Goal: Task Accomplishment & Management: Use online tool/utility

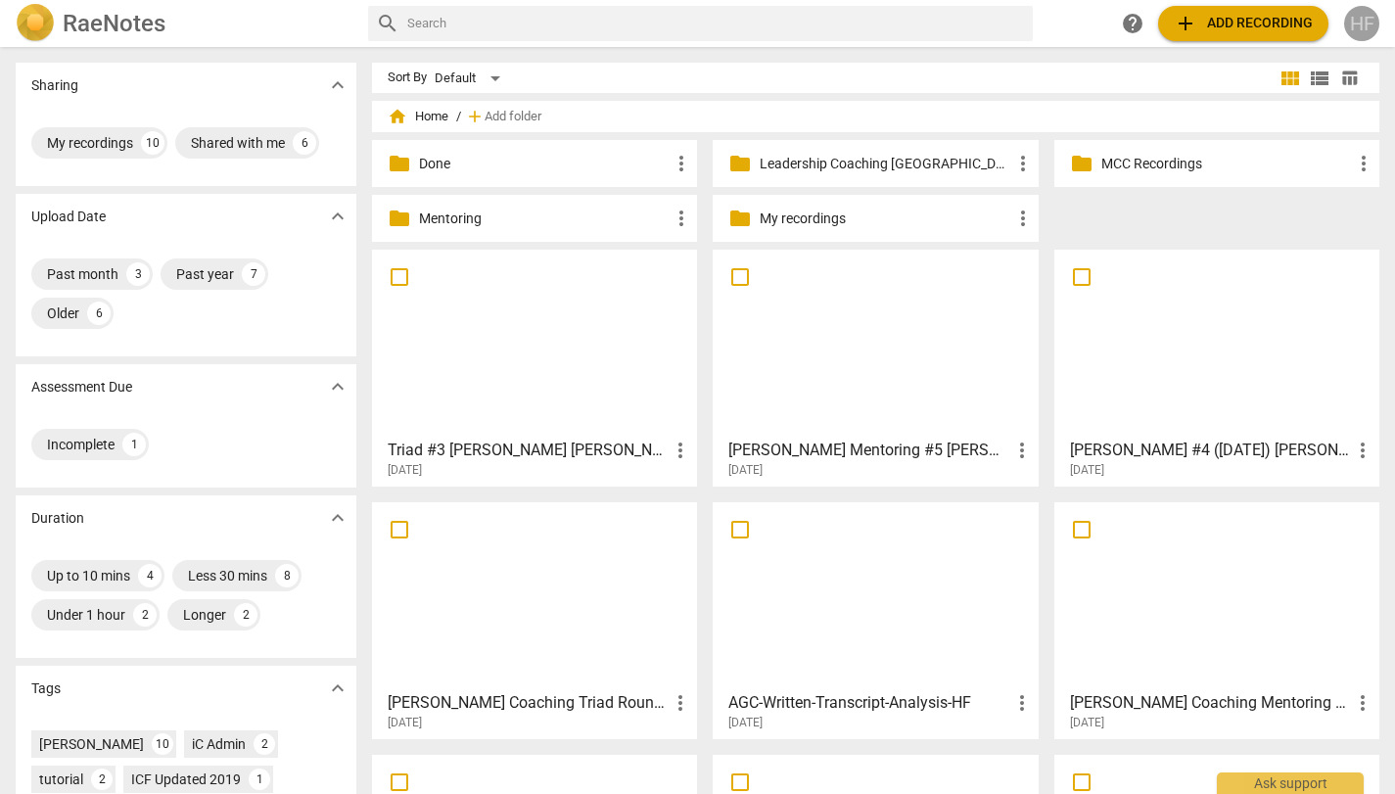
click at [1370, 16] on div "HF" at bounding box center [1361, 23] width 35 height 35
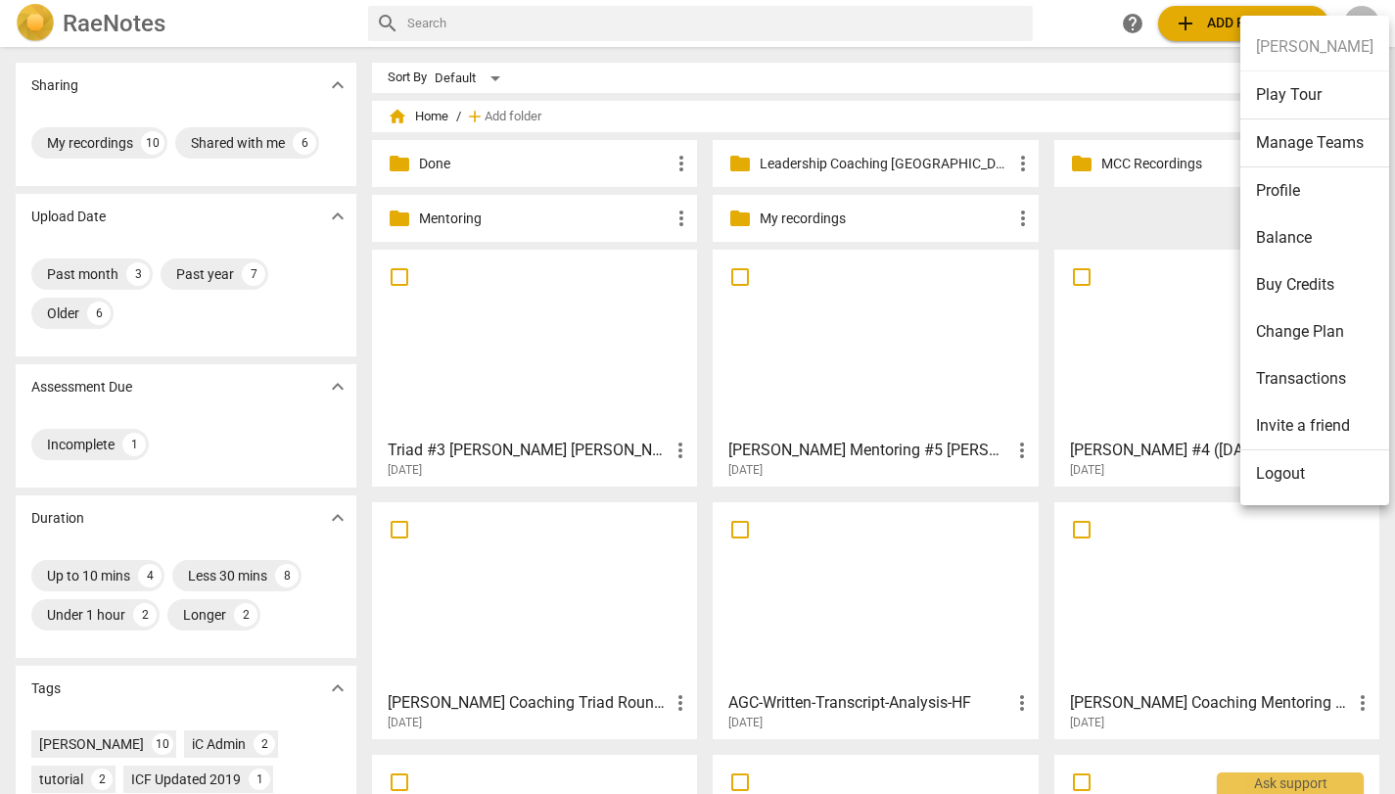
click at [1286, 485] on li "Logout" at bounding box center [1314, 473] width 149 height 47
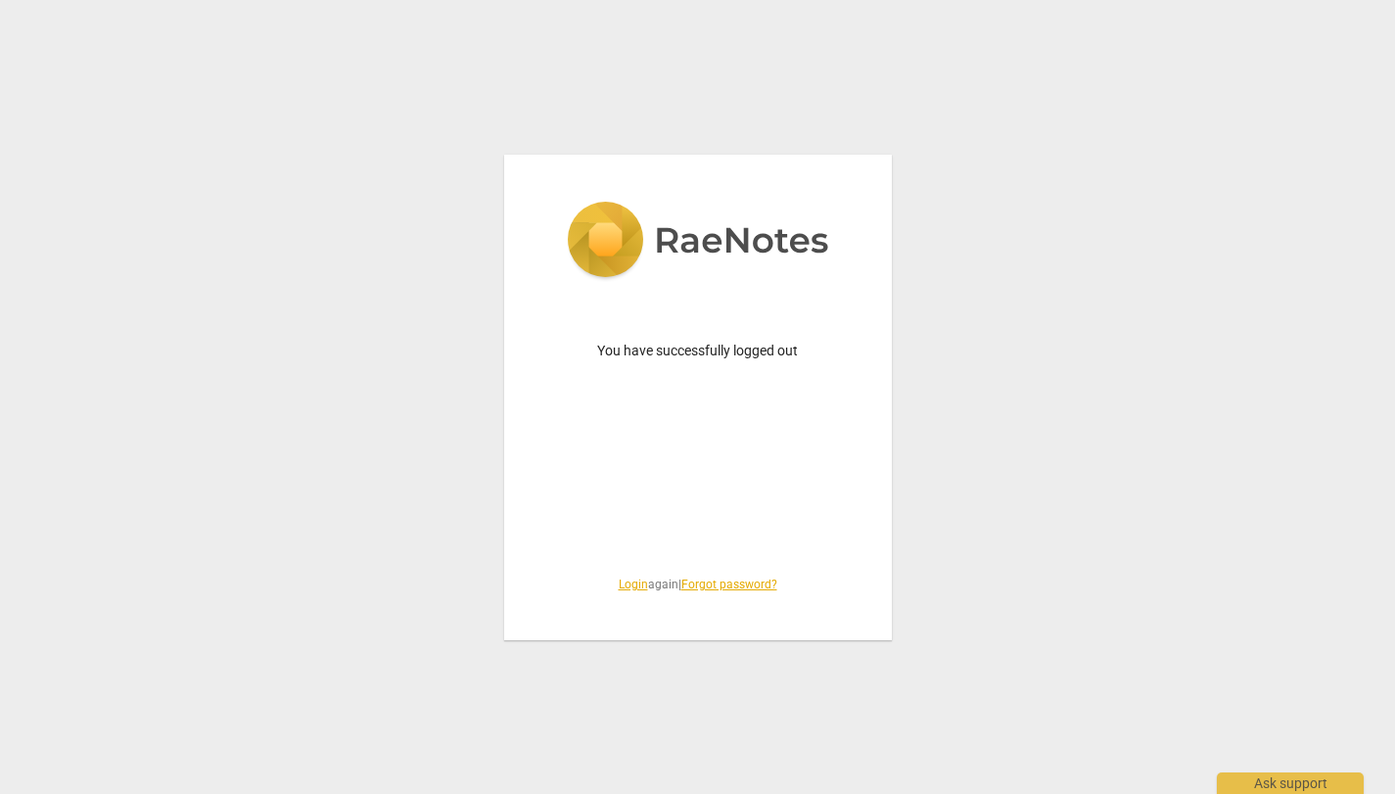
click at [628, 582] on link "Login" at bounding box center [633, 585] width 29 height 14
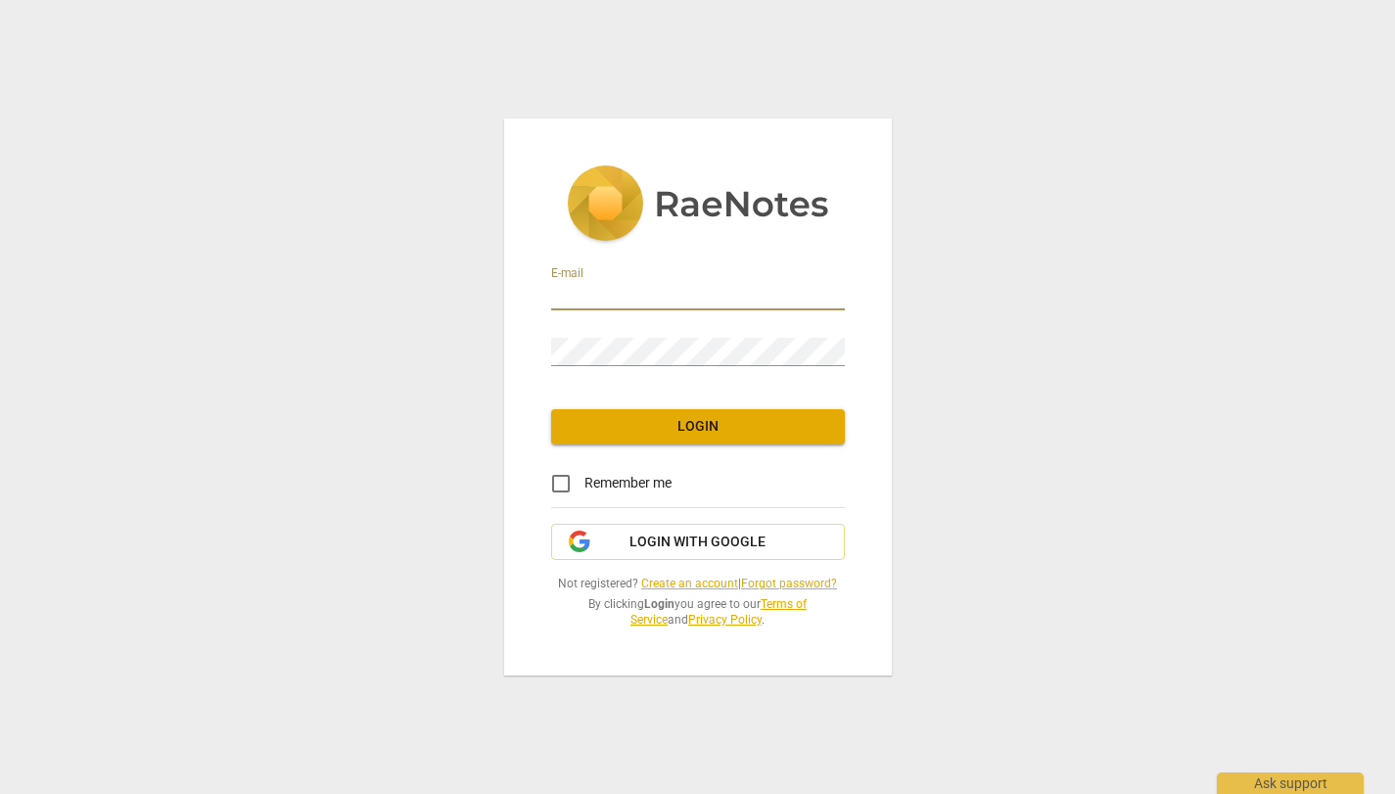
type input "[PERSON_NAME][EMAIL_ADDRESS][DOMAIN_NAME]"
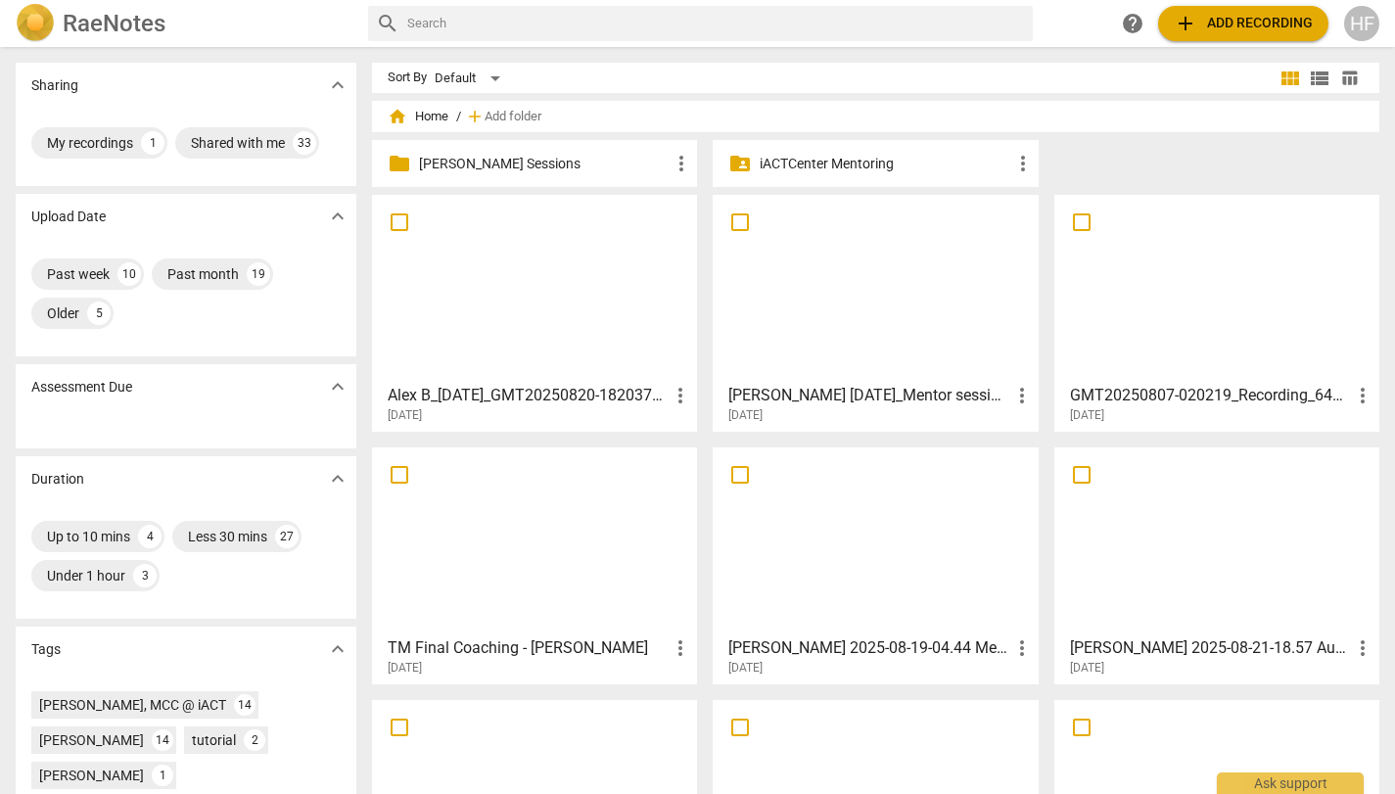
click at [498, 156] on p "[PERSON_NAME] Sessions" at bounding box center [544, 164] width 251 height 21
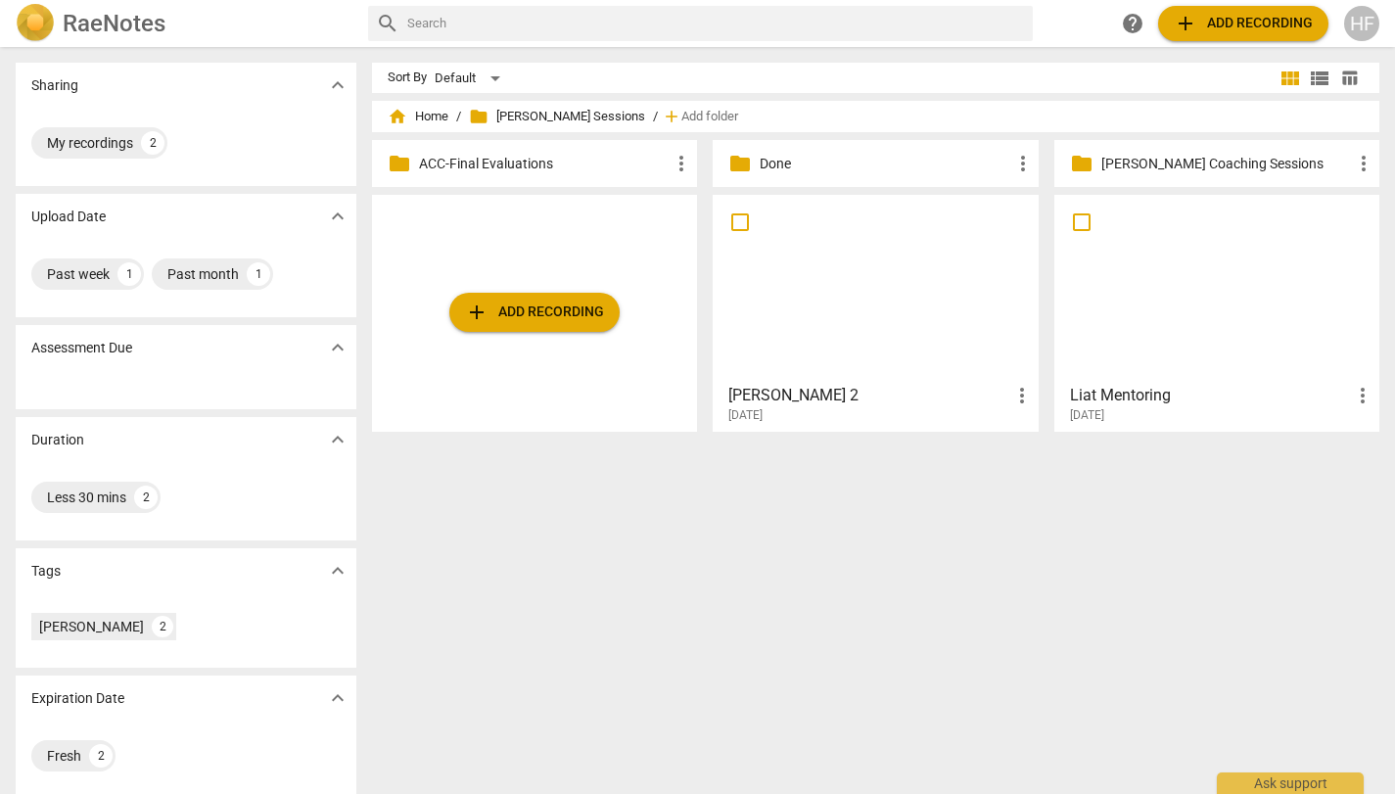
click at [880, 417] on div "[DATE]" at bounding box center [880, 415] width 304 height 17
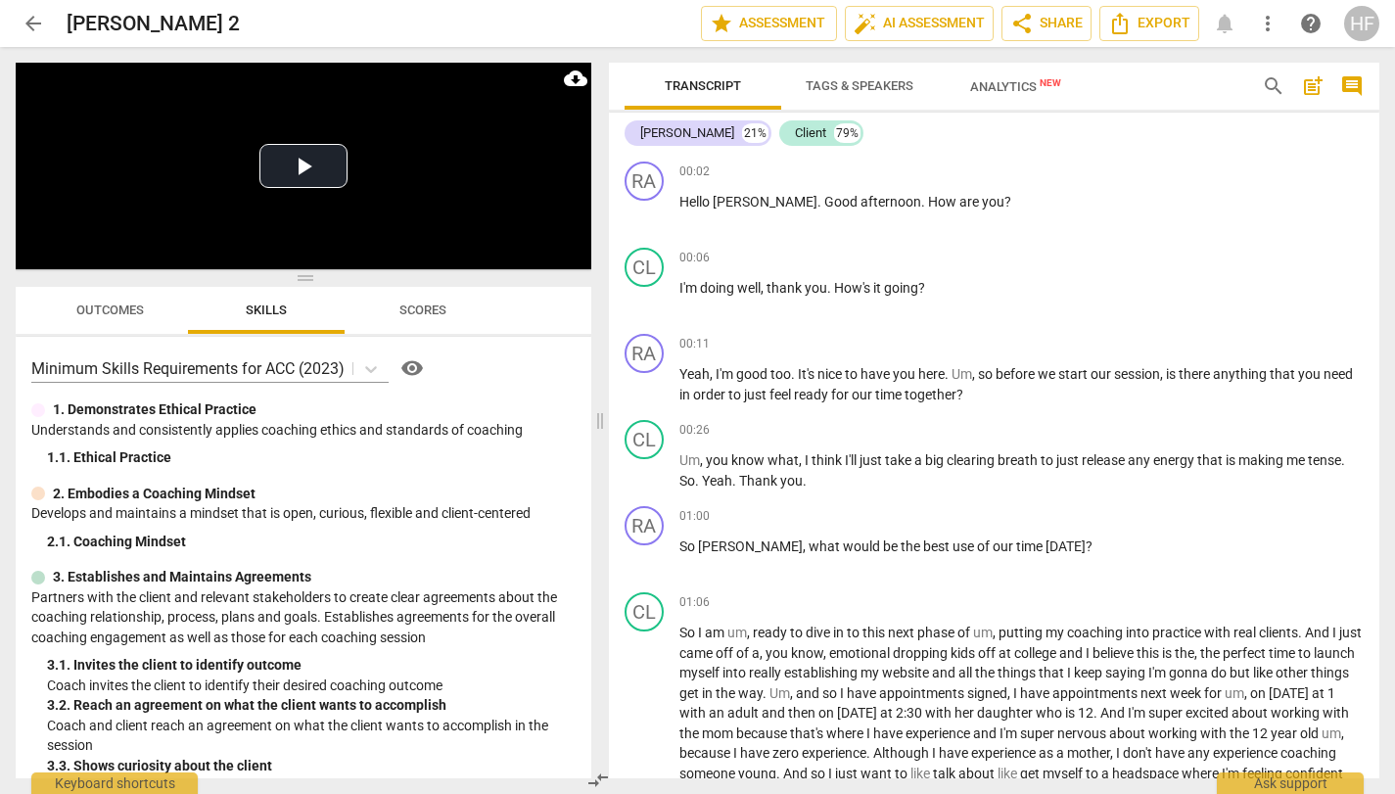
drag, startPoint x: 701, startPoint y: 421, endPoint x: 593, endPoint y: 426, distance: 107.8
click at [594, 426] on span at bounding box center [600, 420] width 12 height 747
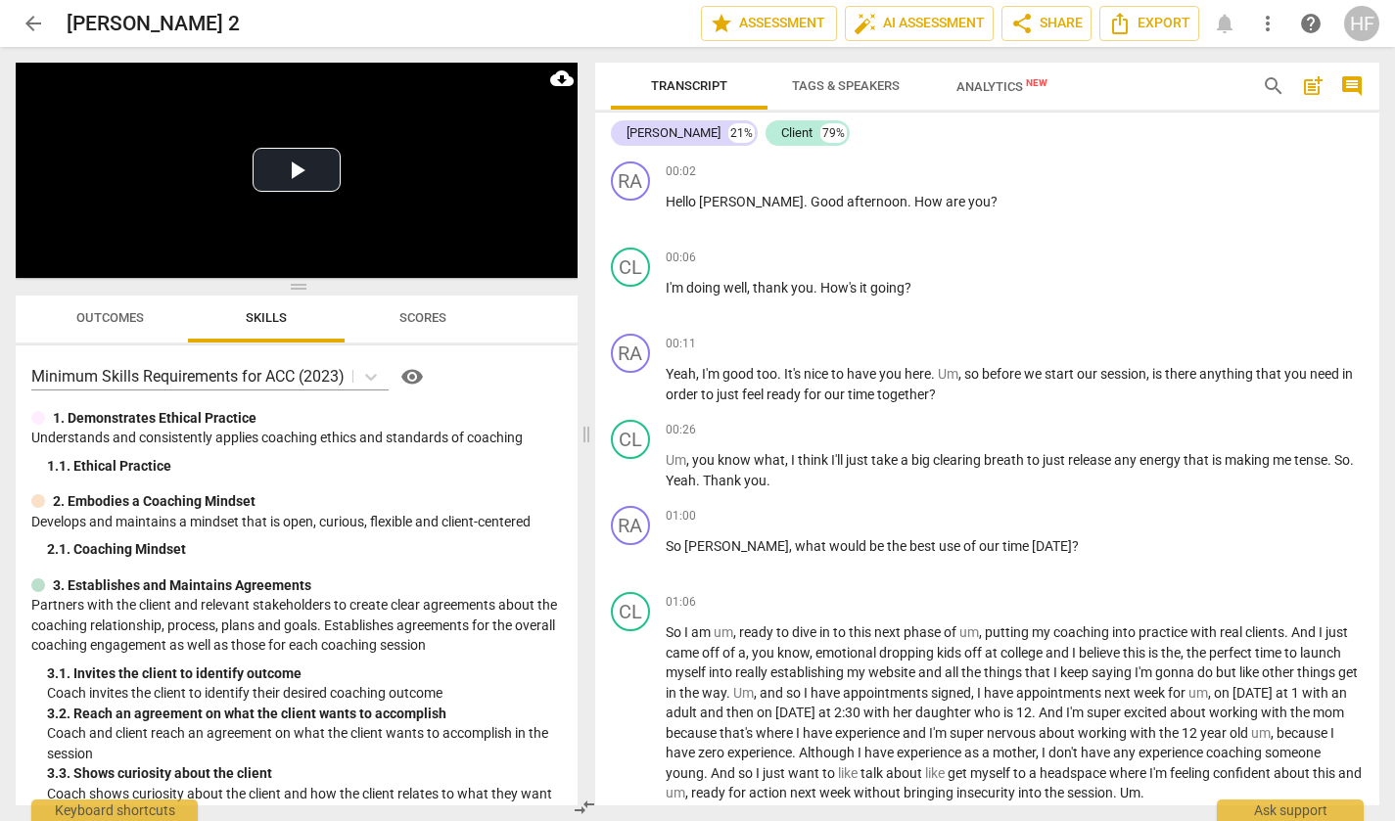
click at [1317, 91] on span "post_add" at bounding box center [1312, 85] width 23 height 23
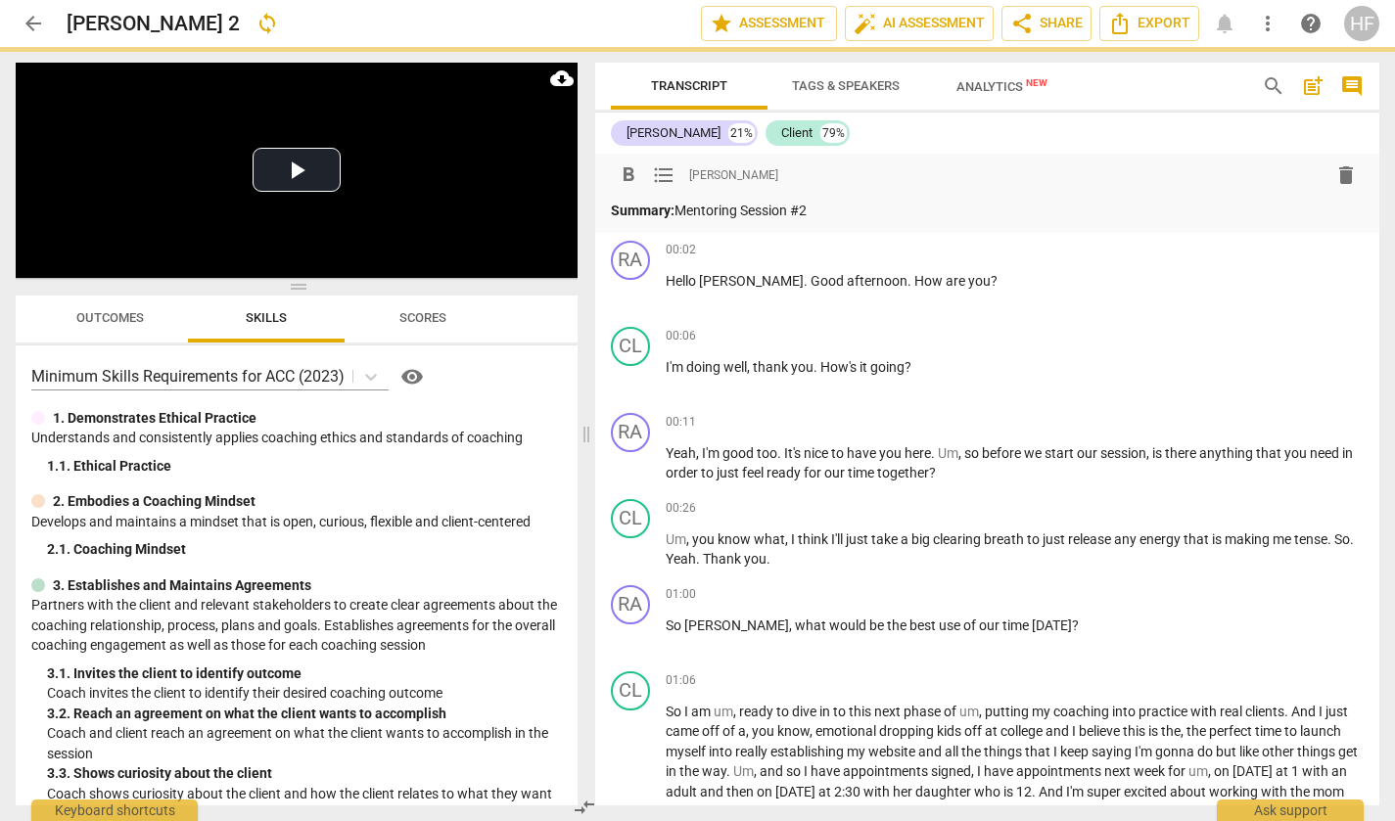
drag, startPoint x: 779, startPoint y: 215, endPoint x: 641, endPoint y: 207, distance: 138.3
click at [642, 214] on p "Summary: Mentoring Session #2" at bounding box center [988, 211] width 754 height 21
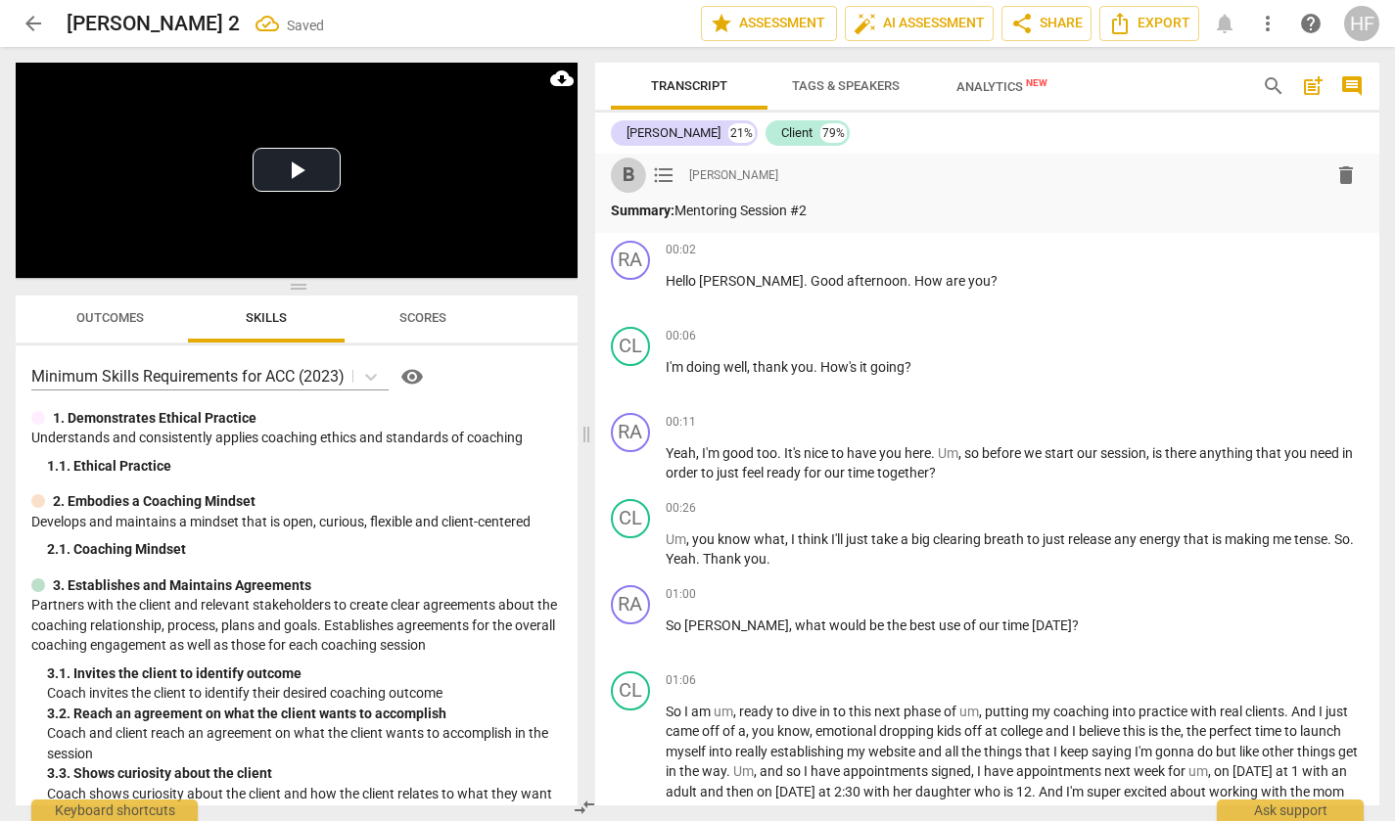
click at [631, 180] on span "format_bold" at bounding box center [628, 174] width 23 height 23
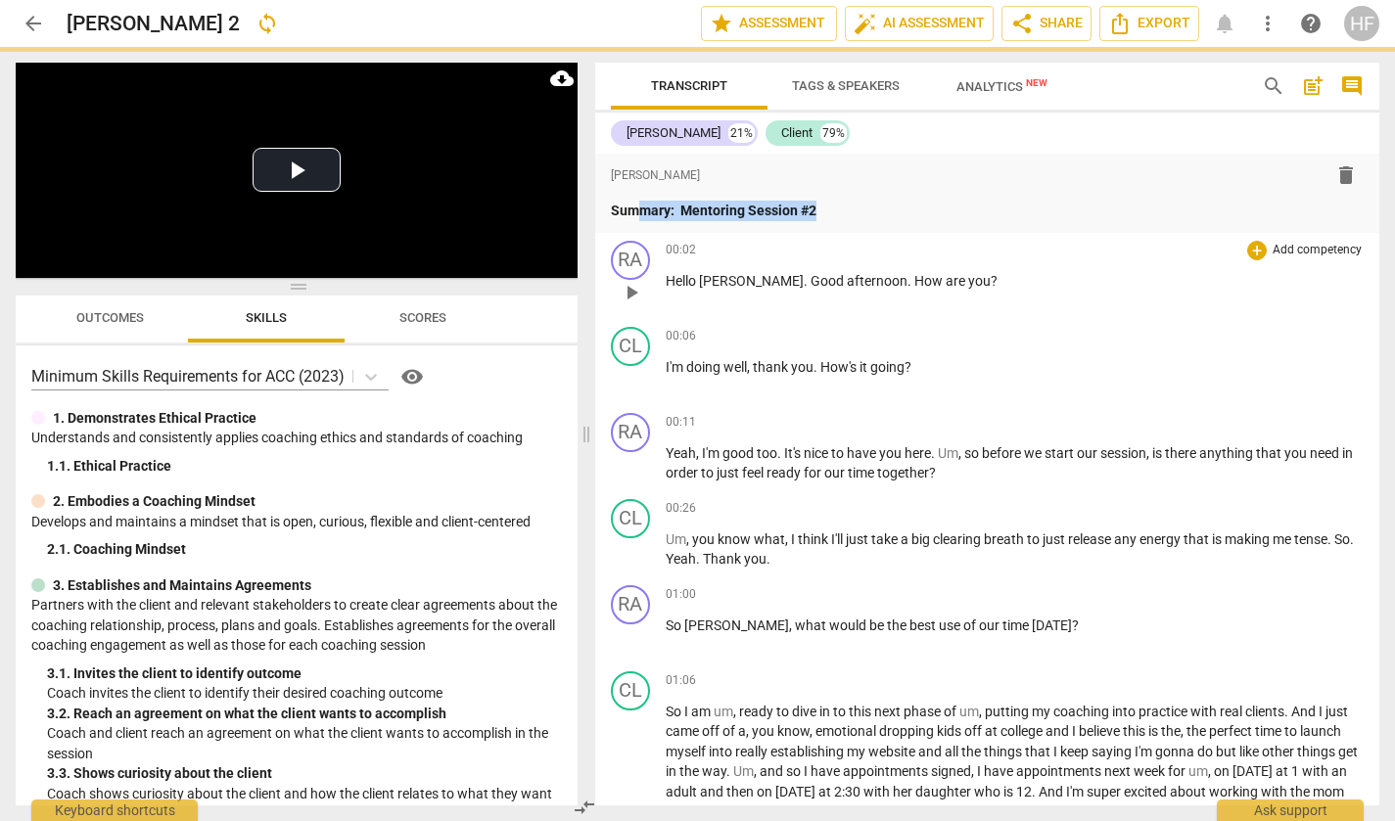
click at [862, 233] on div "RA play_arrow pause 00:02 + Add competency keyboard_arrow_right Hello [PERSON_N…" at bounding box center [987, 276] width 785 height 86
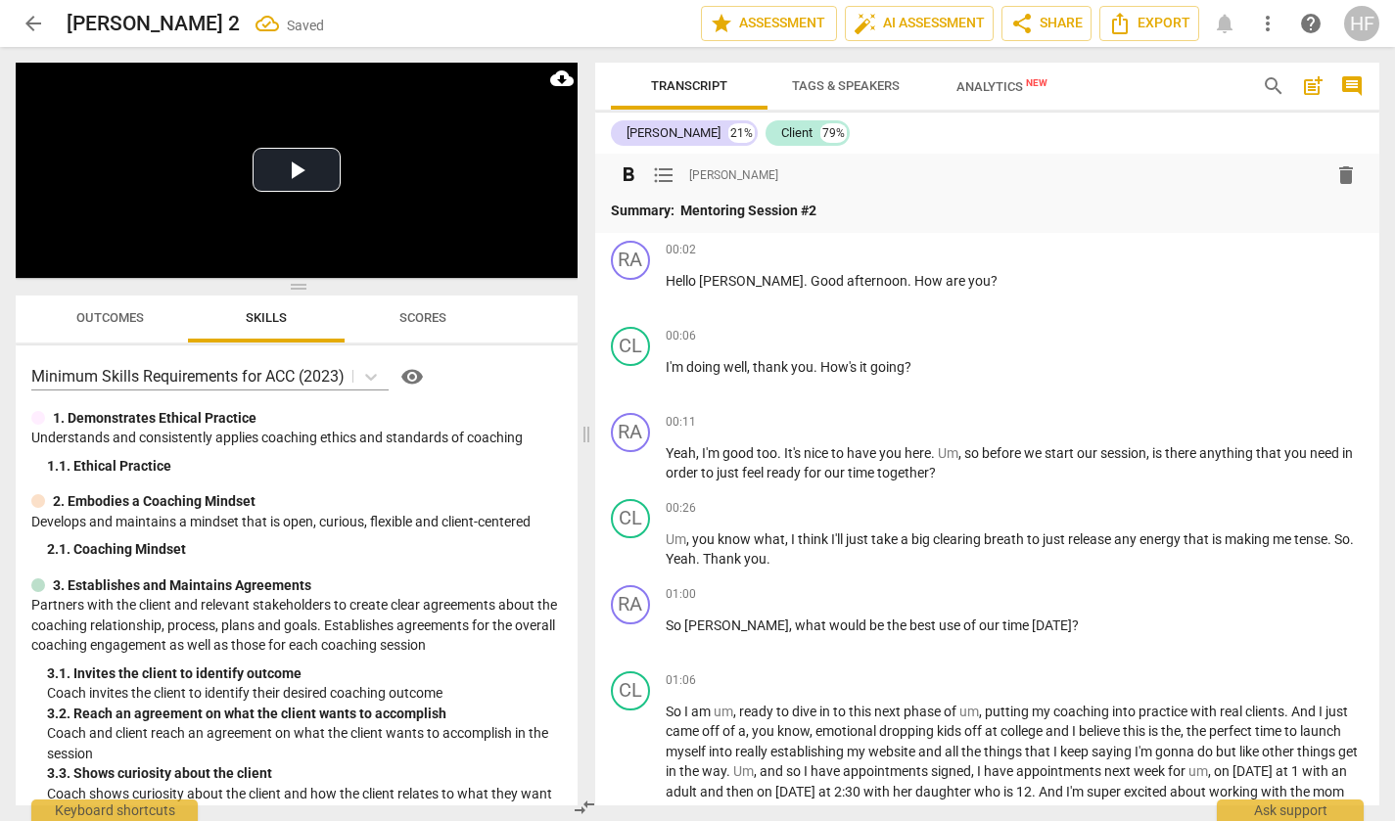
click at [856, 208] on p "Summary: Mentoring Session #2" at bounding box center [988, 211] width 754 height 21
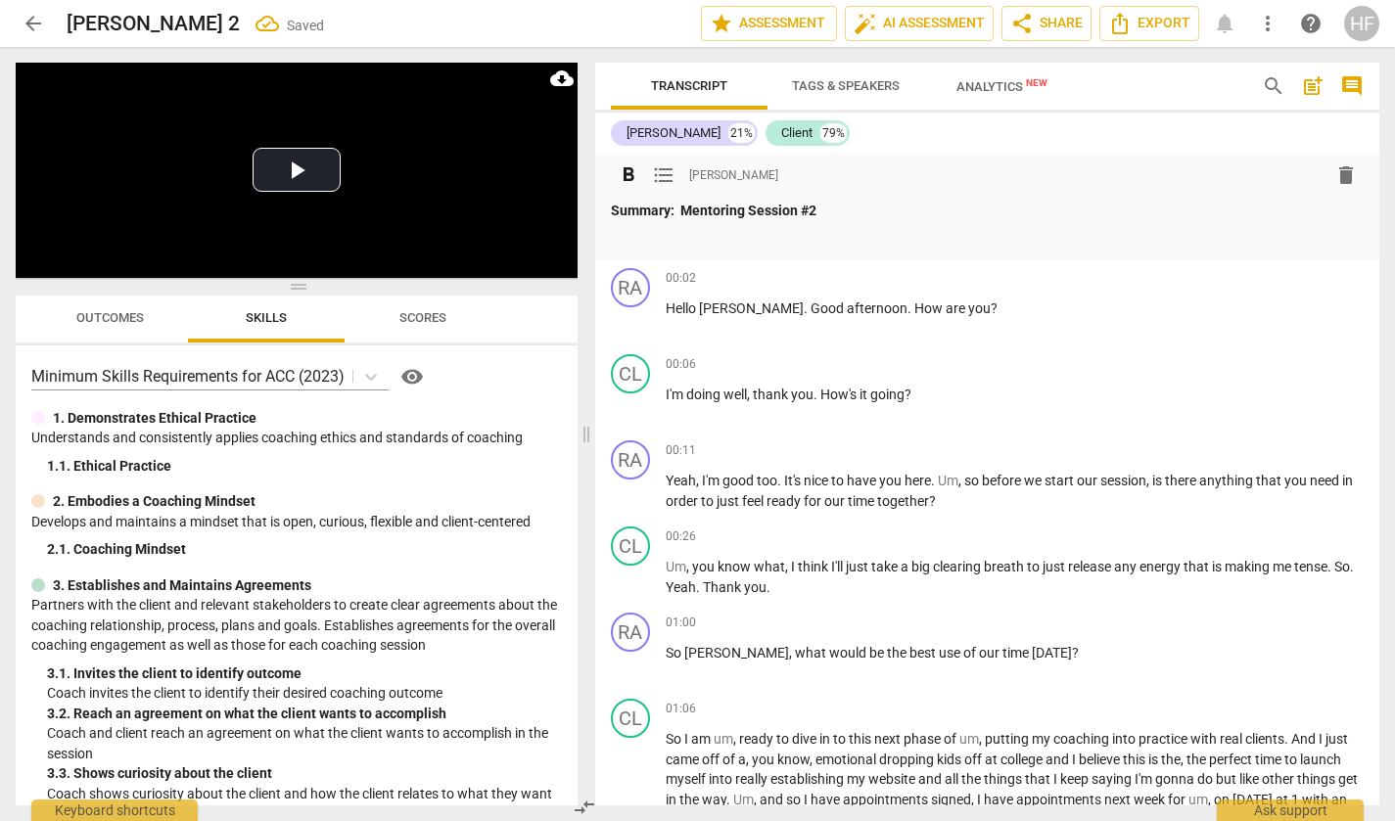
scroll to position [11, 0]
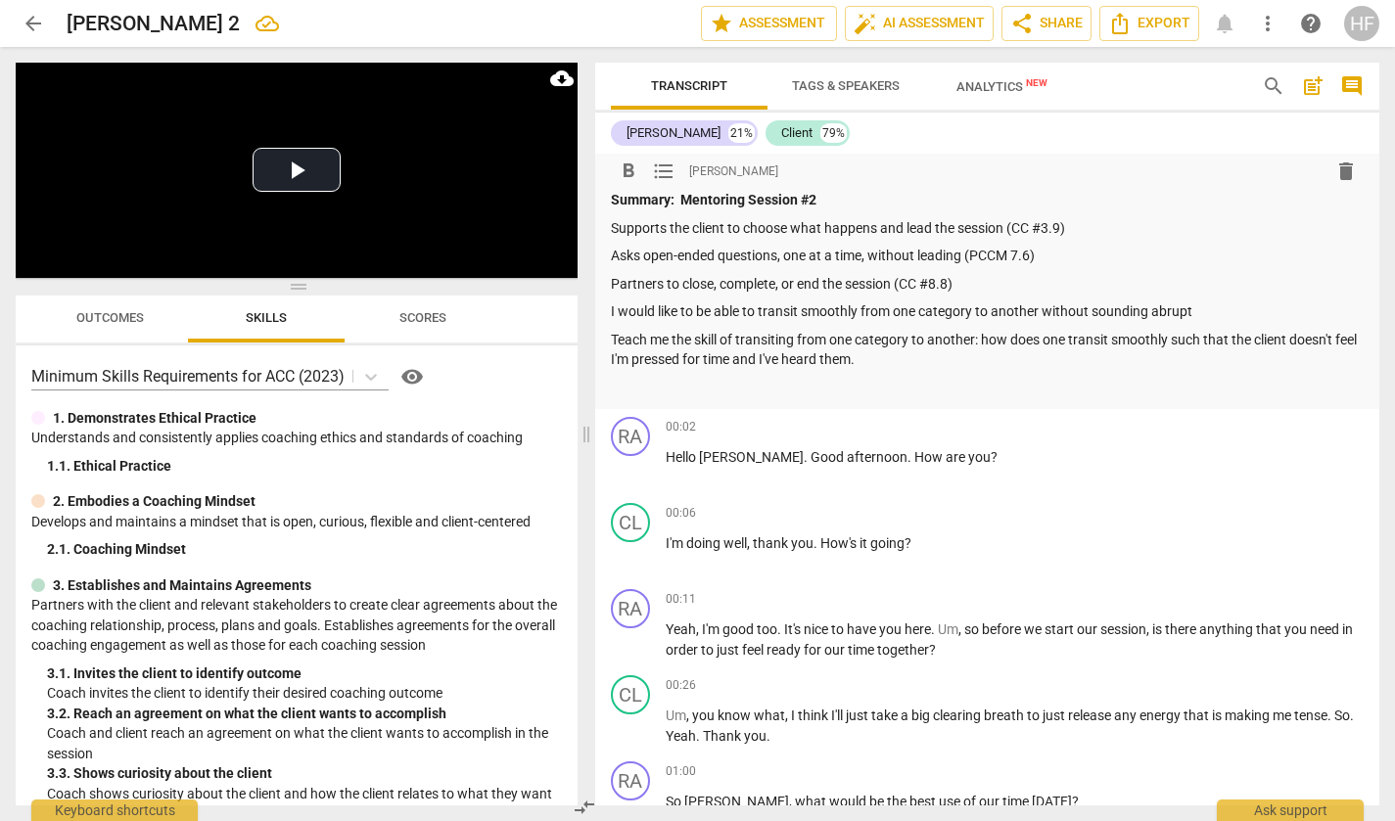
drag, startPoint x: 614, startPoint y: 231, endPoint x: 638, endPoint y: 258, distance: 36.7
click at [614, 232] on p "Supports the client to choose what happens and lead the session (CC #3.9)" at bounding box center [988, 228] width 754 height 21
drag, startPoint x: 656, startPoint y: 165, endPoint x: 606, endPoint y: 249, distance: 97.0
click at [656, 166] on span "format_list_bulleted" at bounding box center [663, 171] width 23 height 23
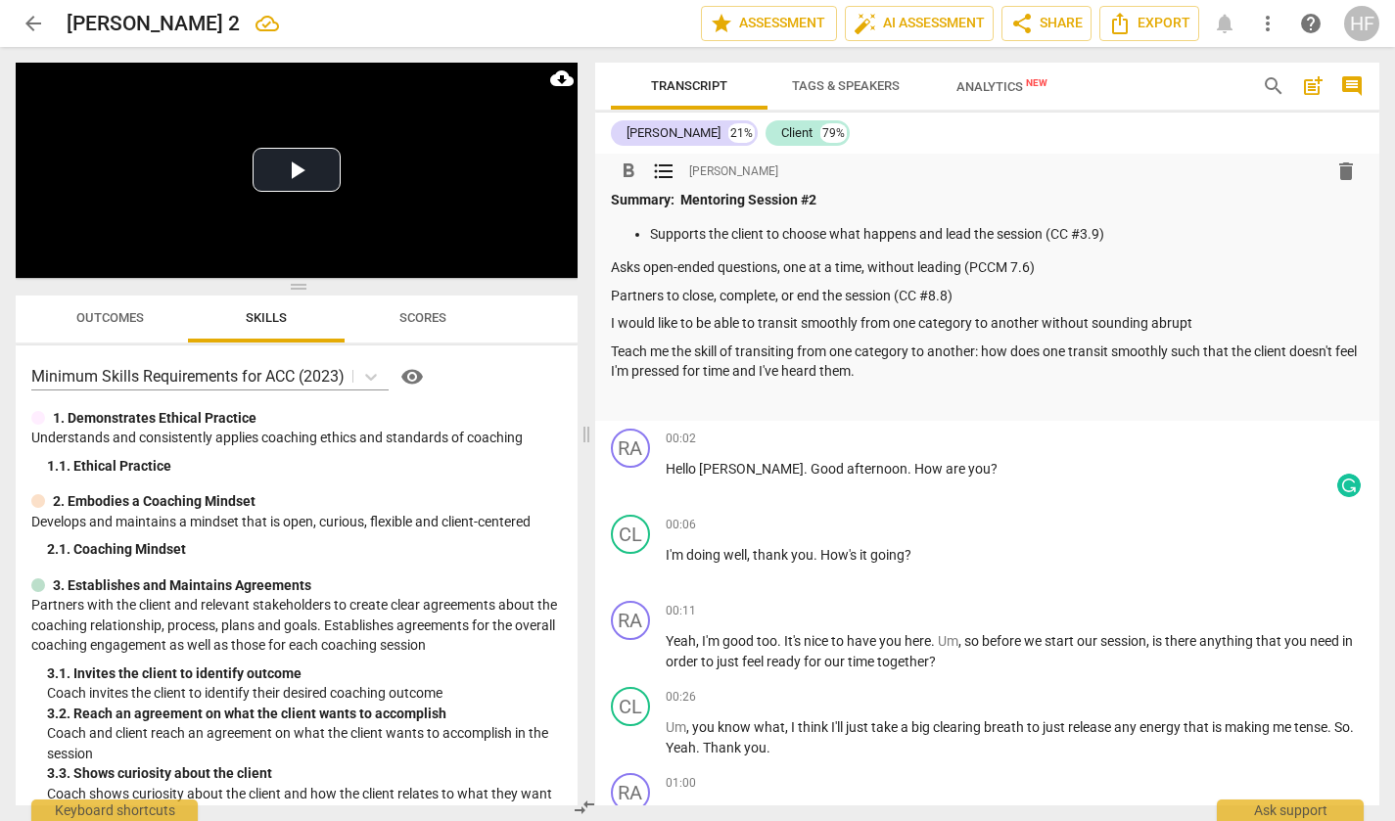
drag, startPoint x: 613, startPoint y: 263, endPoint x: 642, endPoint y: 261, distance: 29.4
click at [613, 263] on p "Asks open-ended questions, one at a time, without leading (PCCM 7.6)" at bounding box center [988, 267] width 754 height 21
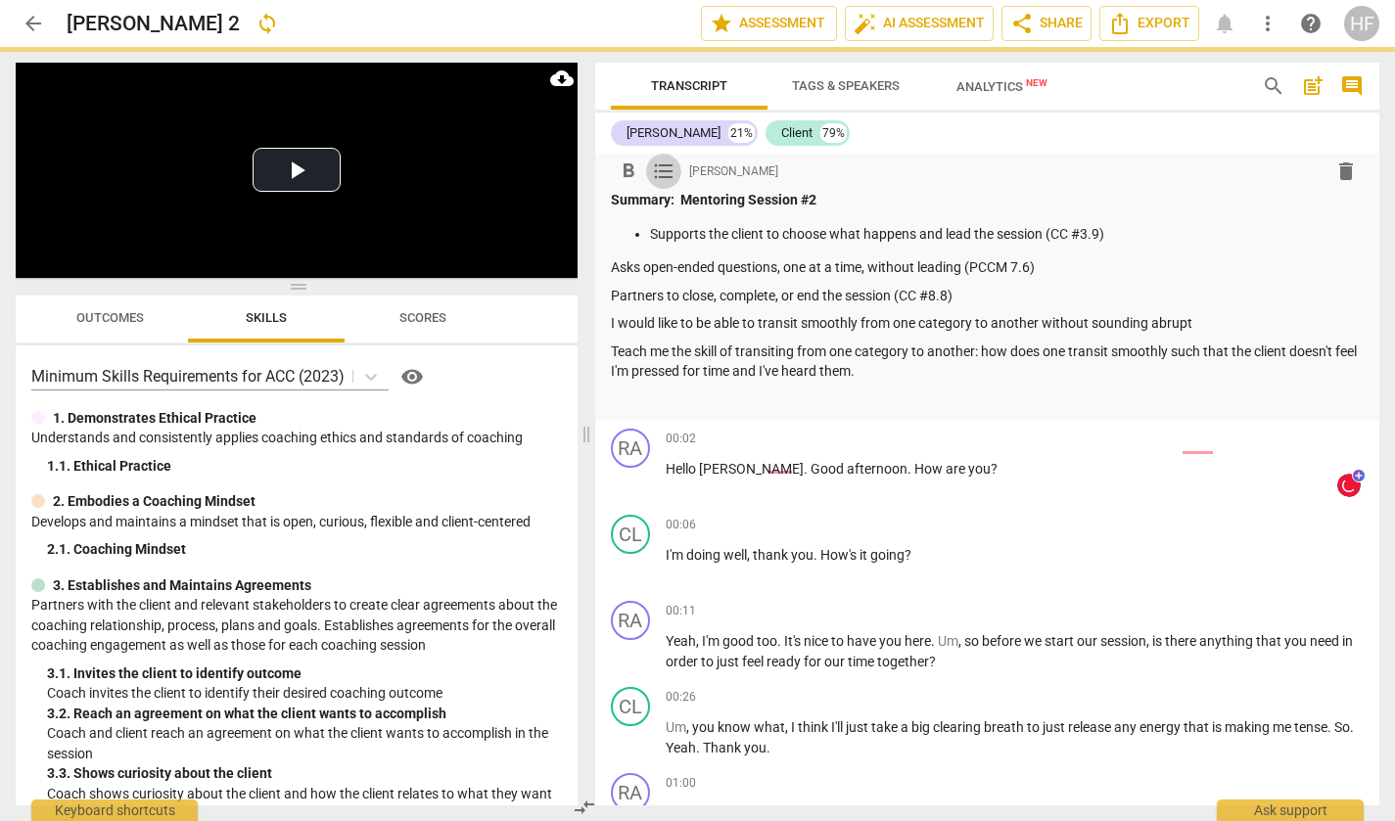
click at [666, 169] on span "format_list_bulleted" at bounding box center [663, 171] width 23 height 23
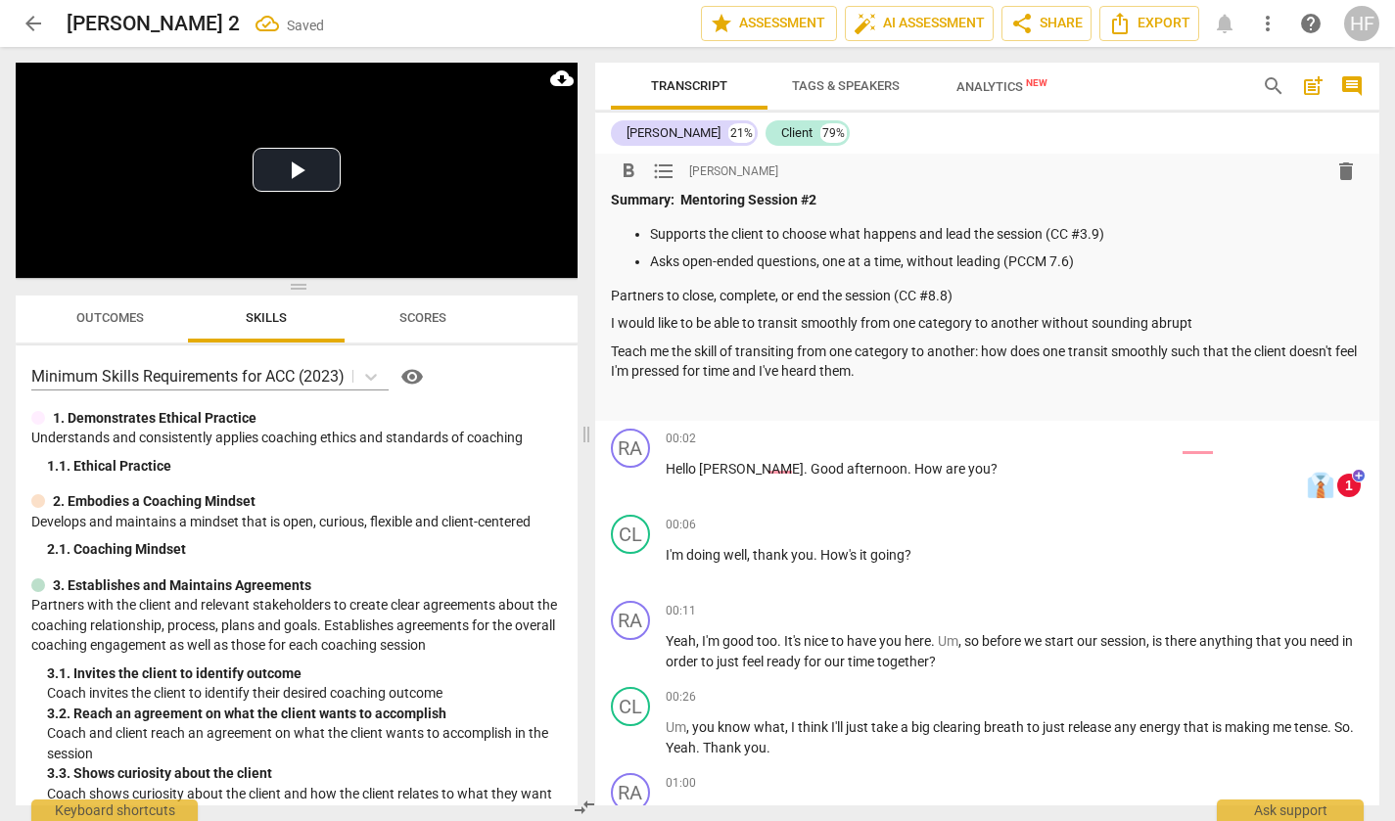
click at [613, 295] on p "Partners to close, complete, or end the session (CC #8.8)" at bounding box center [988, 296] width 754 height 21
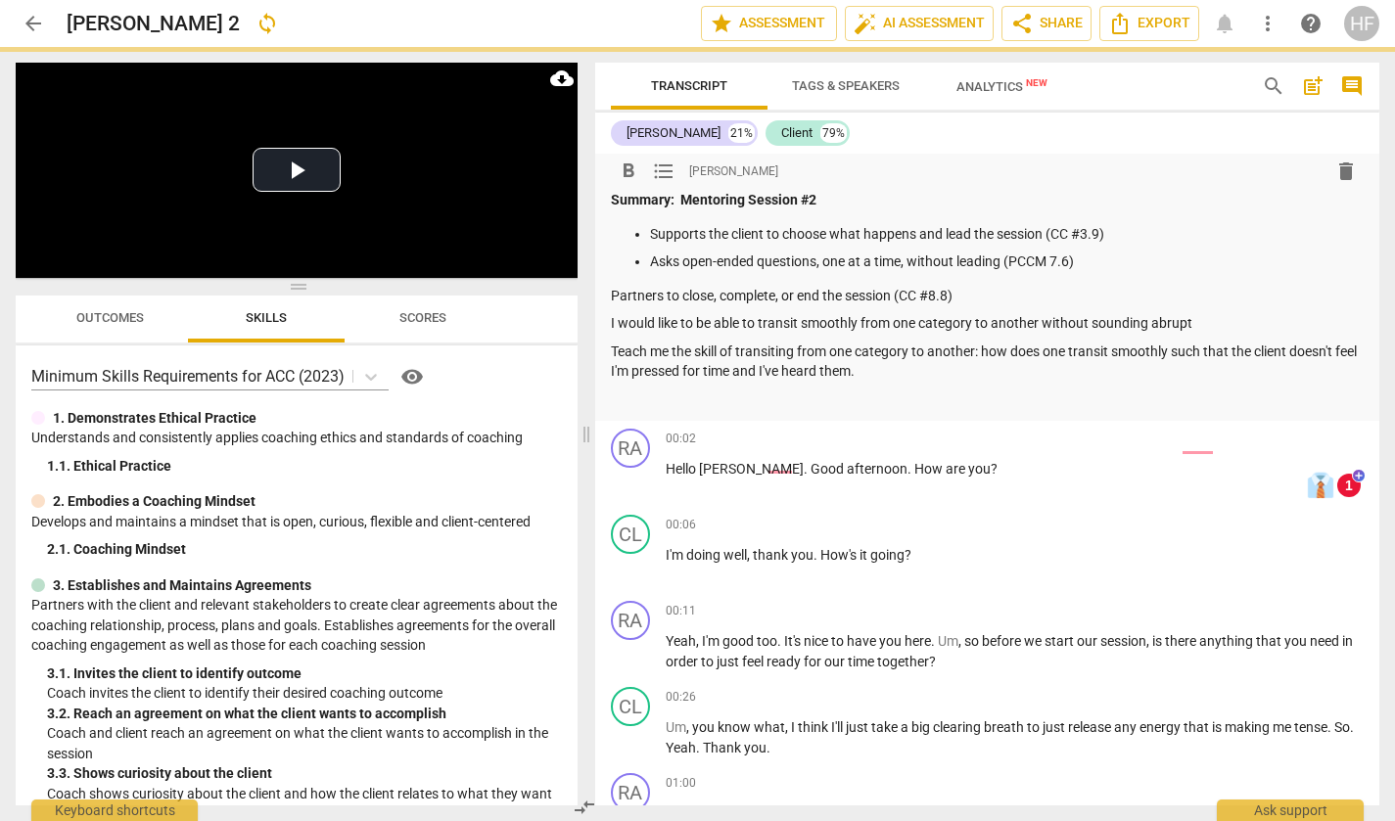
click at [664, 173] on span "format_list_bulleted" at bounding box center [663, 171] width 23 height 23
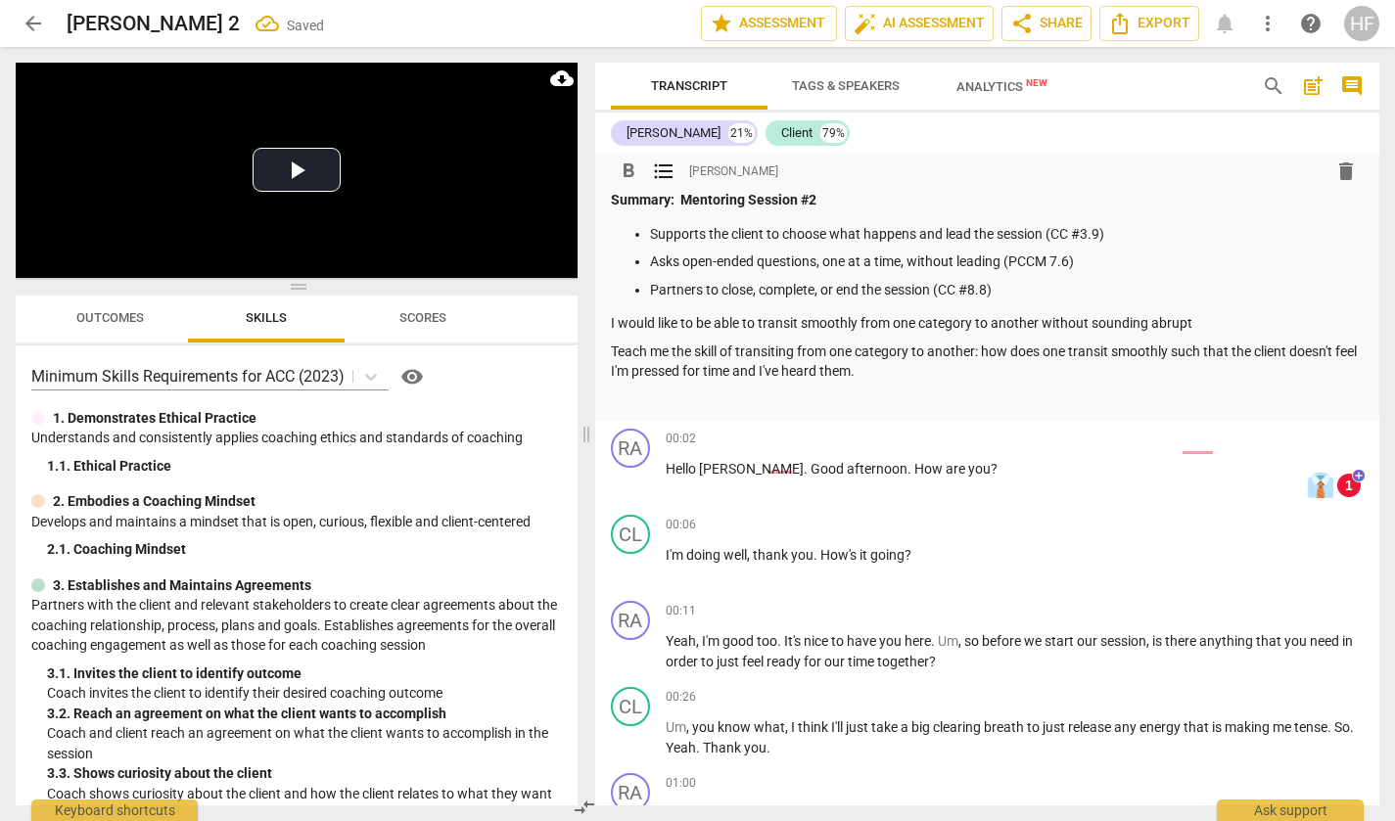
drag, startPoint x: 611, startPoint y: 321, endPoint x: 656, endPoint y: 308, distance: 46.8
click at [611, 321] on p "I would like to be able to transit smoothly from one category to another withou…" at bounding box center [988, 323] width 754 height 21
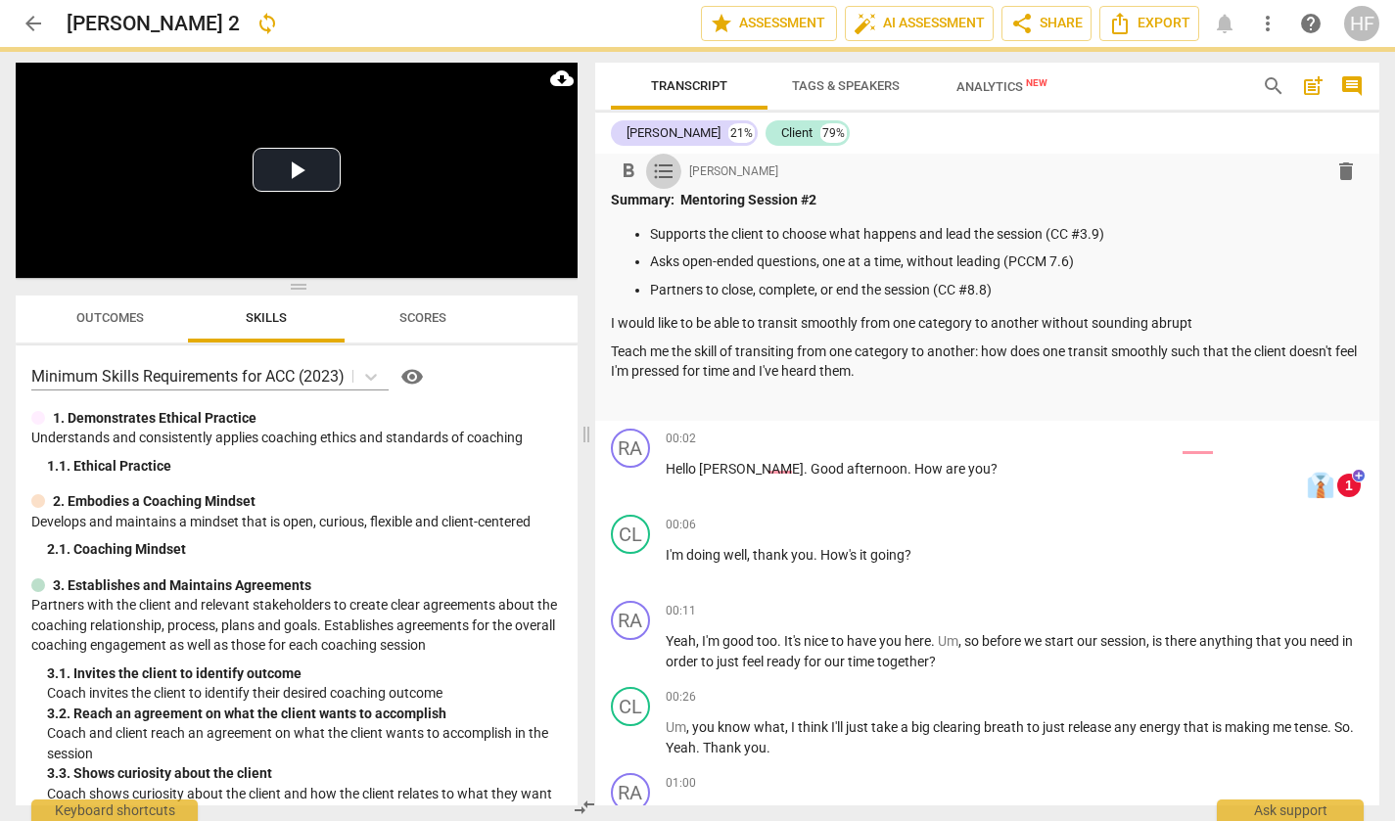
click at [667, 168] on span "format_list_bulleted" at bounding box center [663, 171] width 23 height 23
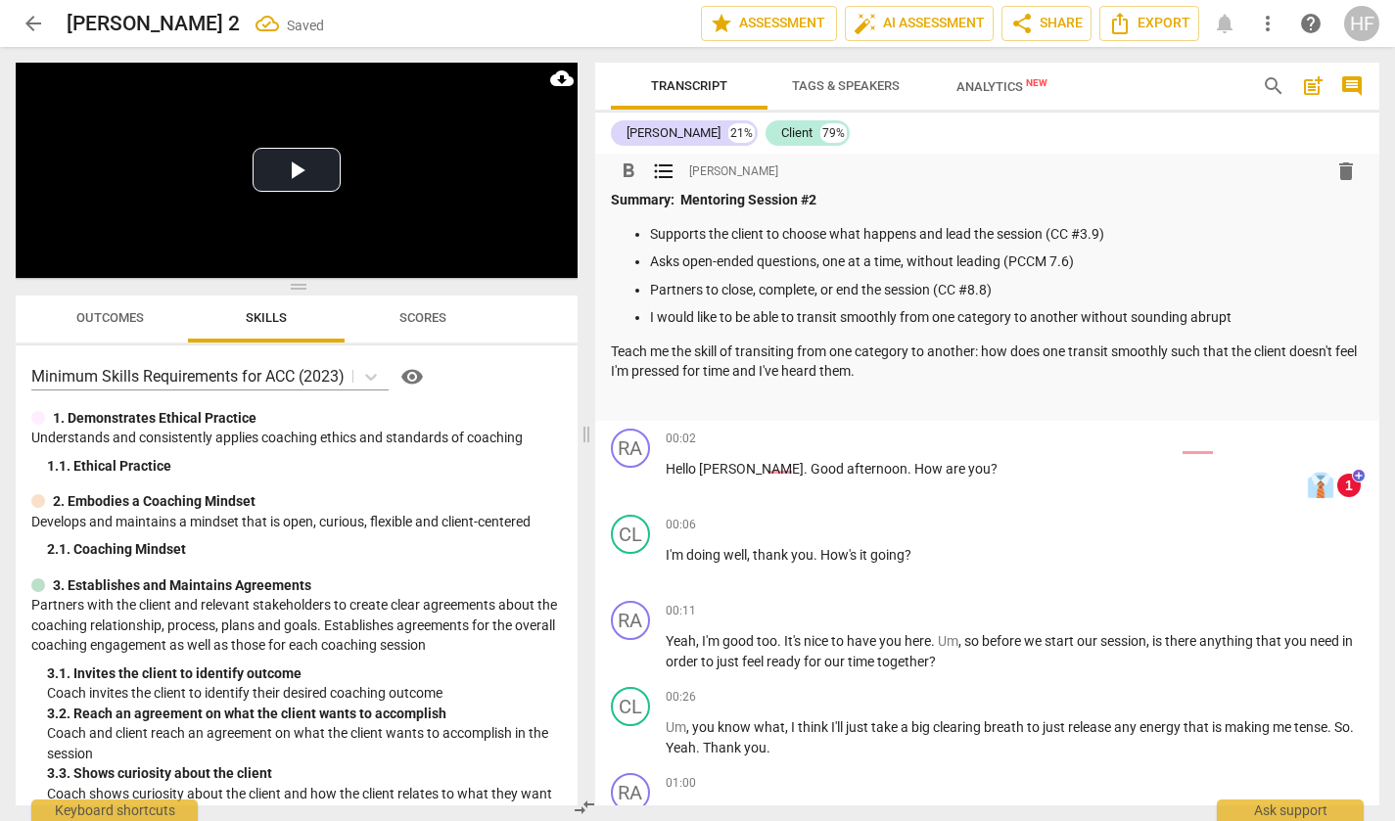
drag, startPoint x: 612, startPoint y: 345, endPoint x: 646, endPoint y: 278, distance: 74.9
click at [612, 345] on p "Teach me the skill of transiting from one category to another: how does one tra…" at bounding box center [988, 362] width 754 height 40
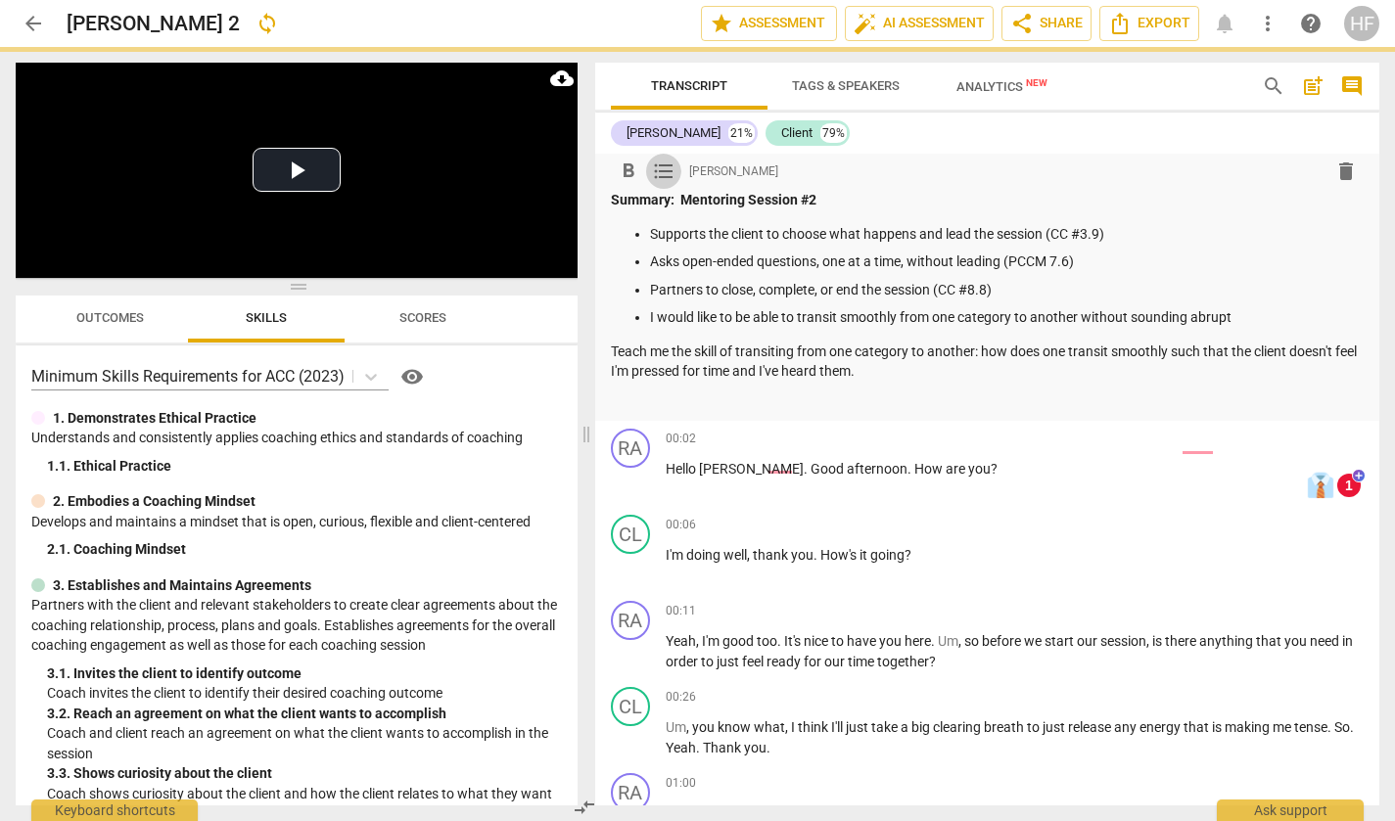
click at [664, 172] on span "format_list_bulleted" at bounding box center [663, 171] width 23 height 23
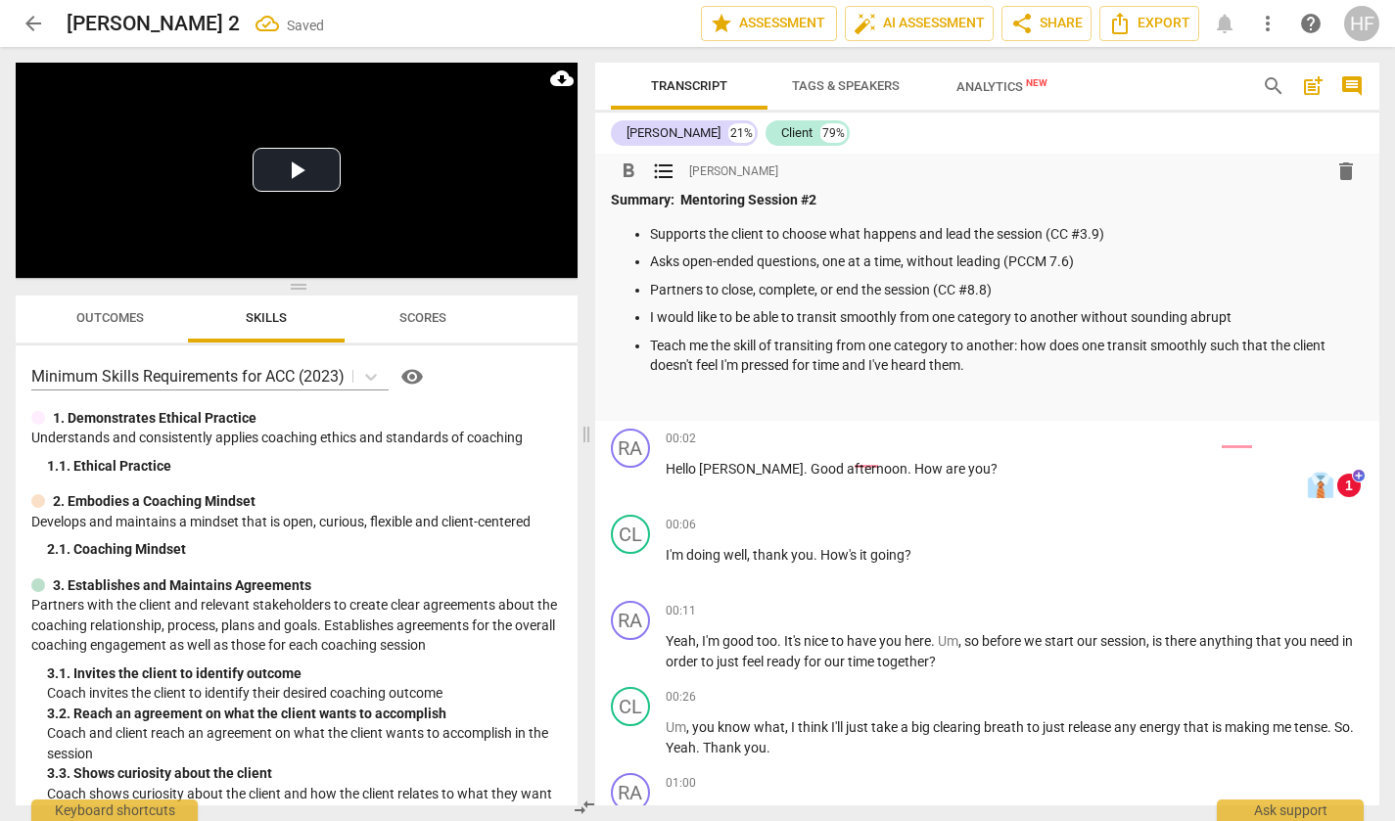
click at [830, 199] on p "Summary: Mentoring Session #2" at bounding box center [988, 200] width 754 height 21
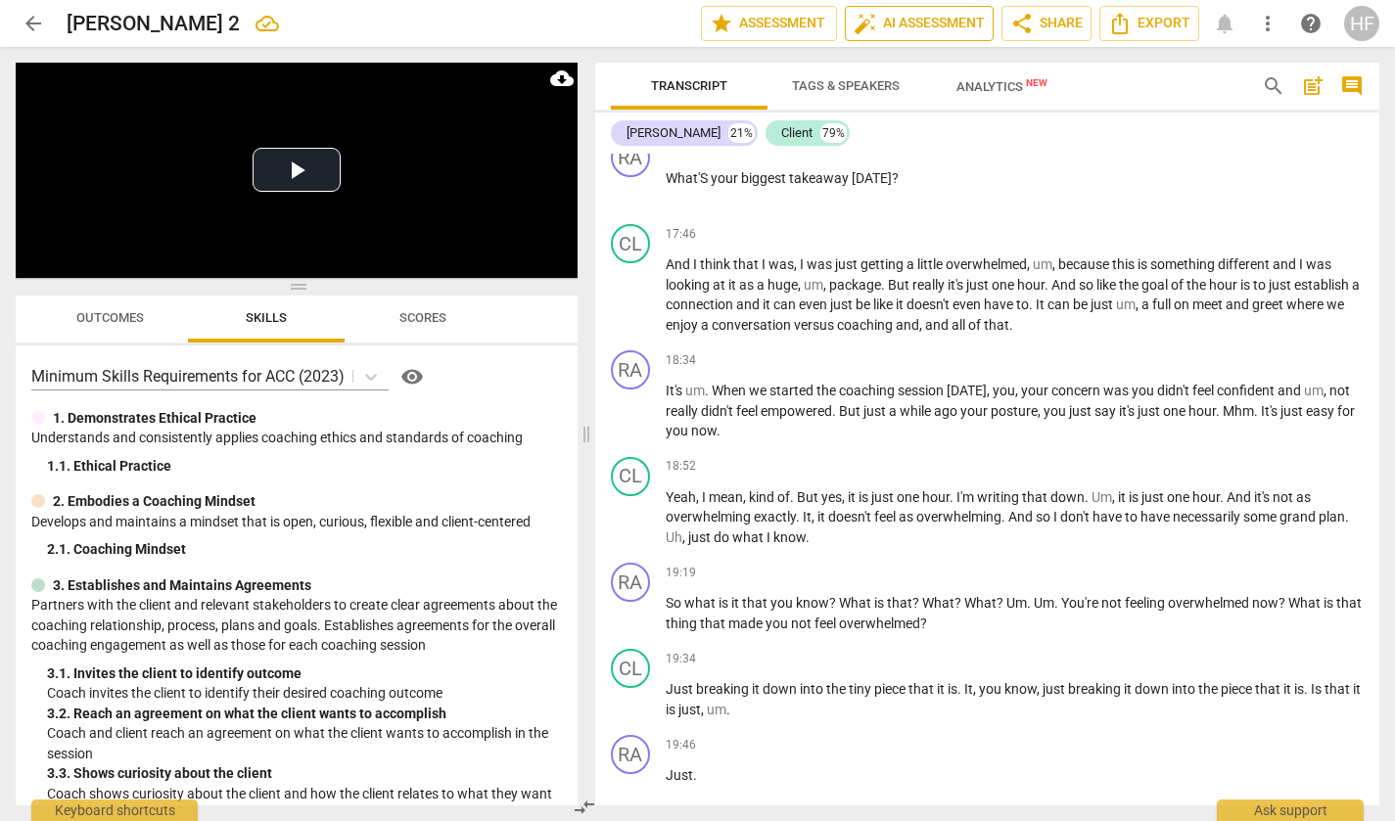
scroll to position [0, 0]
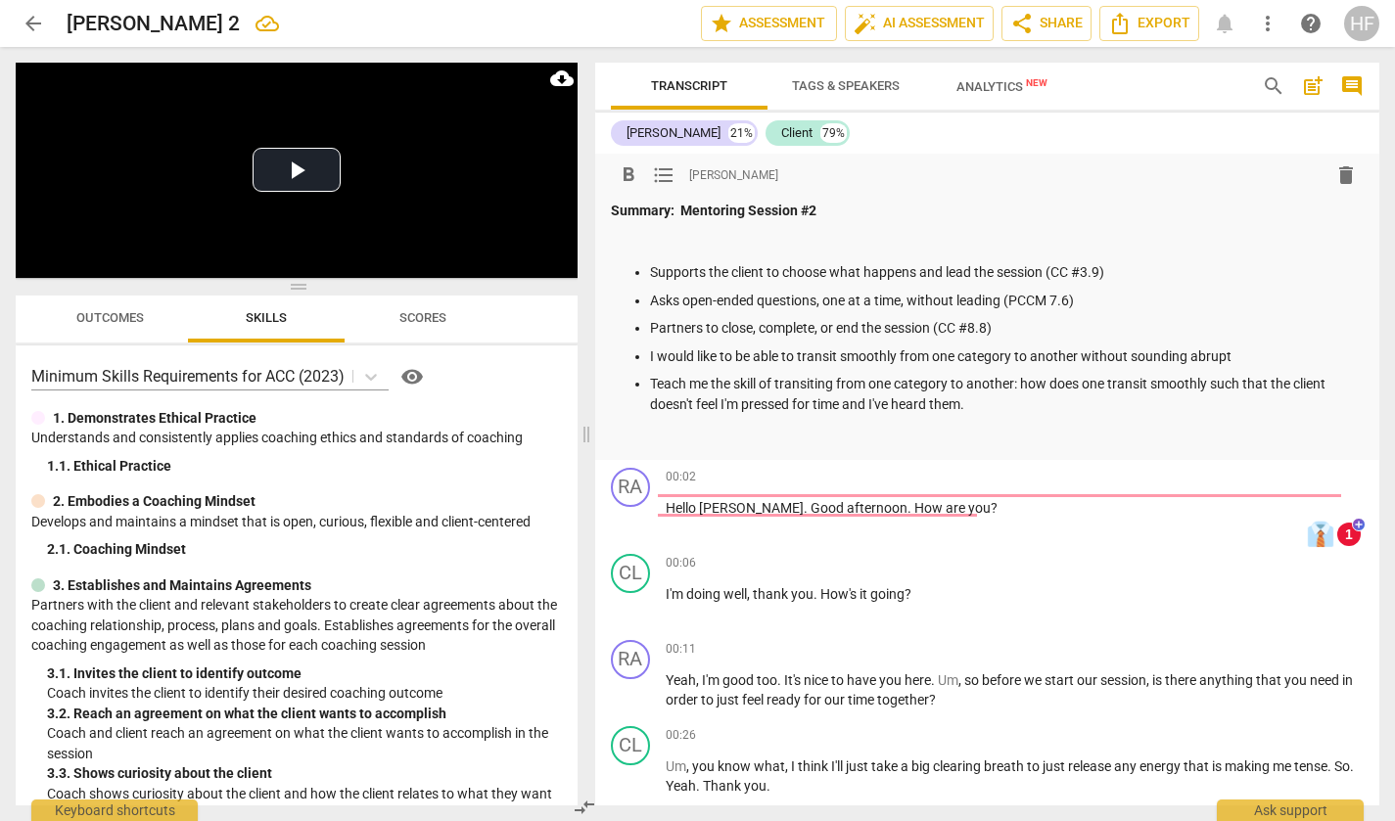
click at [697, 233] on p at bounding box center [988, 239] width 754 height 21
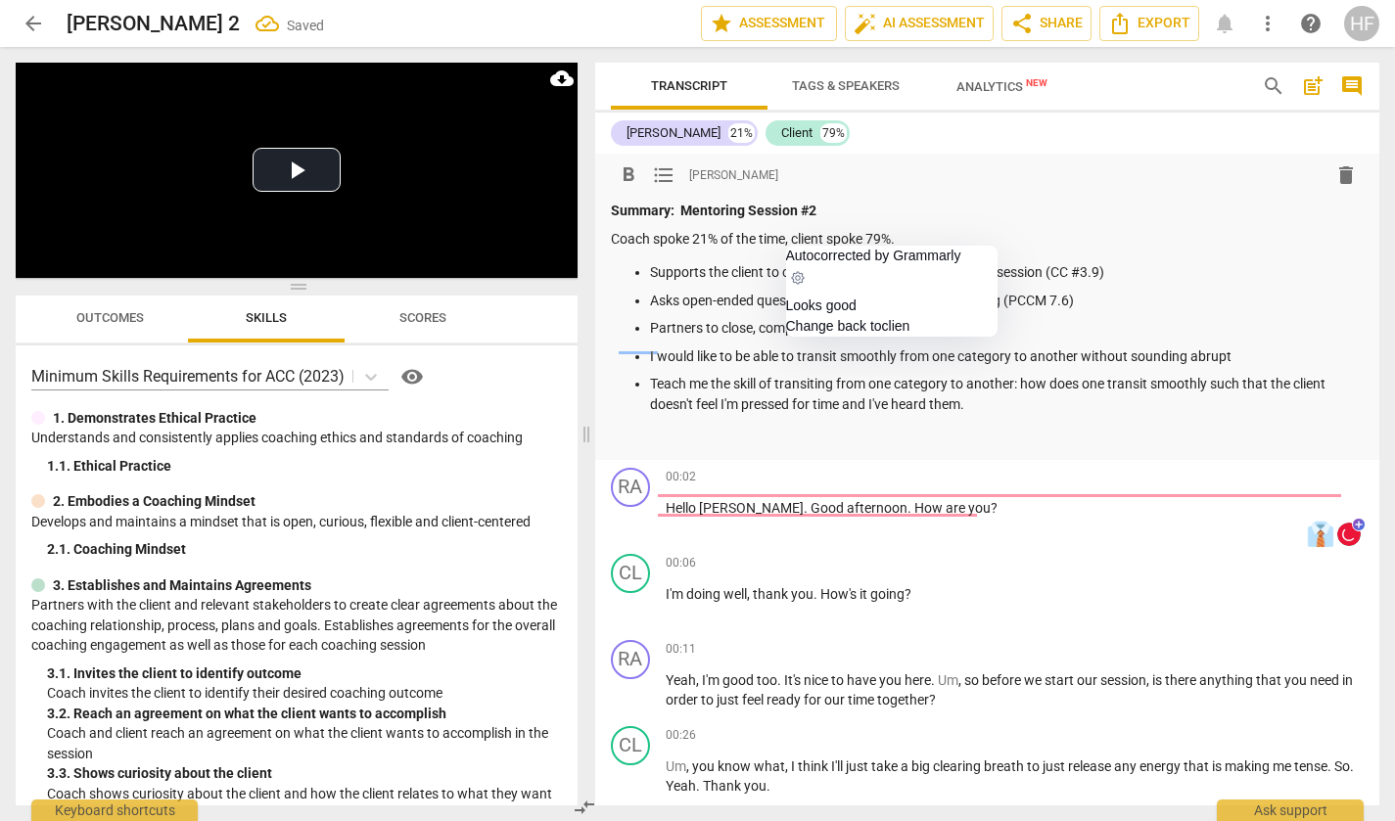
click at [819, 238] on p "Coach spoke 21% of the time, client spoke 79%." at bounding box center [988, 239] width 754 height 21
click at [903, 236] on p "Coach spoke 21% of the time, client spoke 79%." at bounding box center [988, 239] width 754 height 21
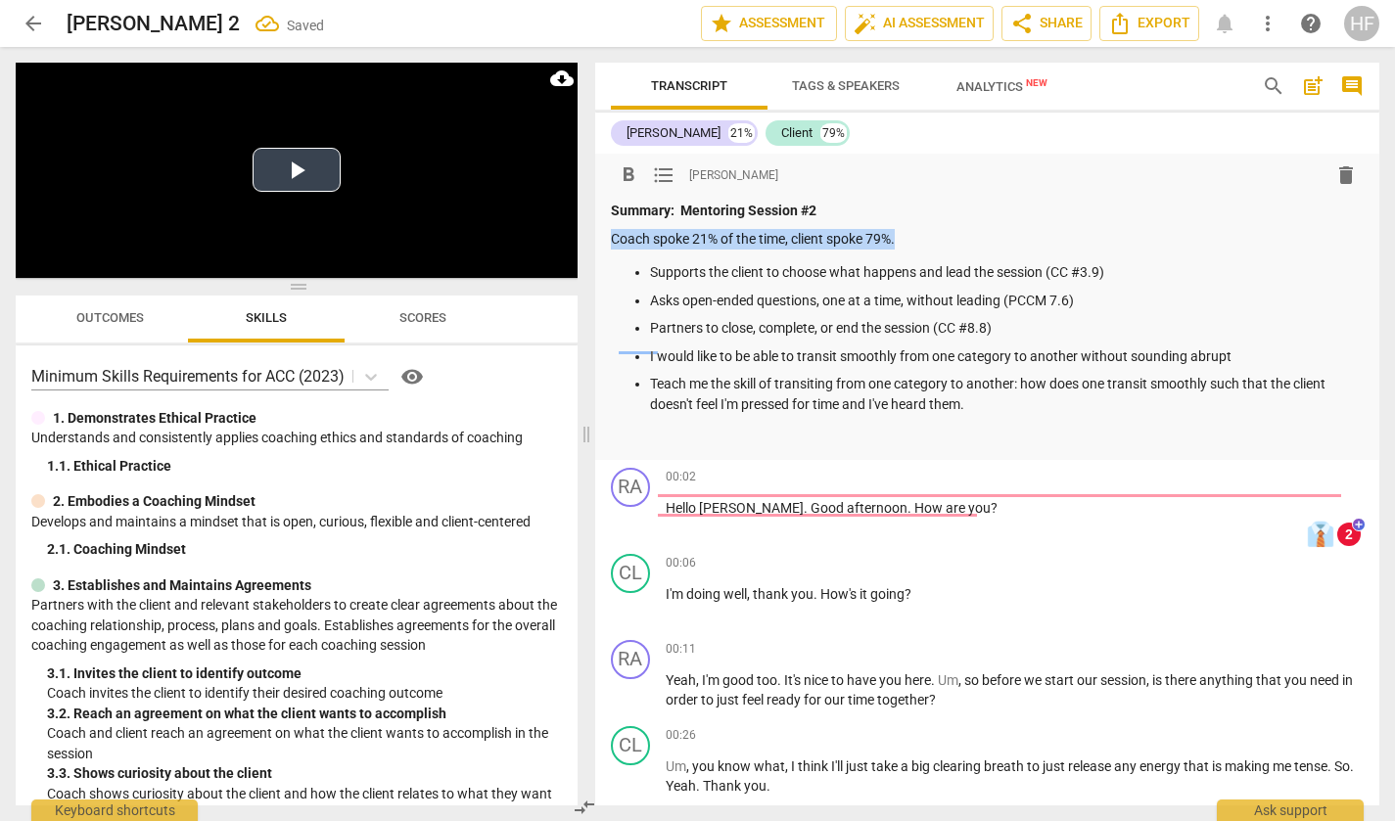
drag, startPoint x: 916, startPoint y: 236, endPoint x: 561, endPoint y: 242, distance: 355.4
click at [561, 242] on div "Play Video move_up Play Current Time 00:00 / Duration Time 23:44 Progress : 0.0…" at bounding box center [697, 434] width 1395 height 774
click at [635, 177] on span "format_bold" at bounding box center [628, 174] width 23 height 23
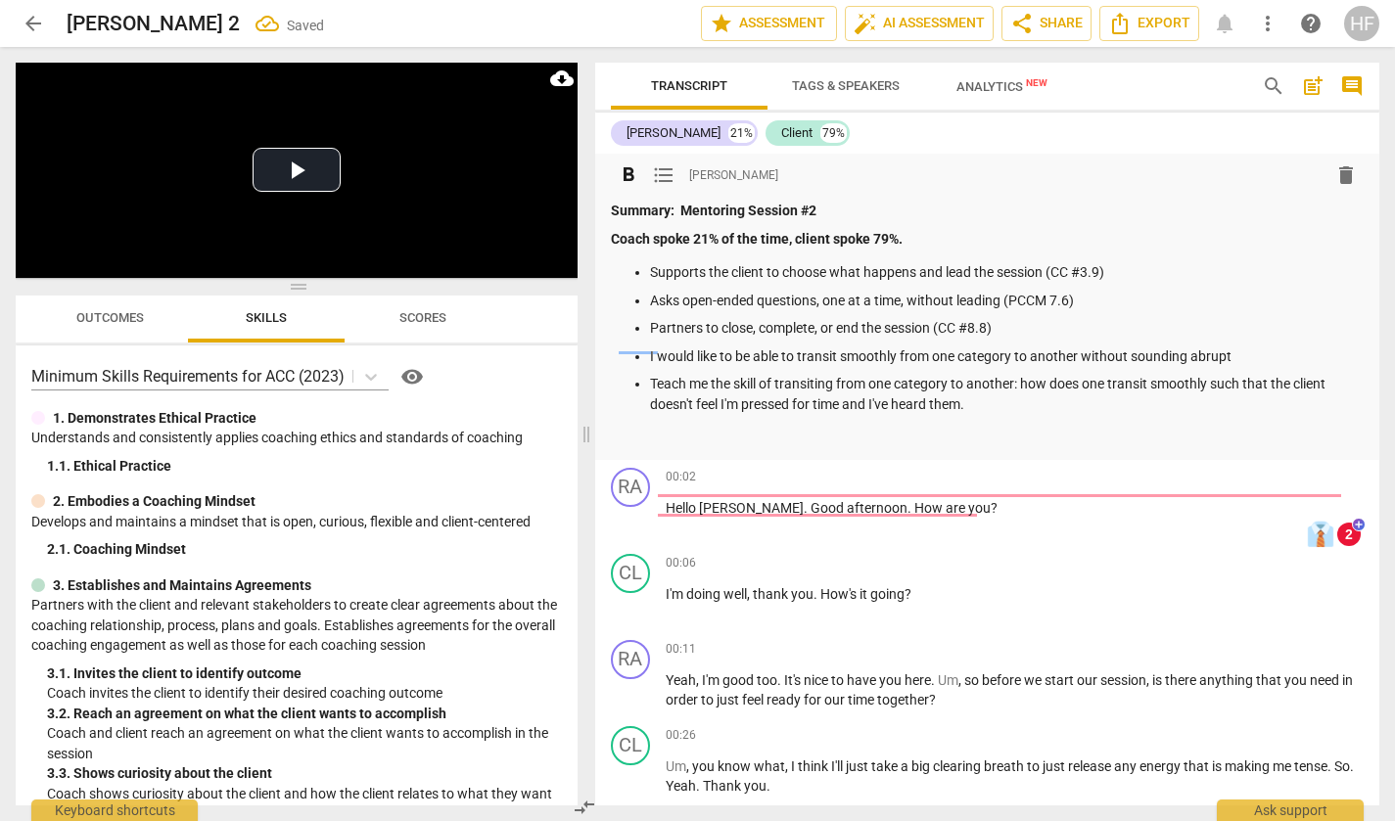
click at [690, 439] on p at bounding box center [988, 438] width 754 height 21
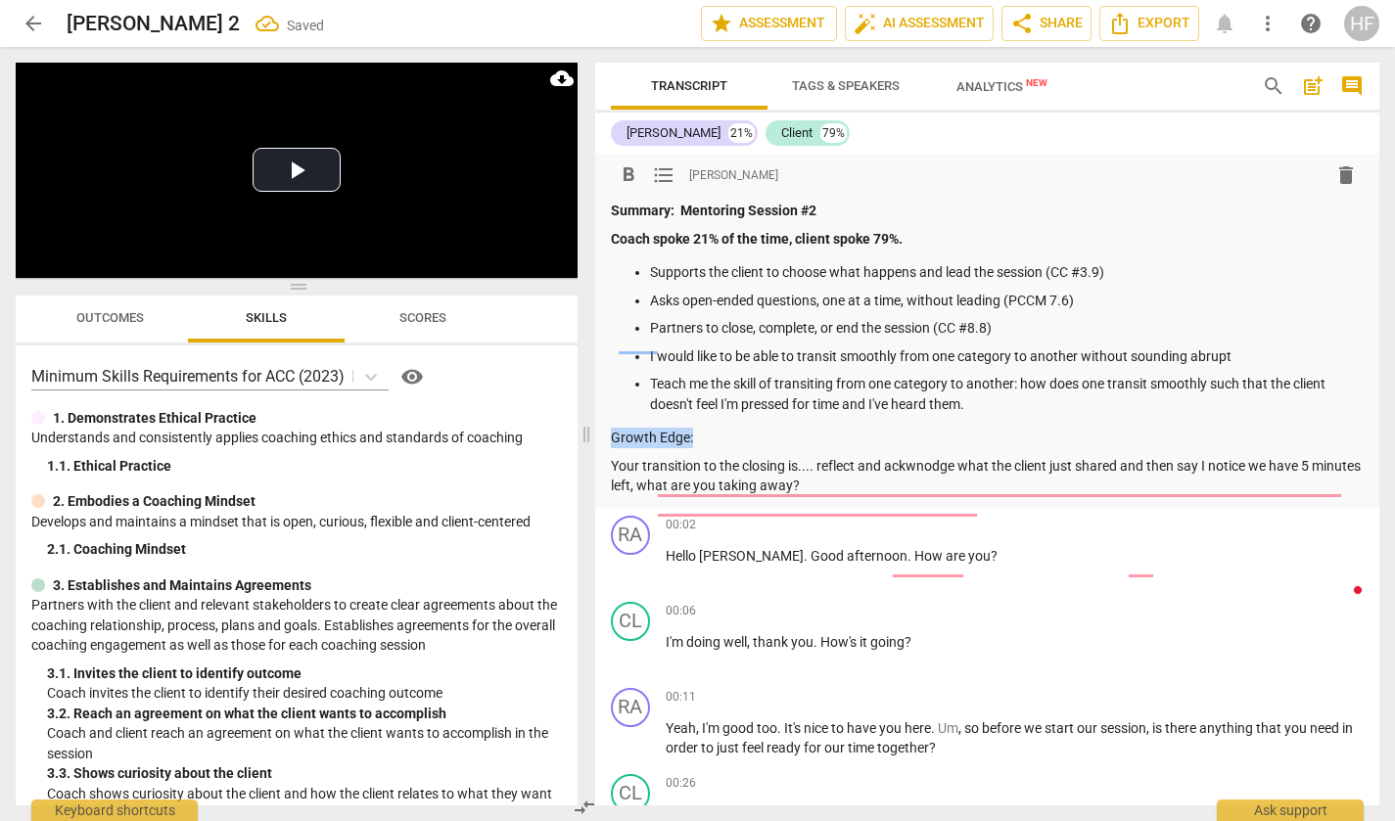
drag, startPoint x: 697, startPoint y: 435, endPoint x: 595, endPoint y: 434, distance: 101.8
click at [595, 434] on div "format_bold format_list_bulleted [PERSON_NAME] delete Summary: Mentoring Sessio…" at bounding box center [987, 331] width 785 height 354
click at [629, 174] on span "format_bold" at bounding box center [628, 174] width 23 height 23
click at [613, 465] on p "Your transition to the closing is.... reflect and ackwnodge what the client jus…" at bounding box center [988, 476] width 754 height 40
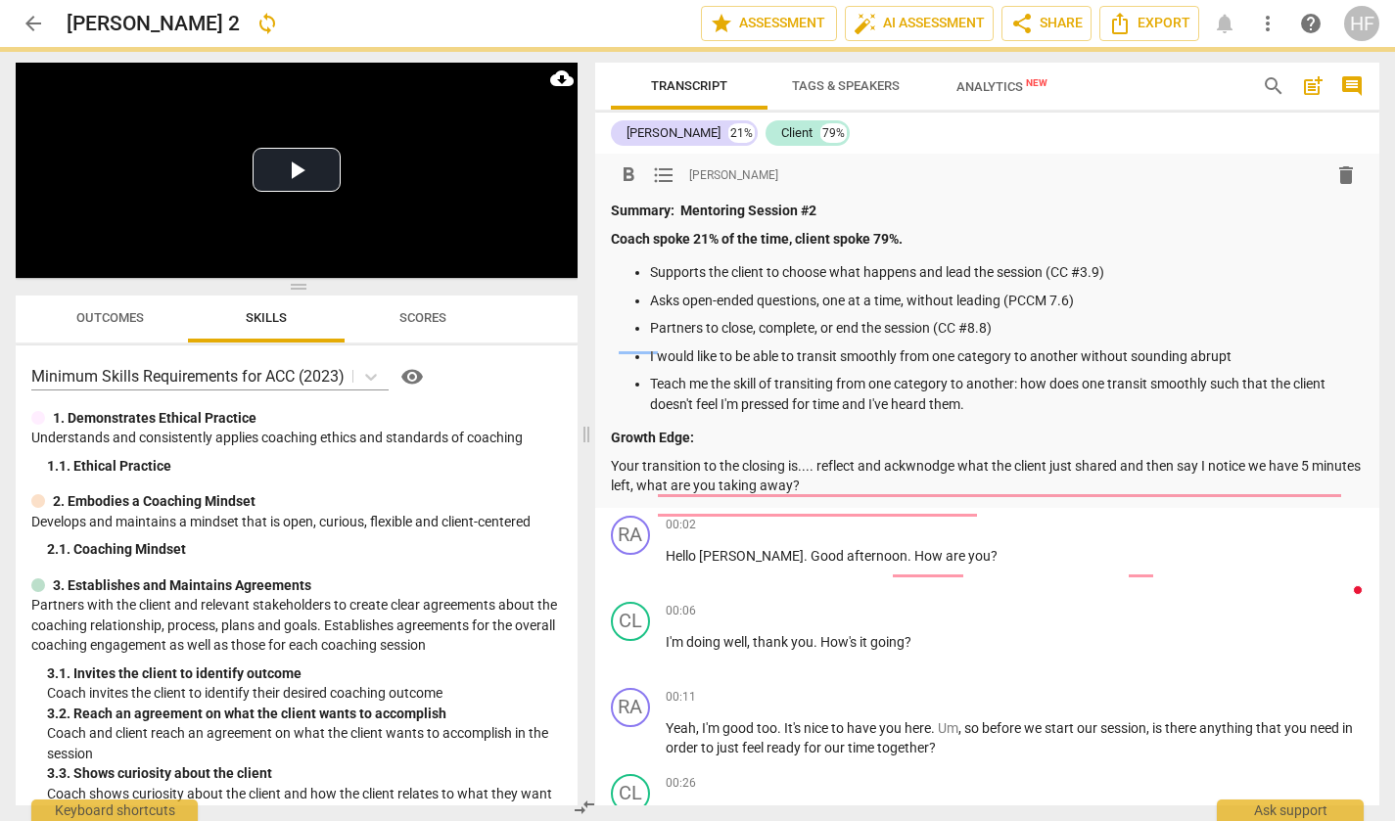
click at [658, 171] on span "format_list_bulleted" at bounding box center [663, 174] width 23 height 23
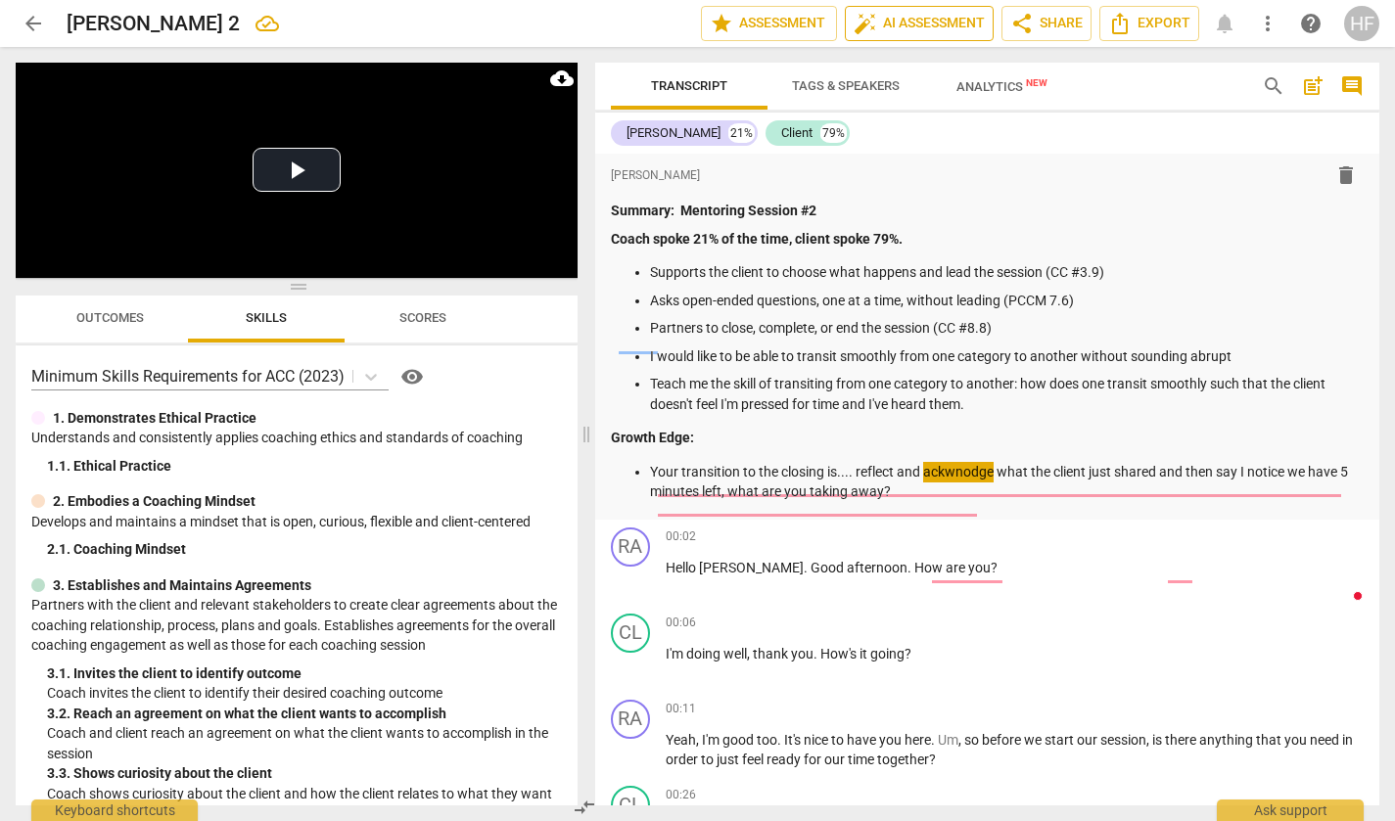
click at [971, 469] on p "Your transition to the closing is.... reflect and ackwnodge what the client jus…" at bounding box center [1007, 482] width 715 height 40
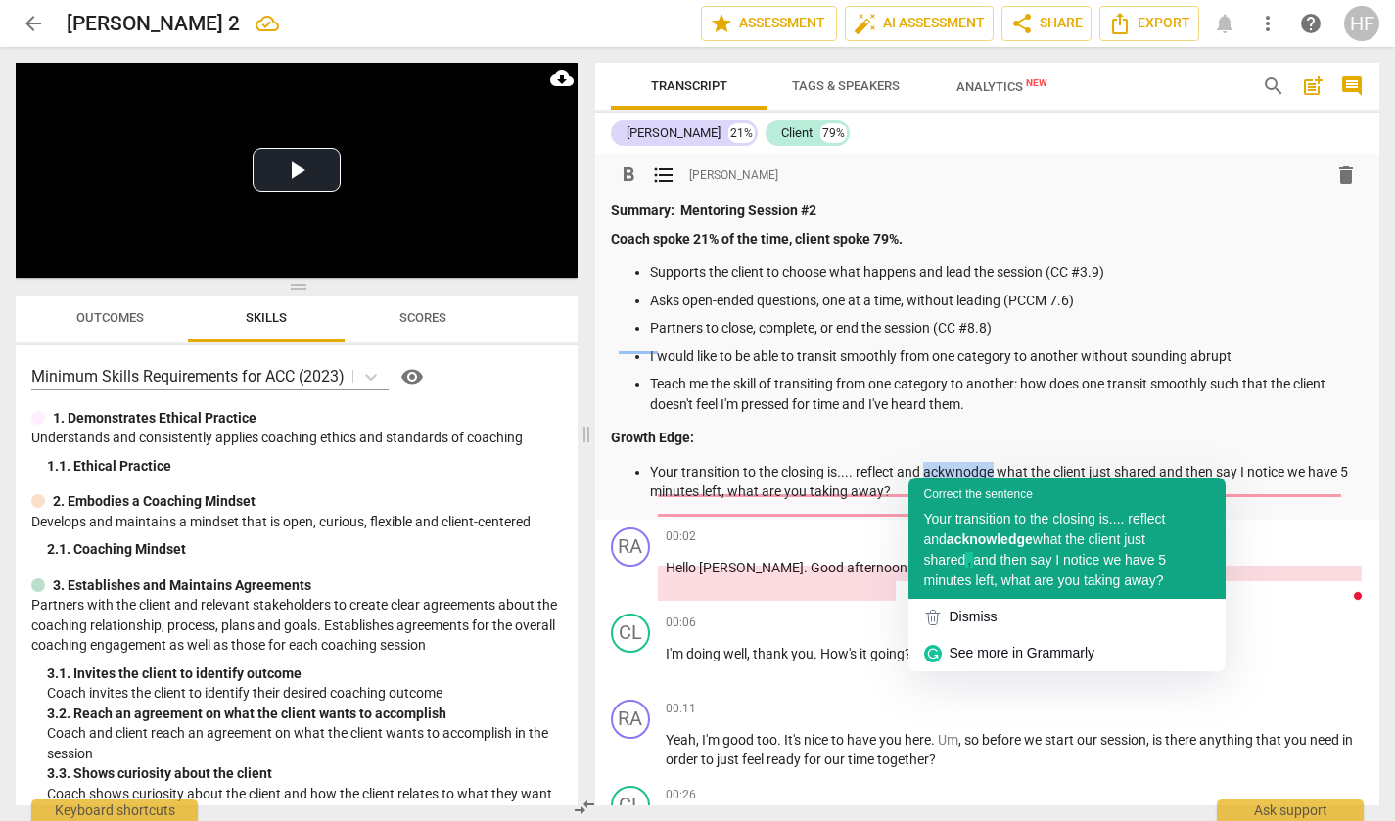
click at [1065, 565] on span "and then say I notice we have 5 minutes left, what are you taking away?" at bounding box center [1045, 570] width 243 height 36
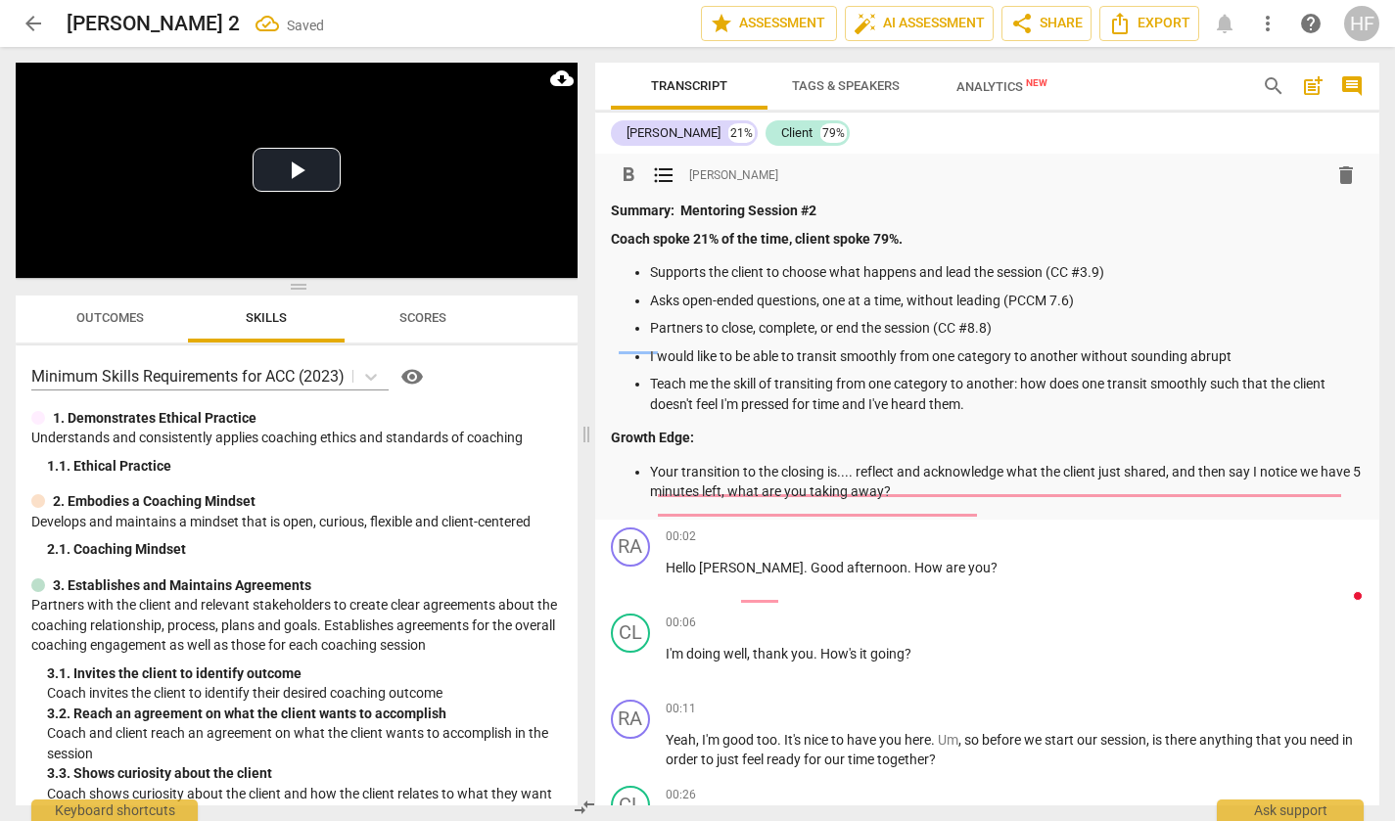
click at [966, 471] on p "Your transition to the closing is.... reflect and acknowledge what the client j…" at bounding box center [1007, 482] width 715 height 40
drag, startPoint x: 1008, startPoint y: 470, endPoint x: 853, endPoint y: 469, distance: 155.7
click at [853, 469] on p "Your transition to the closing is.... reflect and acknowledge what the client j…" at bounding box center [1007, 482] width 715 height 40
click at [624, 178] on span "format_bold" at bounding box center [628, 174] width 23 height 23
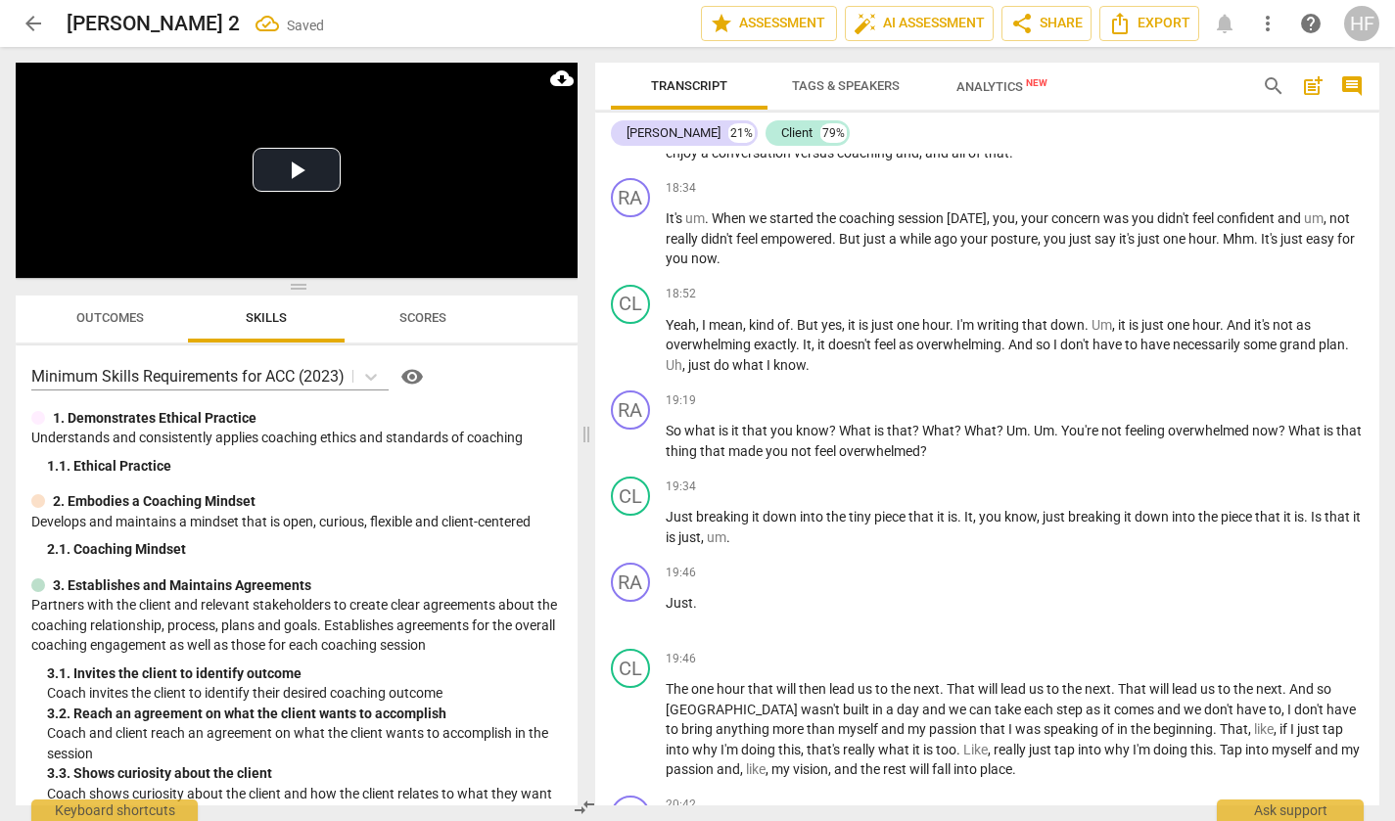
scroll to position [4875, 0]
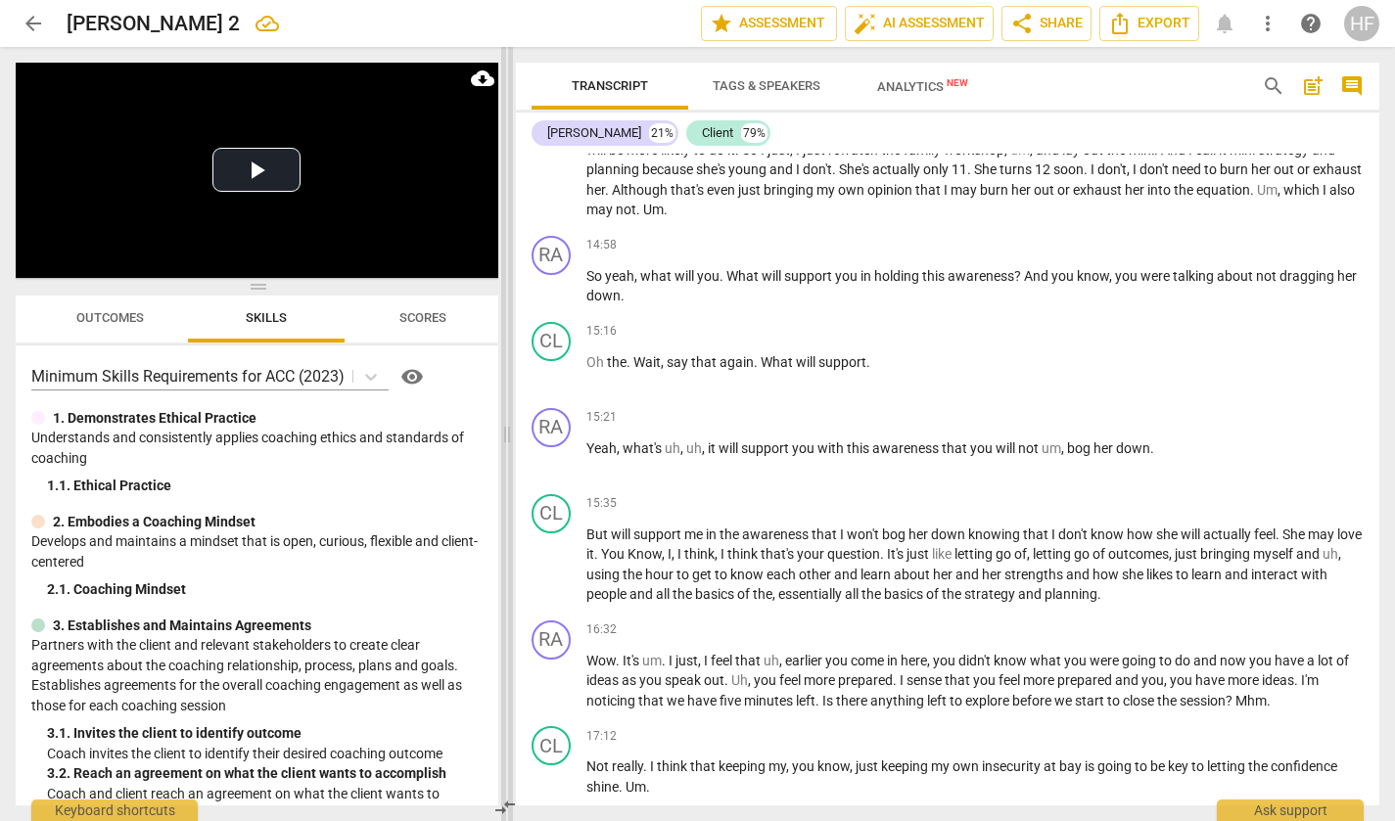
drag, startPoint x: 586, startPoint y: 427, endPoint x: 507, endPoint y: 430, distance: 79.4
click at [507, 430] on span at bounding box center [507, 434] width 12 height 774
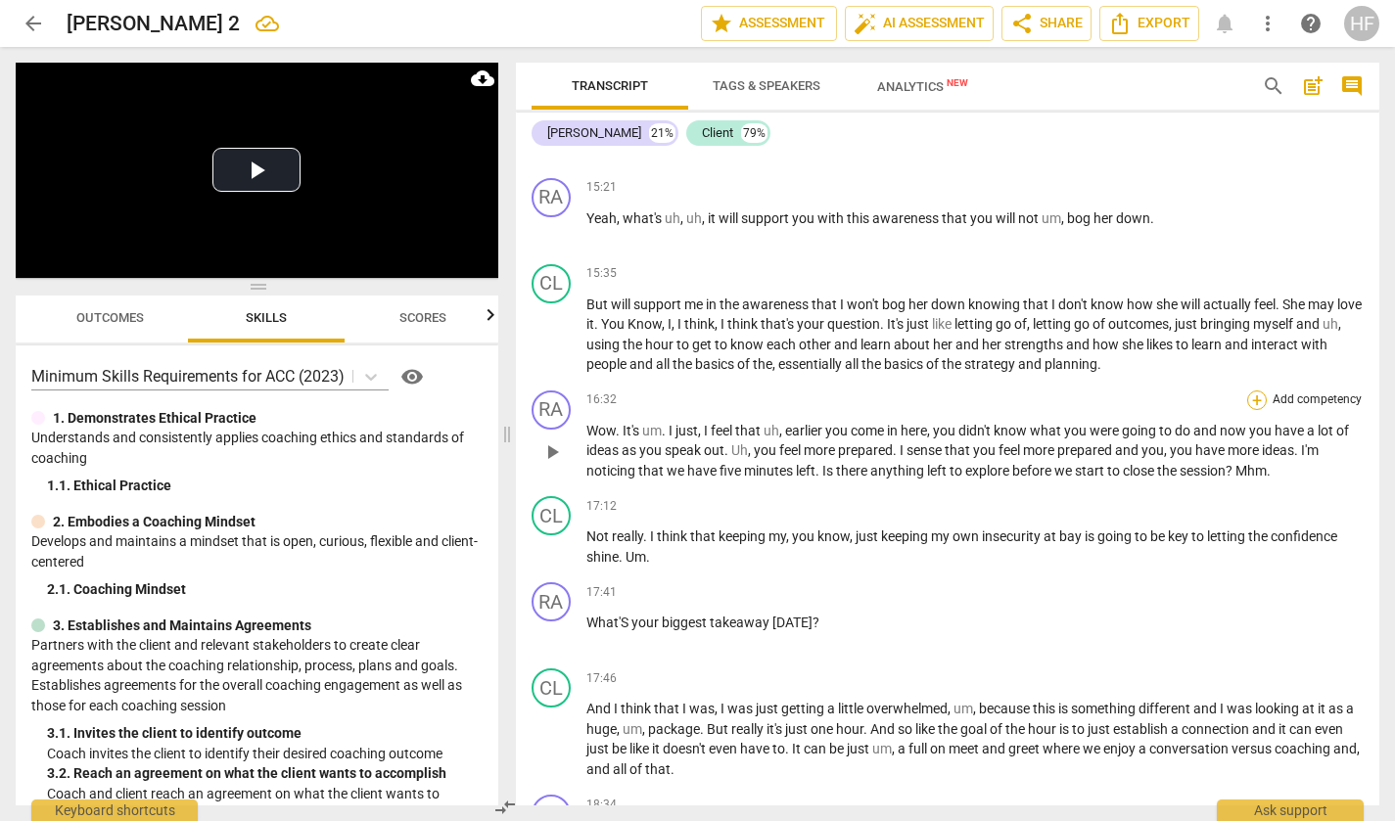
click at [1252, 402] on div "+" at bounding box center [1257, 401] width 20 height 20
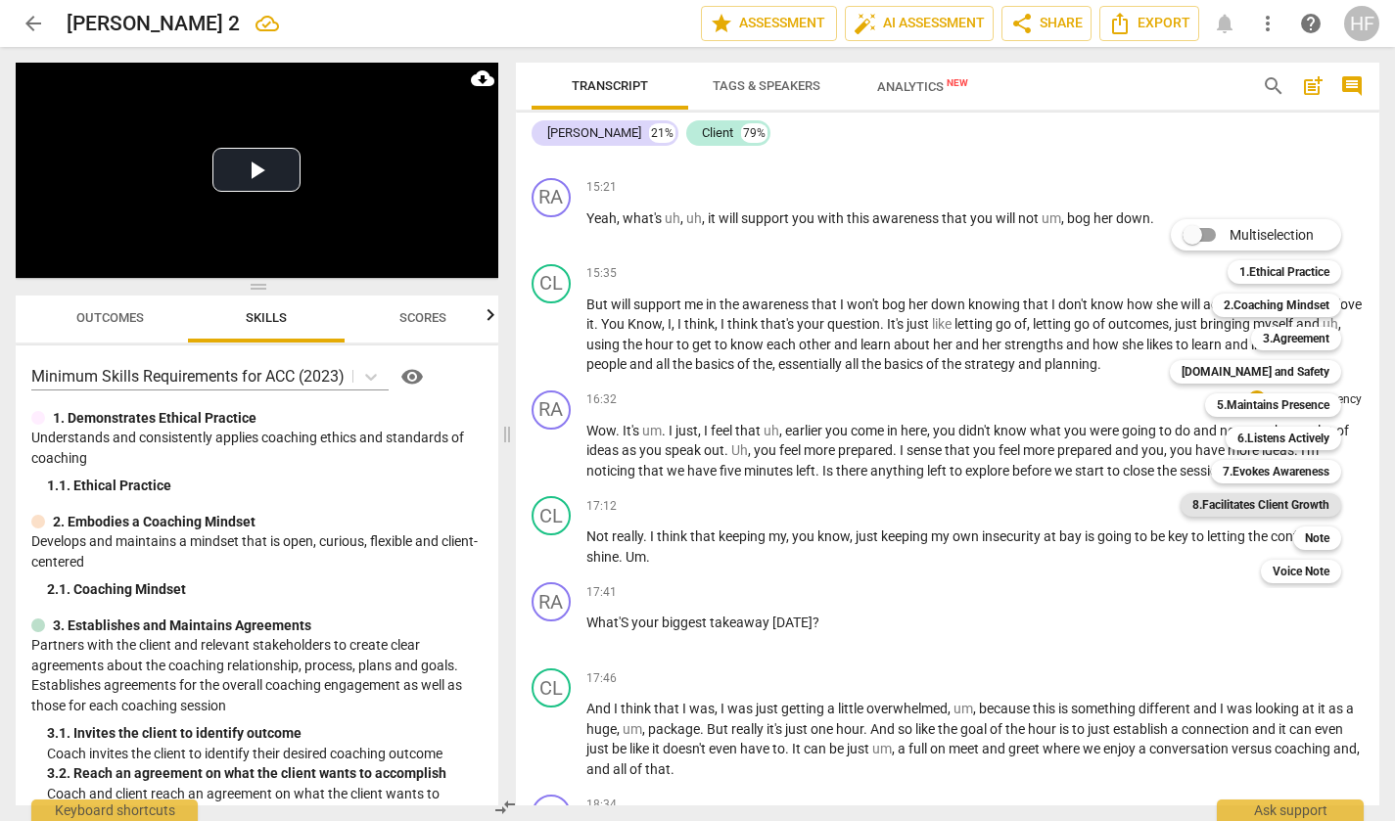
click at [1291, 510] on b "8.Facilitates Client Growth" at bounding box center [1260, 504] width 137 height 23
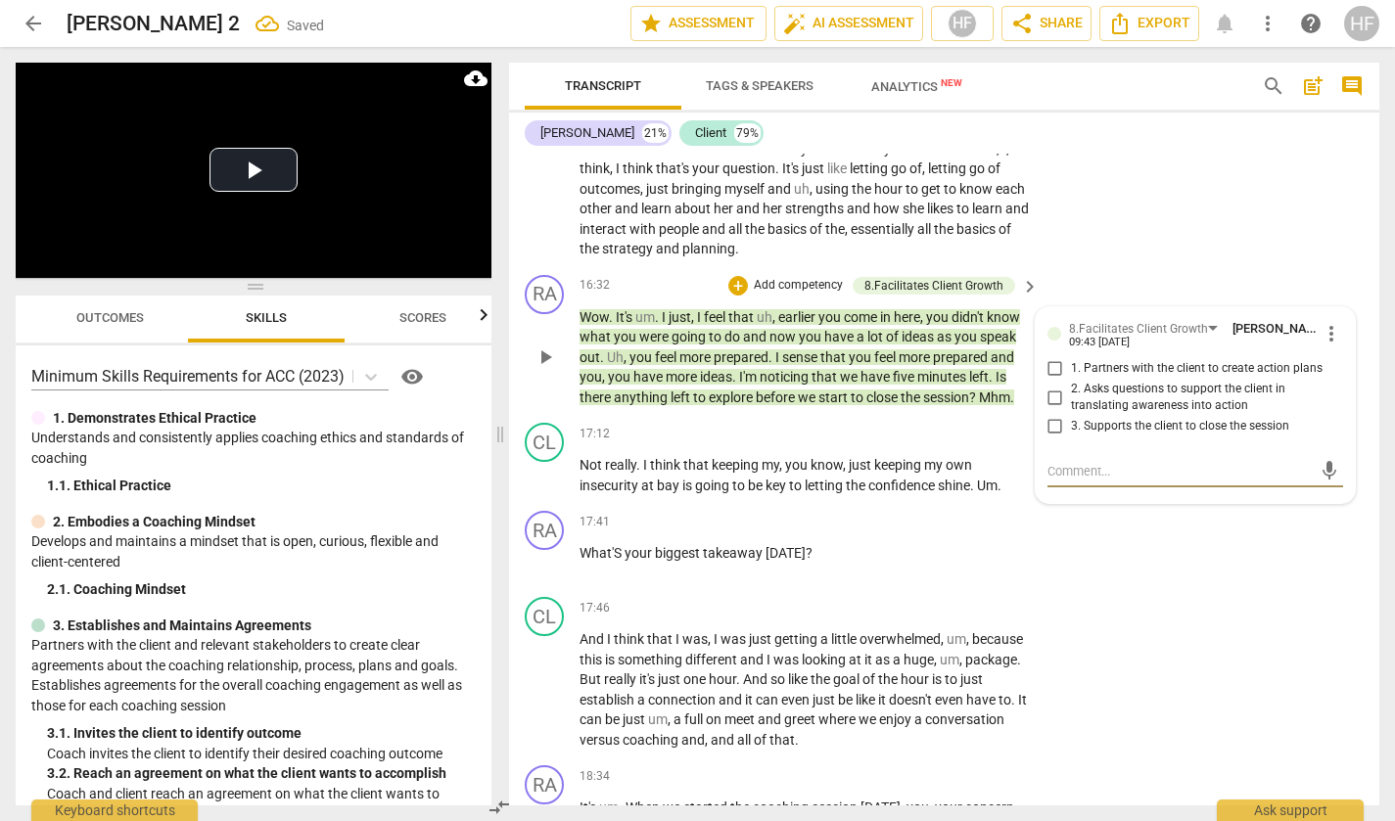
click at [1063, 397] on input "2. Asks questions to support the client in translating awareness into action" at bounding box center [1055, 397] width 31 height 23
checkbox input "true"
click at [1212, 292] on div "RA play_arrow pause 16:32 + Add competency 8.Facilitates Client Growth keyboard…" at bounding box center [944, 341] width 870 height 149
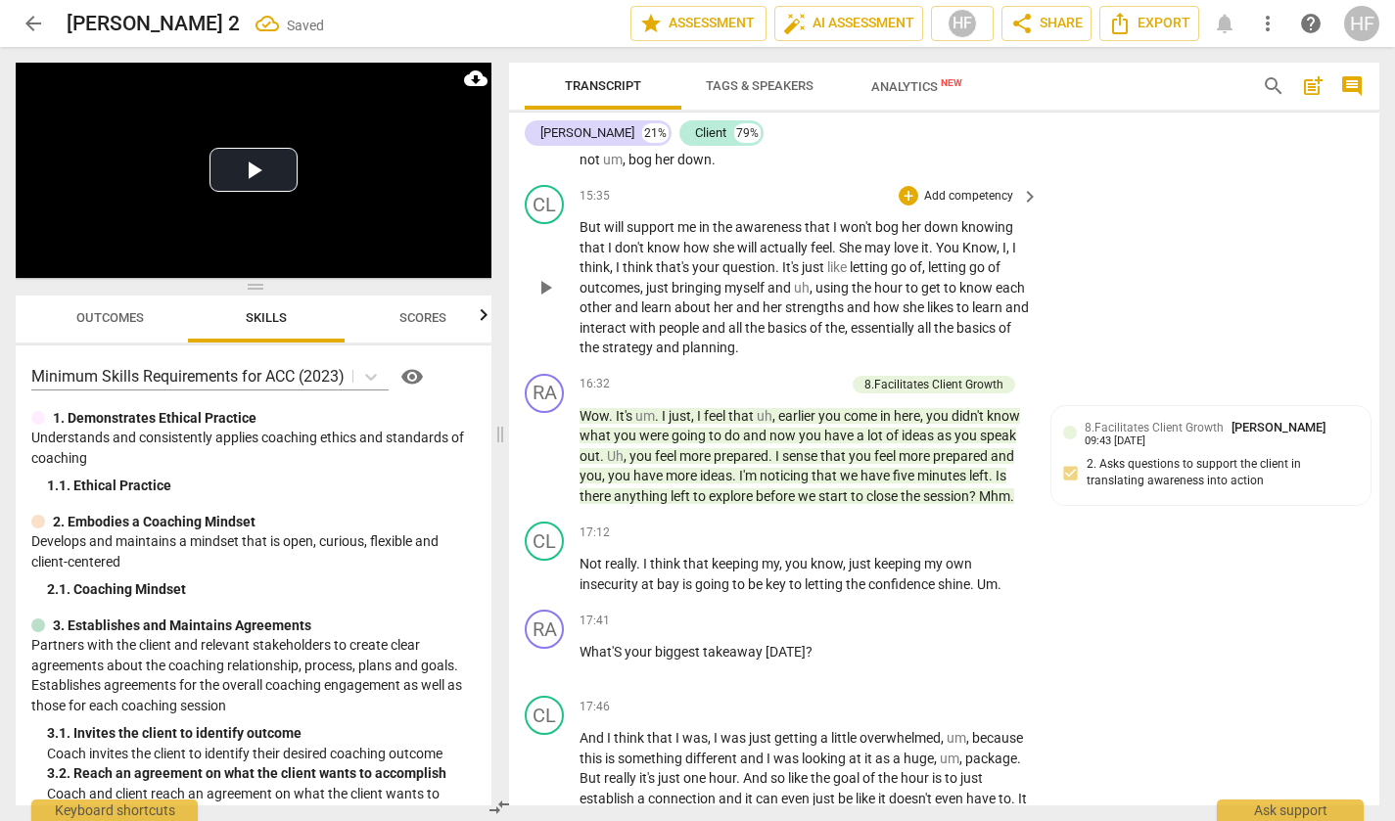
click at [546, 286] on span "play_arrow" at bounding box center [545, 287] width 23 height 23
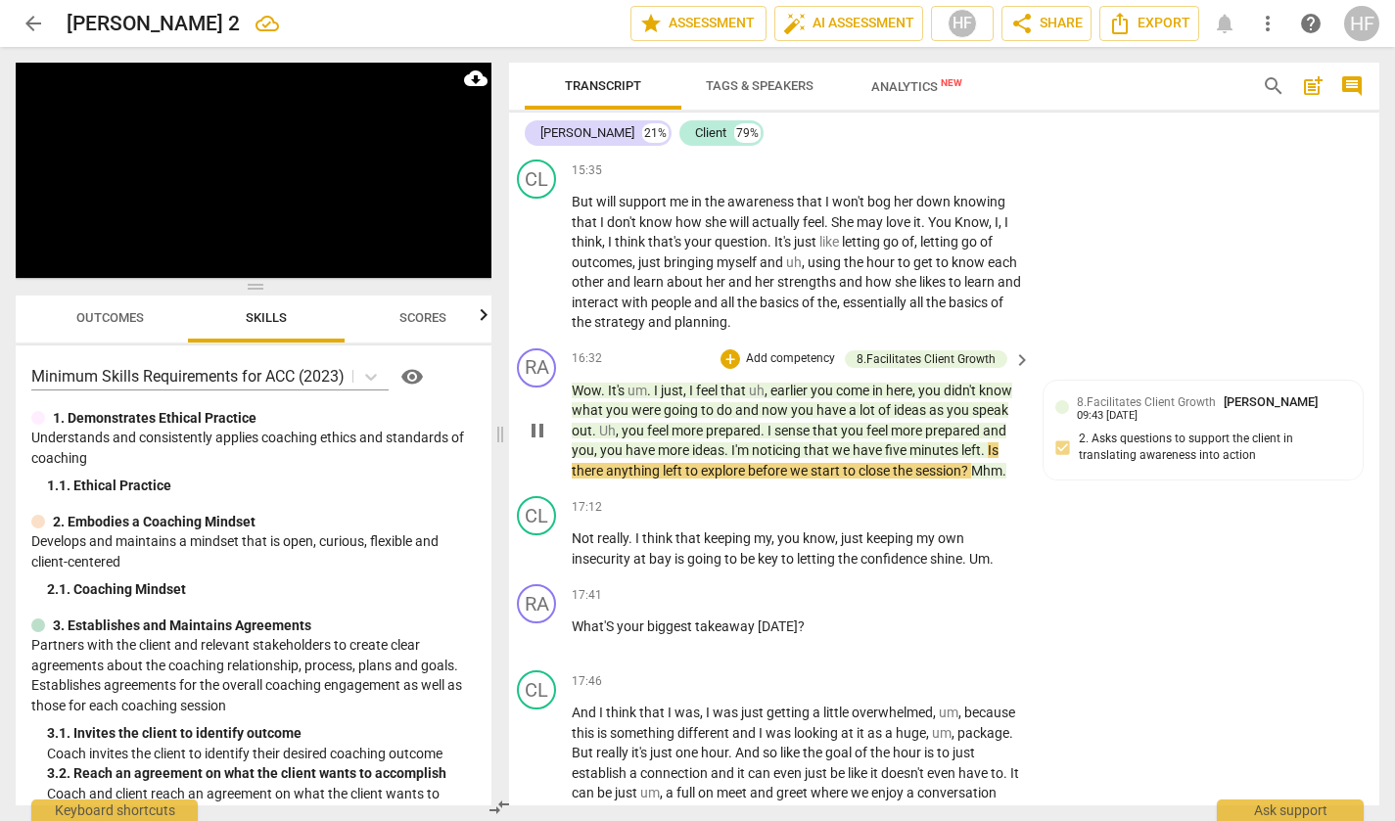
scroll to position [4389, 15]
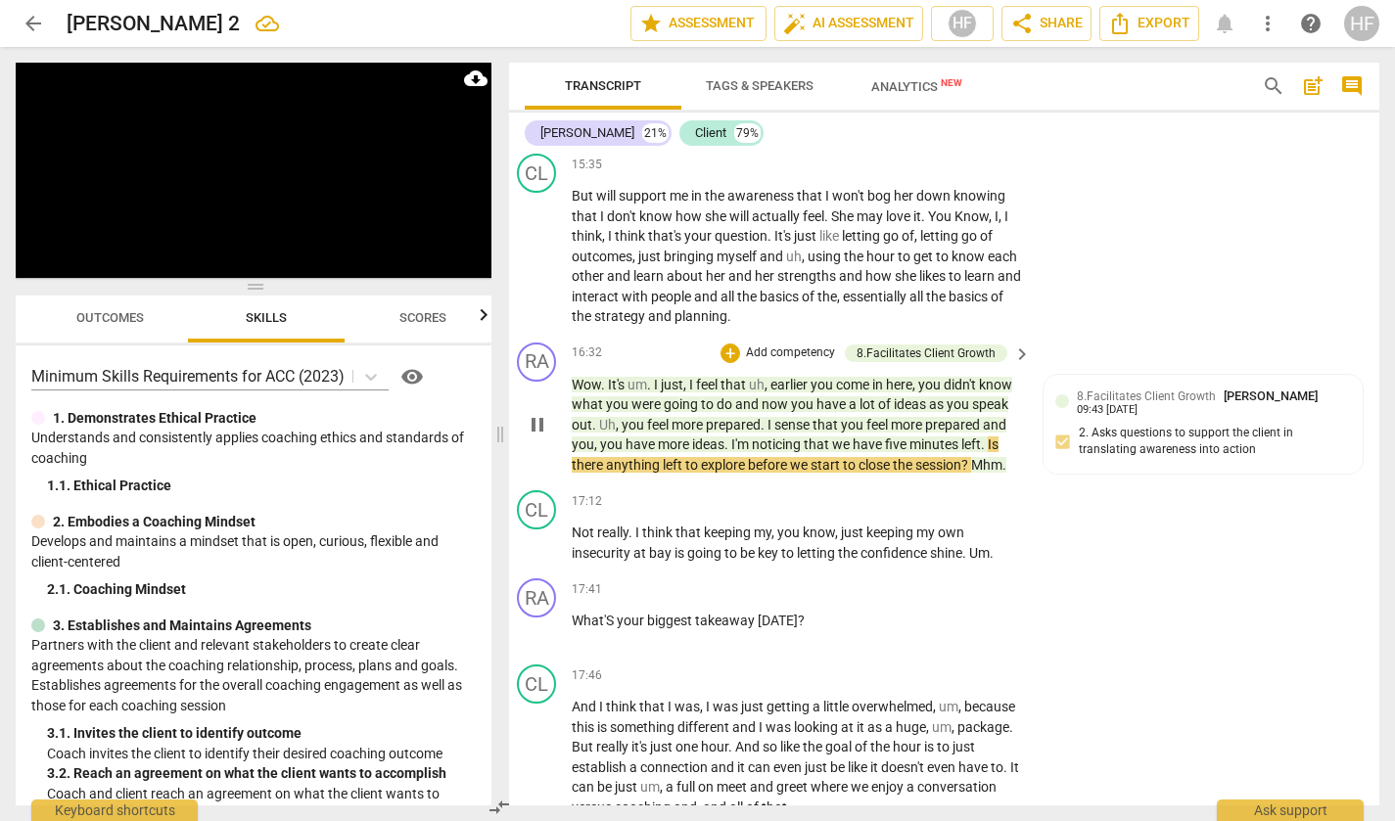
click at [526, 437] on span "pause" at bounding box center [537, 424] width 23 height 23
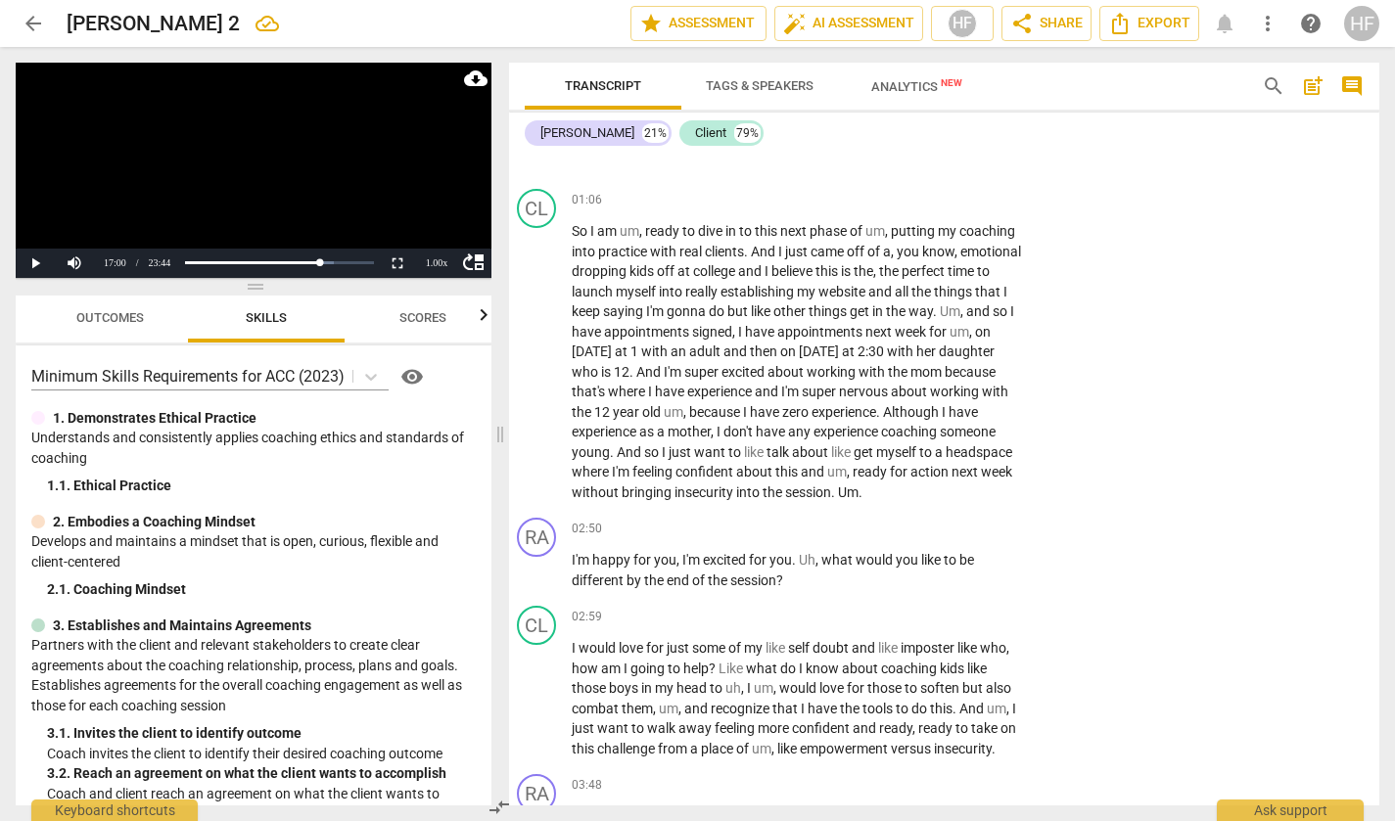
scroll to position [199, 15]
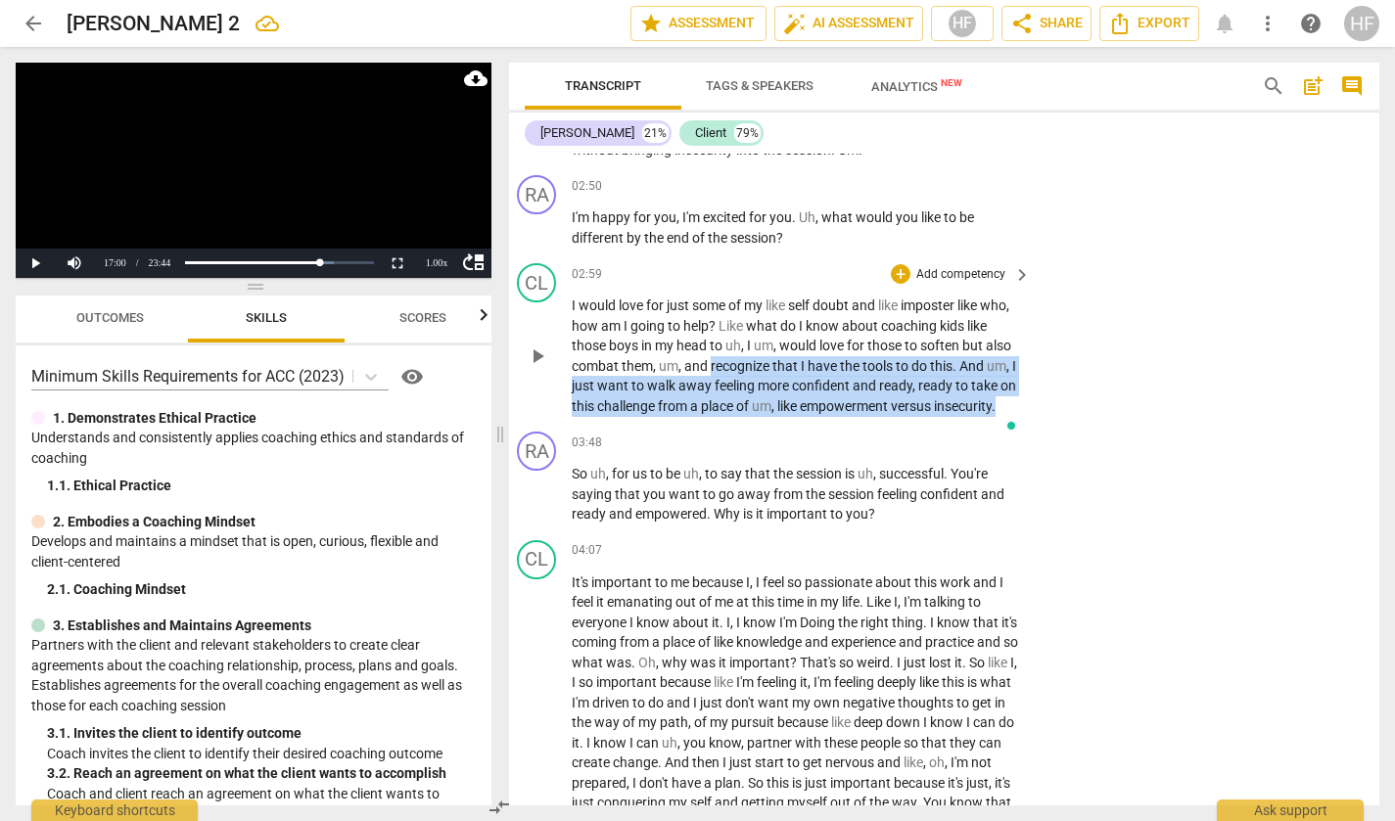
drag, startPoint x: 735, startPoint y: 369, endPoint x: 801, endPoint y: 435, distance: 92.8
click at [801, 416] on p "I would love for just some of my like self doubt and like imposter like who , h…" at bounding box center [796, 356] width 449 height 120
click at [669, 403] on icon "button" at bounding box center [673, 401] width 20 height 23
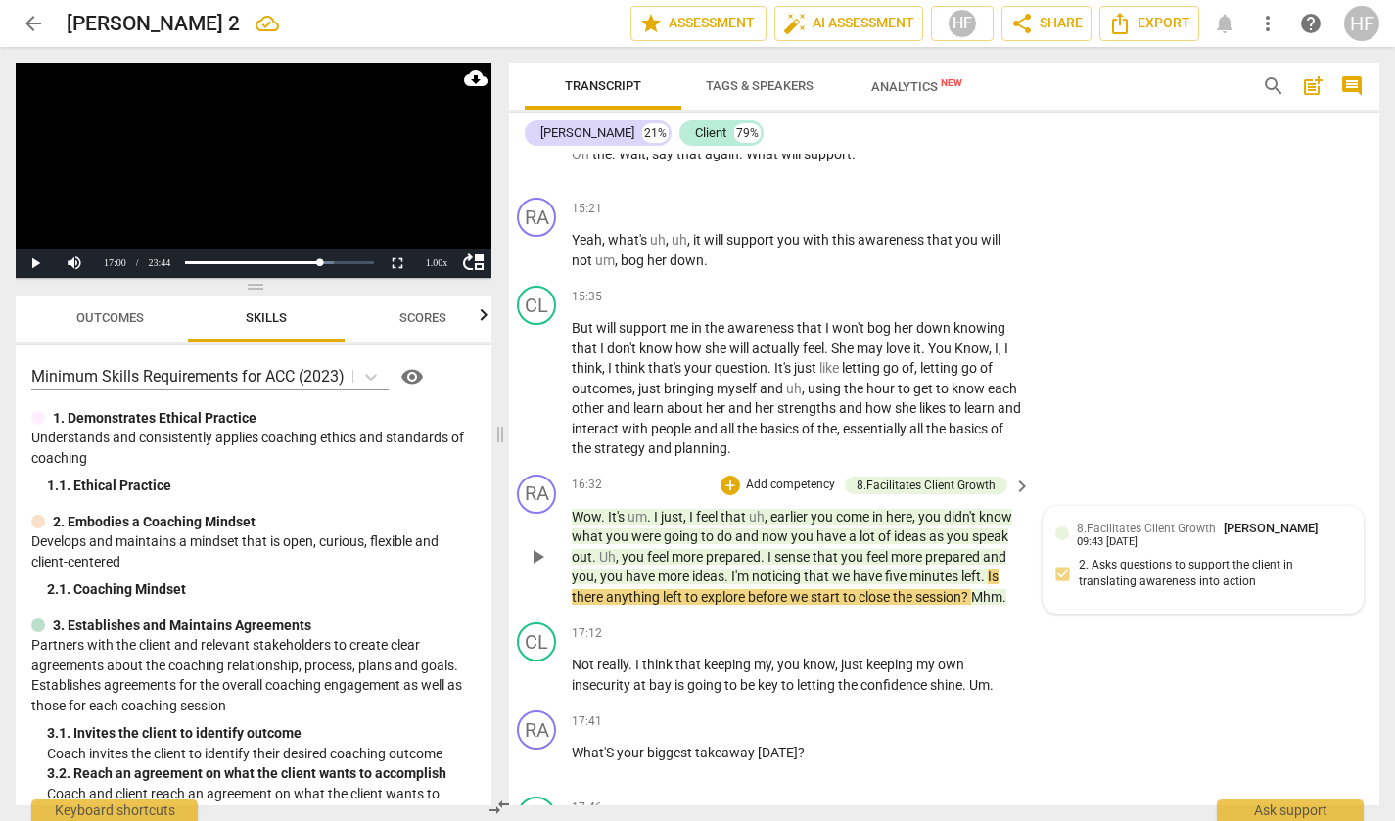
click at [1197, 556] on div "8.Facilitates Client Growth [PERSON_NAME] 09:43 [DATE] 2. Asks questions to sup…" at bounding box center [1203, 560] width 296 height 83
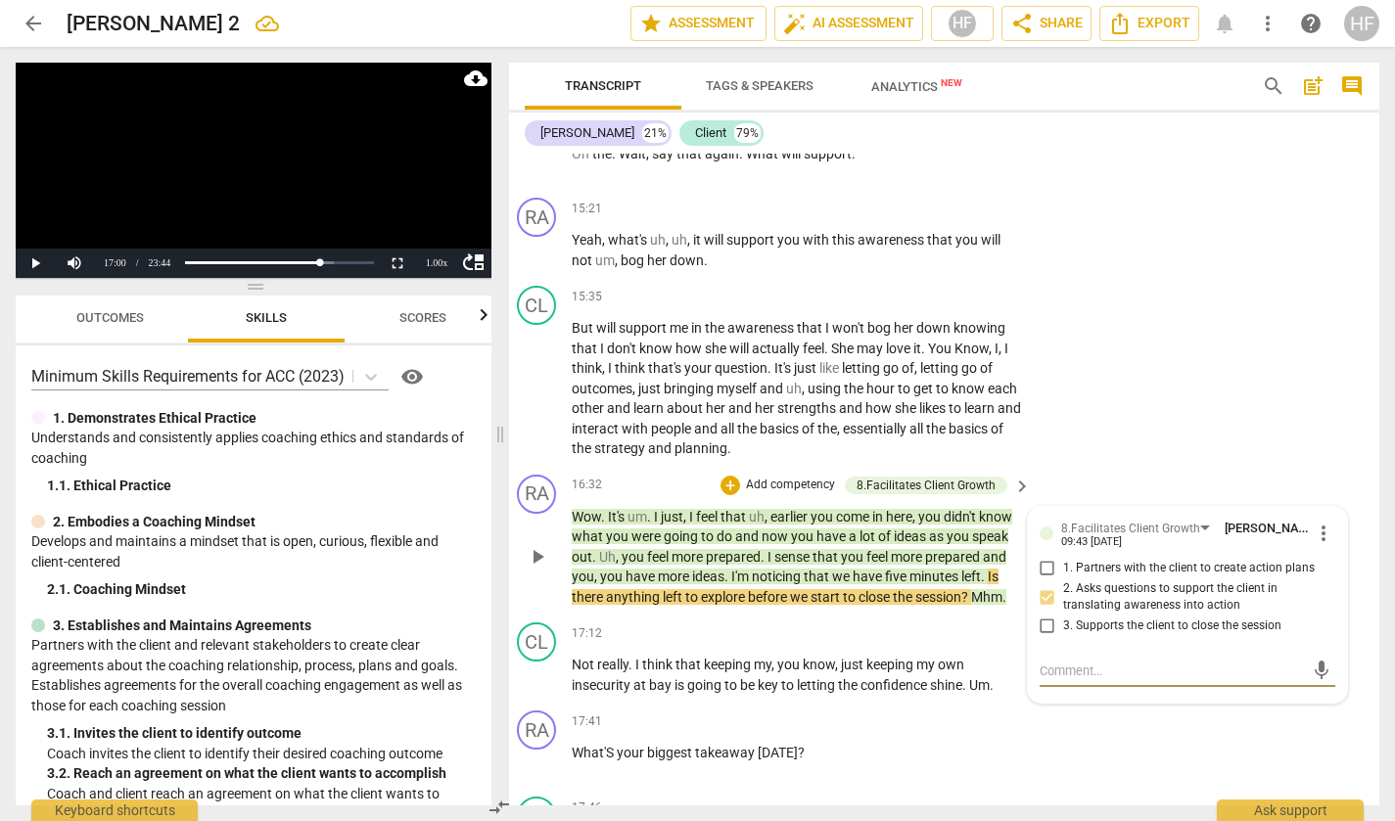
click at [1063, 679] on textarea at bounding box center [1172, 671] width 264 height 19
type textarea "T"
type textarea "Th"
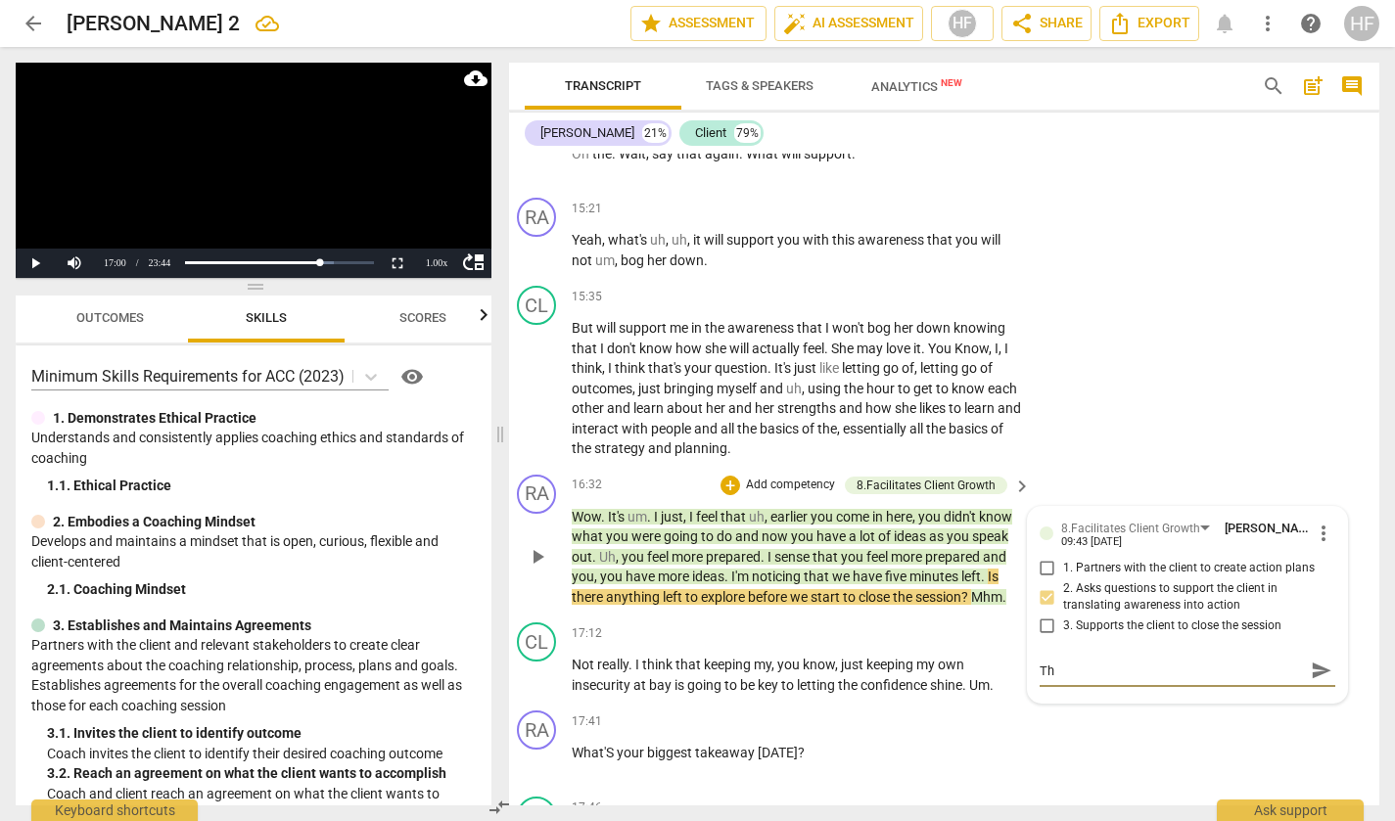
type textarea "The"
type textarea "Th"
type textarea "T"
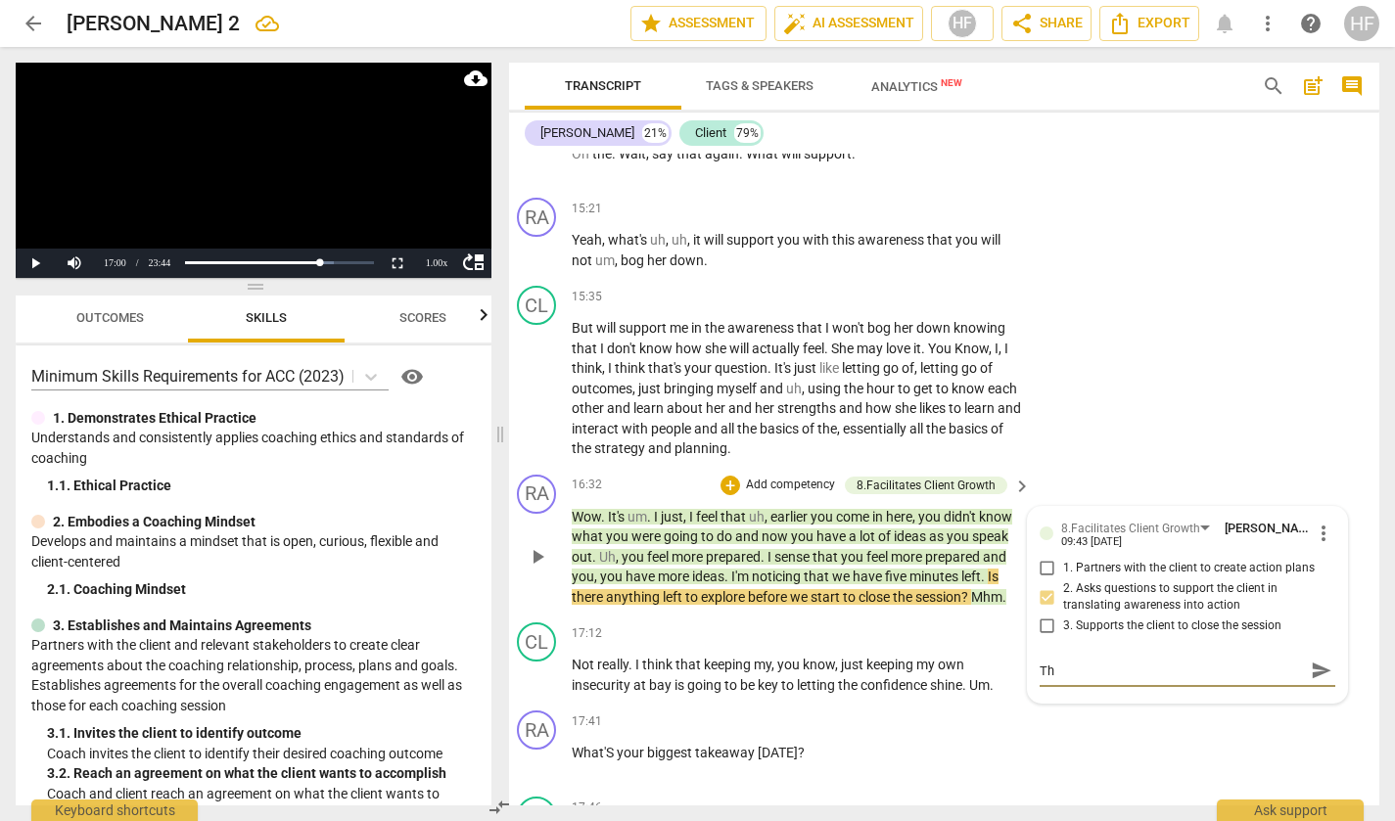
type textarea "T"
type textarea "Th"
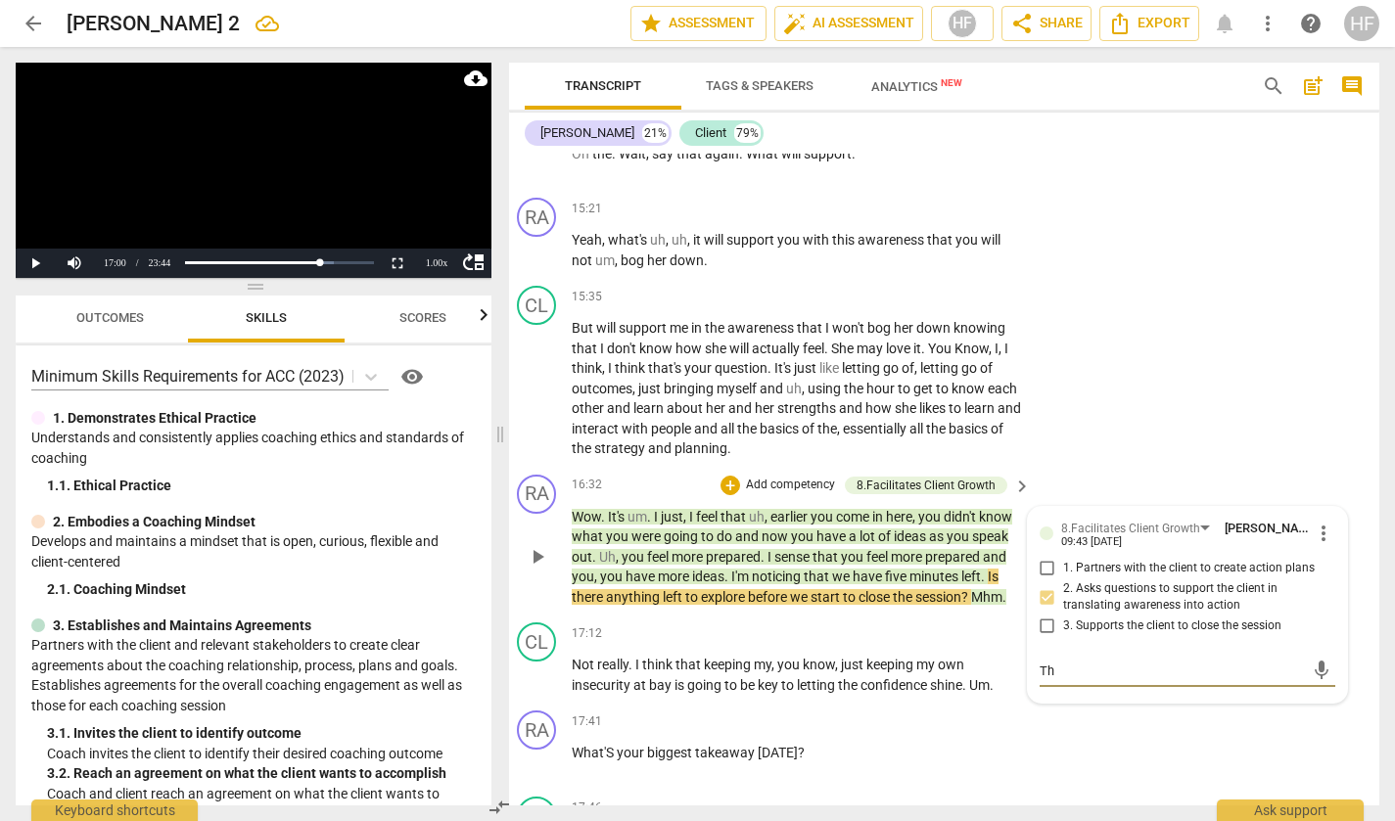
type textarea "The"
type textarea "Ther"
type textarea "There"
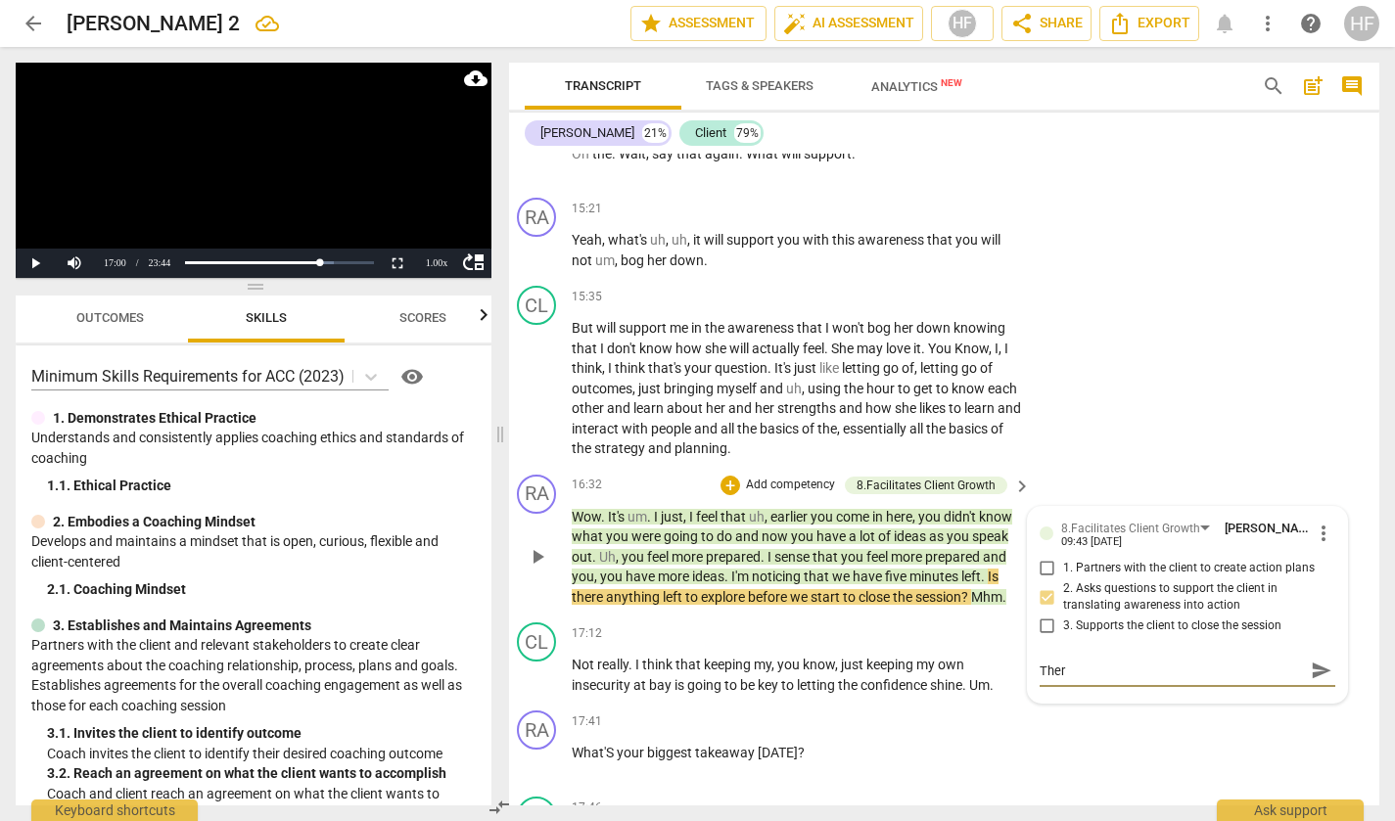
type textarea "There"
type textarea "There i"
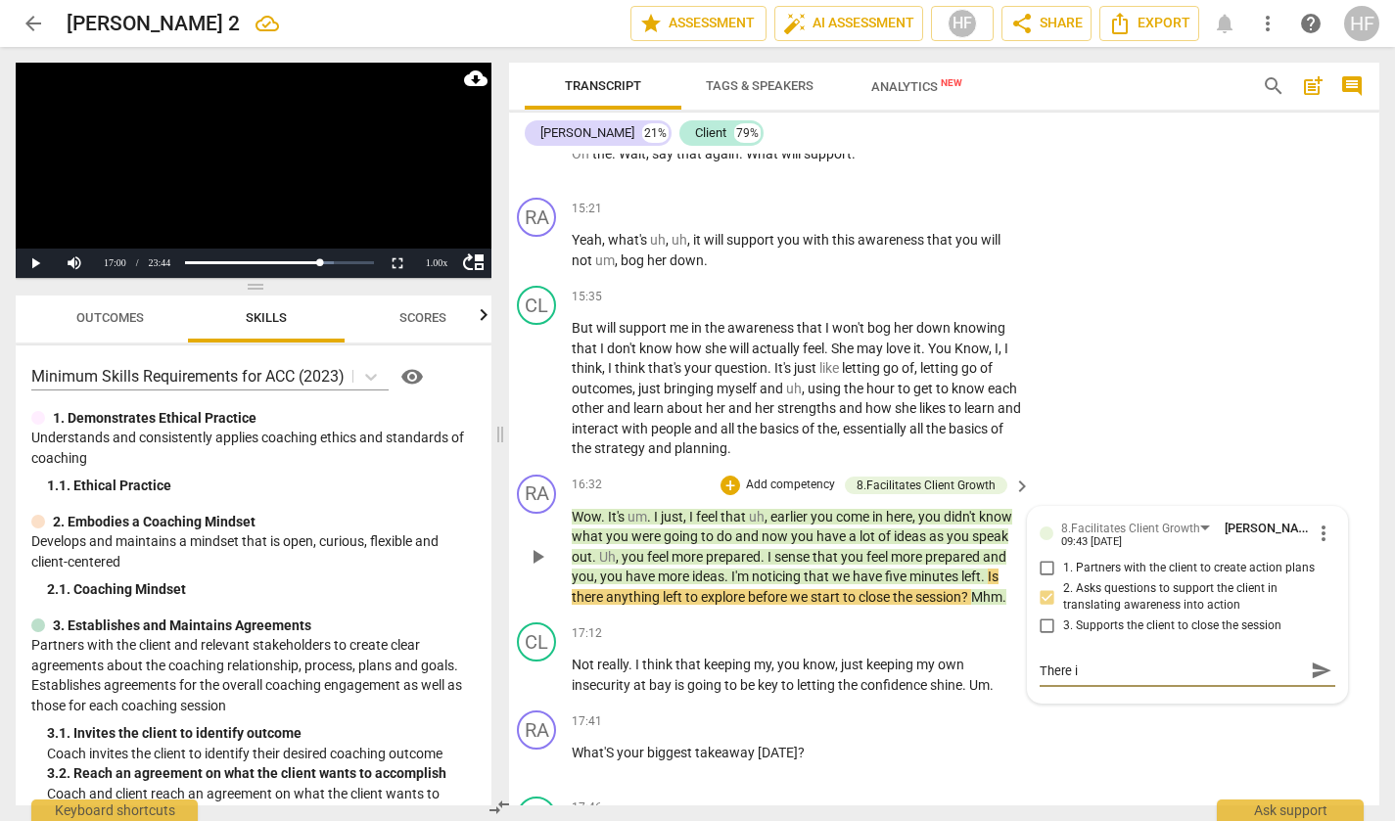
type textarea "There is"
type textarea "There is a"
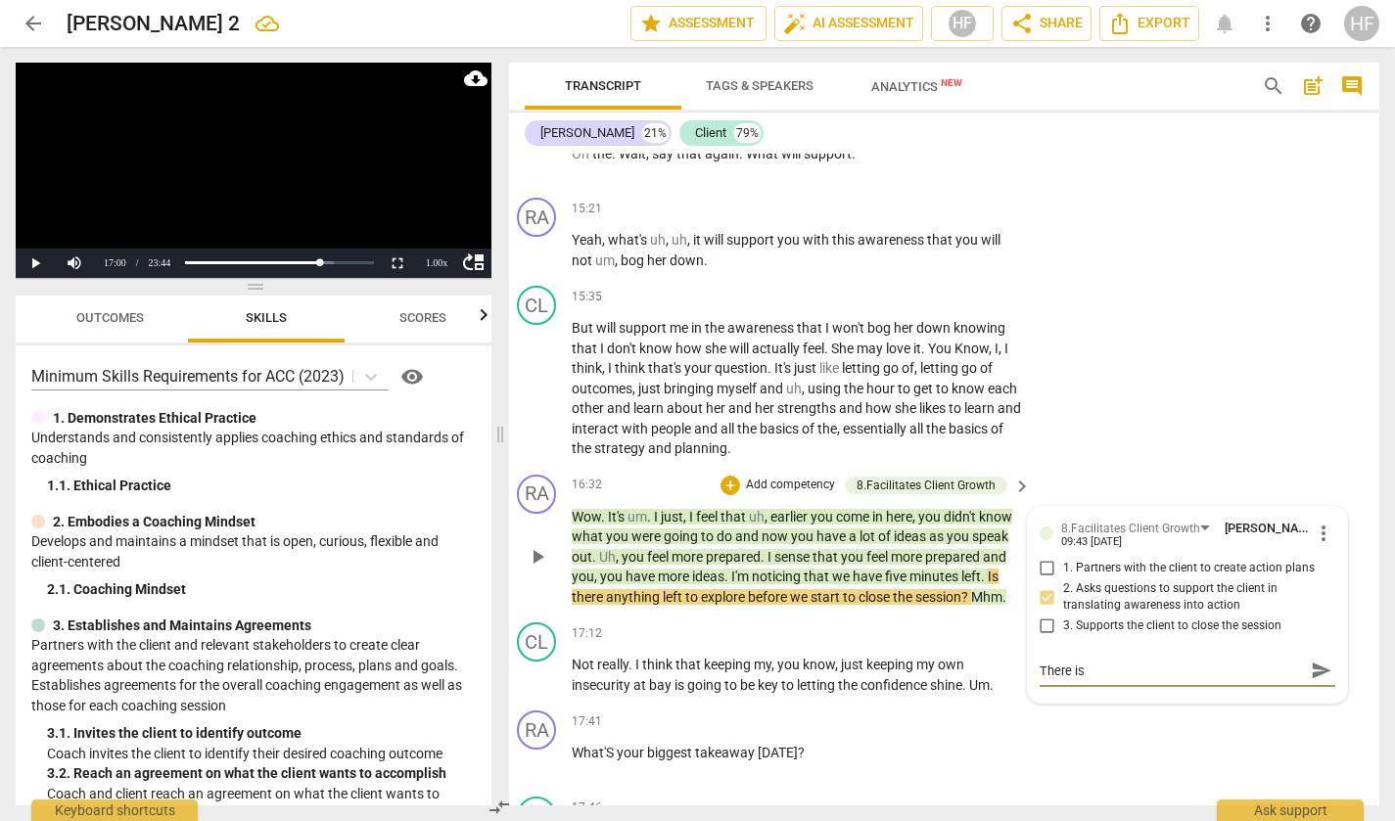
type textarea "There is a"
type textarea "There is aw"
type textarea "There is awa"
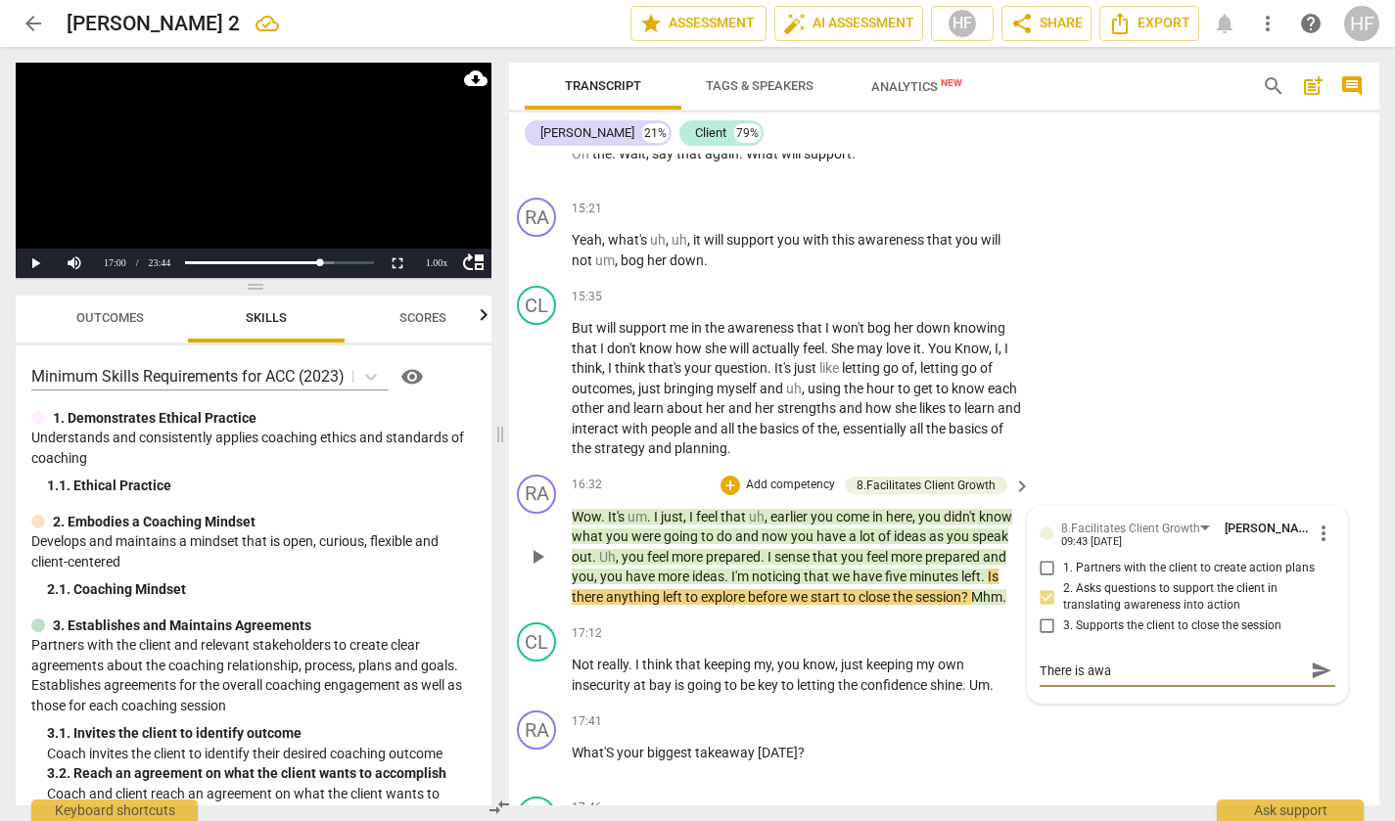
type textarea "There is awar"
type textarea "There is aware"
type textarea "There is awaren"
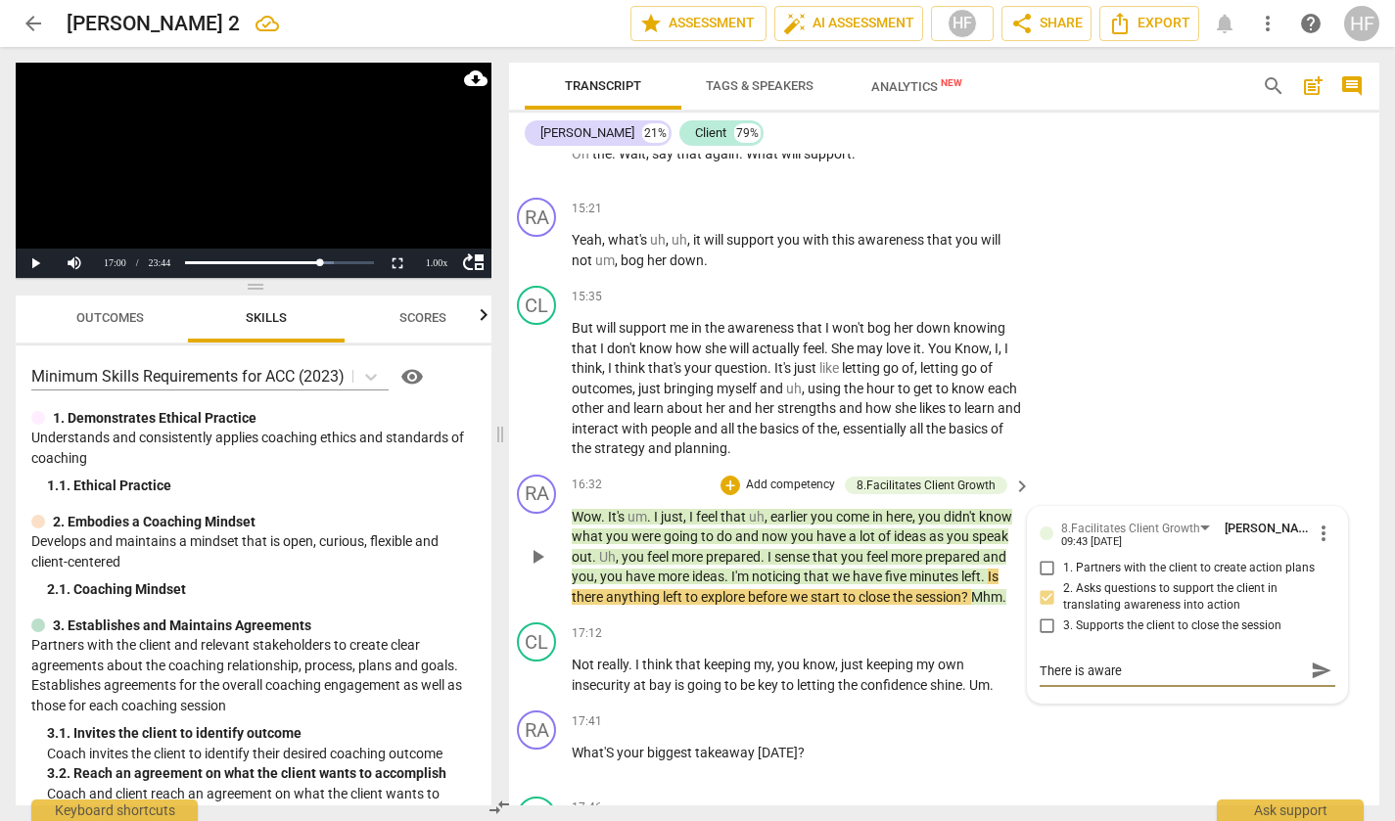
type textarea "There is awaren"
type textarea "There is awarens"
type textarea "There is [DEMOGRAPHIC_DATA]"
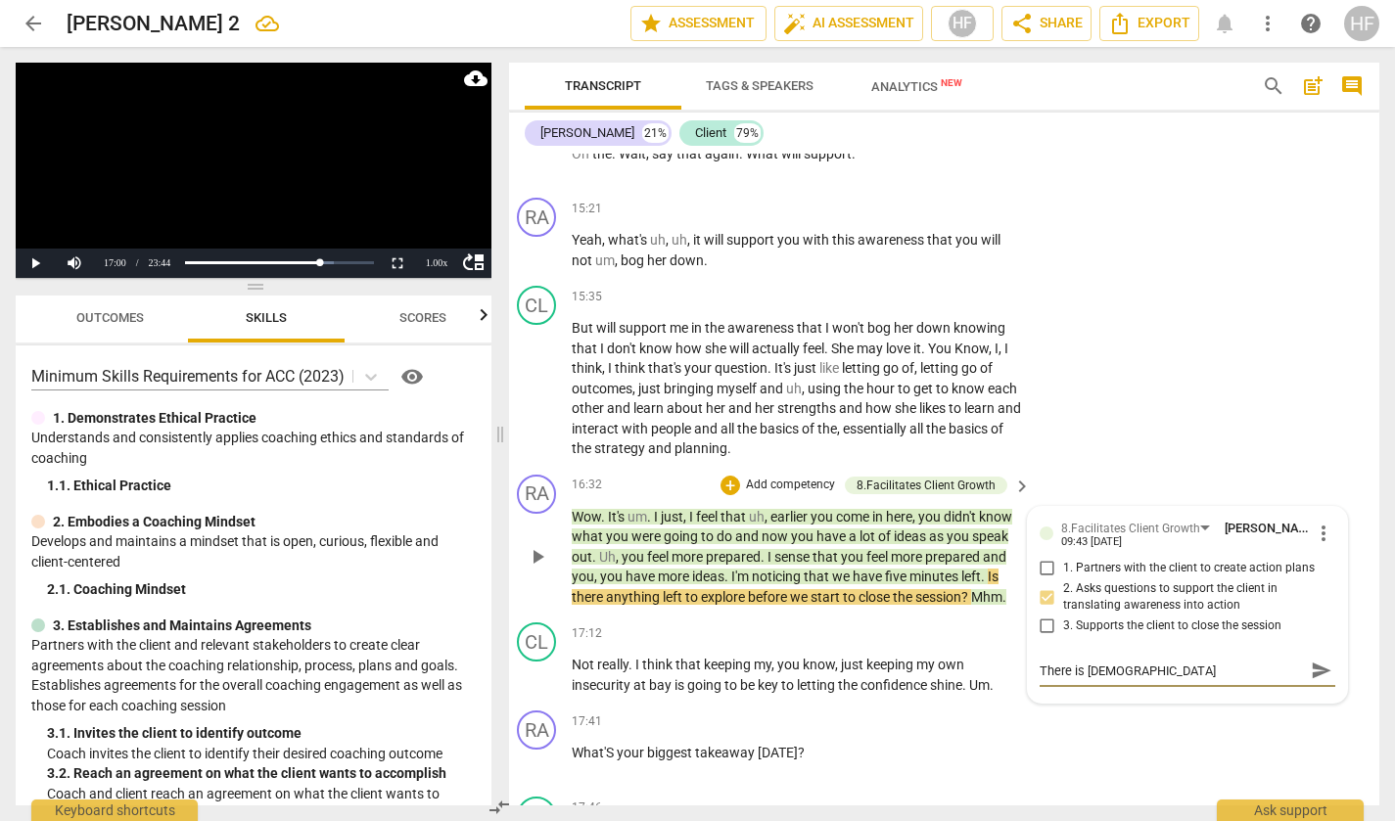
type textarea "There is [DEMOGRAPHIC_DATA]"
type textarea "There is [DEMOGRAPHIC_DATA] a"
type textarea "There is awarenss ar"
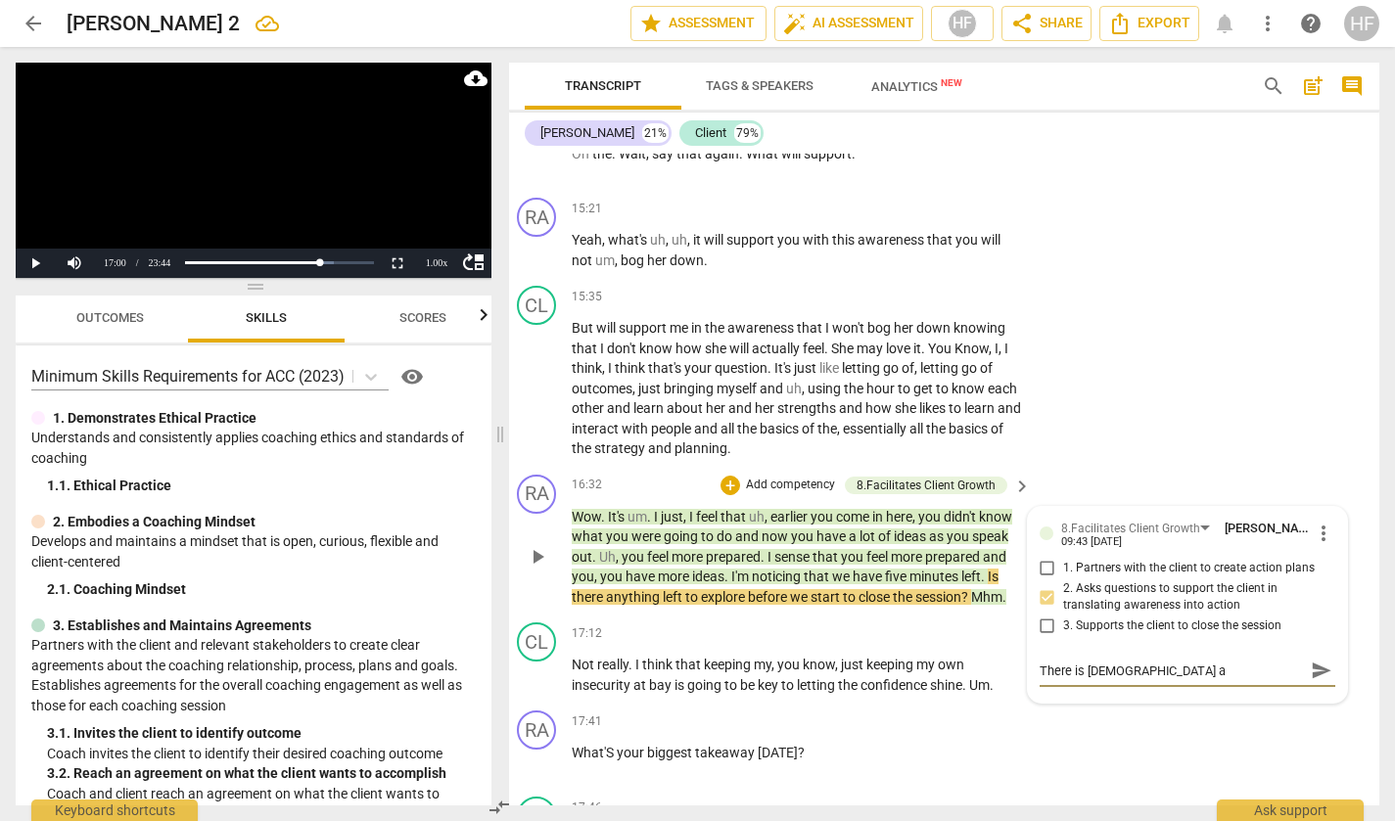
type textarea "There is awarenss ar"
type textarea "There is awarenss aro"
type textarea "There is awarenss arou"
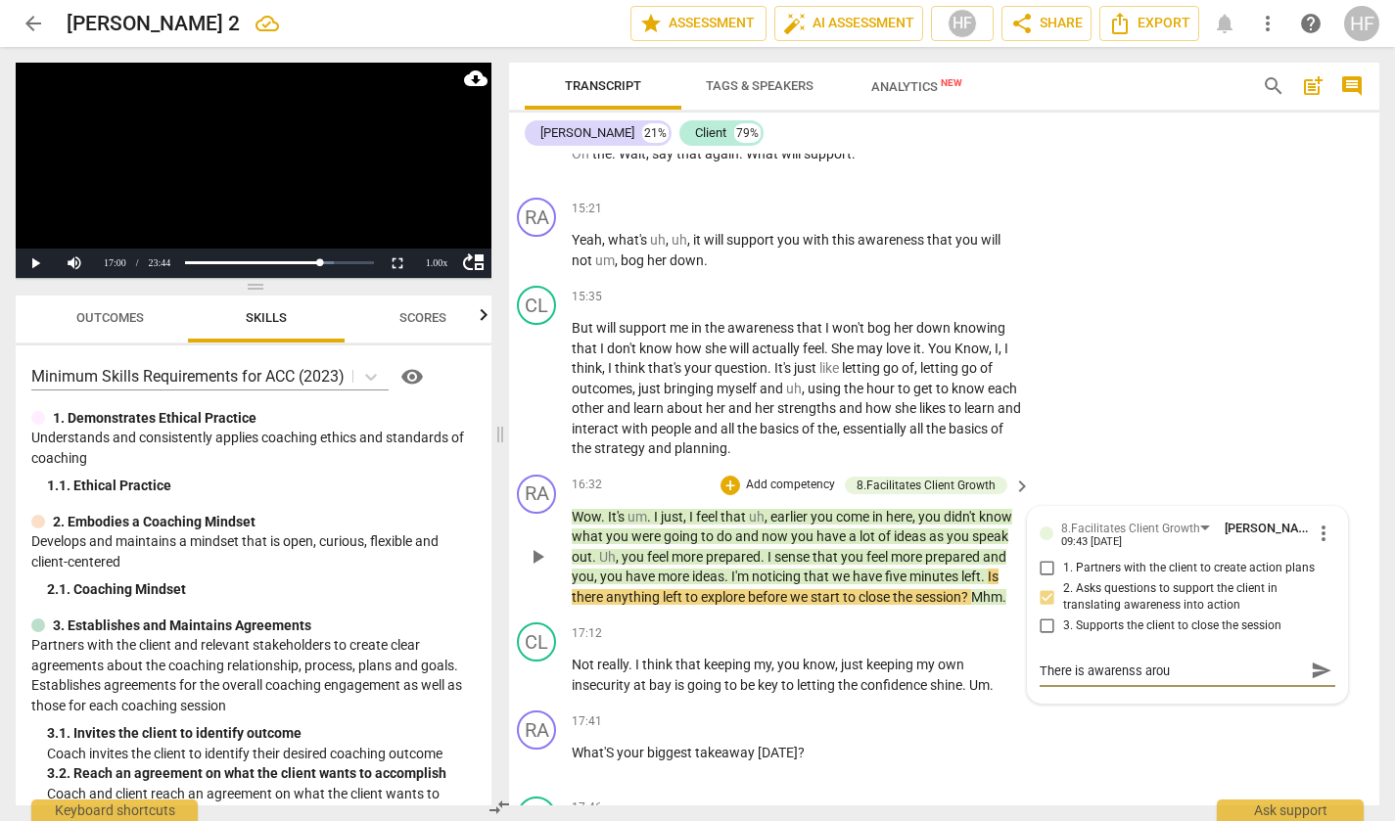
type textarea "There is awarenss aroun"
type textarea "There is awarenss around"
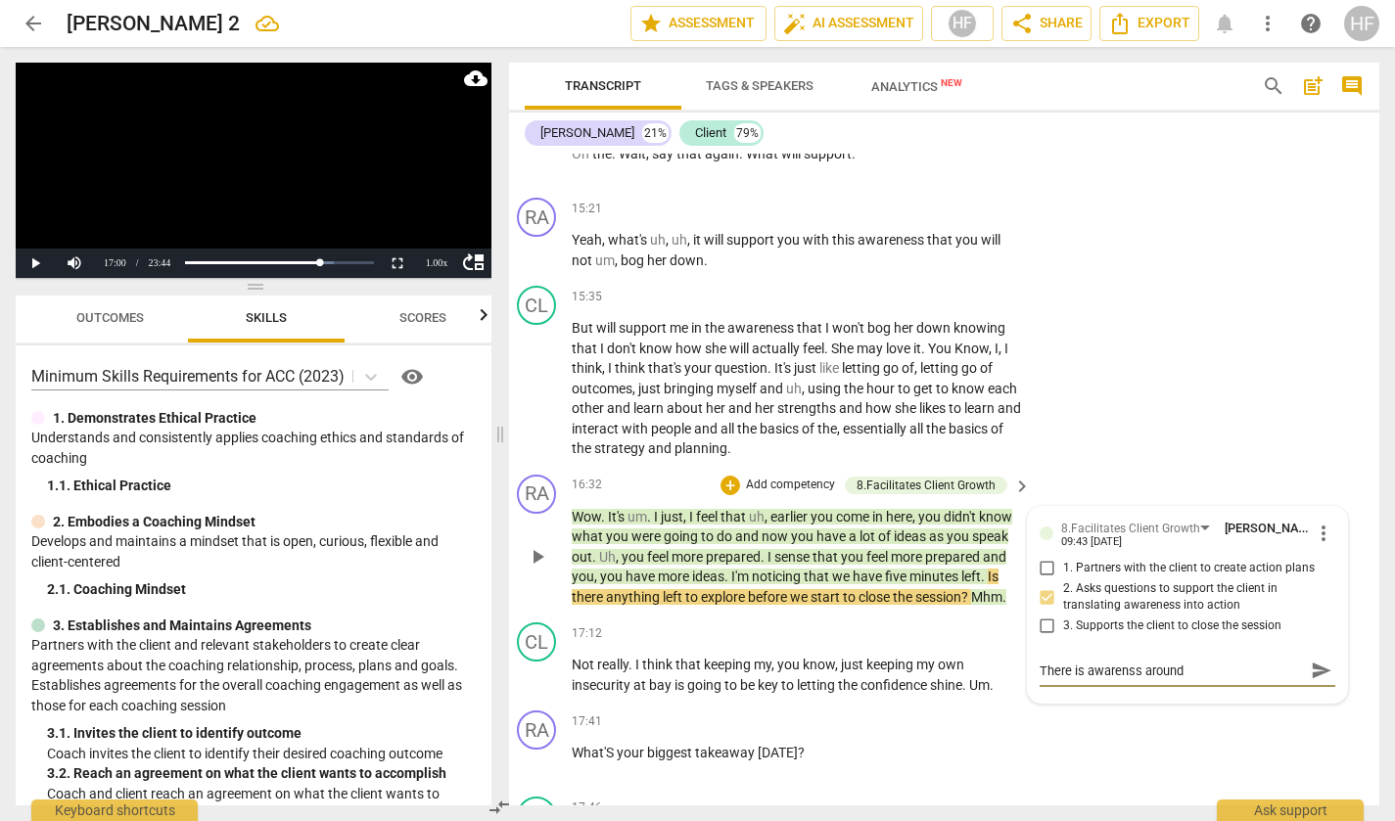
type textarea "There is awarenss around"
type textarea "There is awarenss around h"
type textarea "There is awarenss around ho"
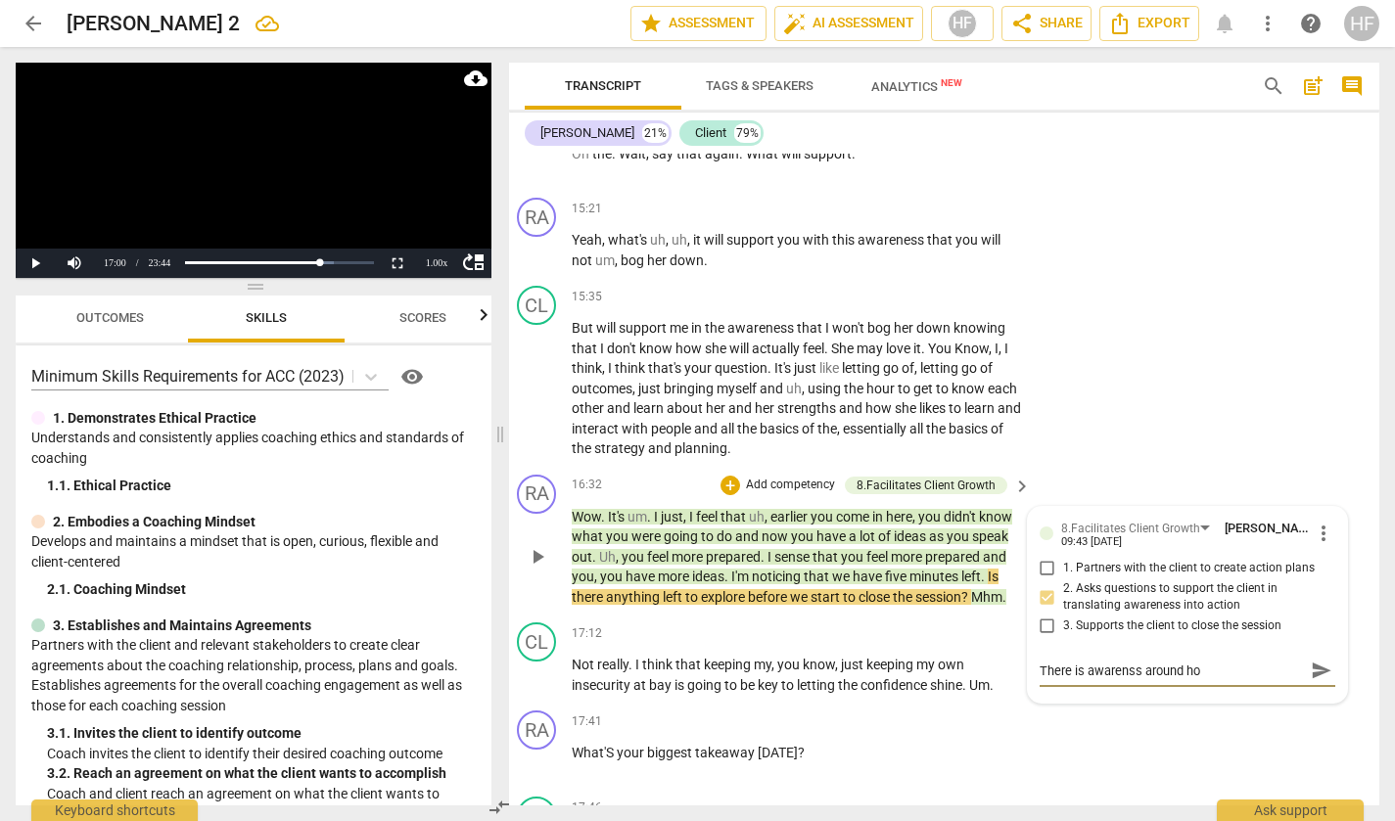
type textarea "There is [DEMOGRAPHIC_DATA] around hon"
type textarea "There is [DEMOGRAPHIC_DATA] around hono"
type textarea "There is [DEMOGRAPHIC_DATA] around honou"
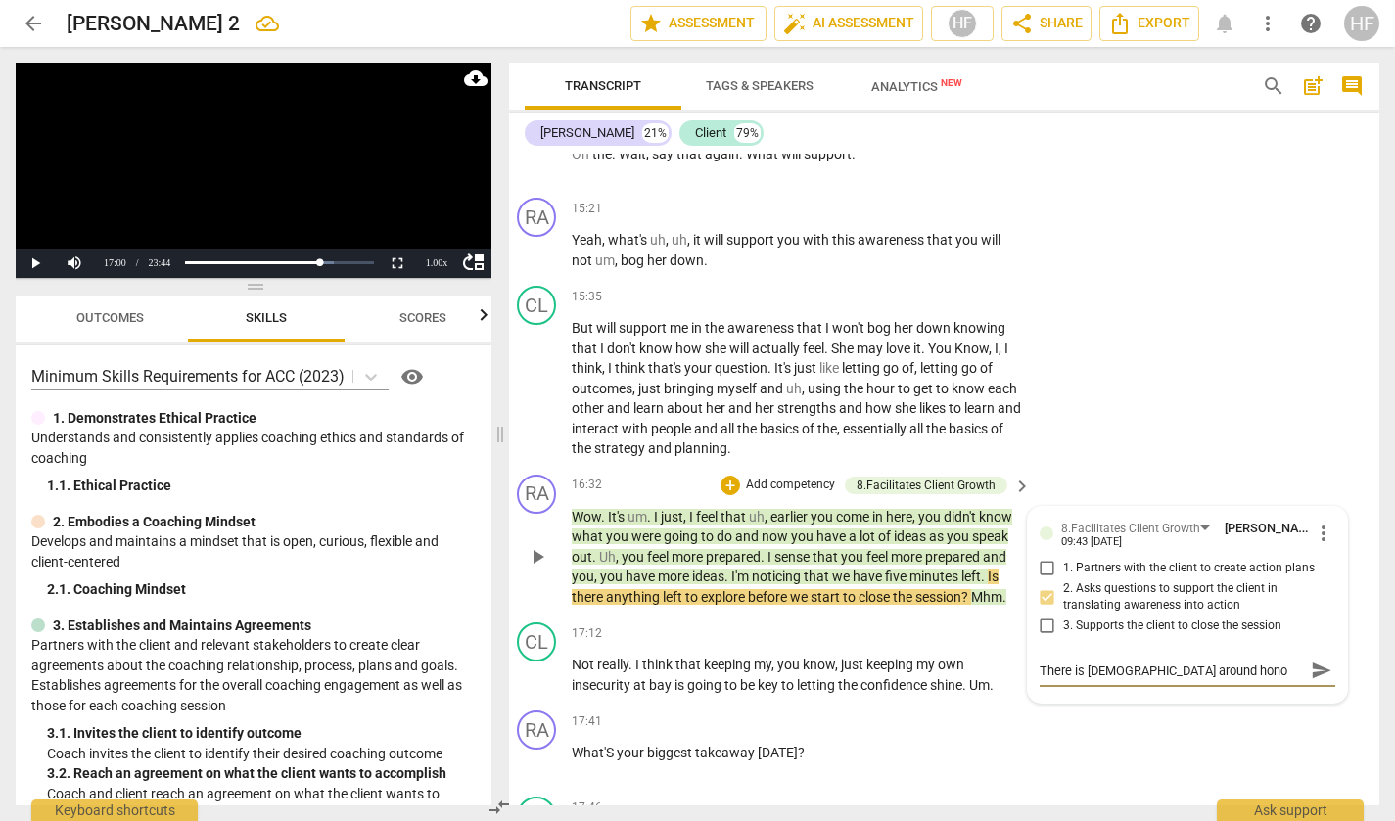
type textarea "There is [DEMOGRAPHIC_DATA] around honou"
type textarea "There is awarenss around honour"
type textarea "There is awarenss around honouri"
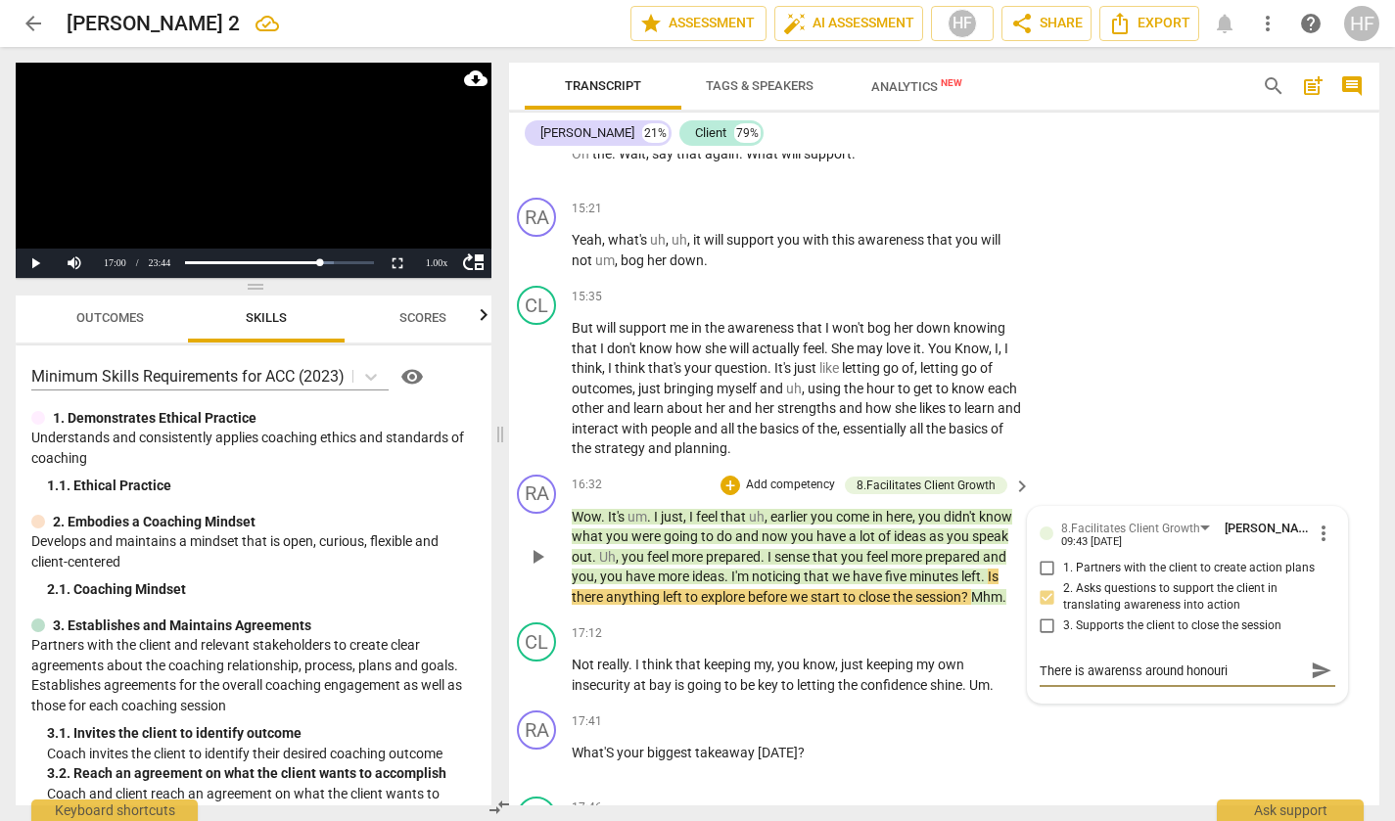
type textarea "There is awarenss around honourin"
type textarea "There is awarenss around honouring"
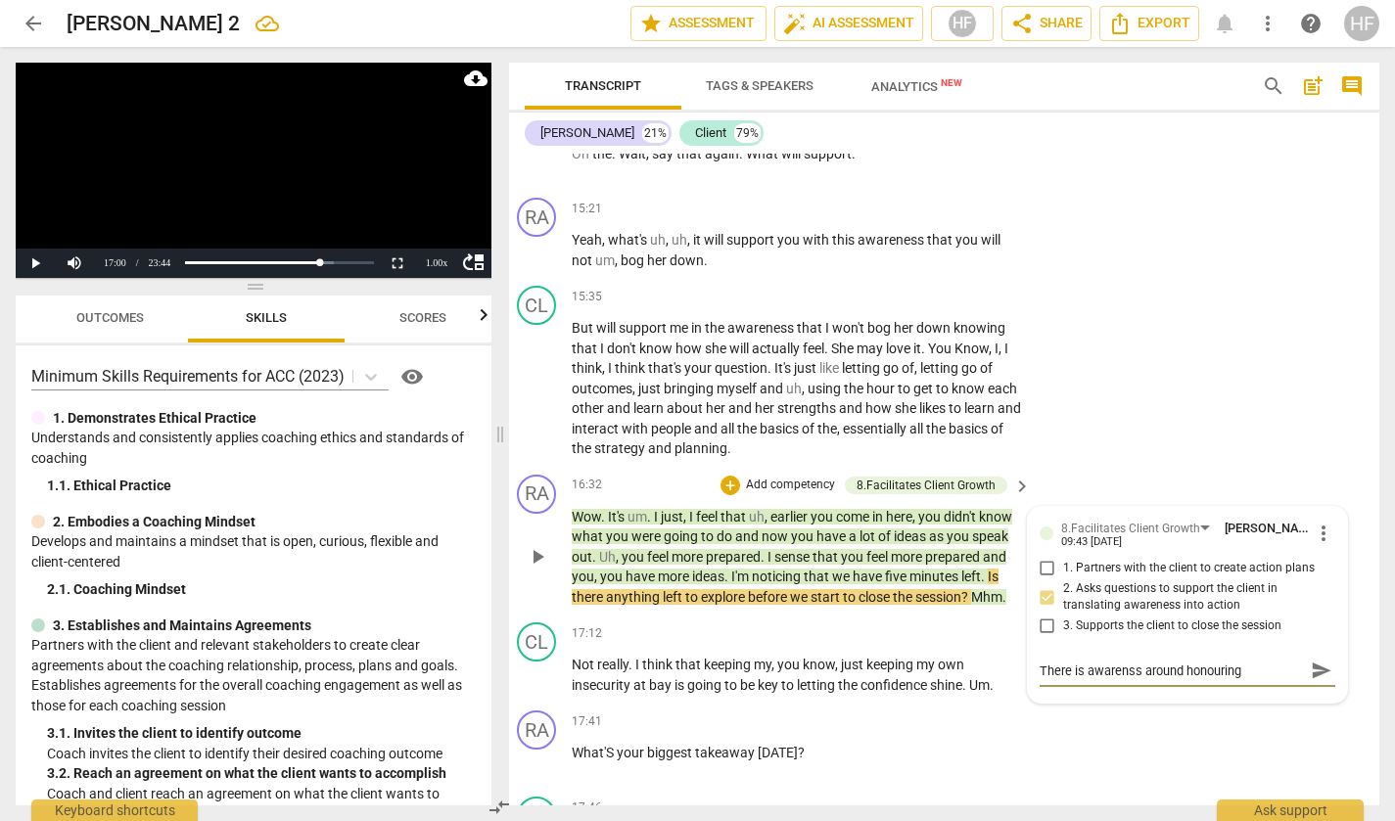
type textarea "There is awarenss around honouring"
type textarea "There is awarenss around honouring w"
type textarea "There is awarenss around honouring wh"
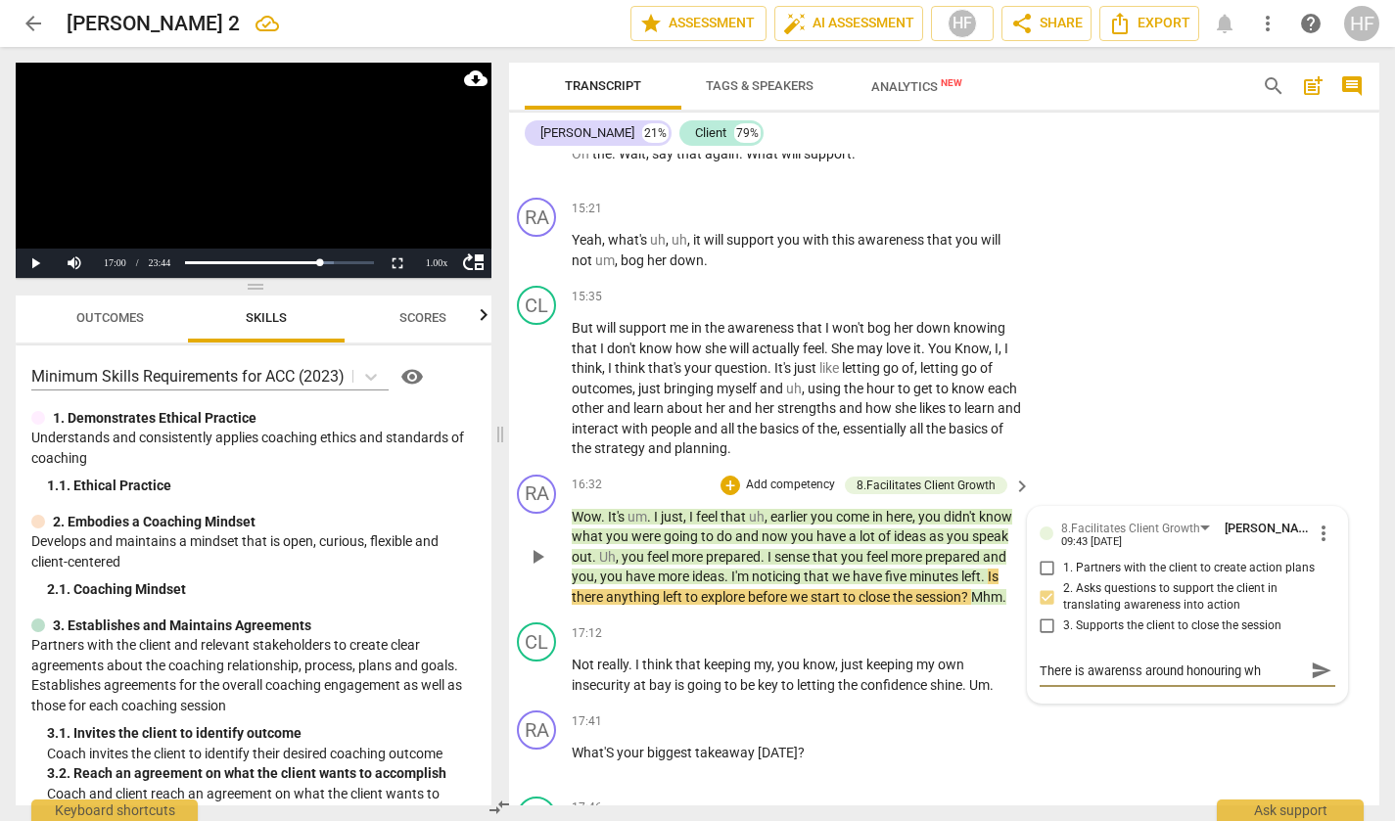
type textarea "There is awarenss around honouring who"
type textarea "There is awarenss around honouring who t"
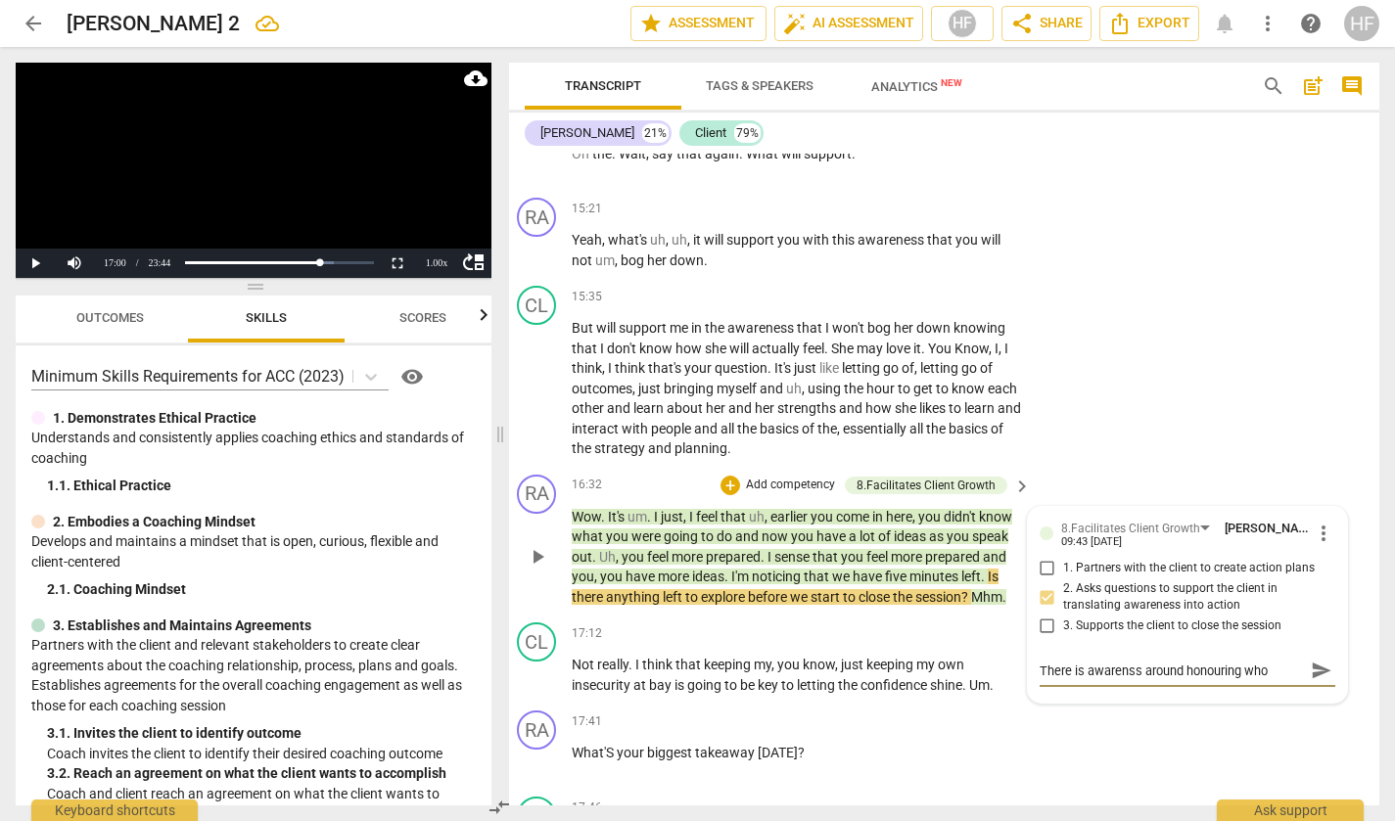
type textarea "There is awarenss around honouring who t"
type textarea "There is awarenss around honouring who th"
type textarea "There is awarenss around honouring who thi"
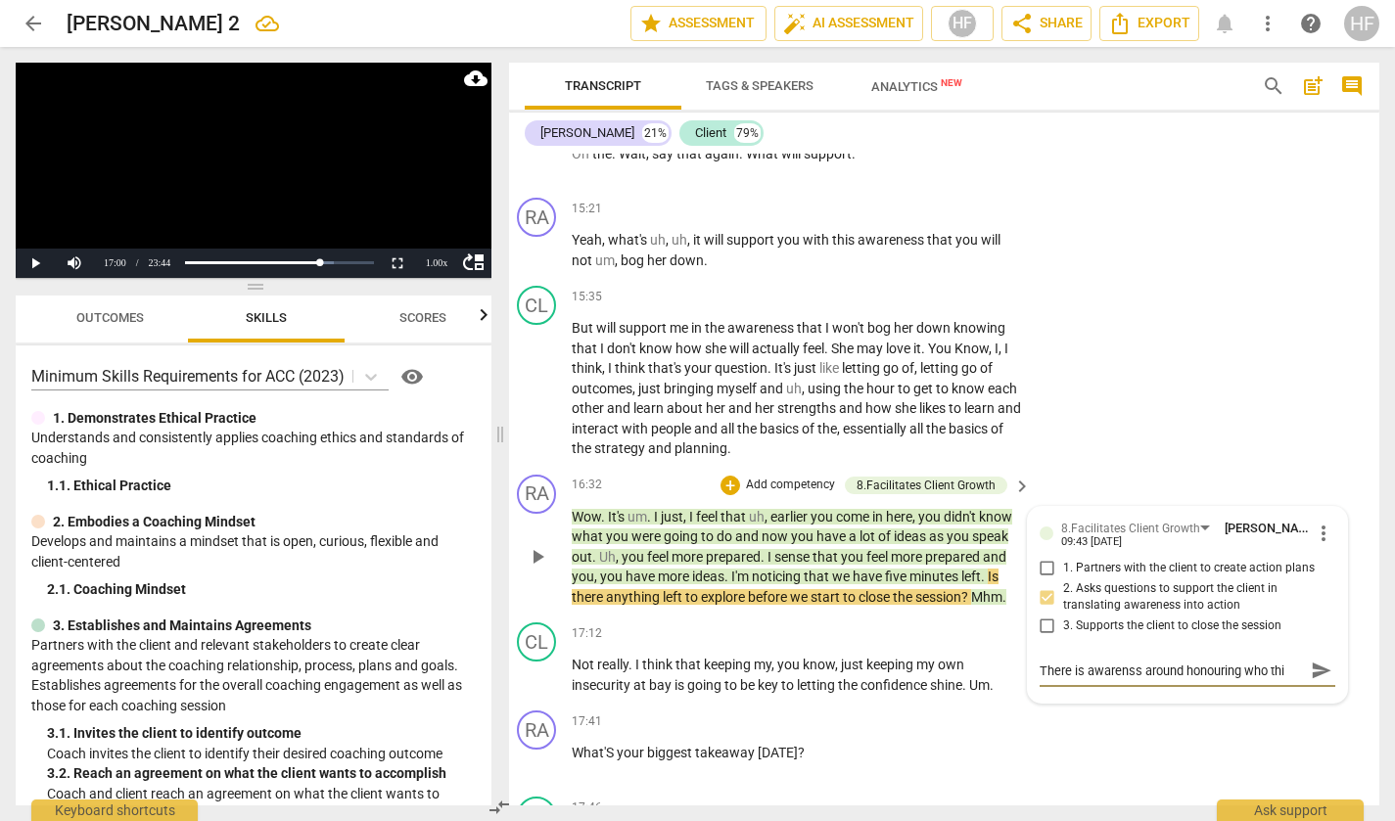
type textarea "There is awarenss around honouring who this"
type textarea "There is awarenss around honouring who this c"
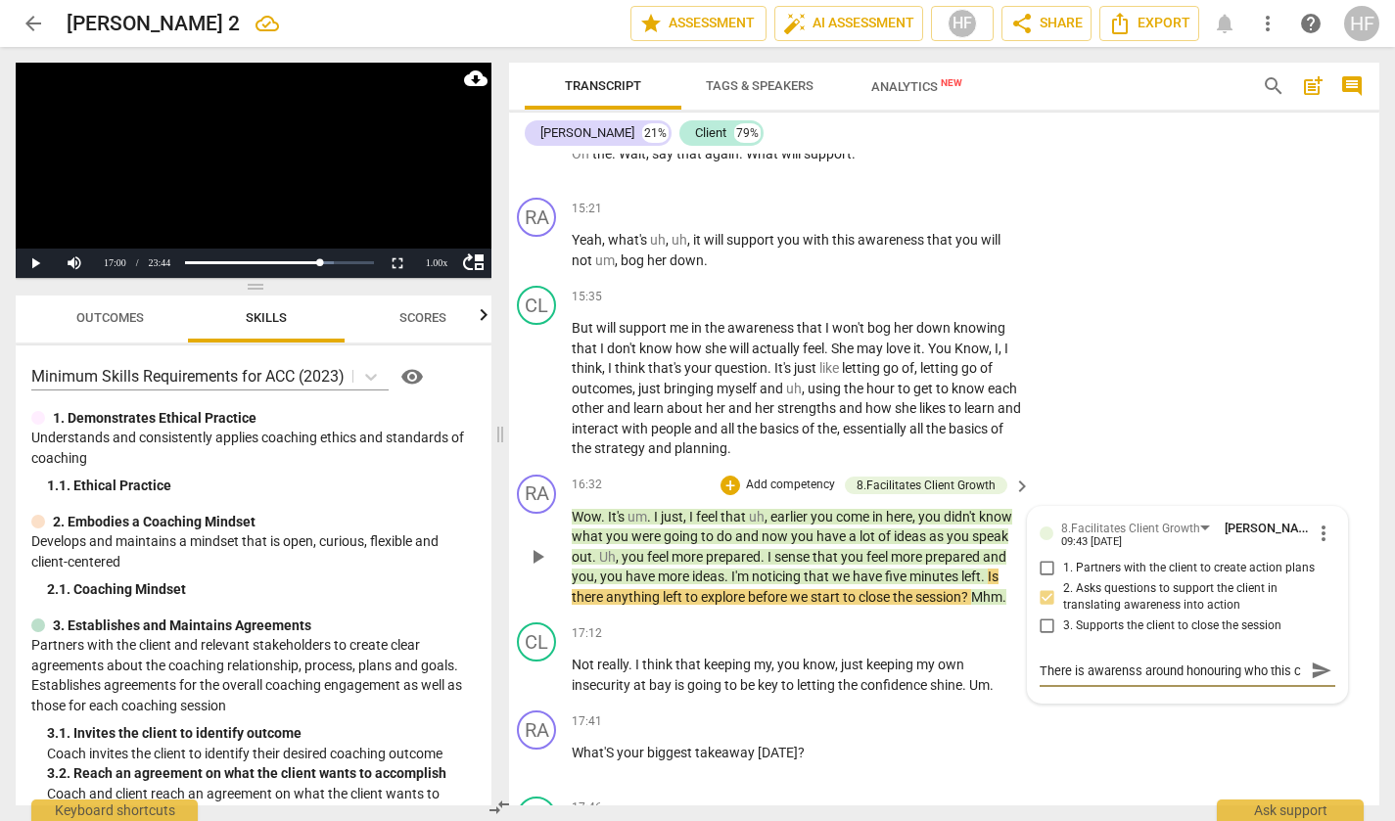
type textarea "There is awarenss around honouring who this cl"
type textarea "There is awarenss around honouring who this cli"
type textarea "There is awarenss around honouring who this clie"
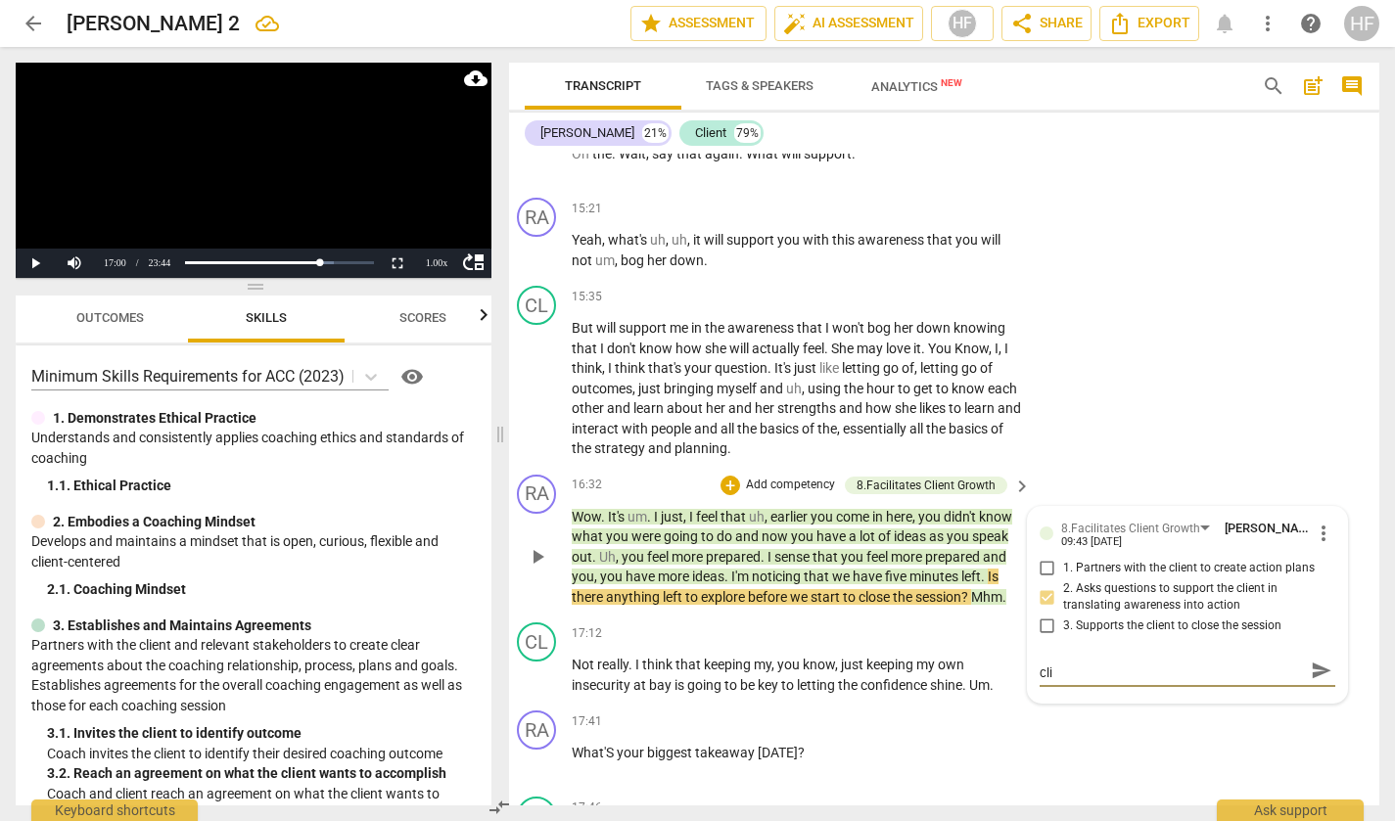
type textarea "There is awarenss around honouring who this clie"
type textarea "There is awarenss around honouring who this clien"
type textarea "There is awarenss around honouring who this client"
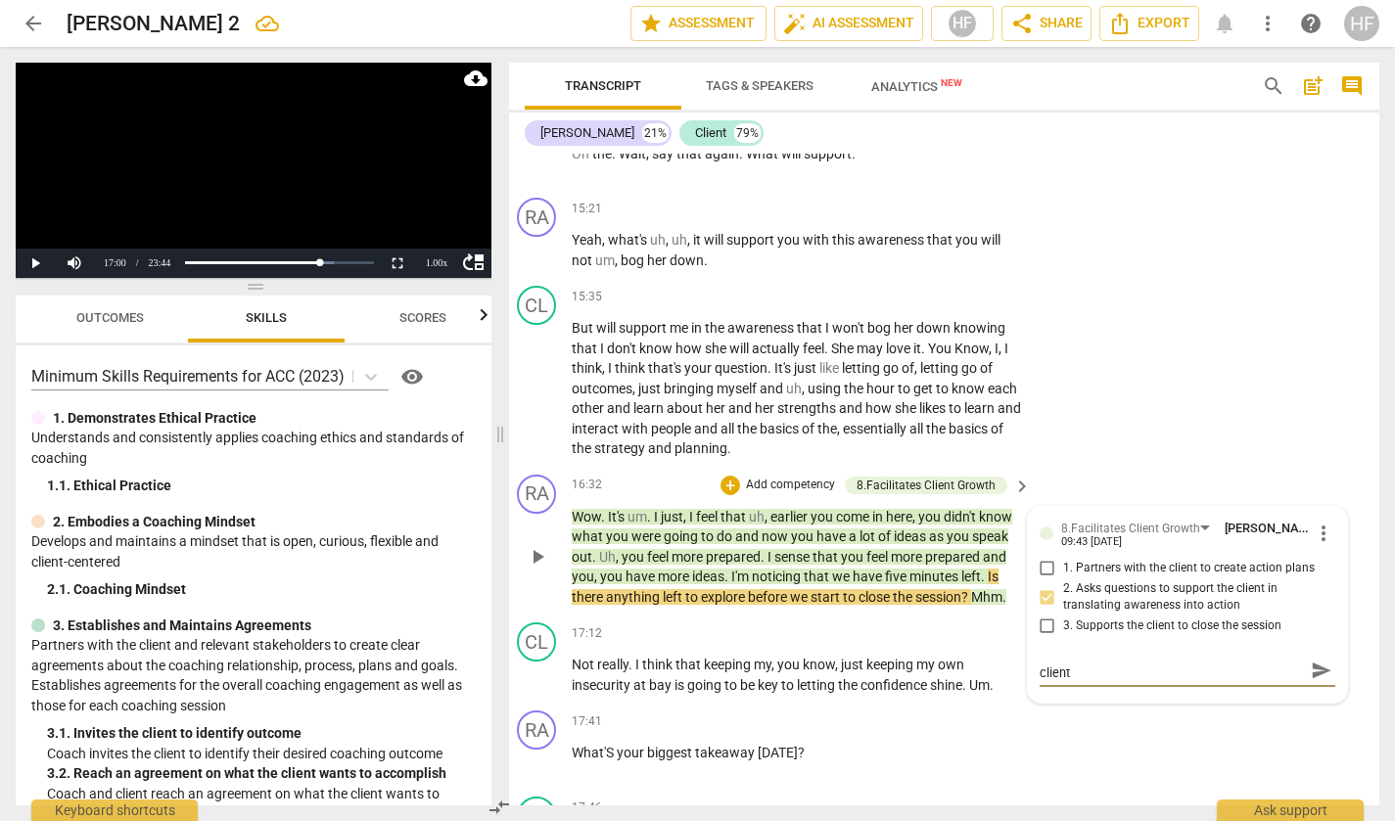
type textarea "There is awarenss around honouring who this client"
type textarea "There is awarenss around honouring who this client i"
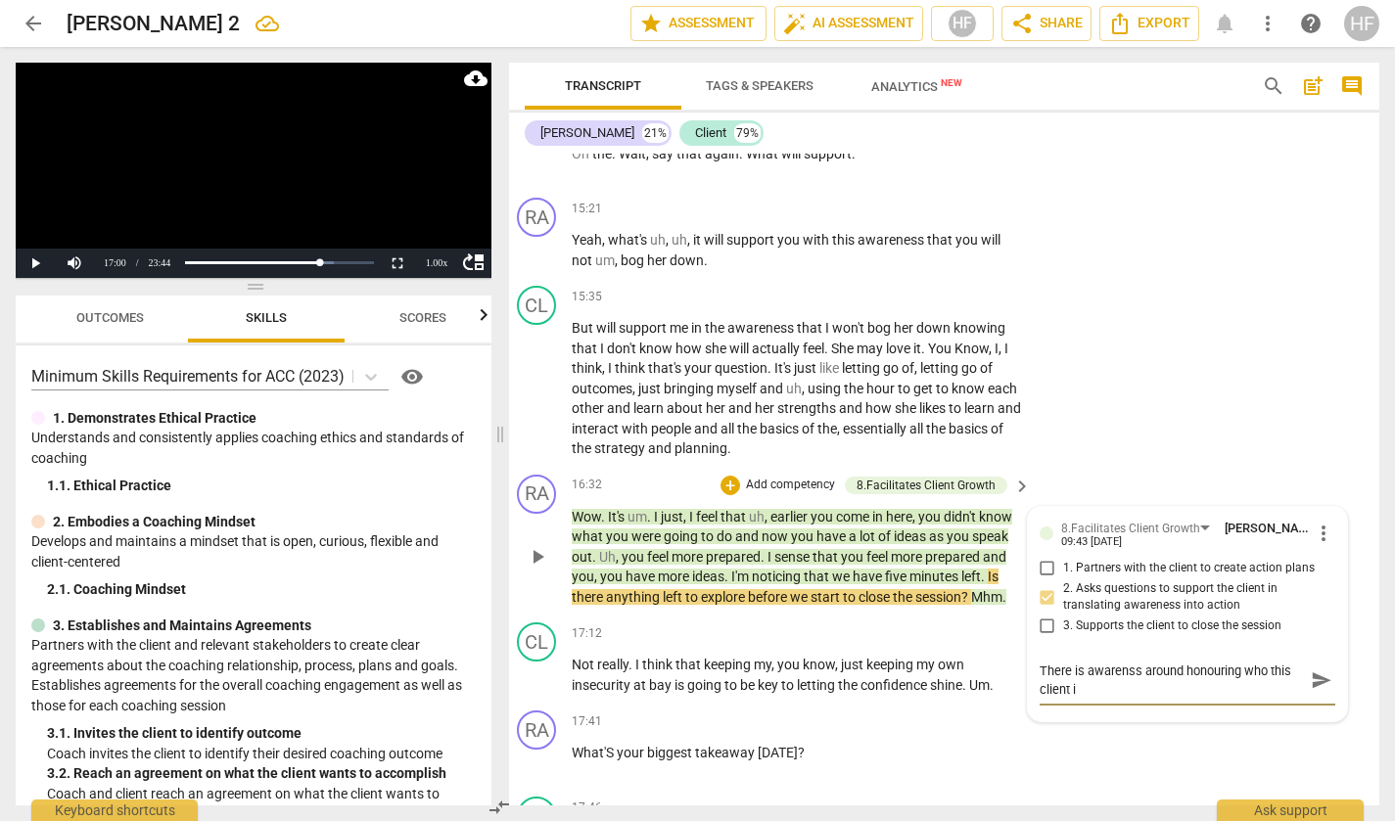
type textarea "There is awarenss around honouring who this client is"
type textarea "There is awarenss around honouring who this client is."
type textarea "There is awarenss around honouring who this client is.."
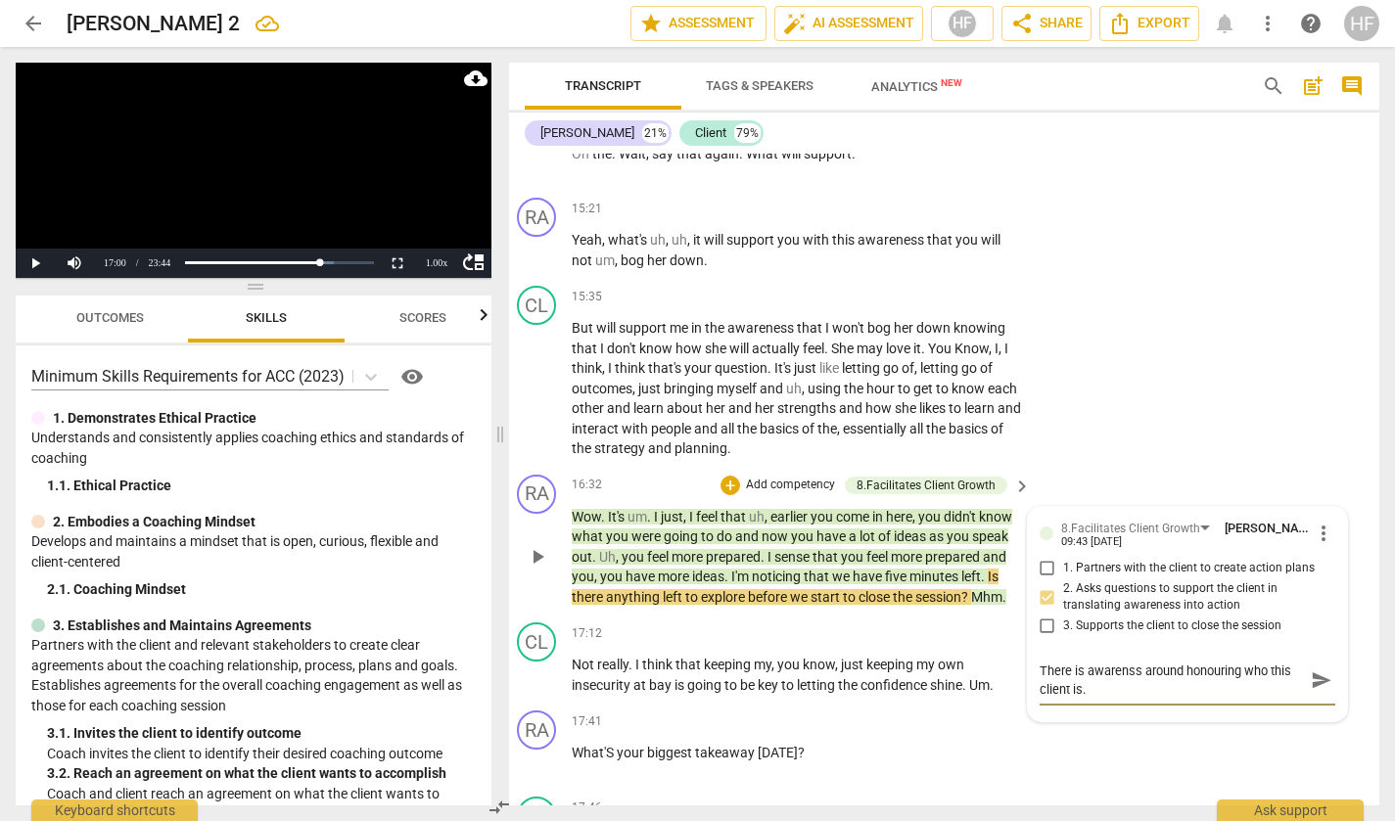
type textarea "There is awarenss around honouring who this client is.."
type textarea "There is awarenss around honouring who this client is..."
type textarea "There is awarenss around honouring who this client is...."
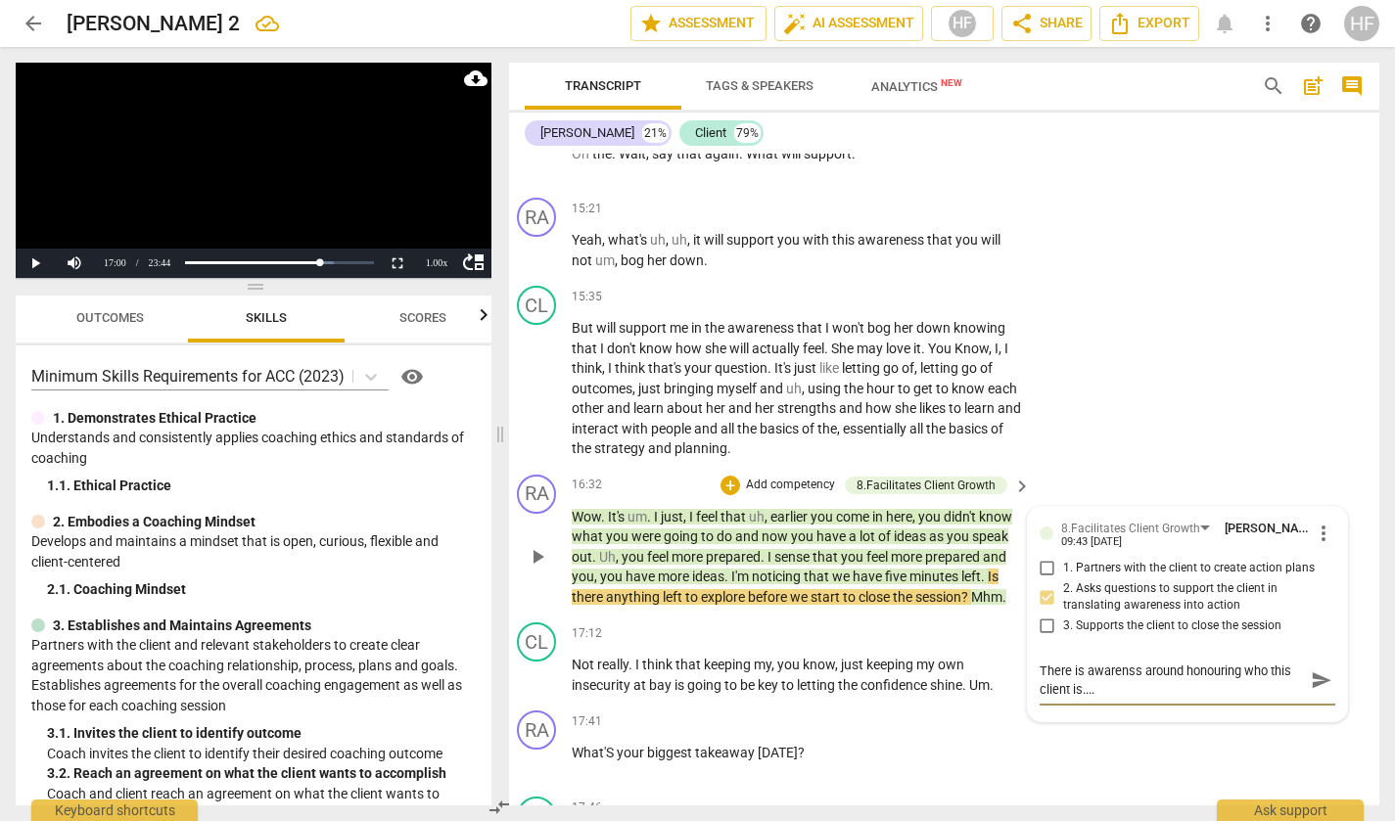
type textarea "There is awarenss around honouring who this client is...."
type textarea "There is awarenss around honouring who this client is.... w"
type textarea "There is awarenss around honouring who this client is.... wh"
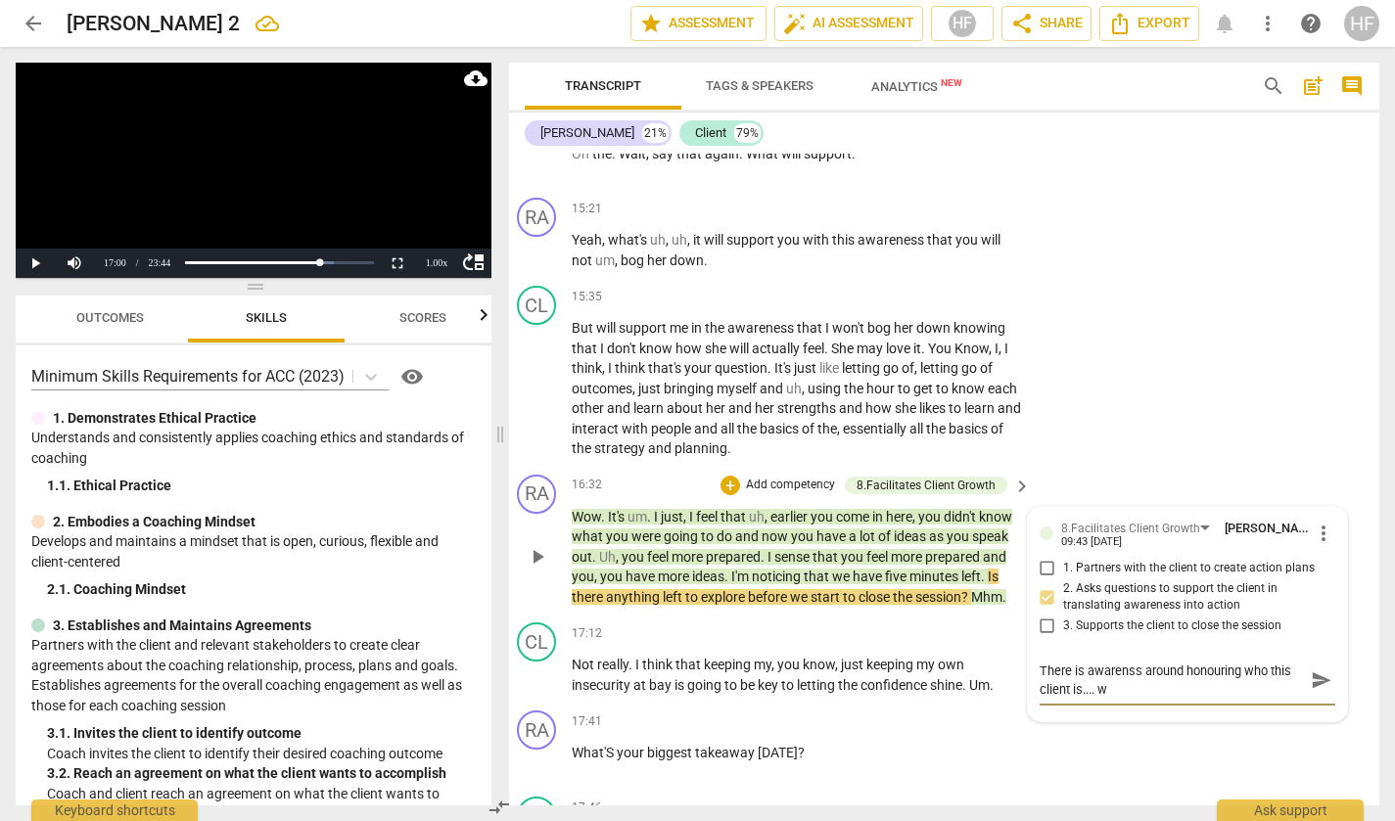
type textarea "There is awarenss around honouring who this client is.... wh"
type textarea "There is awarenss around honouring who this client is.... wha"
type textarea "There is awarenss around honouring who this client is.... wh"
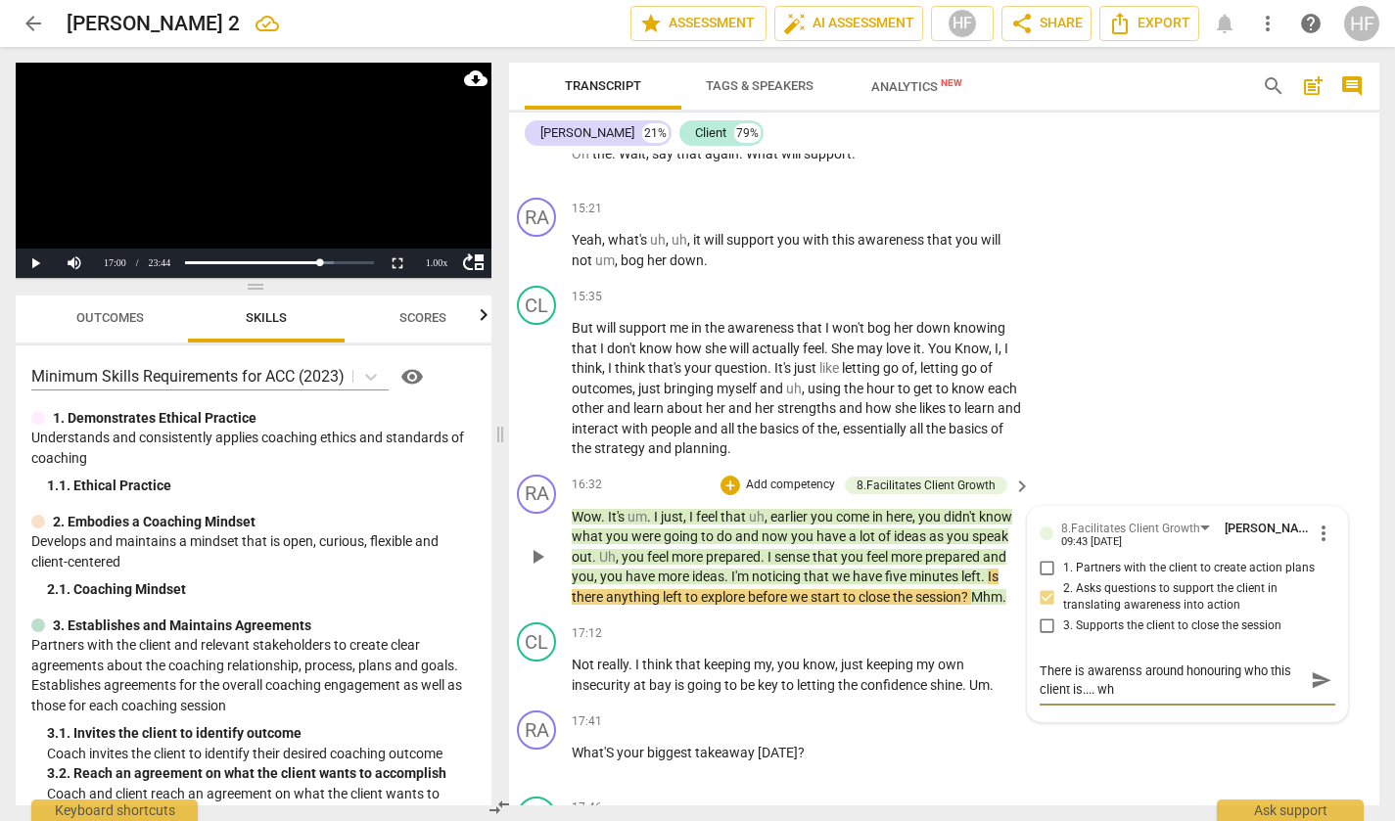
type textarea "There is awarenss around honouring who this client is.... w"
type textarea "There is awarenss around honouring who this client is...."
type textarea "There is awarenss around honouring who this client is.... a"
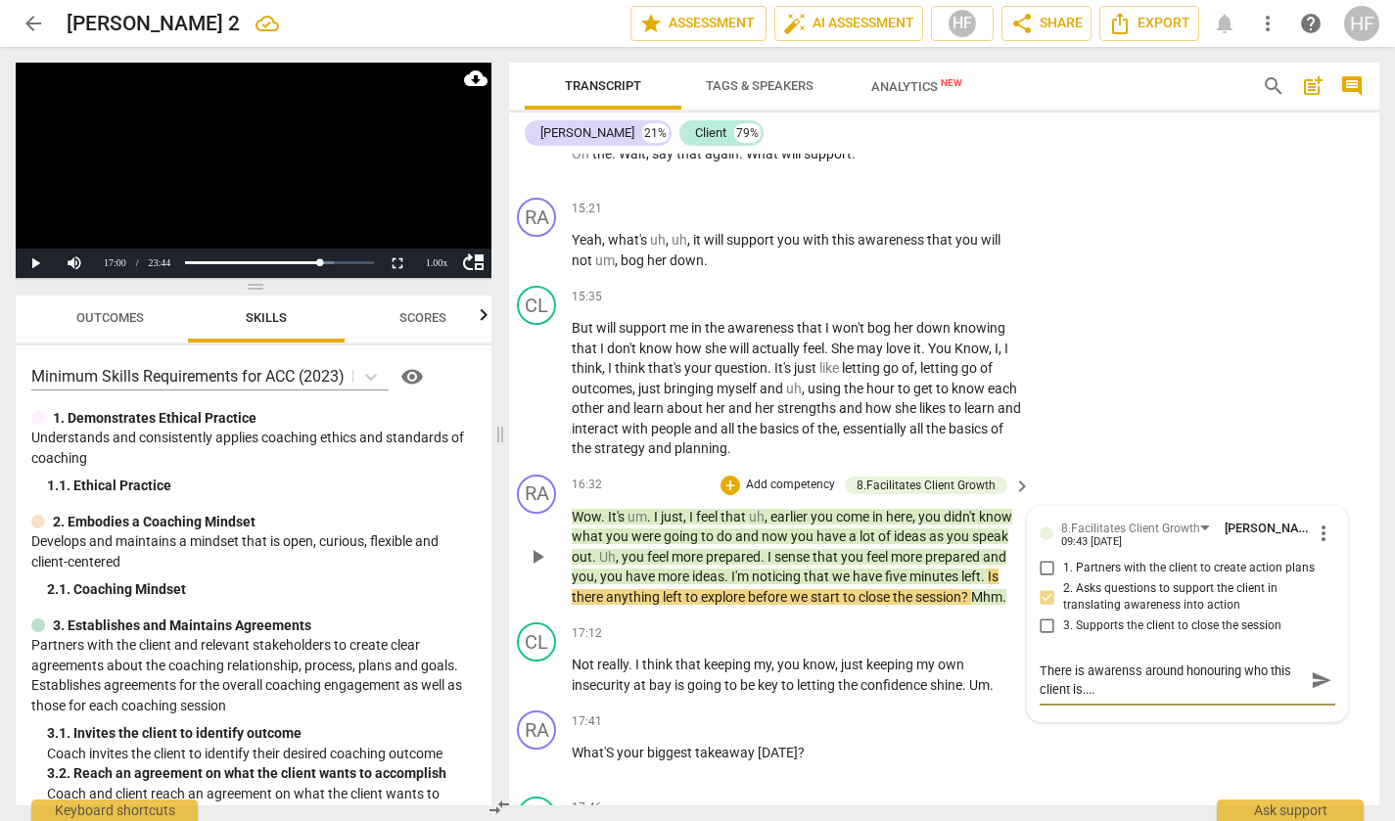
type textarea "There is awarenss around honouring who this client is.... a"
type textarea "There is awarenss around honouring who this client is.... as"
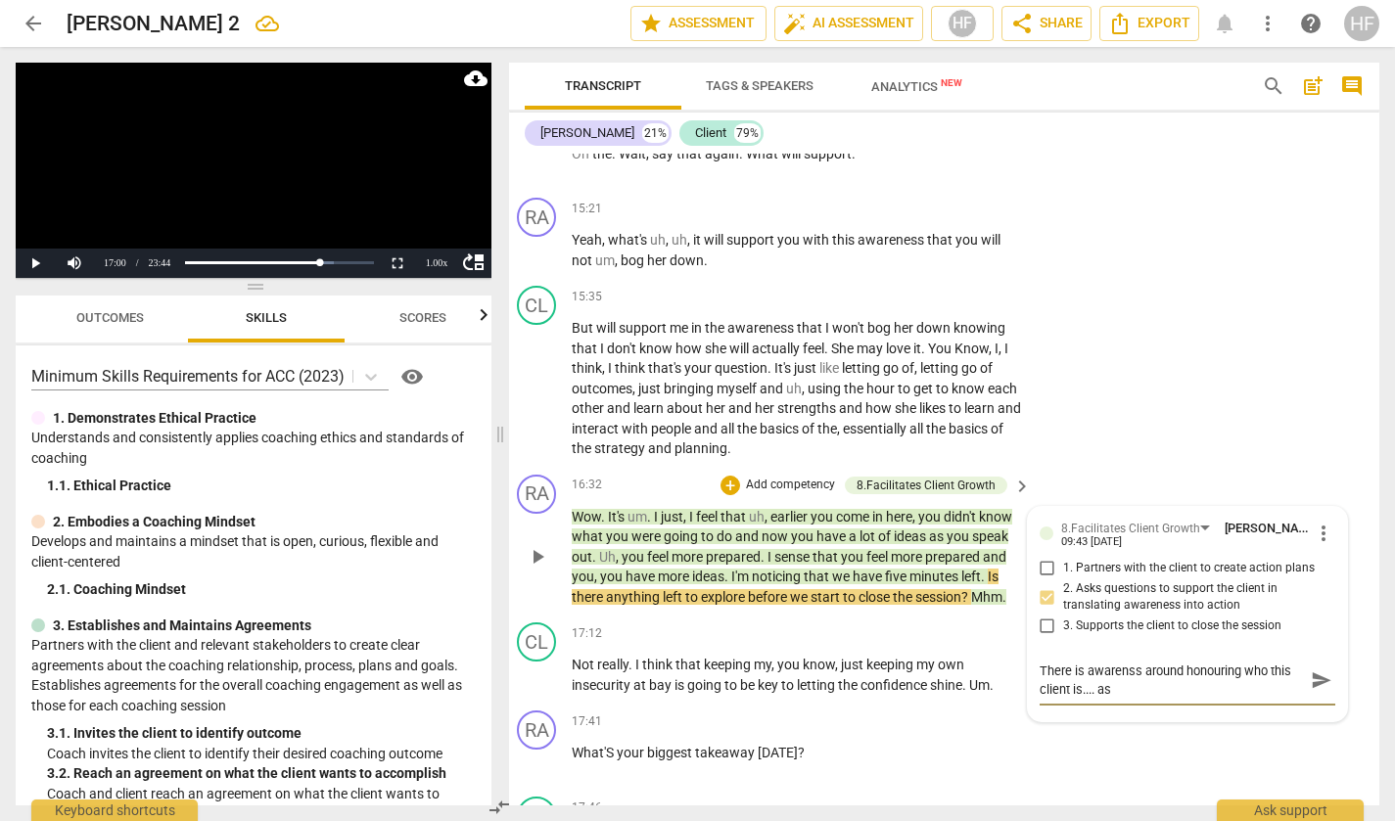
type textarea "There is awarenss around honouring who this client is.... as w"
type textarea "There is awarenss around honouring who this client is.... as we"
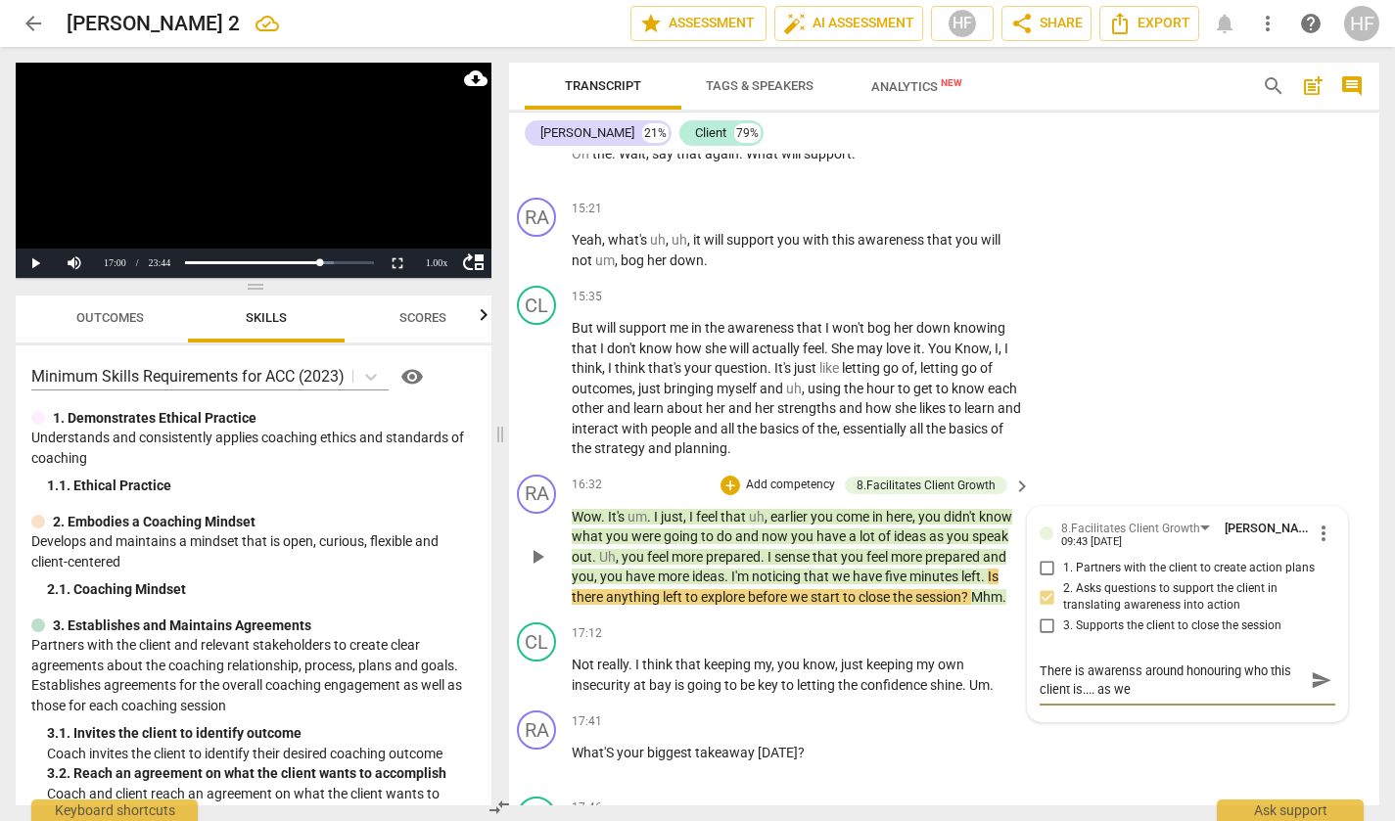
type textarea "There is awarenss around honouring who this client is.... as we"
type textarea "There is awarenss around honouring who this client is.... as we c"
type textarea "There is awarenss around honouring who this client is.... as we co"
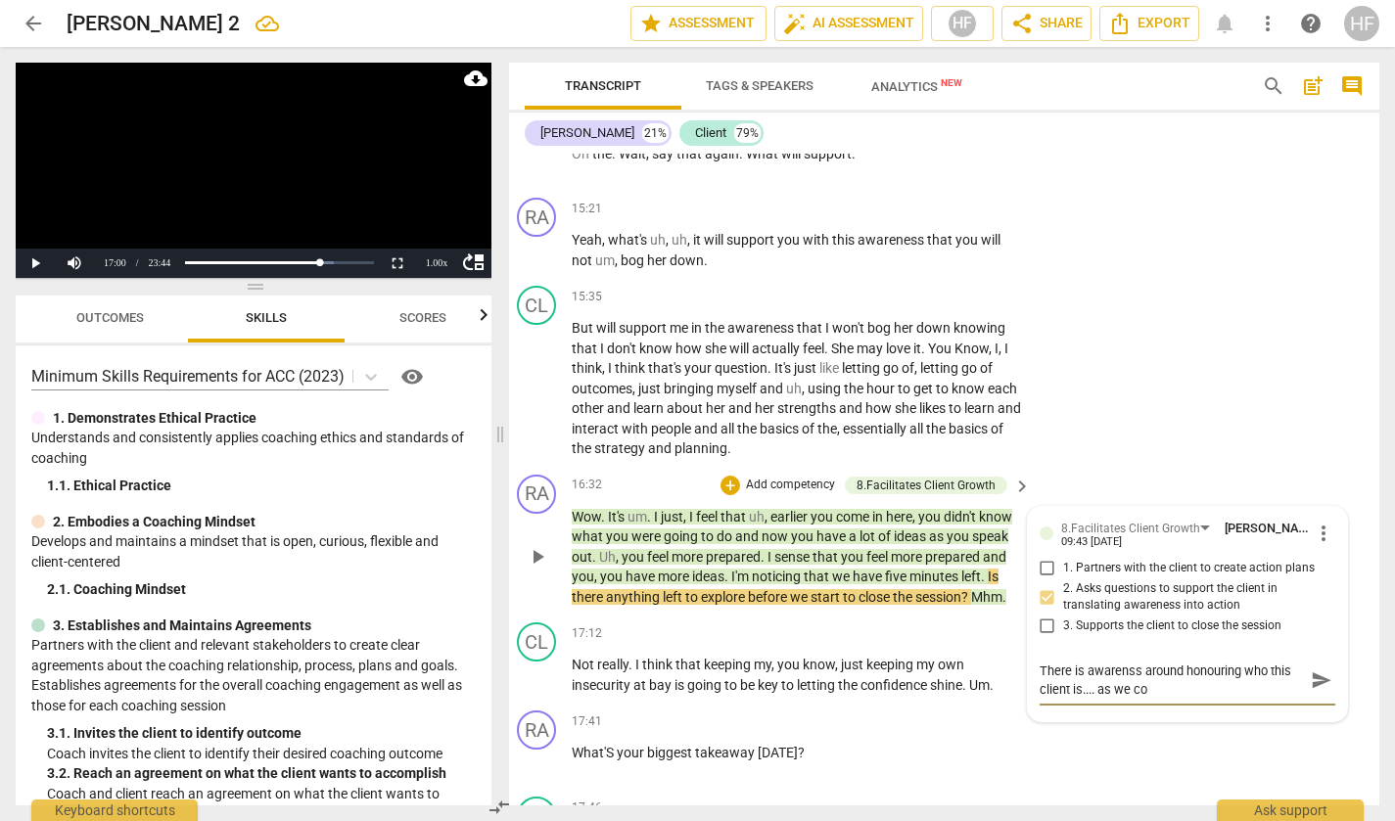
type textarea "There is awarenss around honouring who this client is.... as we com"
type textarea "There is awarenss around honouring who this client is.... as we come"
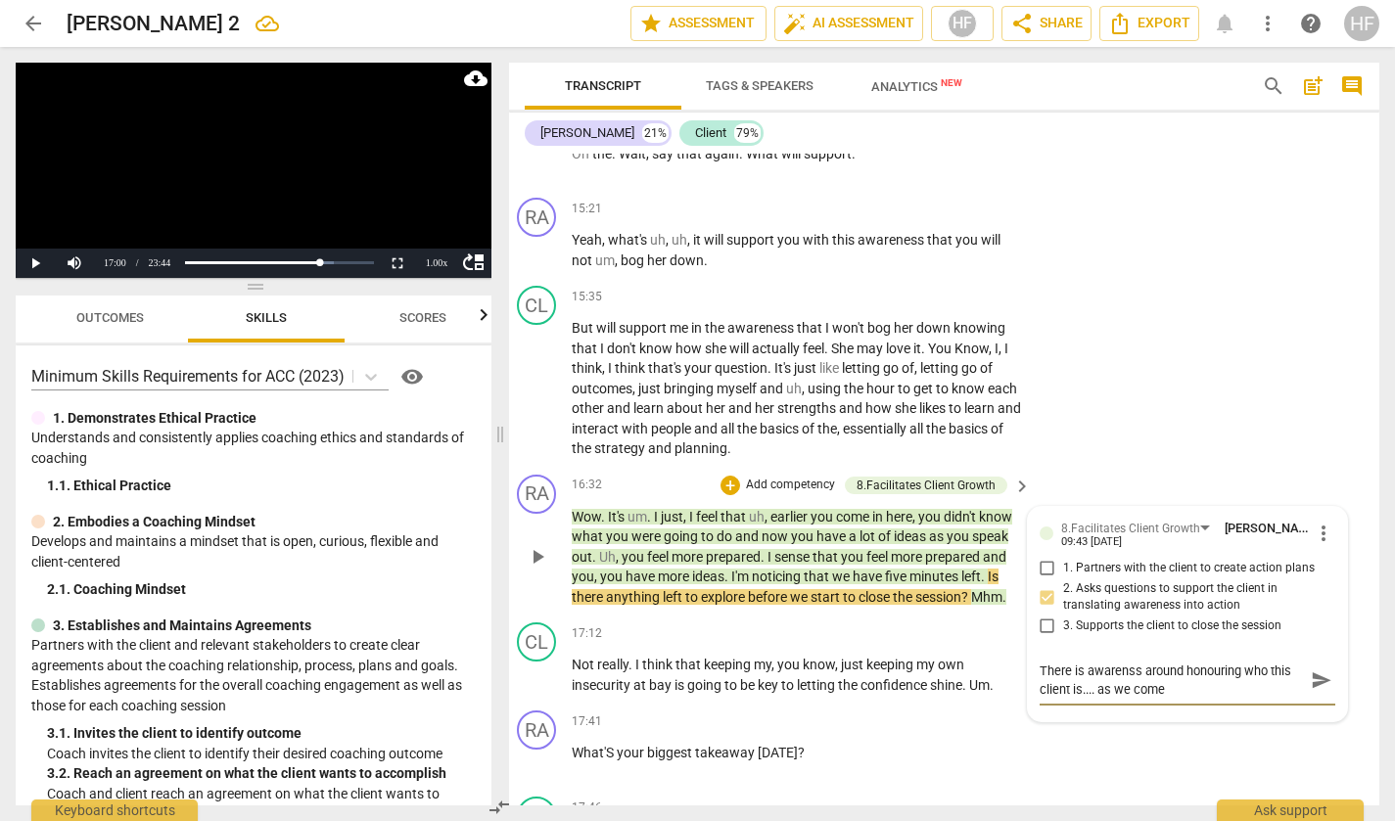
type textarea "There is awarenss around honouring who this client is.... as we come"
type textarea "There is awarenss around honouring who this client is.... as we come t"
type textarea "There is awarenss around honouring who this client is.... as we come to"
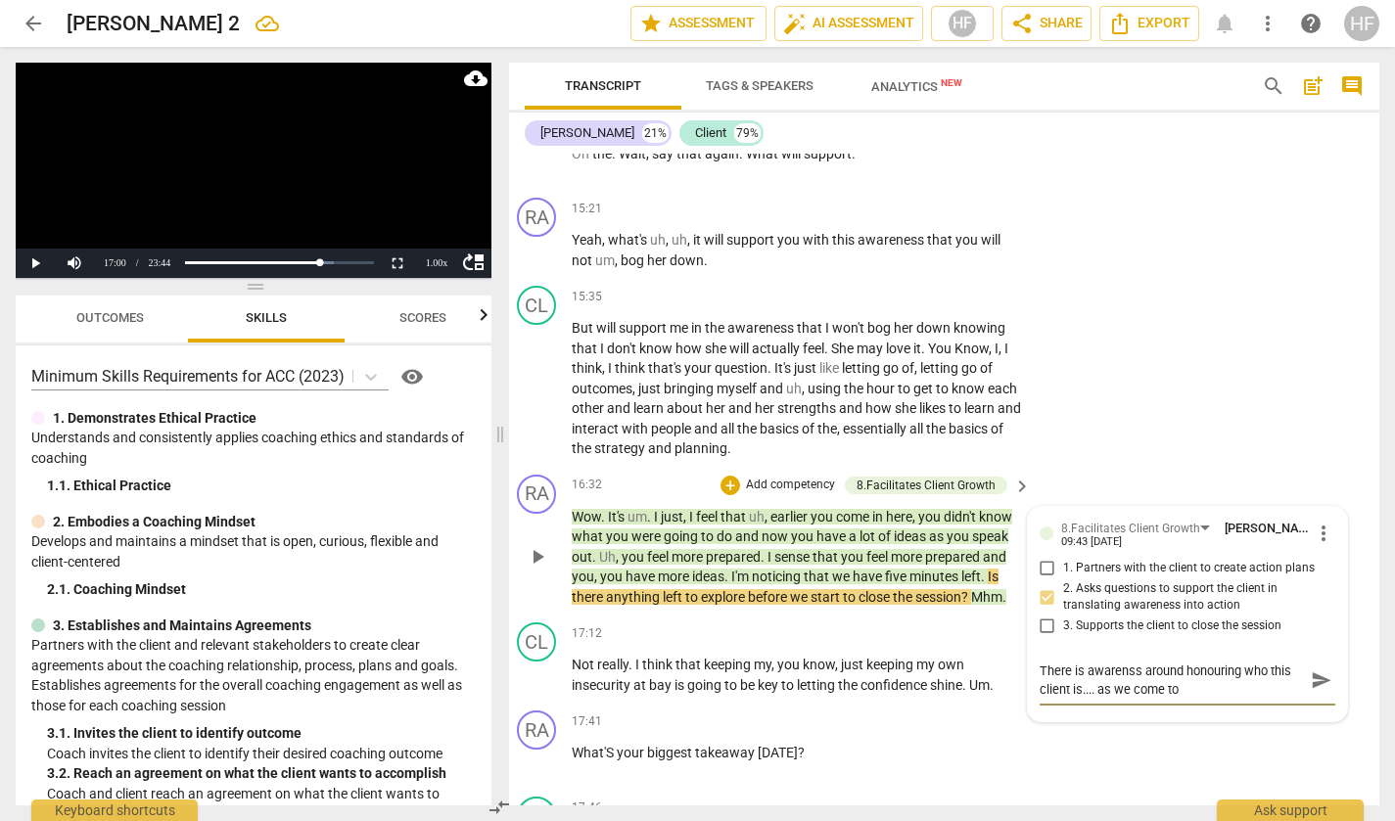
type textarea "There is awarenss around honouring who this client is.... as we come to"
type textarea "There is awarenss around honouring who this client is.... as we come to t"
type textarea "There is awarenss around honouring who this client is.... as we come to th"
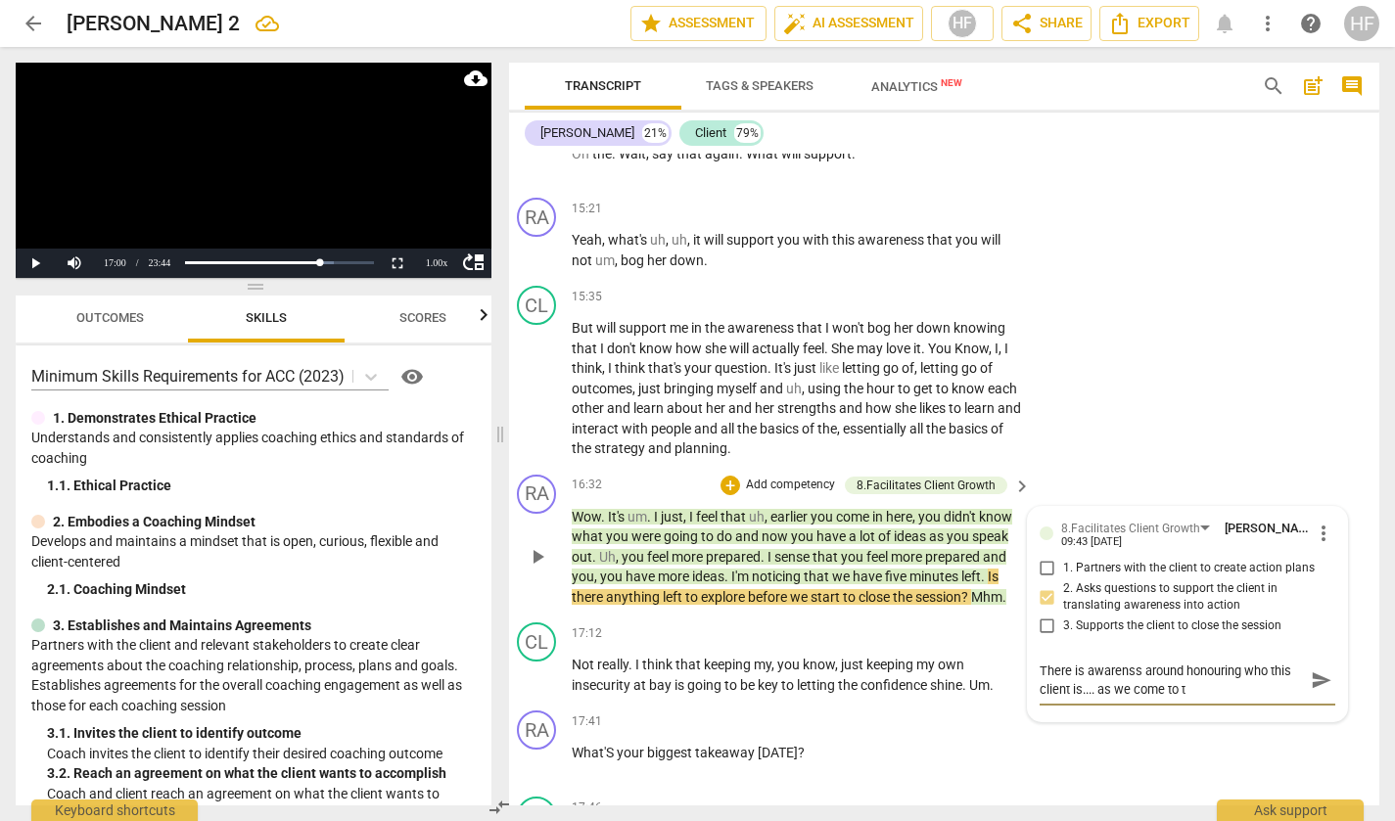
type textarea "There is awarenss around honouring who this client is.... as we come to th"
type textarea "There is awarenss around honouring who this client is.... as we come to the"
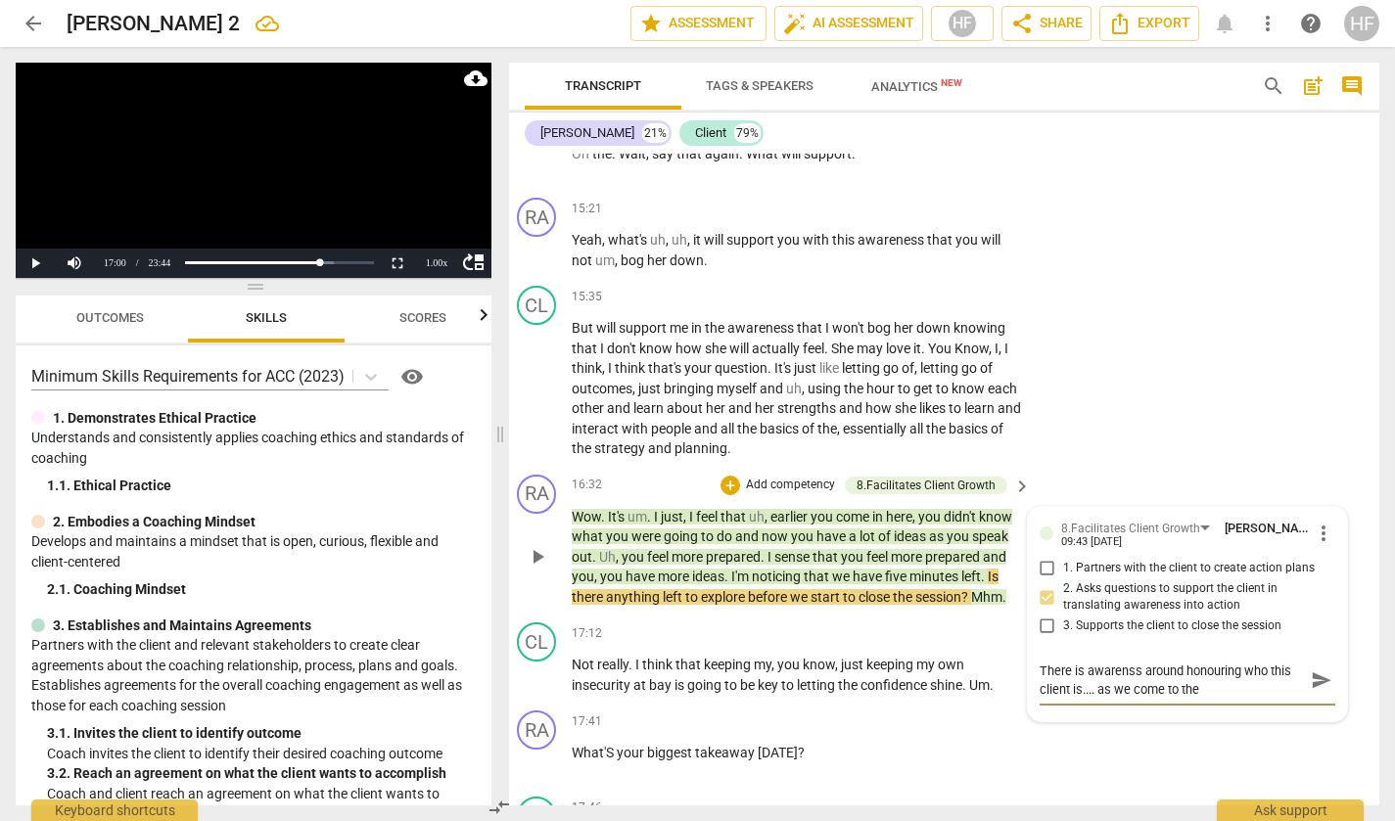
type textarea "There is awarenss around honouring who this client is.... as we come to the l"
type textarea "There is awarenss around honouring who this client is.... as we come to the la"
type textarea "There is awarenss around honouring who this client is.... as we come to the las"
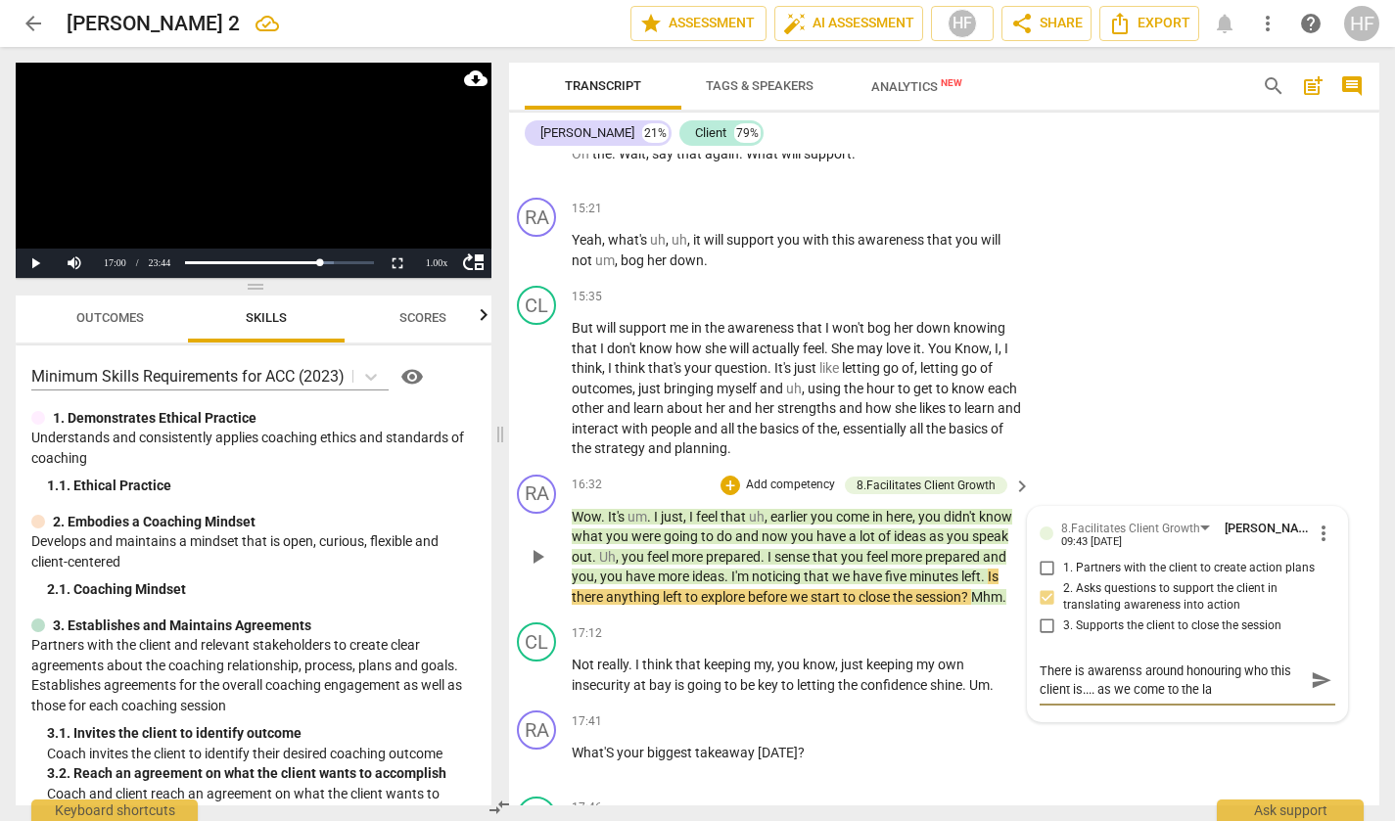
type textarea "There is awarenss around honouring who this client is.... as we come to the las"
type textarea "There is awarenss around honouring who this client is.... as we come to the last"
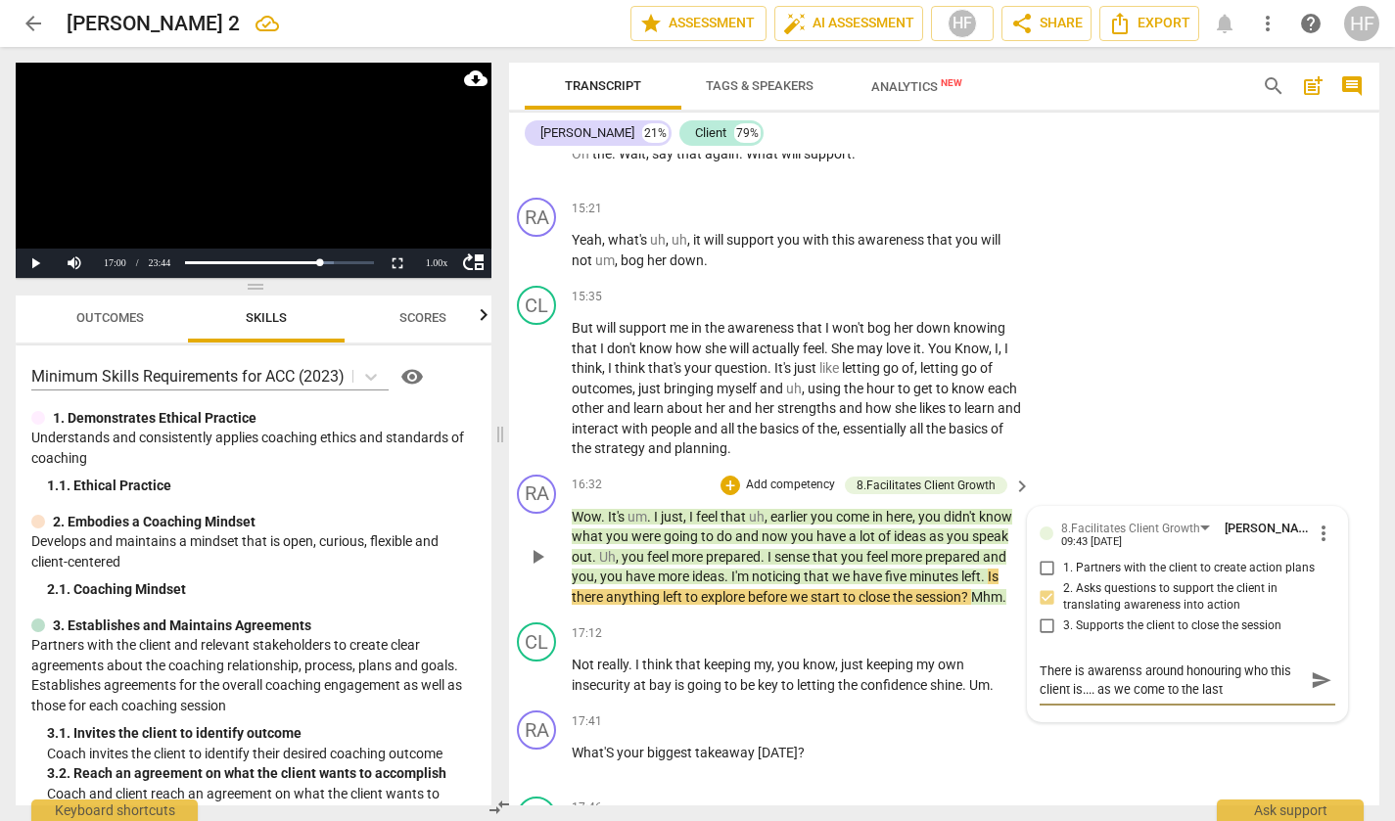
type textarea "There is awarenss around honouring who this client is.... as we come to the las…"
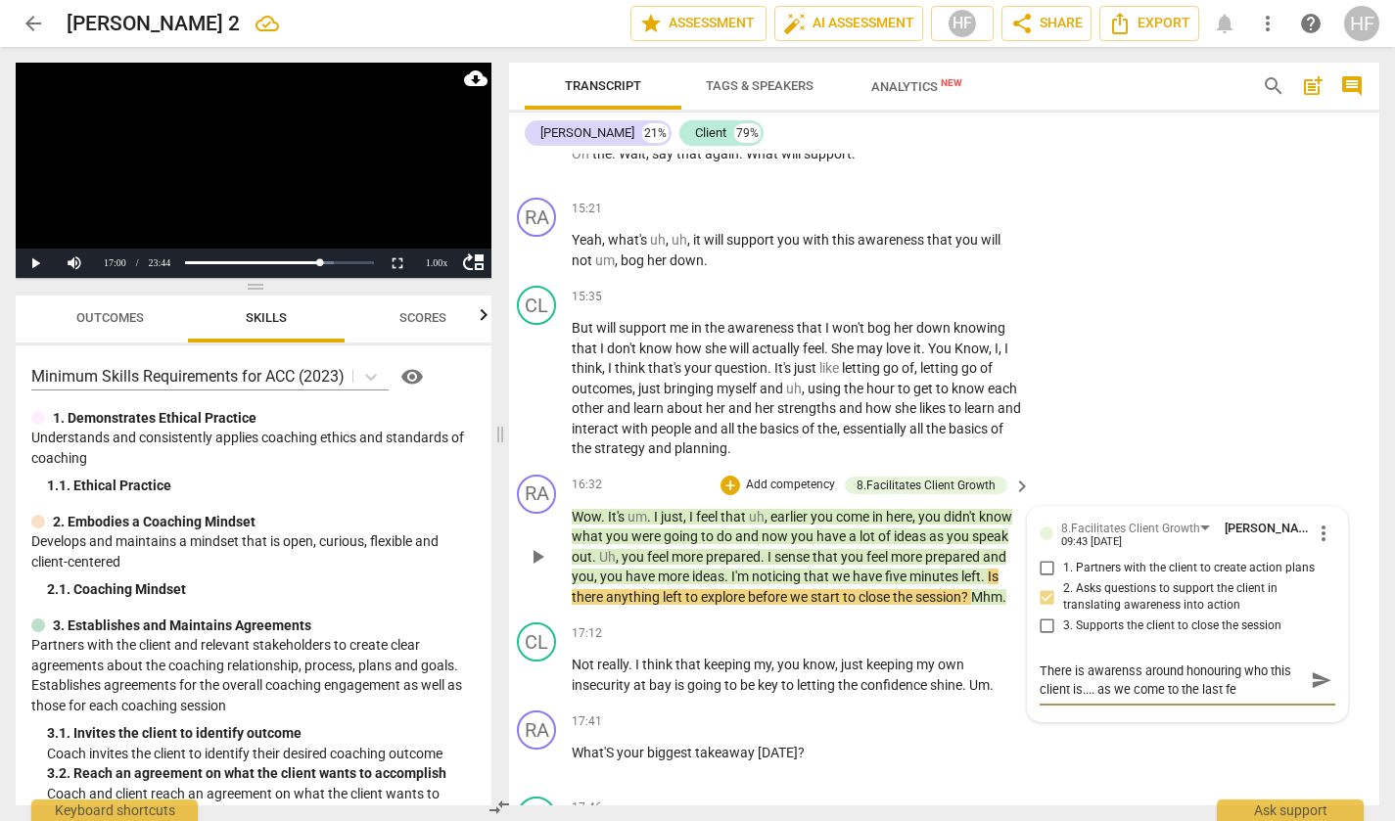
type textarea "There is awarenss around honouring who this client is.... as we come to the las…"
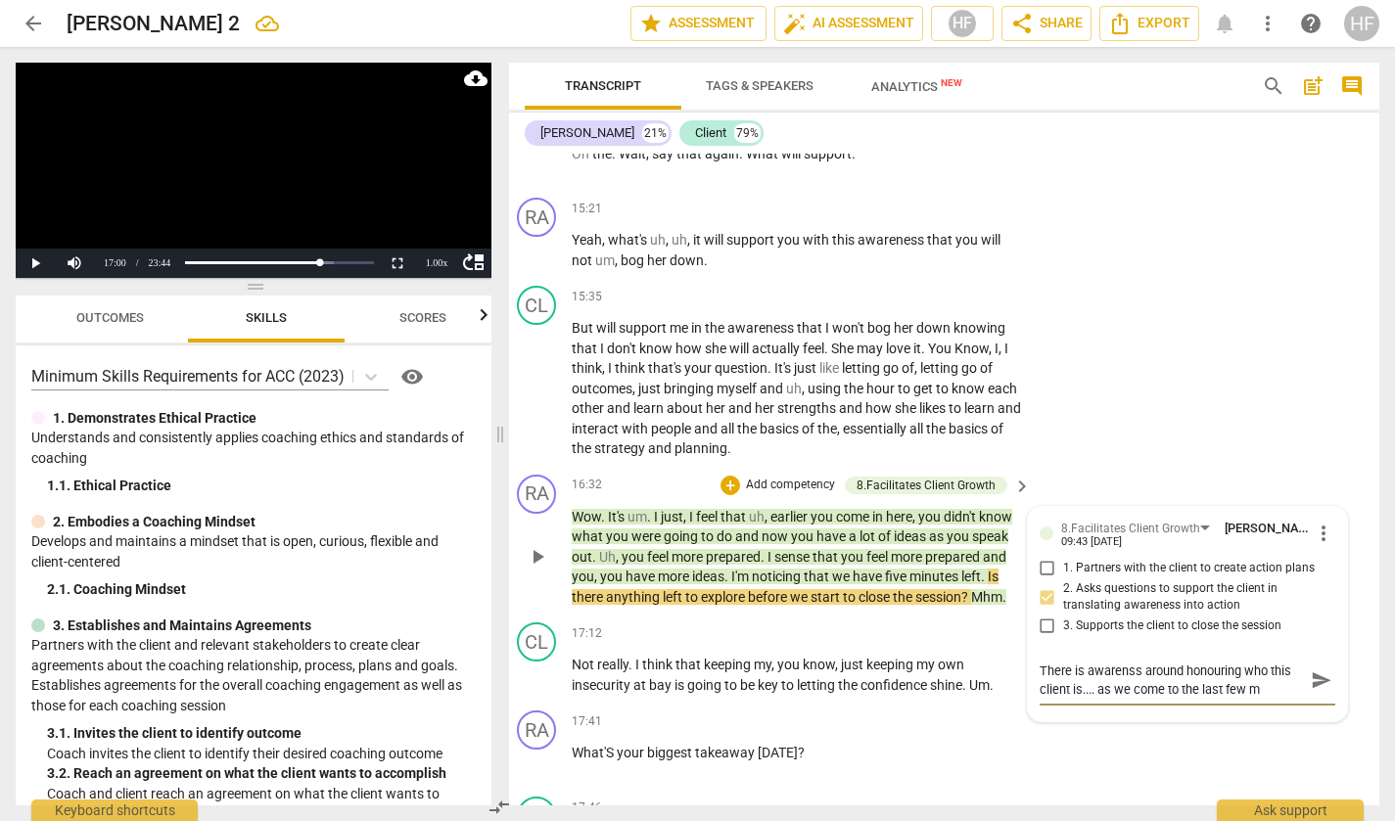
type textarea "There is awarenss around honouring who this client is.... as we come to the las…"
click at [1153, 714] on textarea "There is awarenss around honouring who this client is.... as we come to the las…" at bounding box center [1172, 699] width 264 height 74
click at [1195, 677] on textarea "There is awarenss around honouring who this client is.... as we come to the las…" at bounding box center [1172, 699] width 264 height 74
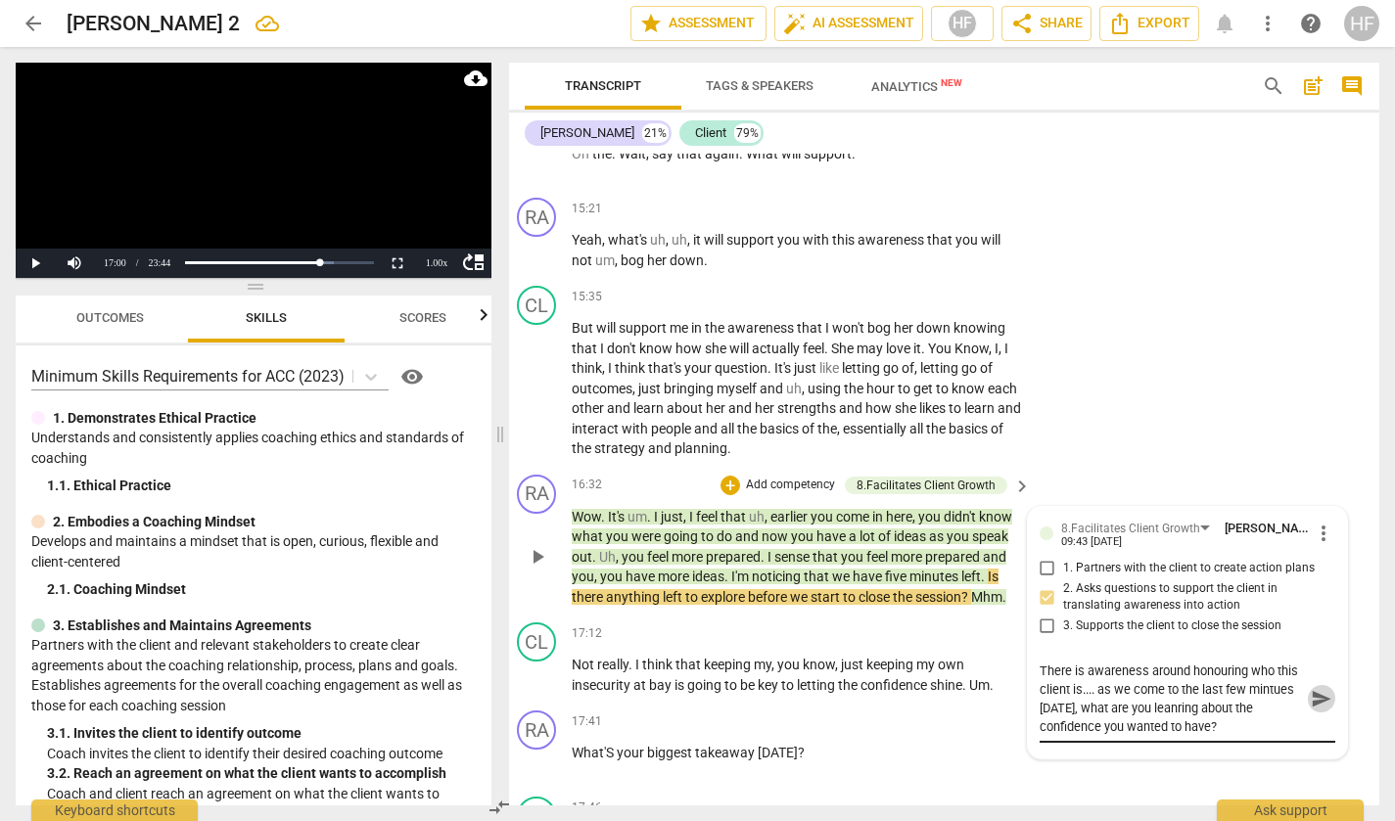
click at [1315, 704] on span "send" at bounding box center [1322, 699] width 22 height 22
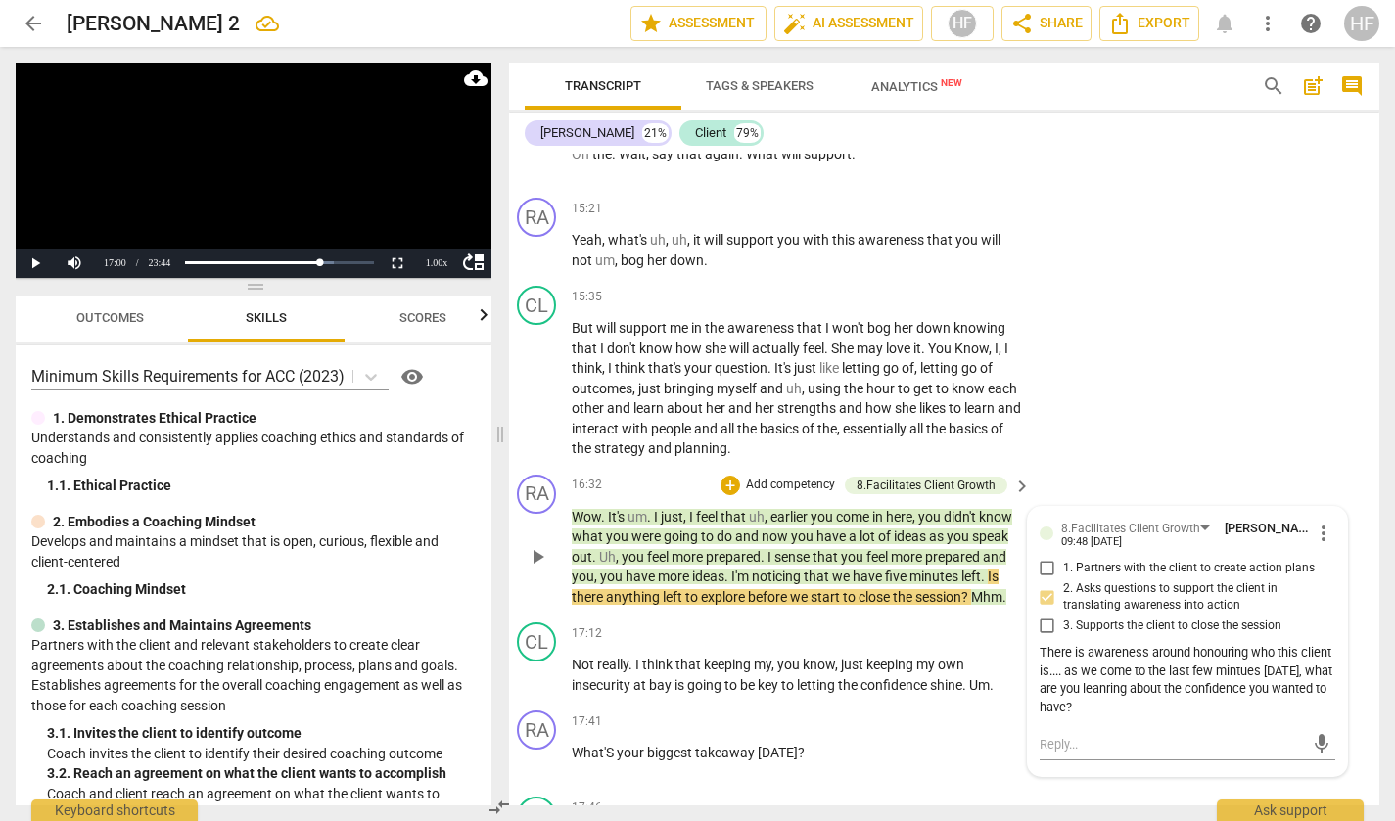
click at [1155, 714] on div "There is awareness around honouring who this client is.... as we come to the la…" at bounding box center [1188, 680] width 296 height 73
click at [1312, 545] on span "more_vert" at bounding box center [1323, 533] width 23 height 23
click at [1319, 548] on li "Edit" at bounding box center [1337, 541] width 68 height 37
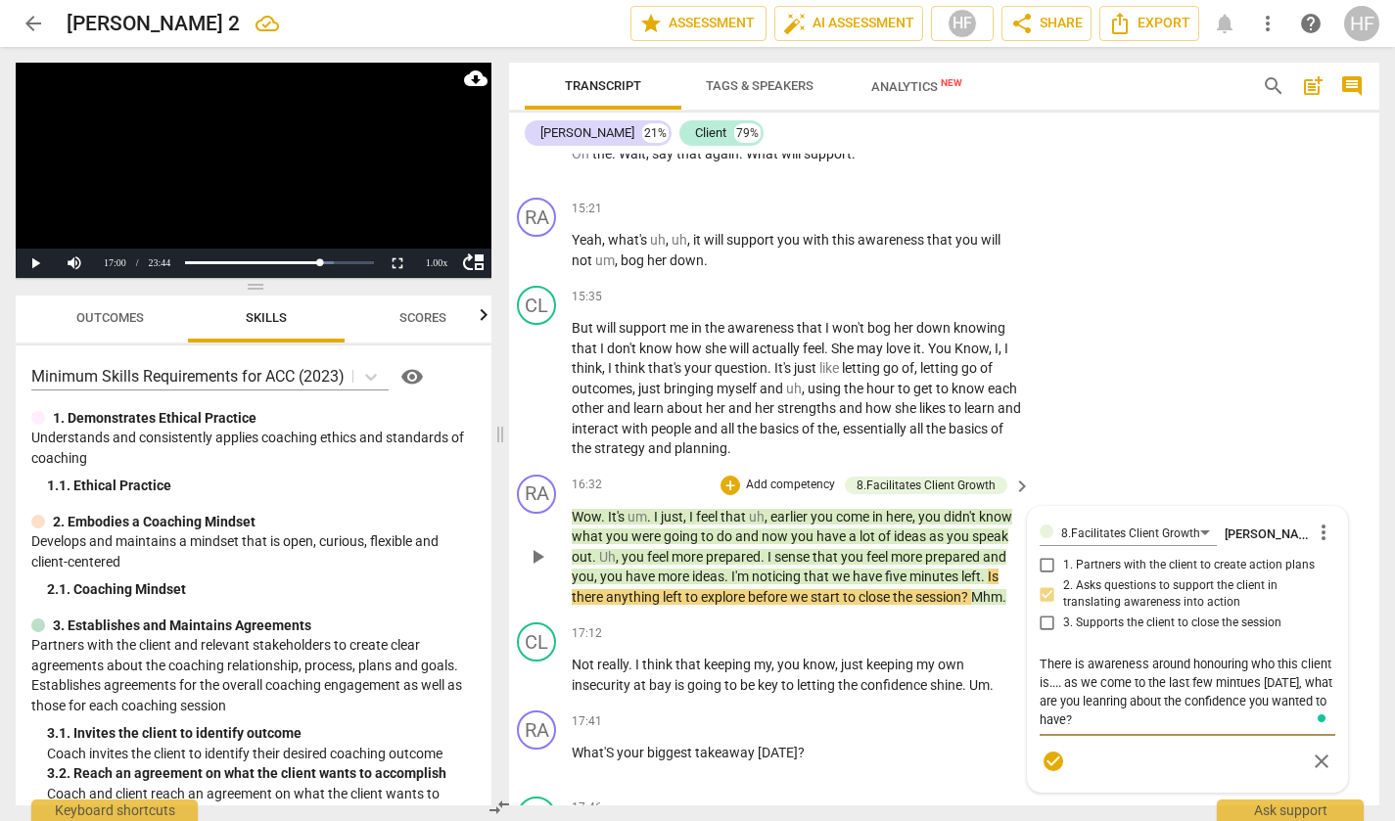
click at [1178, 725] on textarea "There is awareness around honouring who this client is.... as we come to the la…" at bounding box center [1188, 692] width 296 height 74
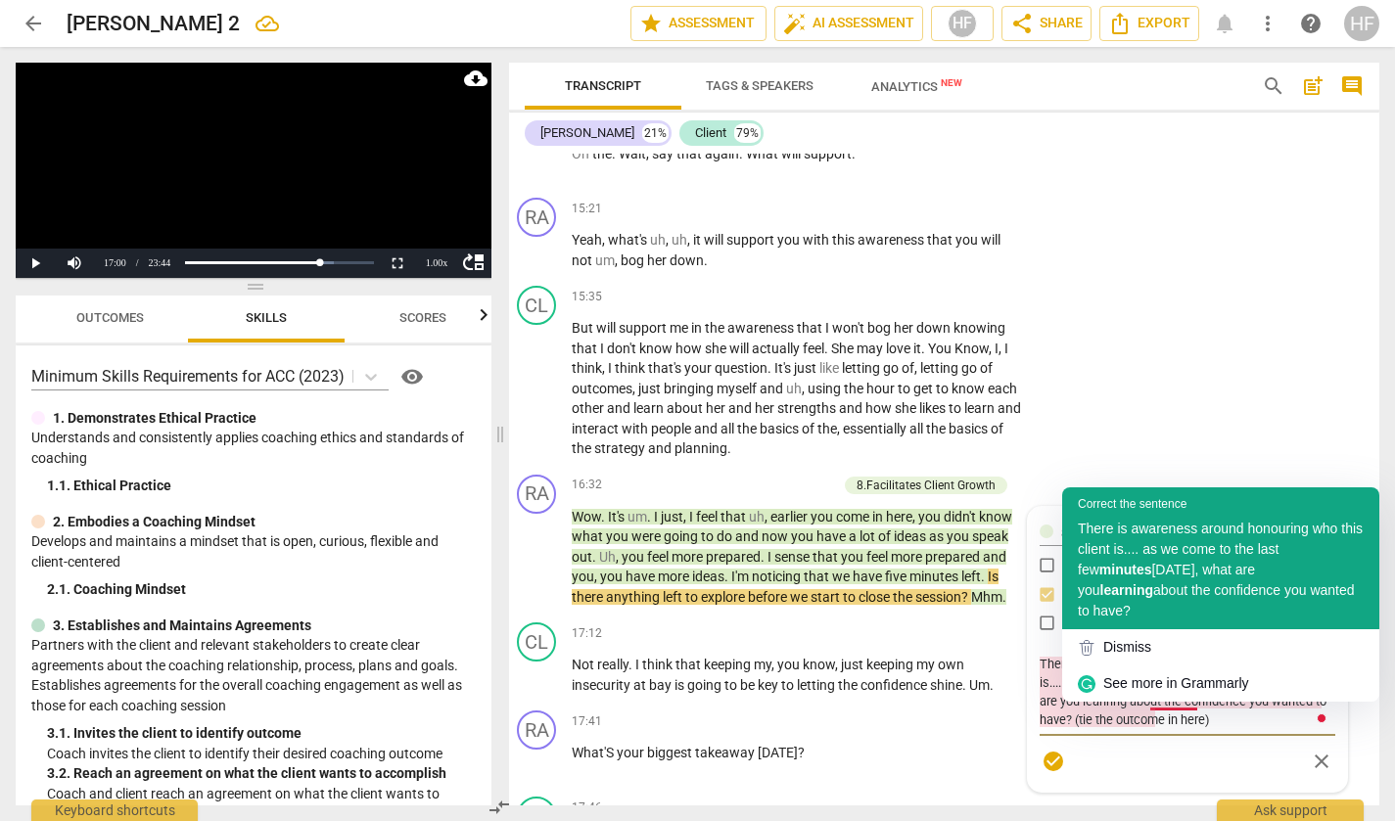
click at [1253, 578] on span "[DATE], what are you" at bounding box center [1166, 580] width 177 height 36
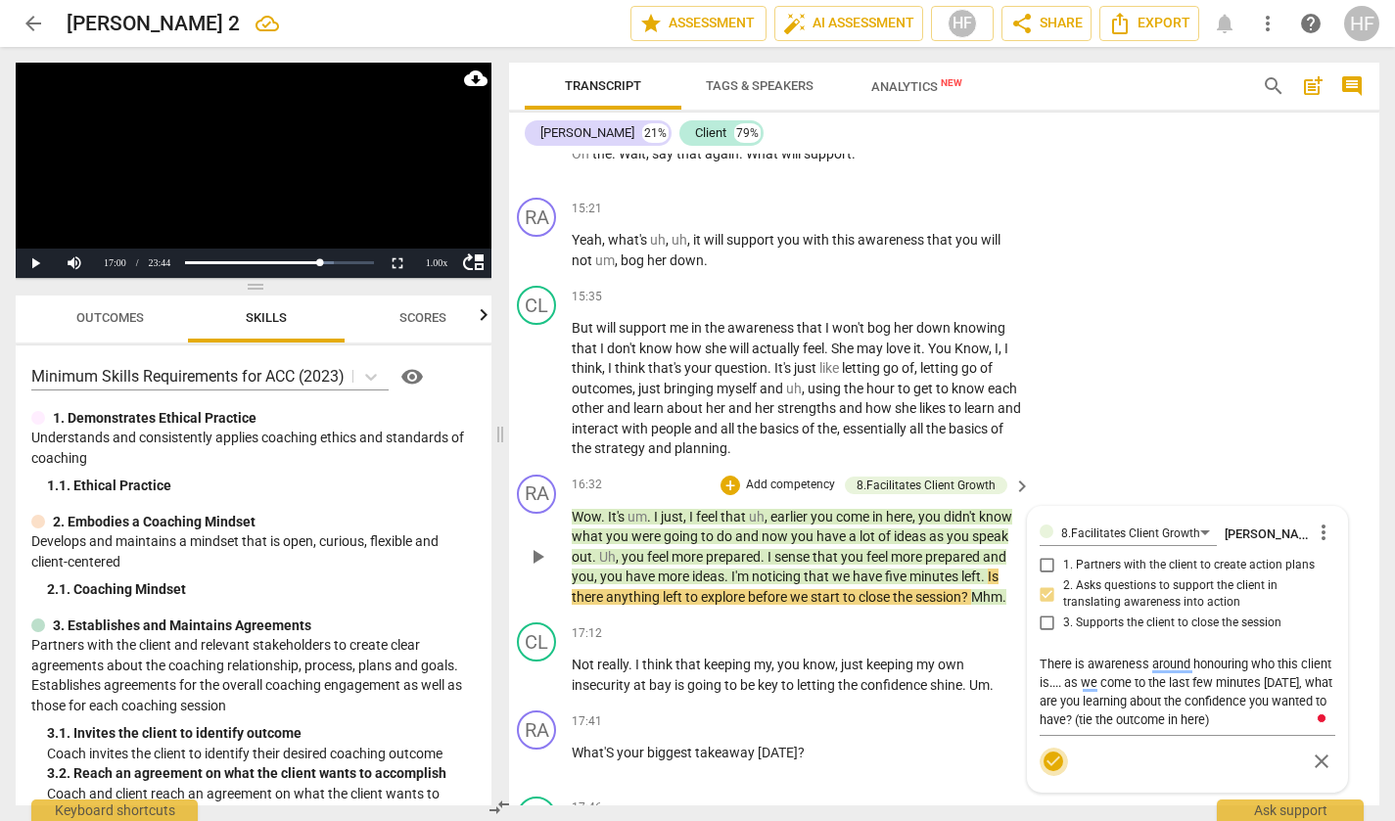
click at [1042, 769] on span "check_circle" at bounding box center [1053, 761] width 23 height 23
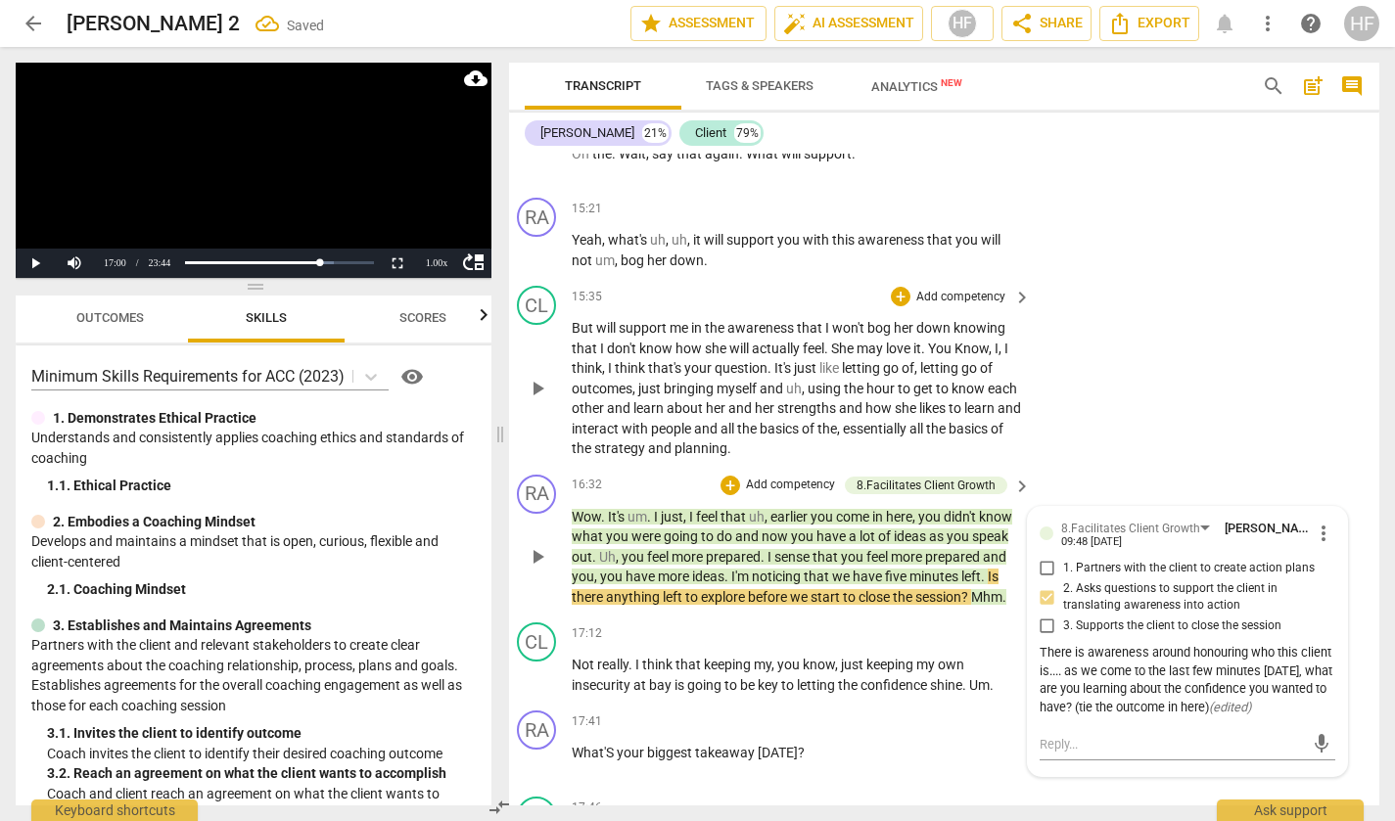
click at [1186, 332] on div "CL play_arrow pause 15:35 + Add competency keyboard_arrow_right But will suppor…" at bounding box center [936, 372] width 870 height 189
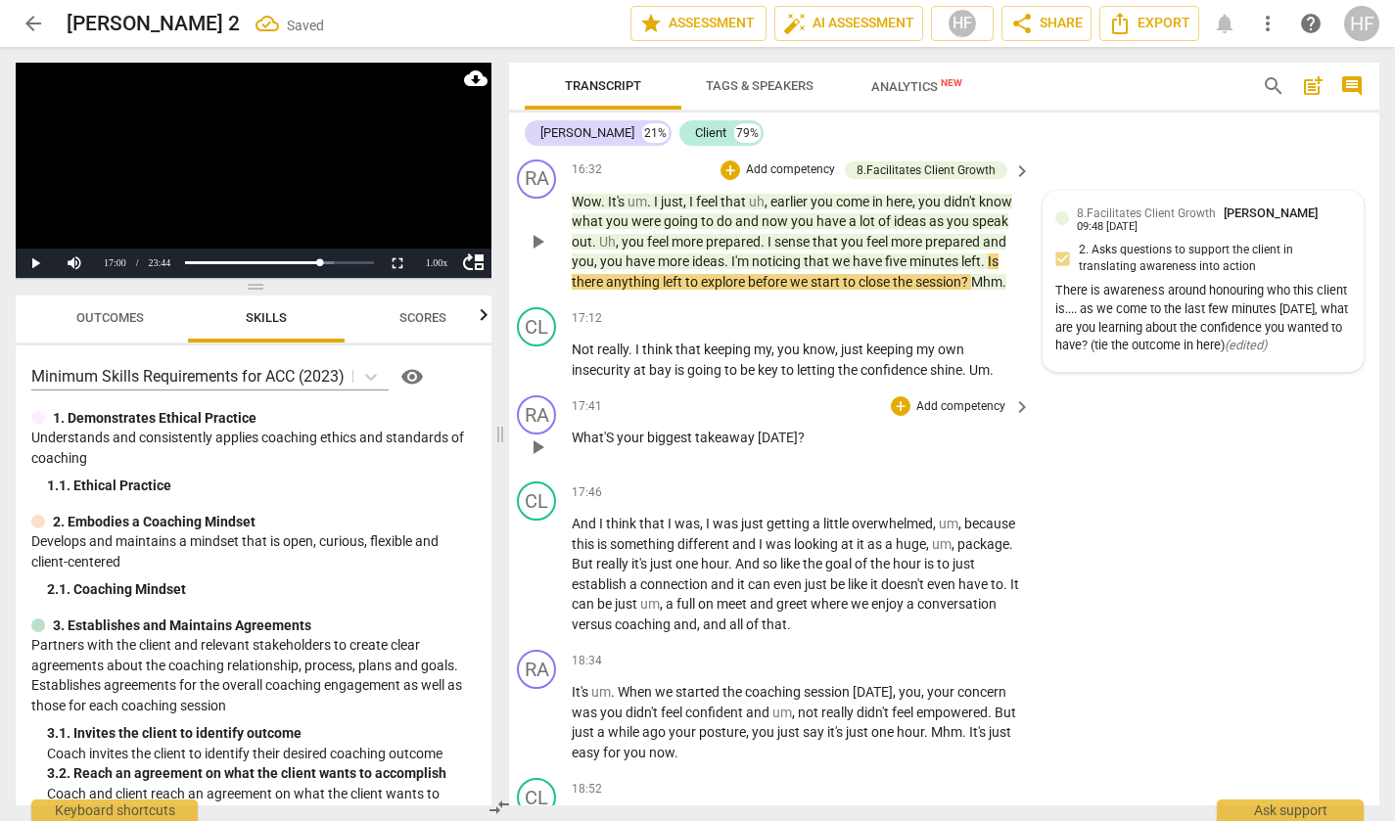
scroll to position [4561, 10]
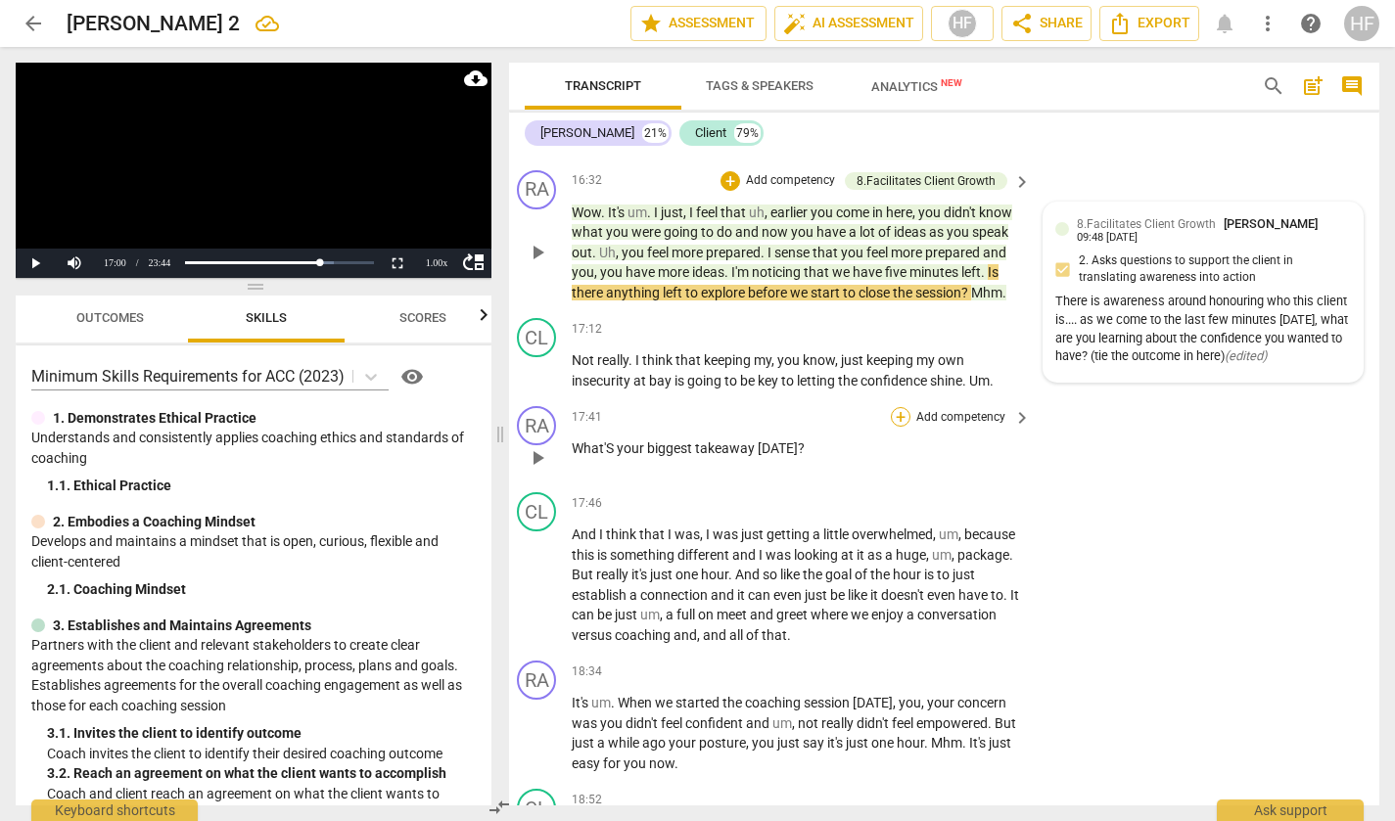
click at [897, 427] on div "+" at bounding box center [901, 417] width 20 height 20
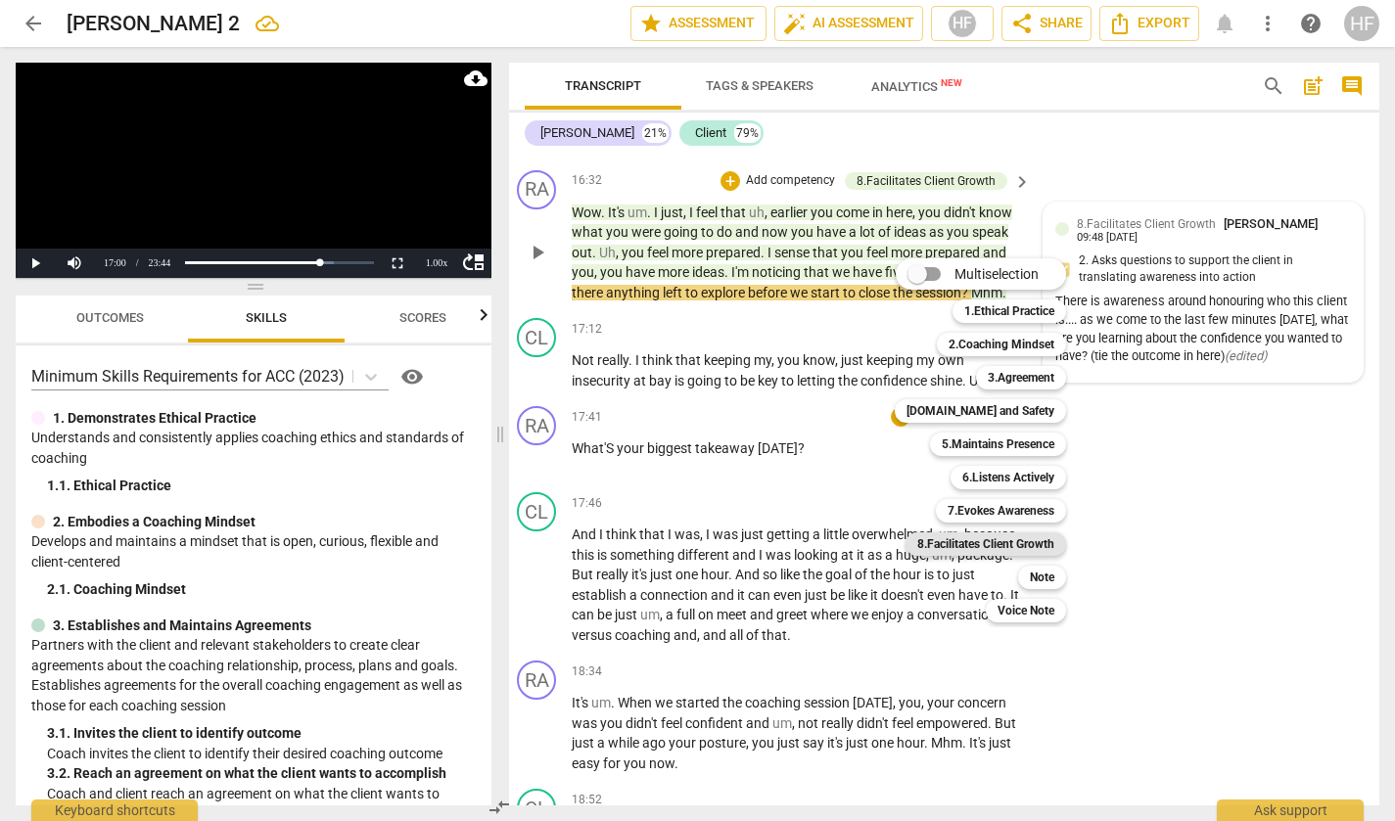
click at [1029, 542] on b "8.Facilitates Client Growth" at bounding box center [985, 544] width 137 height 23
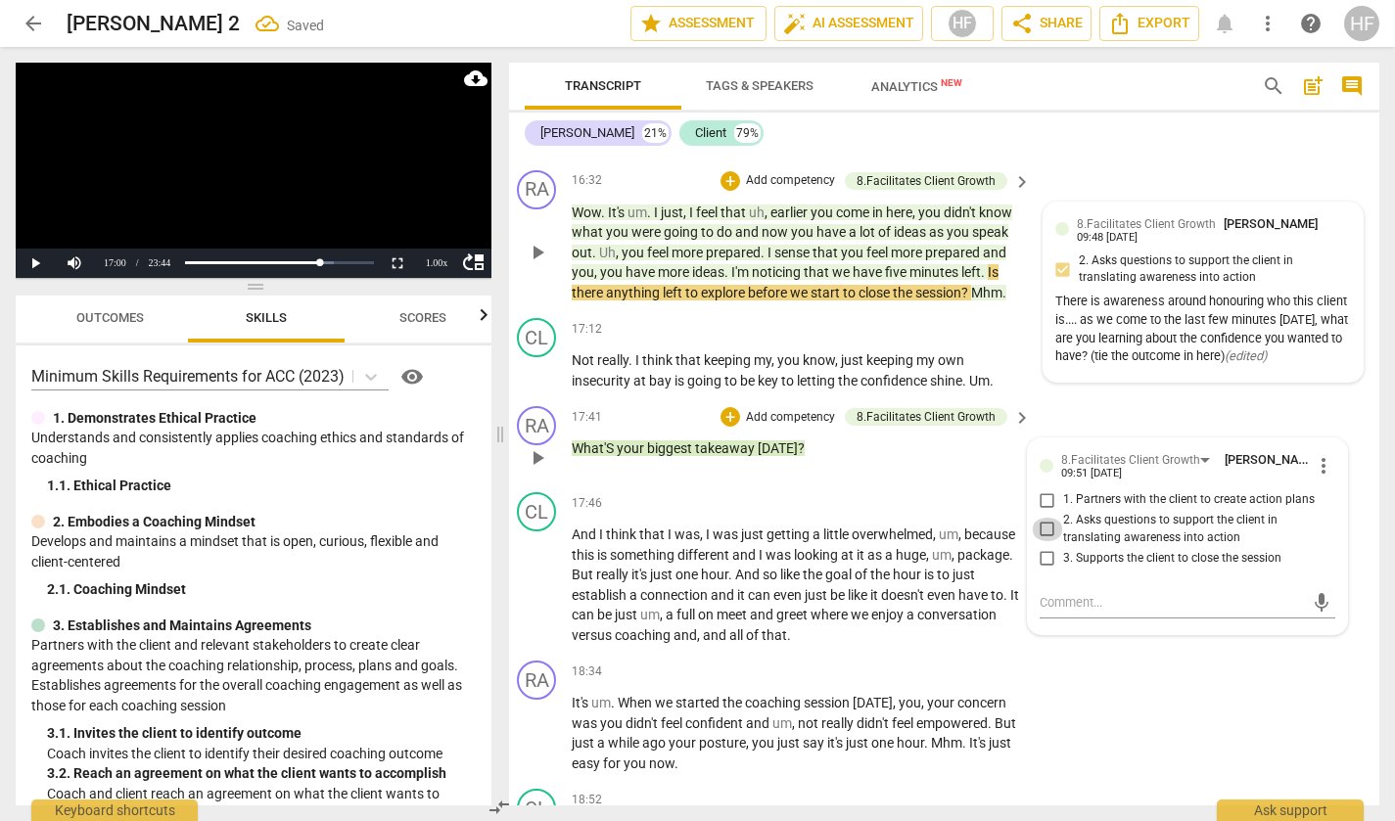
click at [1048, 541] on input "2. Asks questions to support the client in translating awareness into action" at bounding box center [1047, 529] width 31 height 23
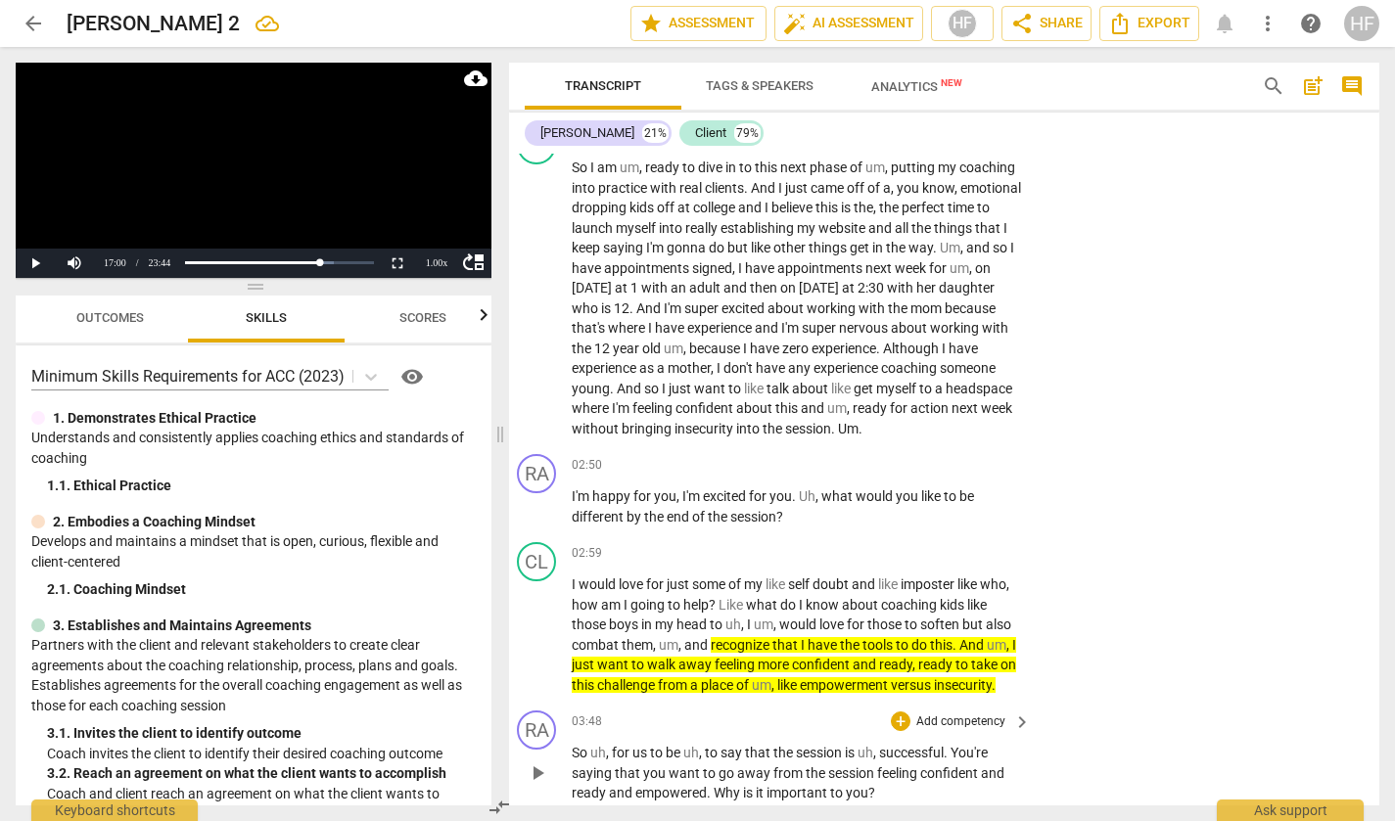
scroll to position [857, 10]
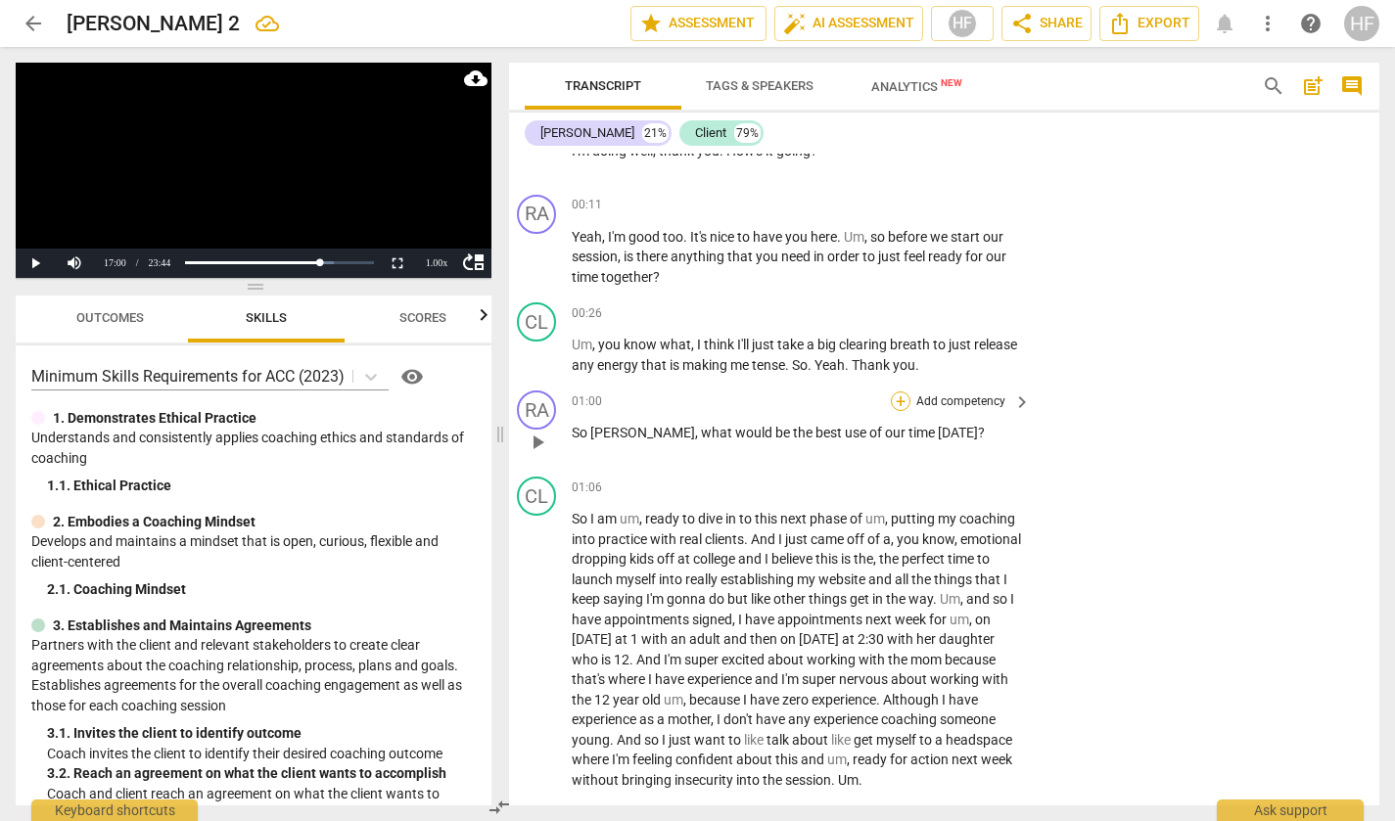
click at [900, 394] on div "+" at bounding box center [901, 402] width 20 height 20
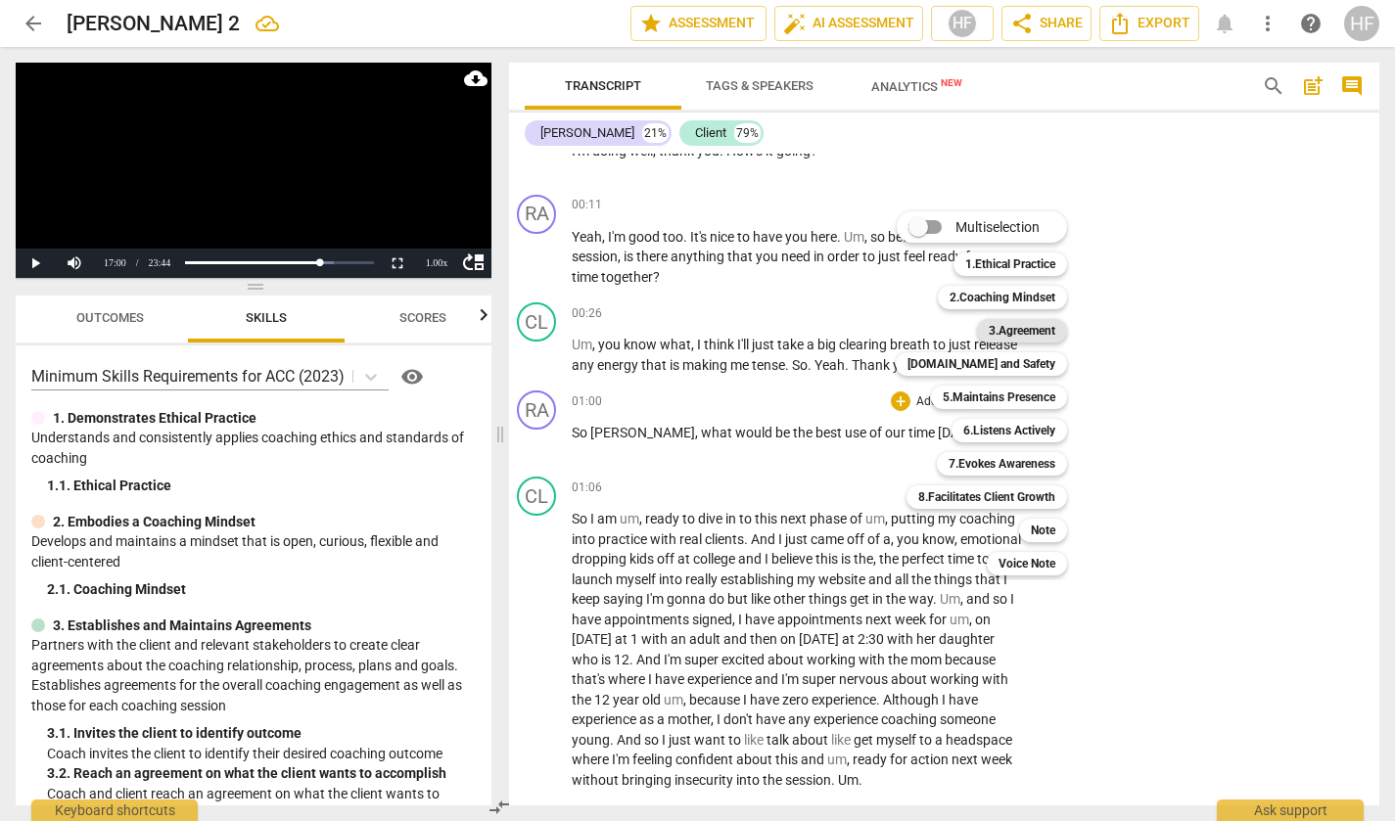
click at [1038, 331] on b "3.Agreement" at bounding box center [1022, 330] width 67 height 23
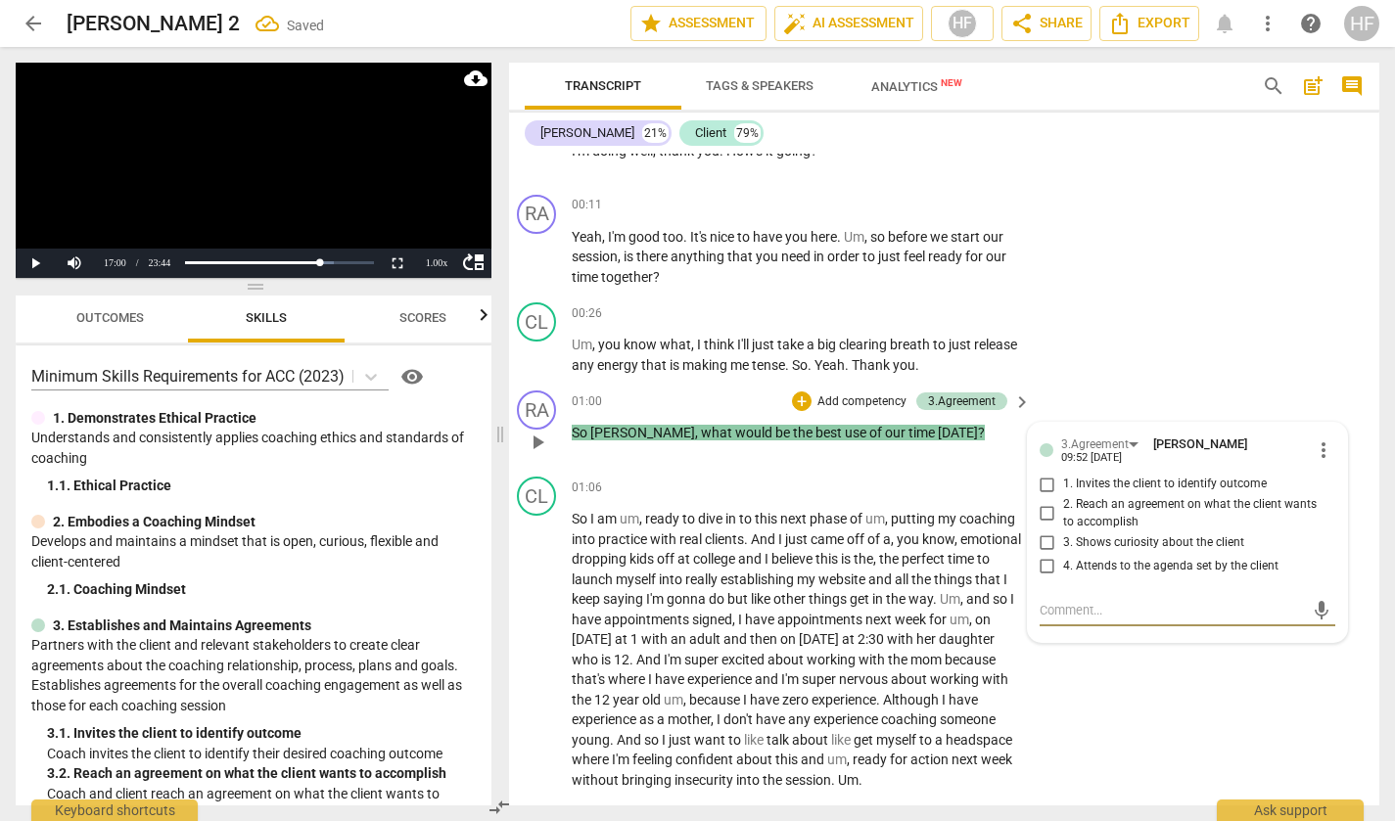
click at [1050, 479] on input "1. Invites the client to identify outcome" at bounding box center [1047, 484] width 31 height 23
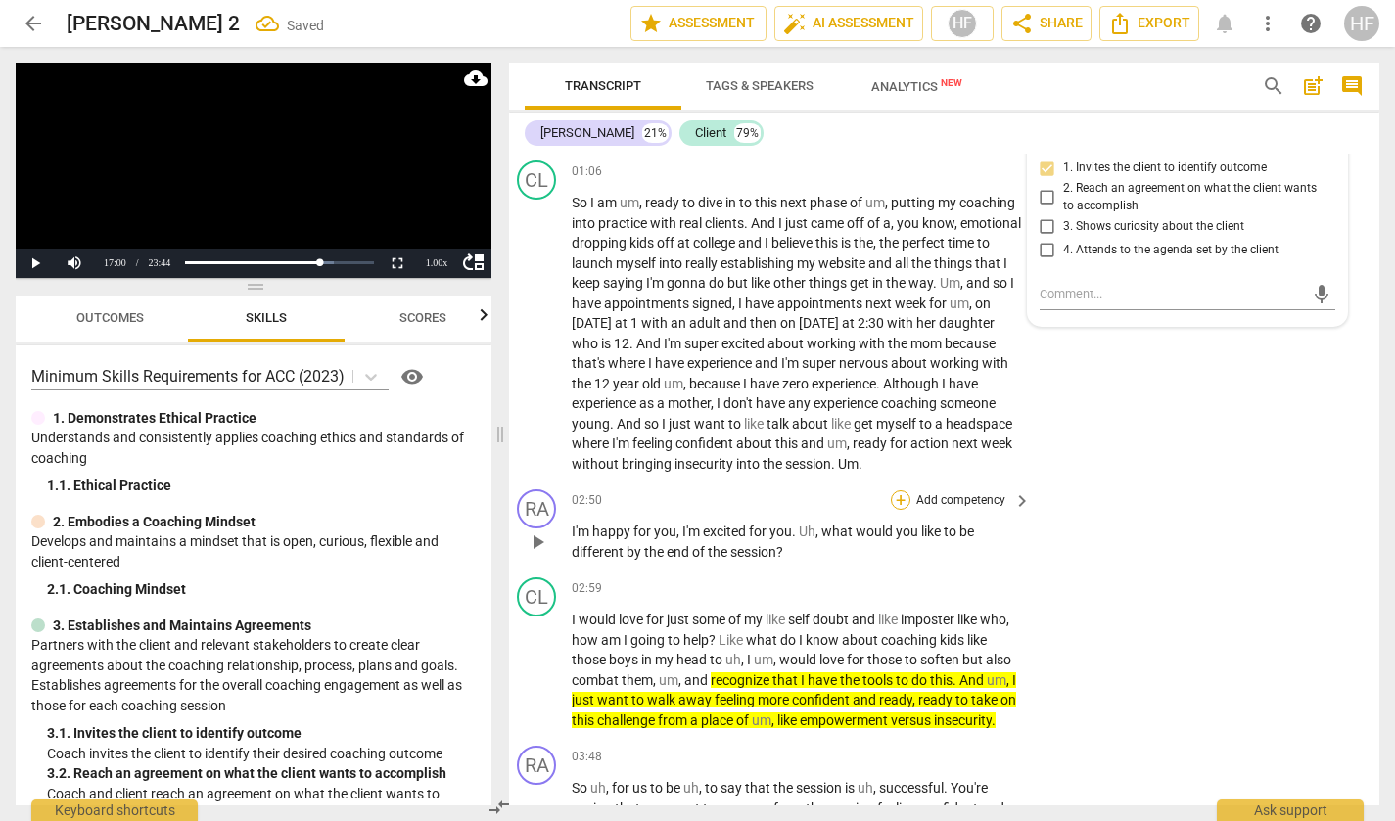
click at [907, 502] on div "+" at bounding box center [901, 500] width 20 height 20
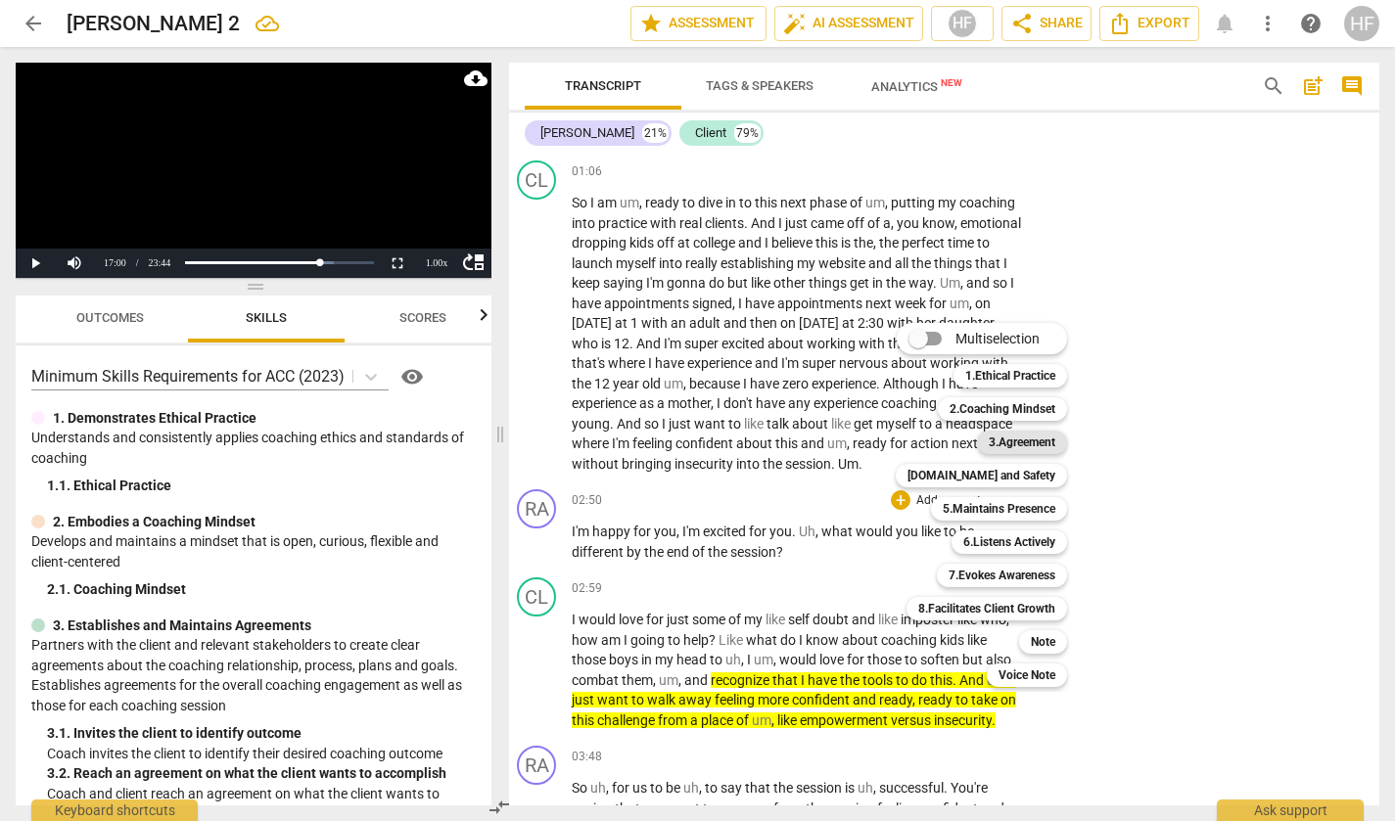
click at [1042, 438] on b "3.Agreement" at bounding box center [1022, 442] width 67 height 23
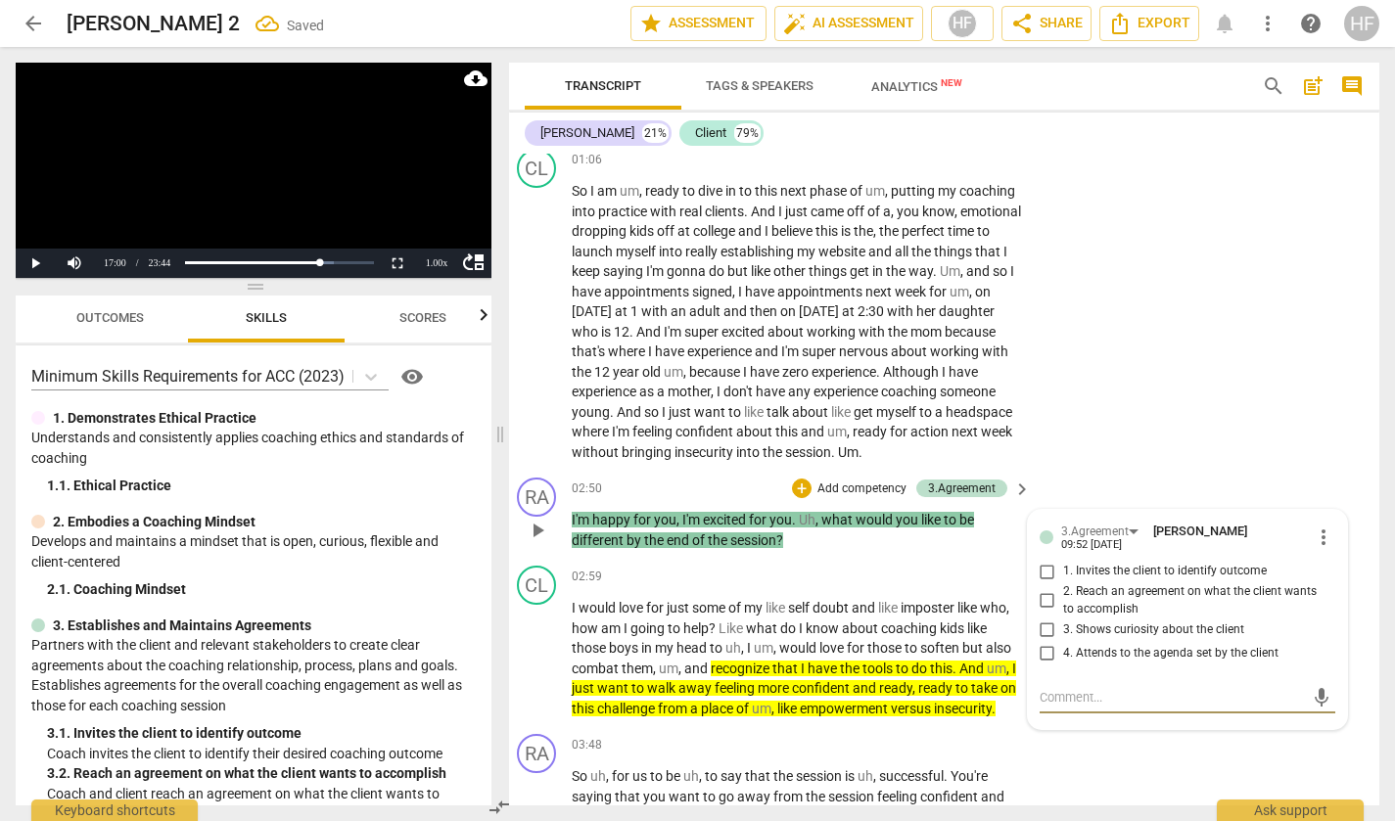
click at [1056, 578] on input "1. Invites the client to identify outcome" at bounding box center [1047, 571] width 31 height 23
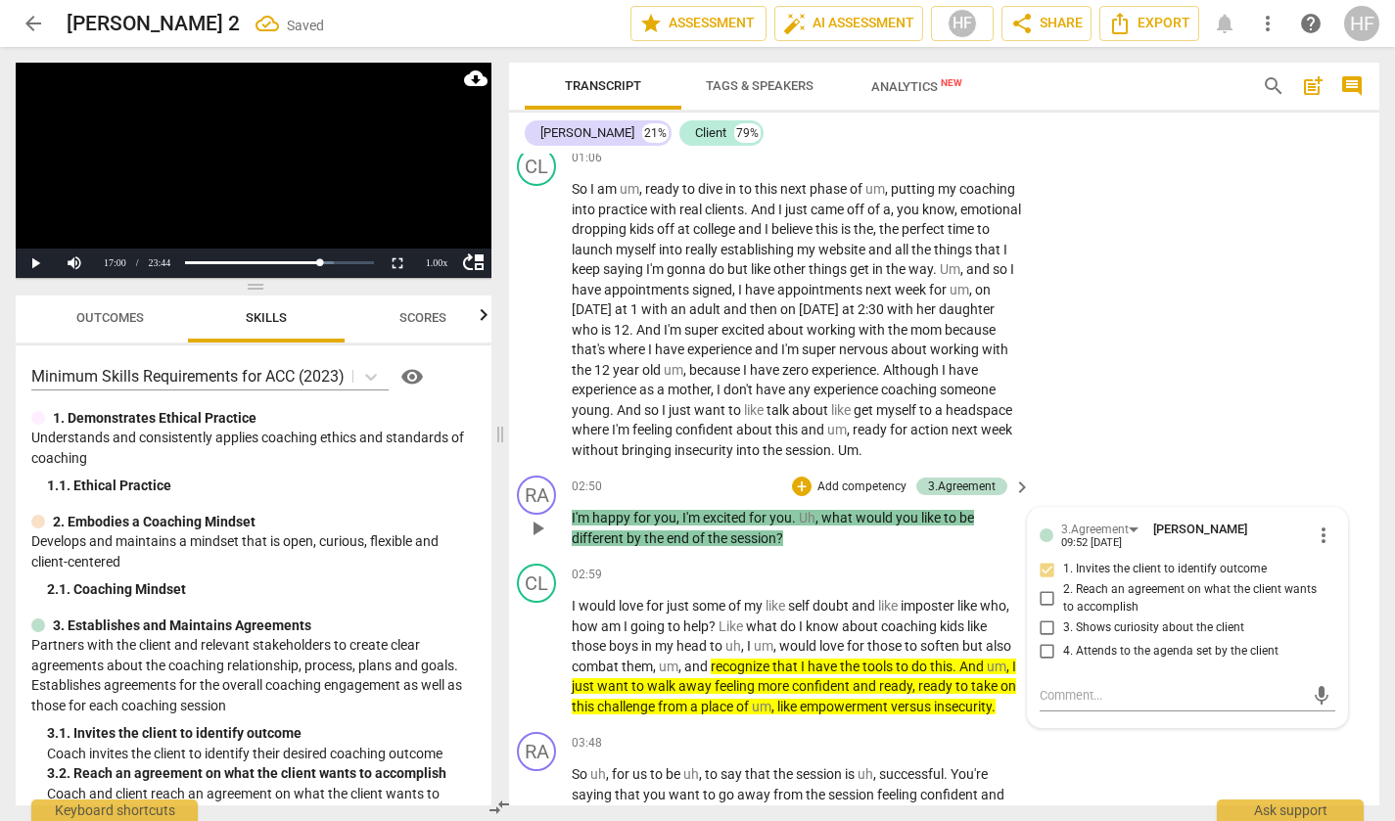
click at [1056, 578] on input "1. Invites the client to identify outcome" at bounding box center [1047, 569] width 31 height 23
click at [1048, 608] on input "2. Reach an agreement on what the client wants to accomplish" at bounding box center [1047, 598] width 31 height 23
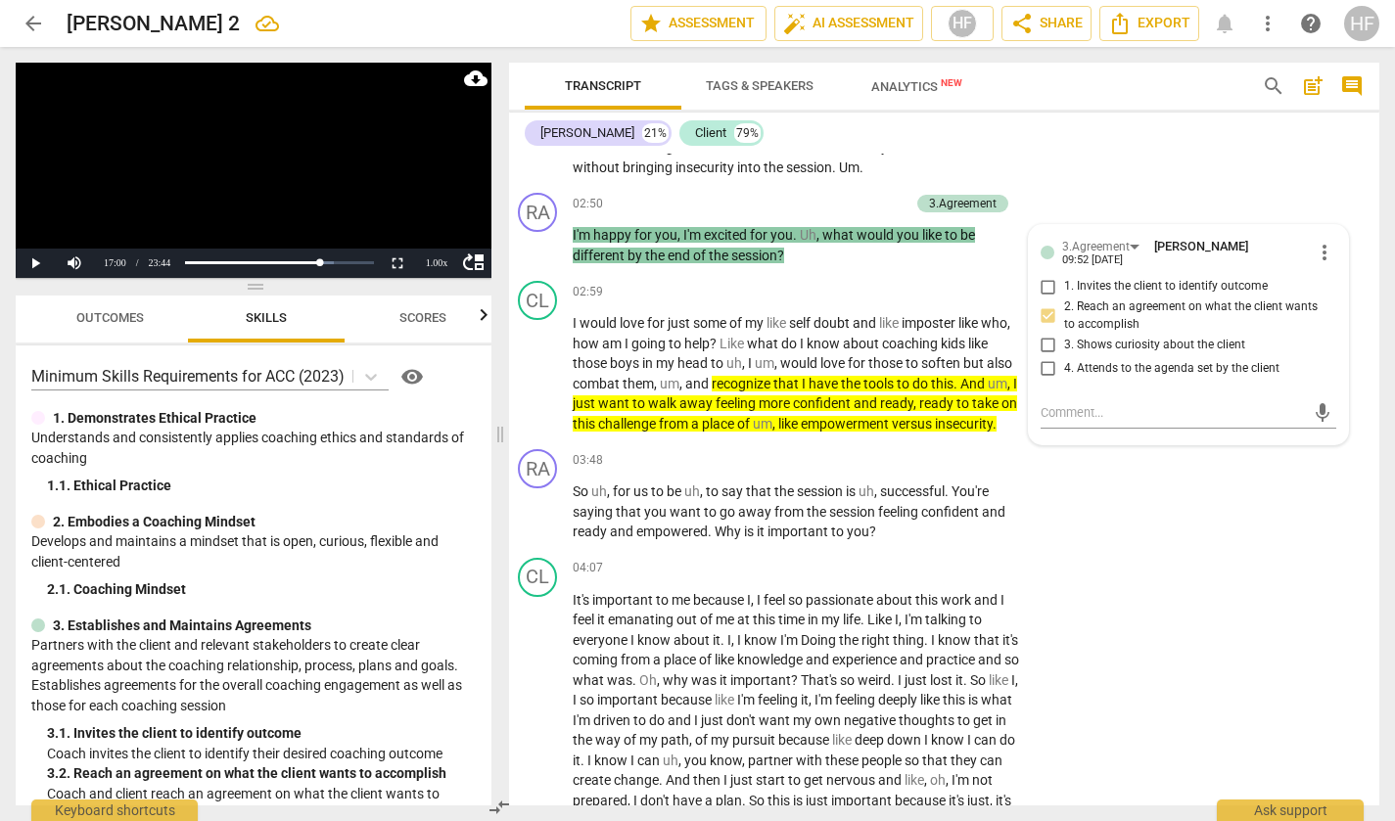
click at [536, 384] on span "play_arrow" at bounding box center [538, 373] width 23 height 23
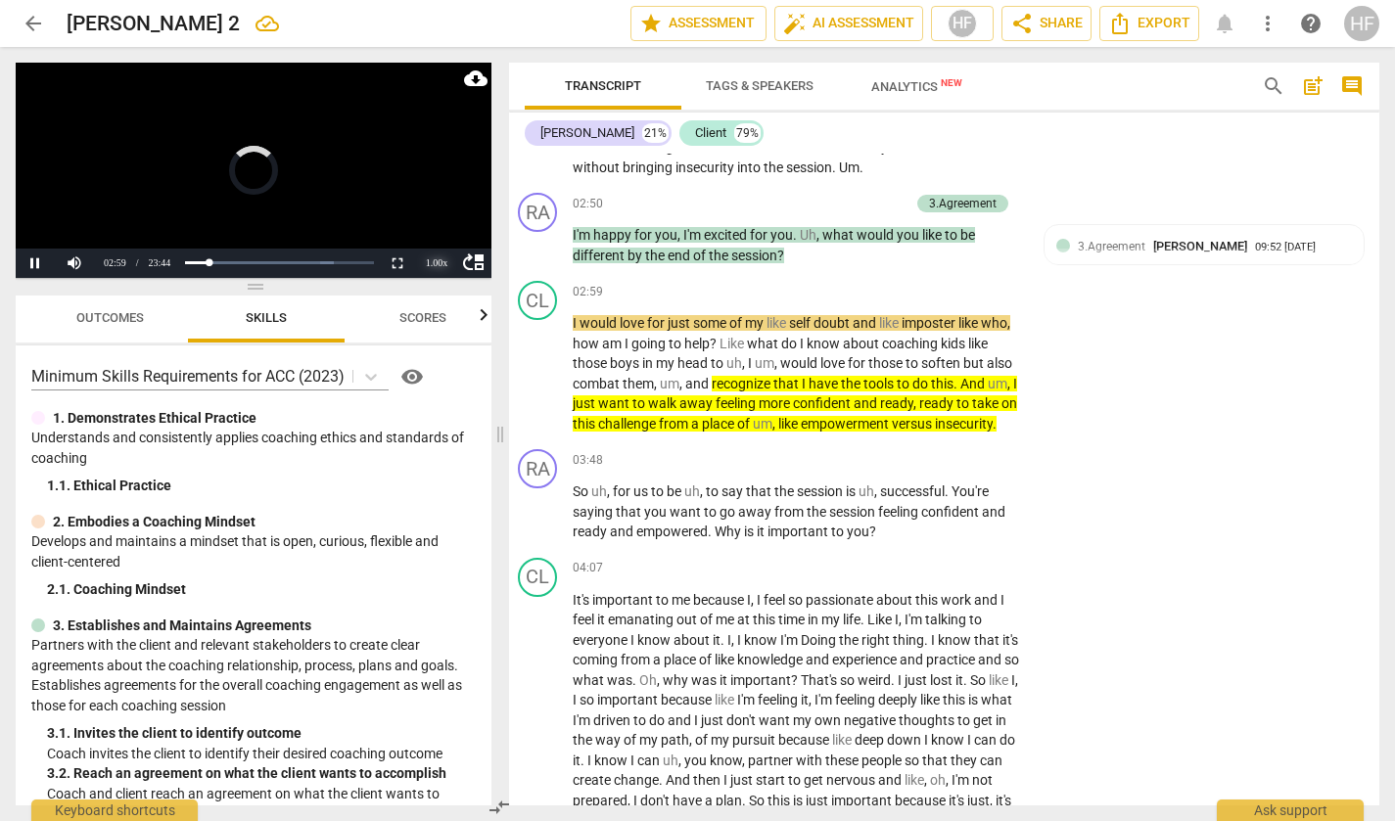
click at [434, 268] on div "1.00 x" at bounding box center [436, 263] width 39 height 29
click at [439, 195] on li "1.25x" at bounding box center [436, 196] width 39 height 22
click at [441, 265] on div "1.25 x" at bounding box center [436, 263] width 39 height 29
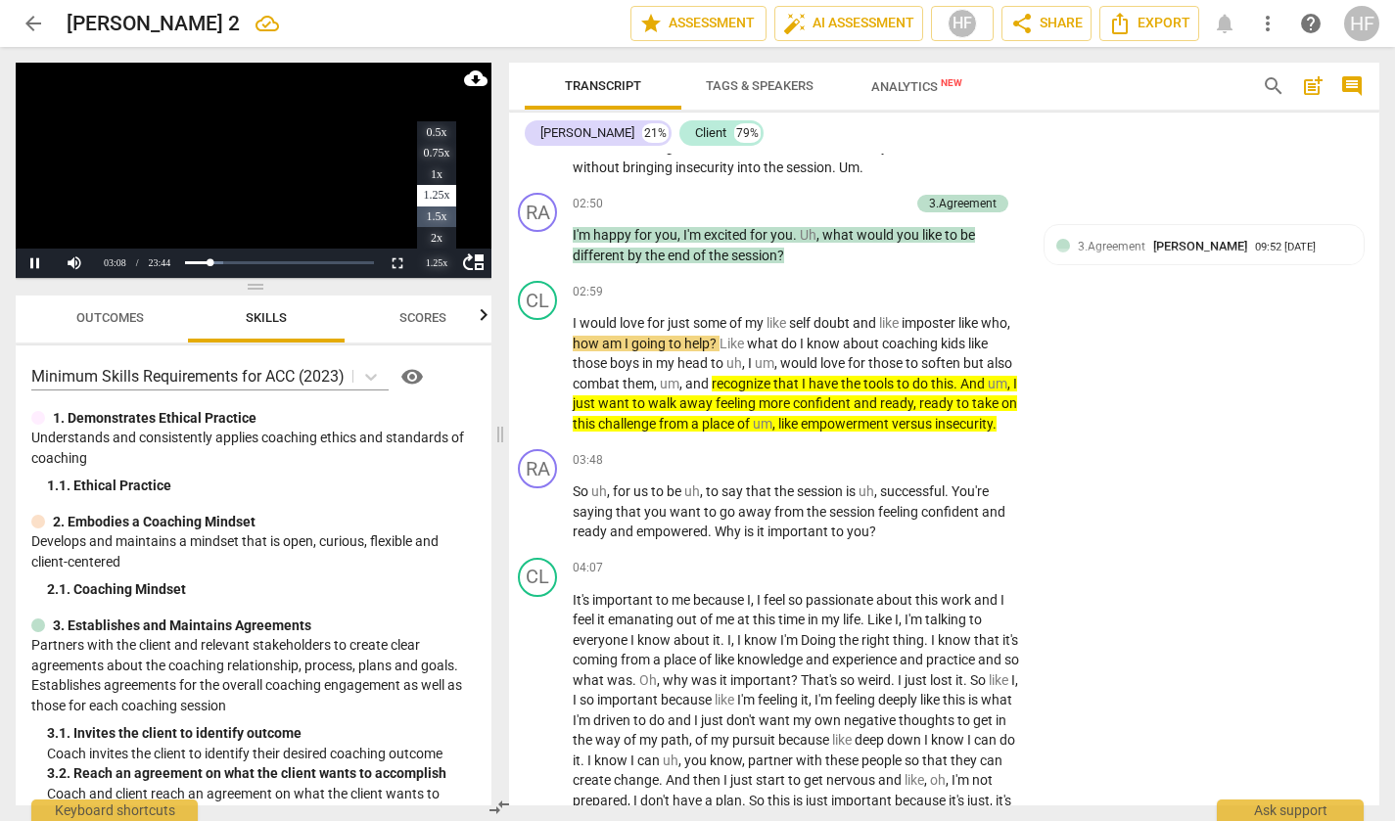
click at [437, 212] on li "1.5x" at bounding box center [436, 218] width 39 height 22
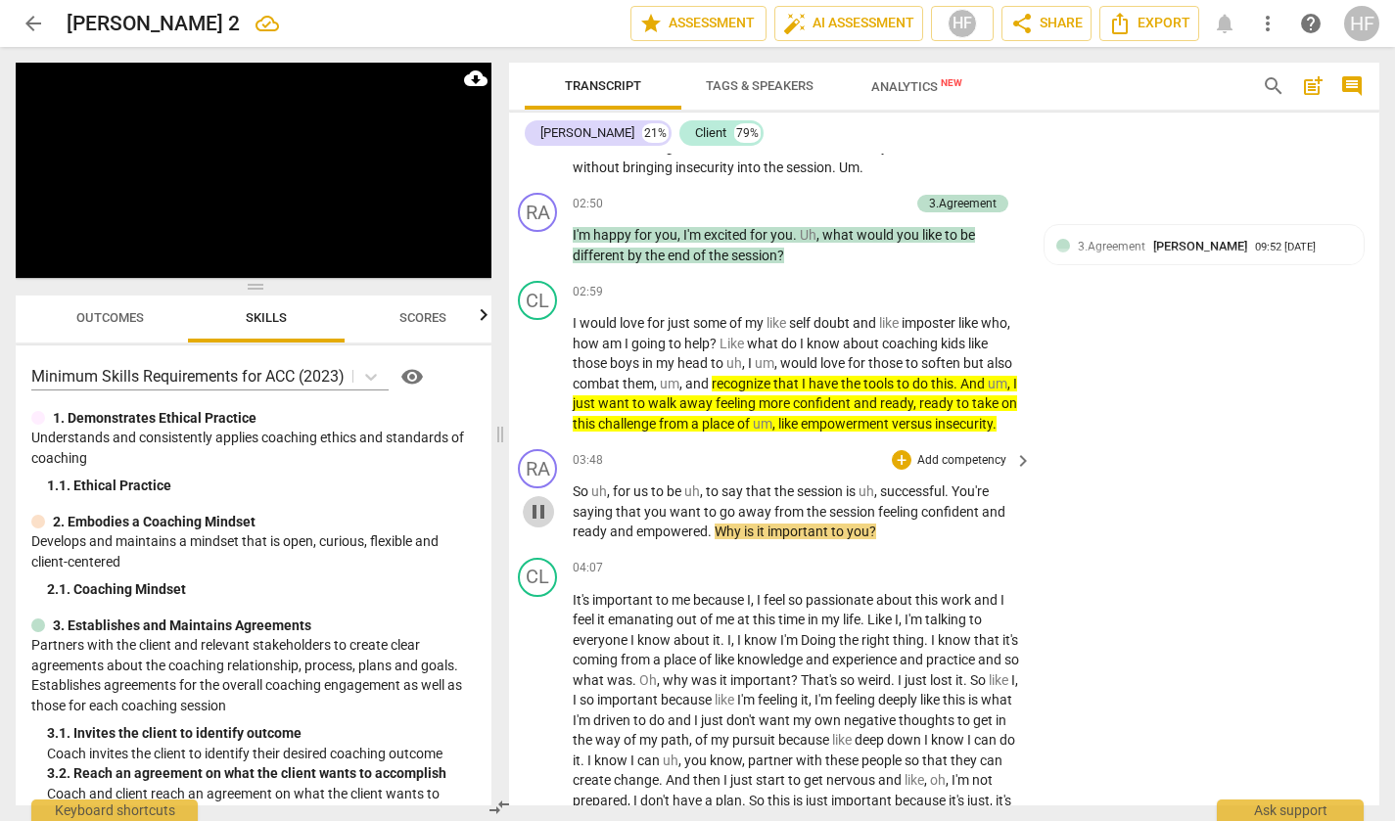
click at [546, 524] on span "pause" at bounding box center [538, 511] width 23 height 23
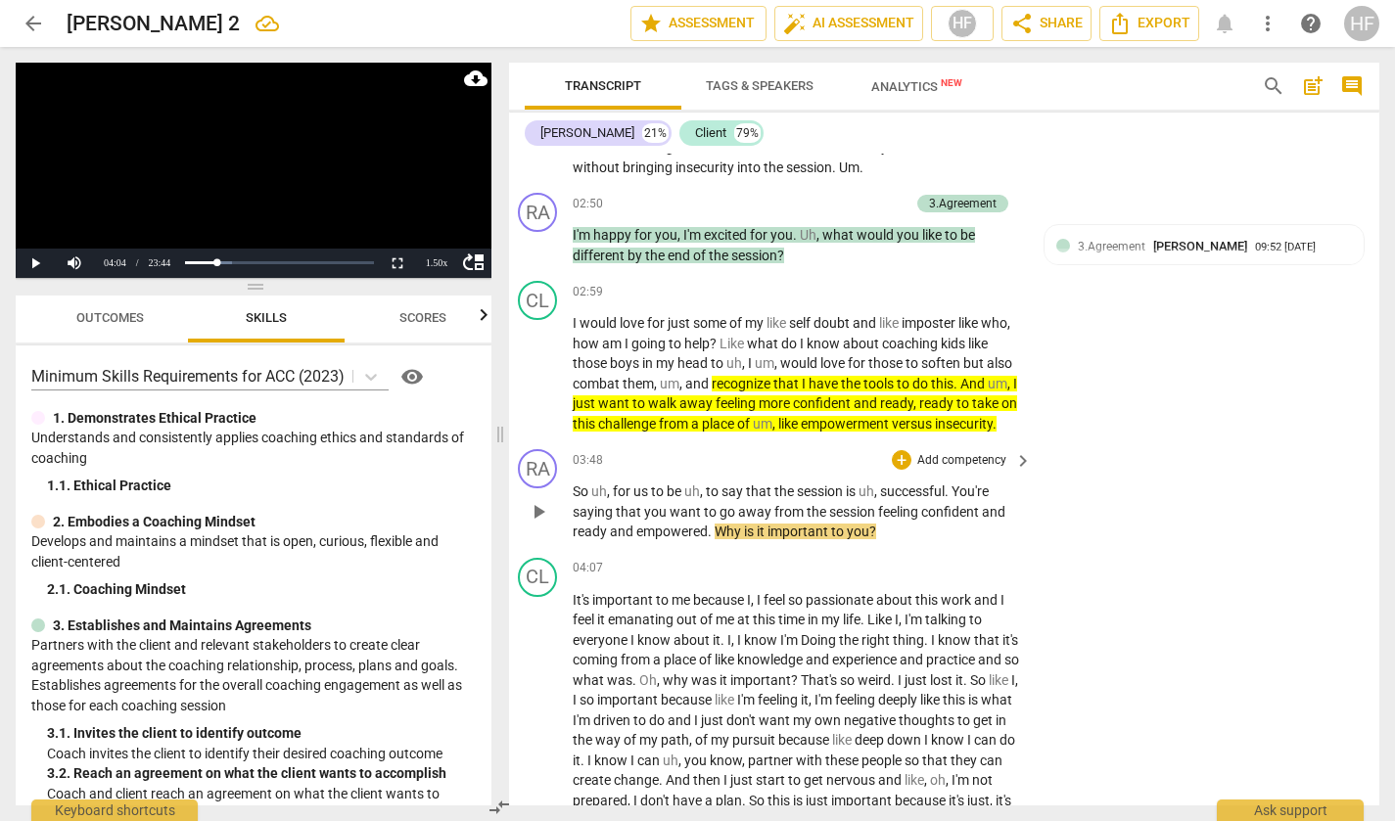
click at [715, 539] on span "Why" at bounding box center [729, 532] width 29 height 16
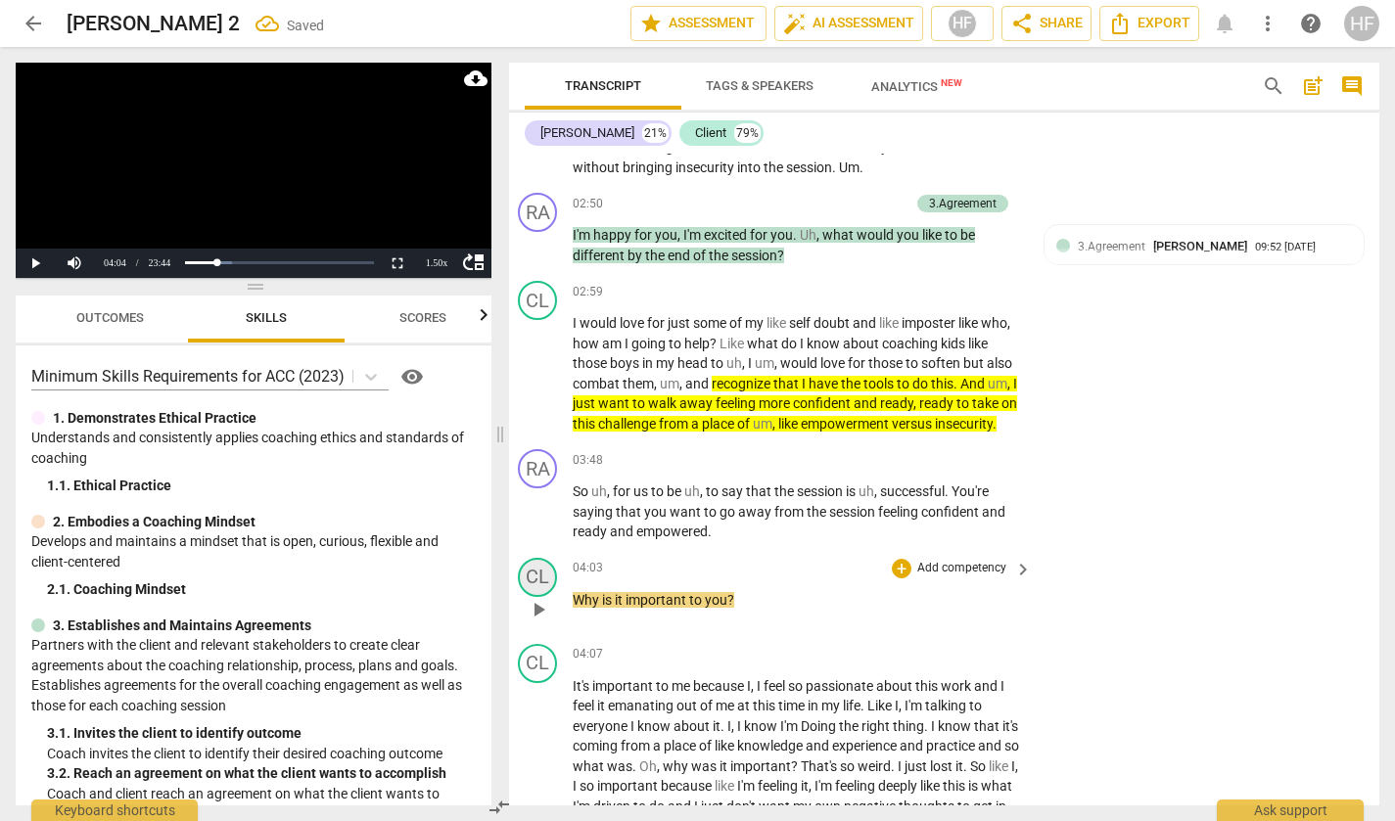
click at [542, 596] on div "CL" at bounding box center [537, 577] width 39 height 39
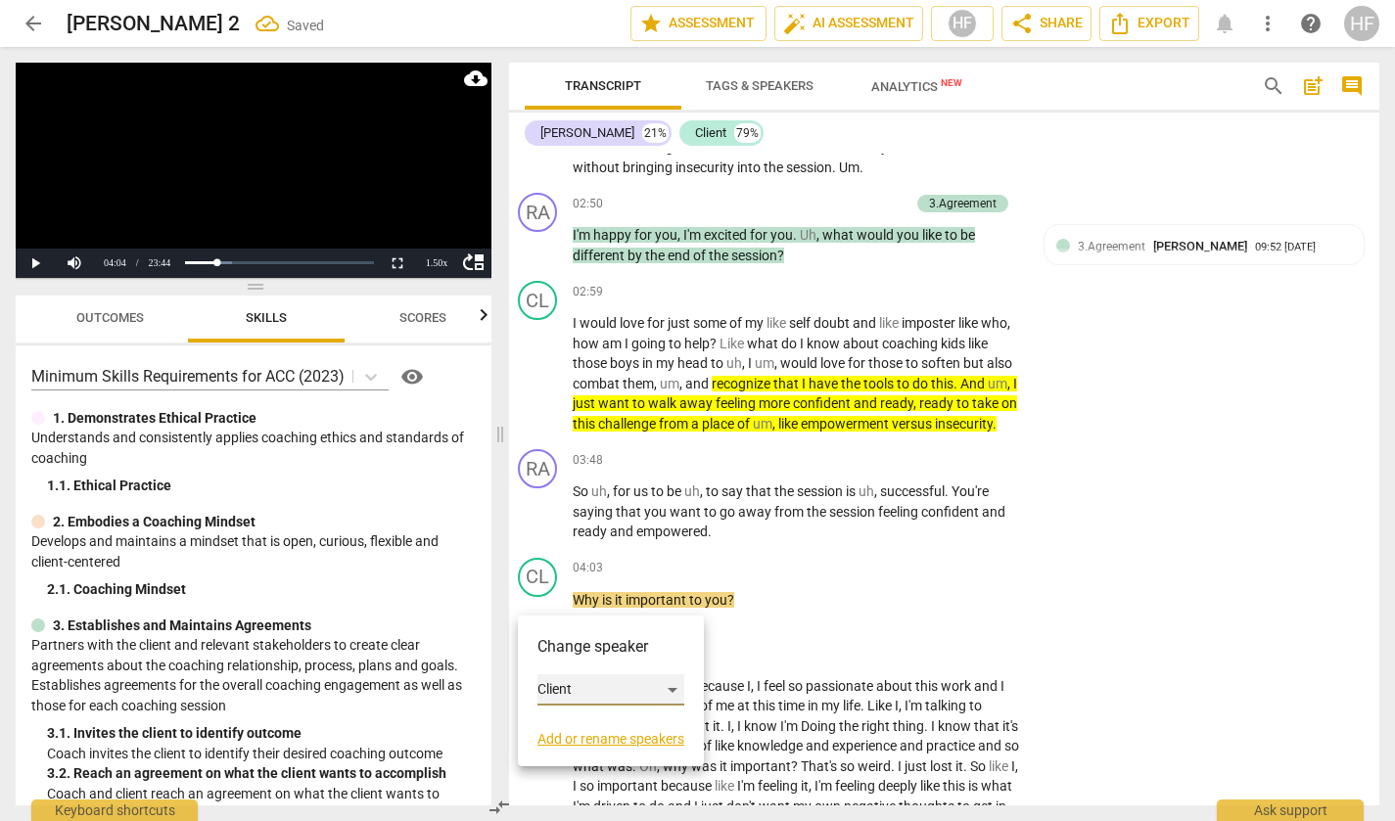
click at [605, 678] on div "Client" at bounding box center [610, 690] width 147 height 31
click at [591, 655] on li "[PERSON_NAME]" at bounding box center [611, 652] width 149 height 37
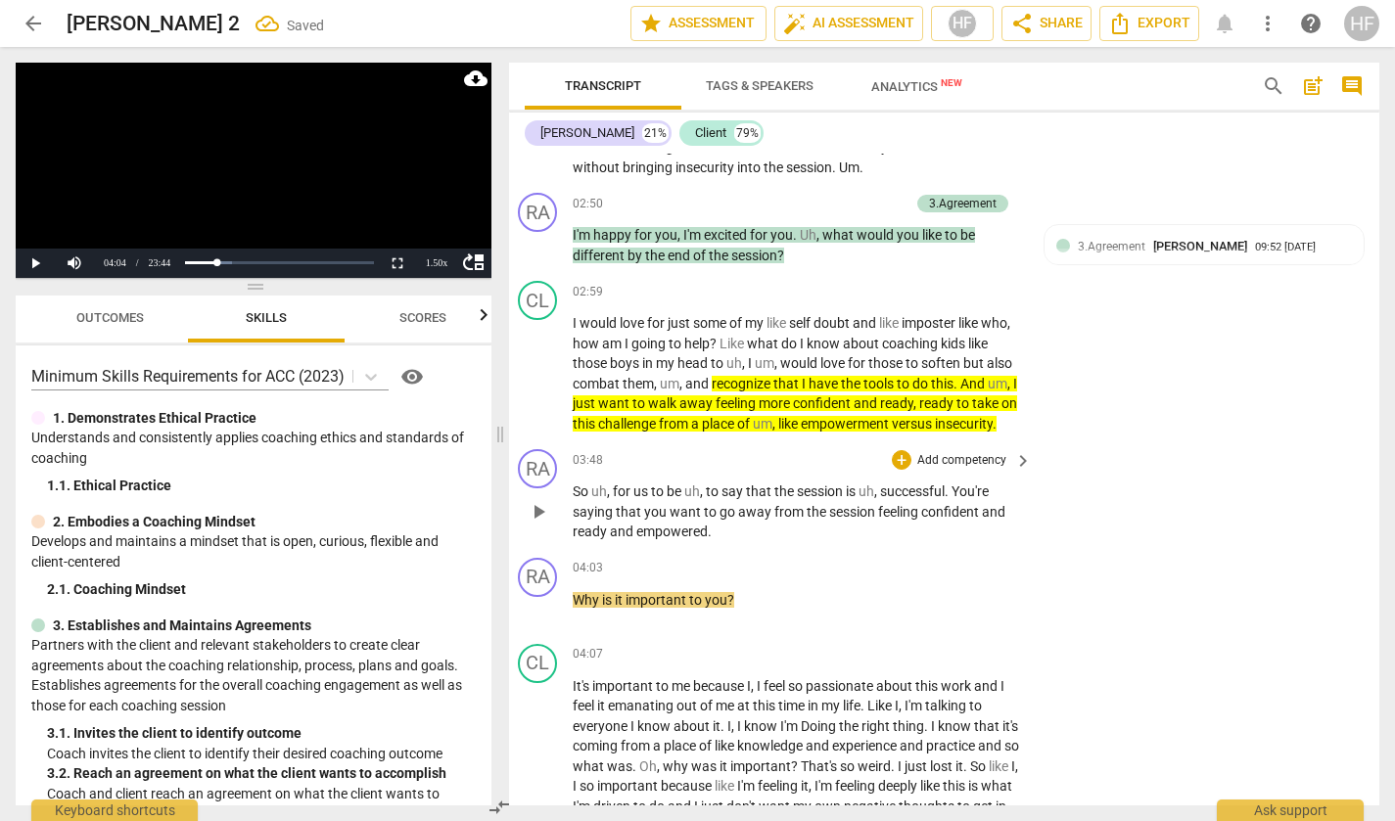
click at [1128, 537] on div "RA play_arrow pause 03:48 + Add competency keyboard_arrow_right So uh , for us …" at bounding box center [937, 496] width 870 height 109
drag, startPoint x: 686, startPoint y: 383, endPoint x: 539, endPoint y: 388, distance: 146.9
click at [539, 388] on div "CL play_arrow pause 02:59 + Add competency keyboard_arrow_right I would love fo…" at bounding box center [937, 357] width 870 height 168
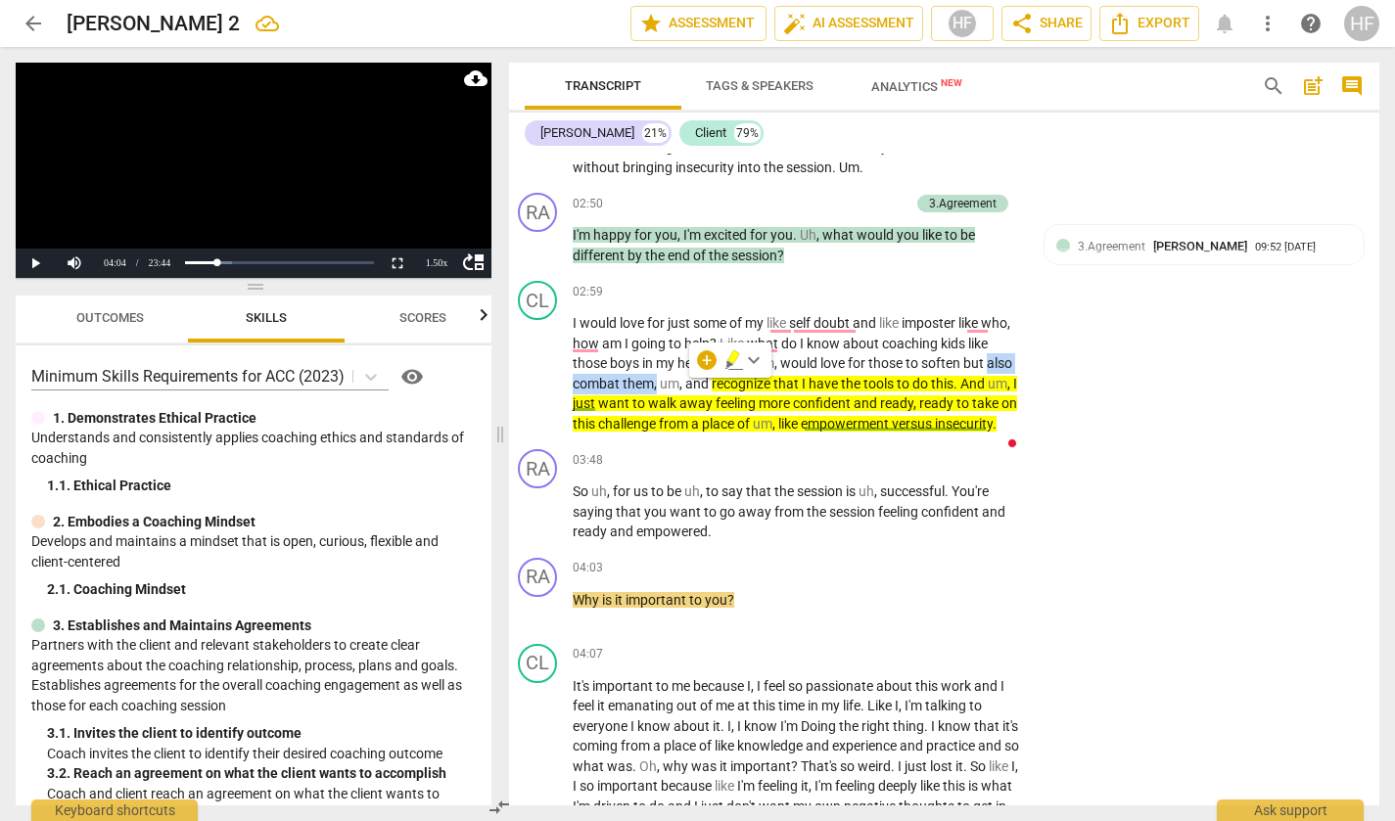
click at [727, 362] on icon "button" at bounding box center [729, 365] width 7 height 8
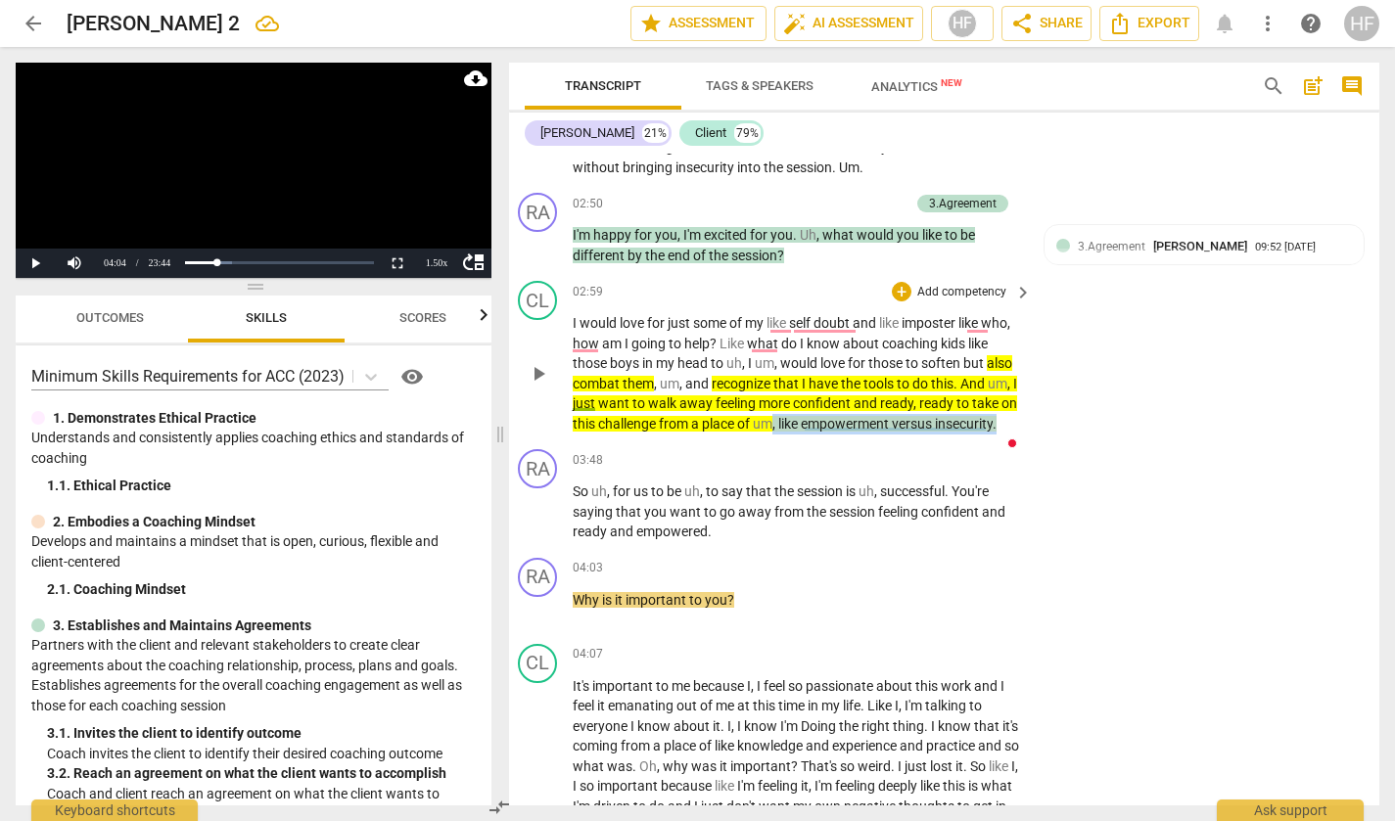
drag, startPoint x: 641, startPoint y: 448, endPoint x: 825, endPoint y: 426, distance: 185.4
click at [825, 426] on p "I would love for just some of my like self doubt and like imposter like who , h…" at bounding box center [797, 373] width 449 height 120
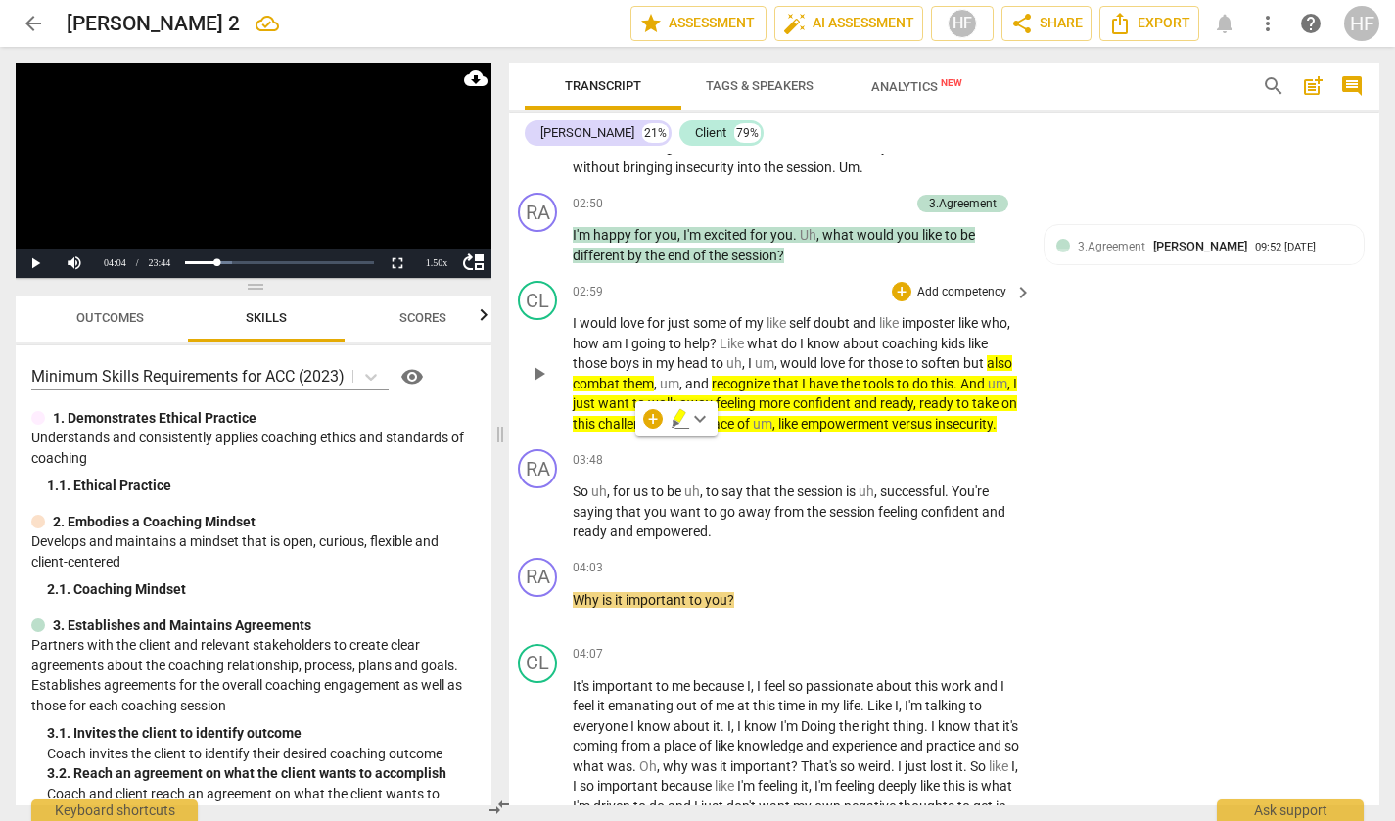
click at [1035, 442] on div "CL play_arrow pause 02:59 + Add competency keyboard_arrow_right I would love fo…" at bounding box center [937, 357] width 870 height 168
drag, startPoint x: 948, startPoint y: 508, endPoint x: 901, endPoint y: 492, distance: 49.5
click at [945, 499] on span "successful" at bounding box center [912, 492] width 65 height 16
click at [901, 470] on div "+" at bounding box center [902, 460] width 20 height 20
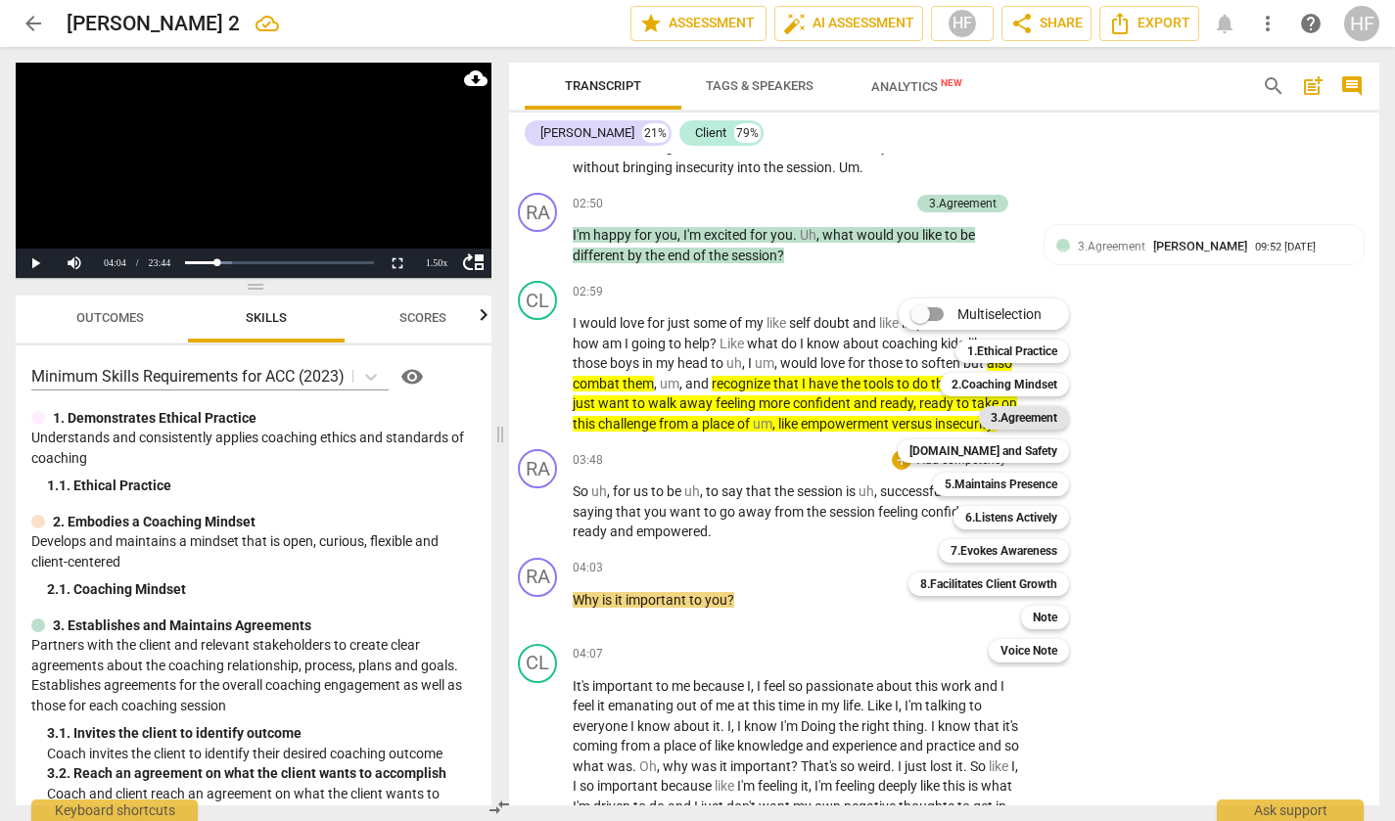
click at [1038, 417] on b "3.Agreement" at bounding box center [1024, 417] width 67 height 23
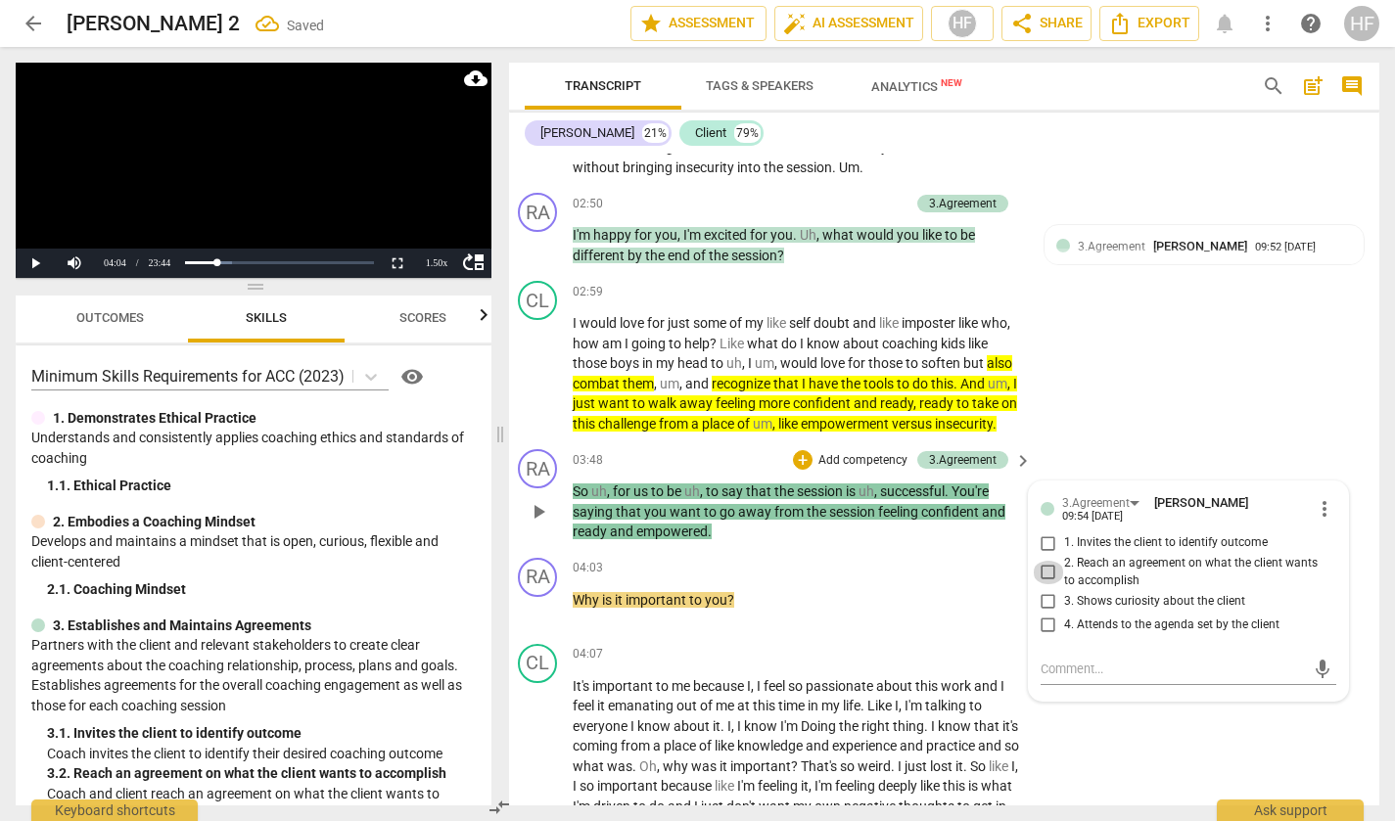
click at [1055, 584] on input "2. Reach an agreement on what the client wants to accomplish" at bounding box center [1048, 572] width 31 height 23
click at [1075, 678] on textarea at bounding box center [1173, 669] width 264 height 19
click at [1088, 685] on textarea "How woudl you know that you are coming form a place of empowerment verus inscur…" at bounding box center [1173, 678] width 264 height 37
click at [1256, 697] on textarea "How would you know that you are coming form a place of empowerment verus inscur…" at bounding box center [1173, 678] width 264 height 37
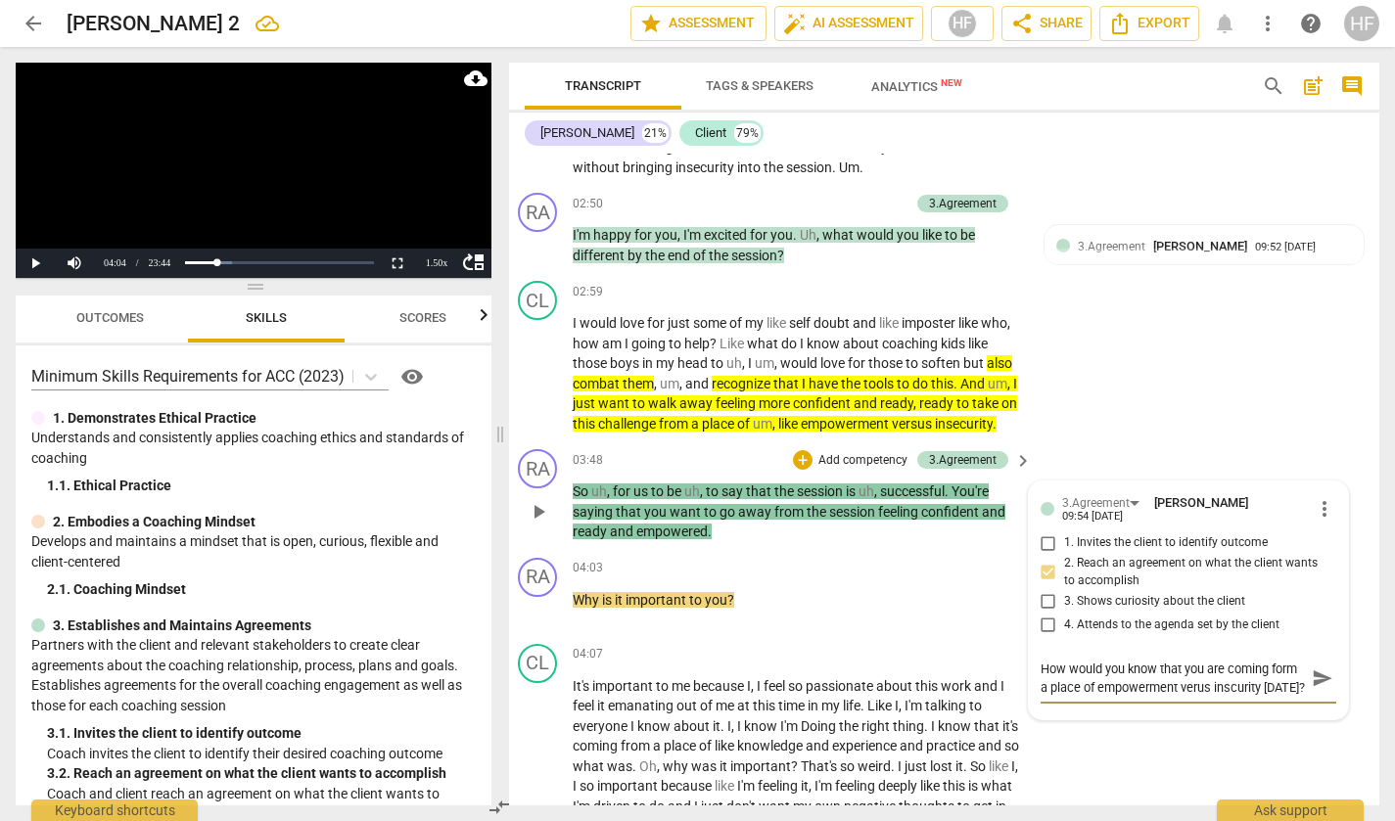
click at [1192, 697] on textarea "How would you know that you are coming form a place of empowerment verus inscur…" at bounding box center [1173, 678] width 264 height 37
drag, startPoint x: 1127, startPoint y: 726, endPoint x: 1086, endPoint y: 727, distance: 41.1
click at [1086, 716] on textarea "How would you know that you are coming form a place of empowerment verus inscur…" at bounding box center [1173, 688] width 264 height 56
click at [1312, 699] on span "send" at bounding box center [1323, 688] width 22 height 22
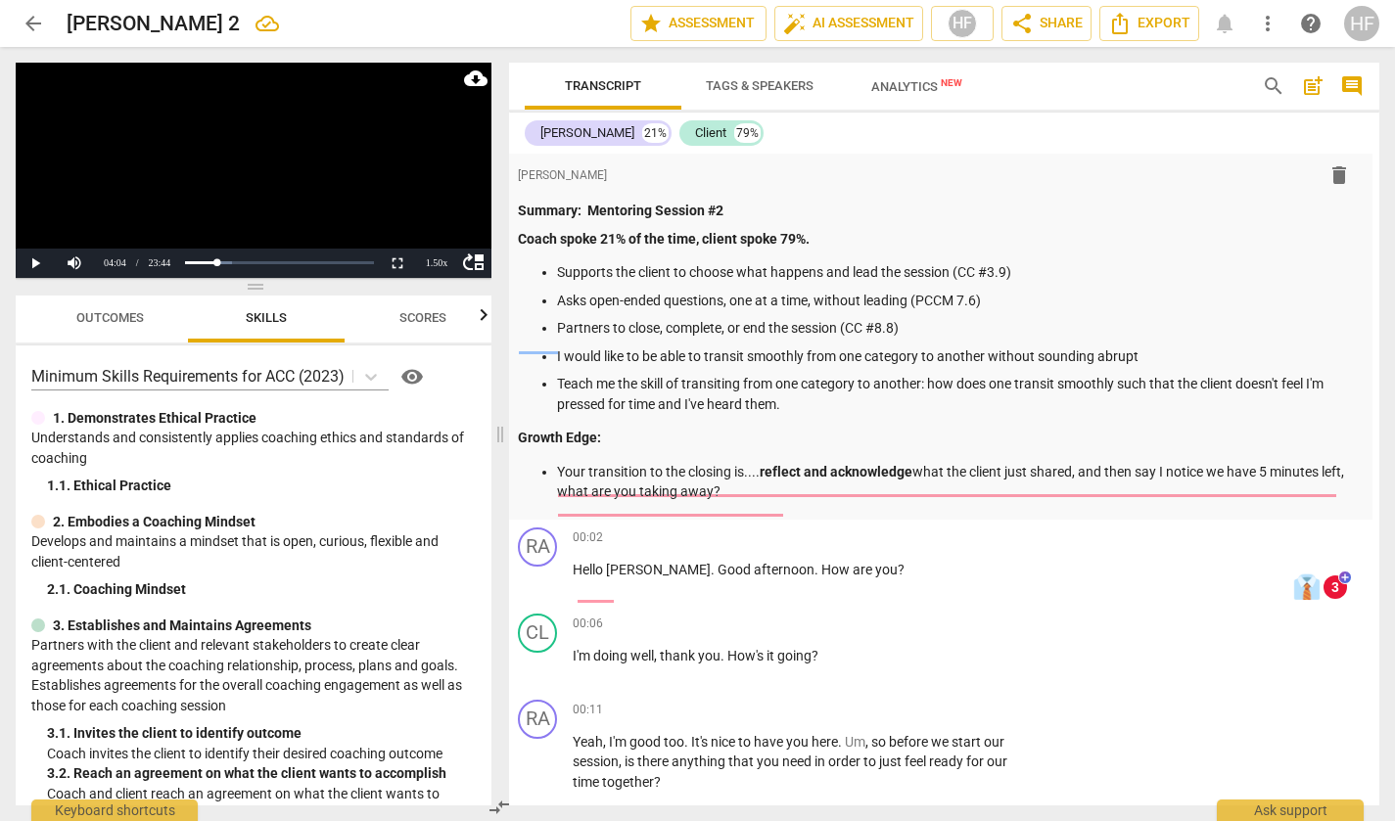
scroll to position [0, 7]
click at [690, 501] on div "format_bold format_list_bulleted [PERSON_NAME] delete Summary: Mentoring Sessio…" at bounding box center [937, 337] width 870 height 366
click at [767, 483] on p "Your transition to the closing is.... reflect and acknowledge what the client j…" at bounding box center [957, 482] width 800 height 40
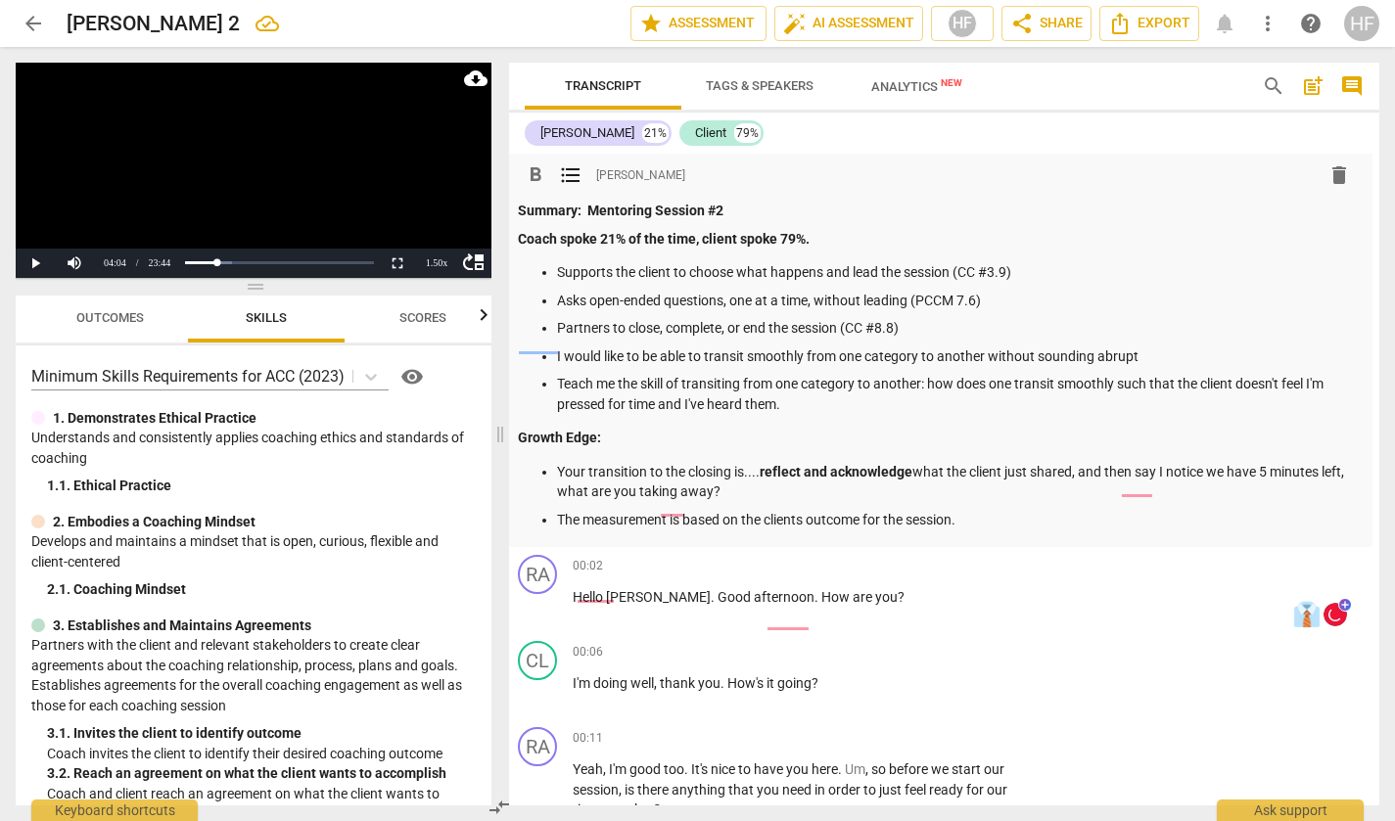
scroll to position [0, 16]
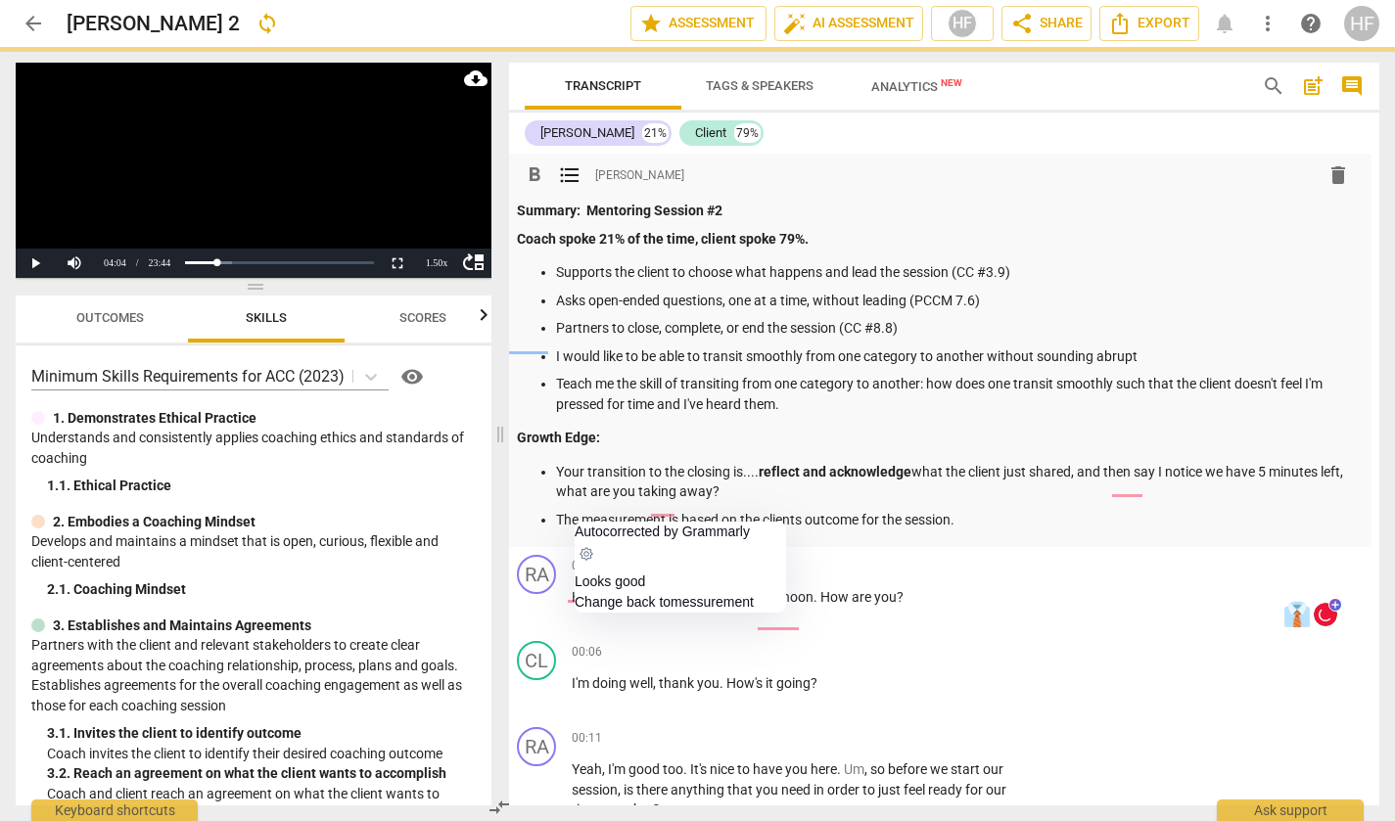
click at [623, 513] on p "The measurement is based on the clients outcome for the session." at bounding box center [956, 520] width 800 height 21
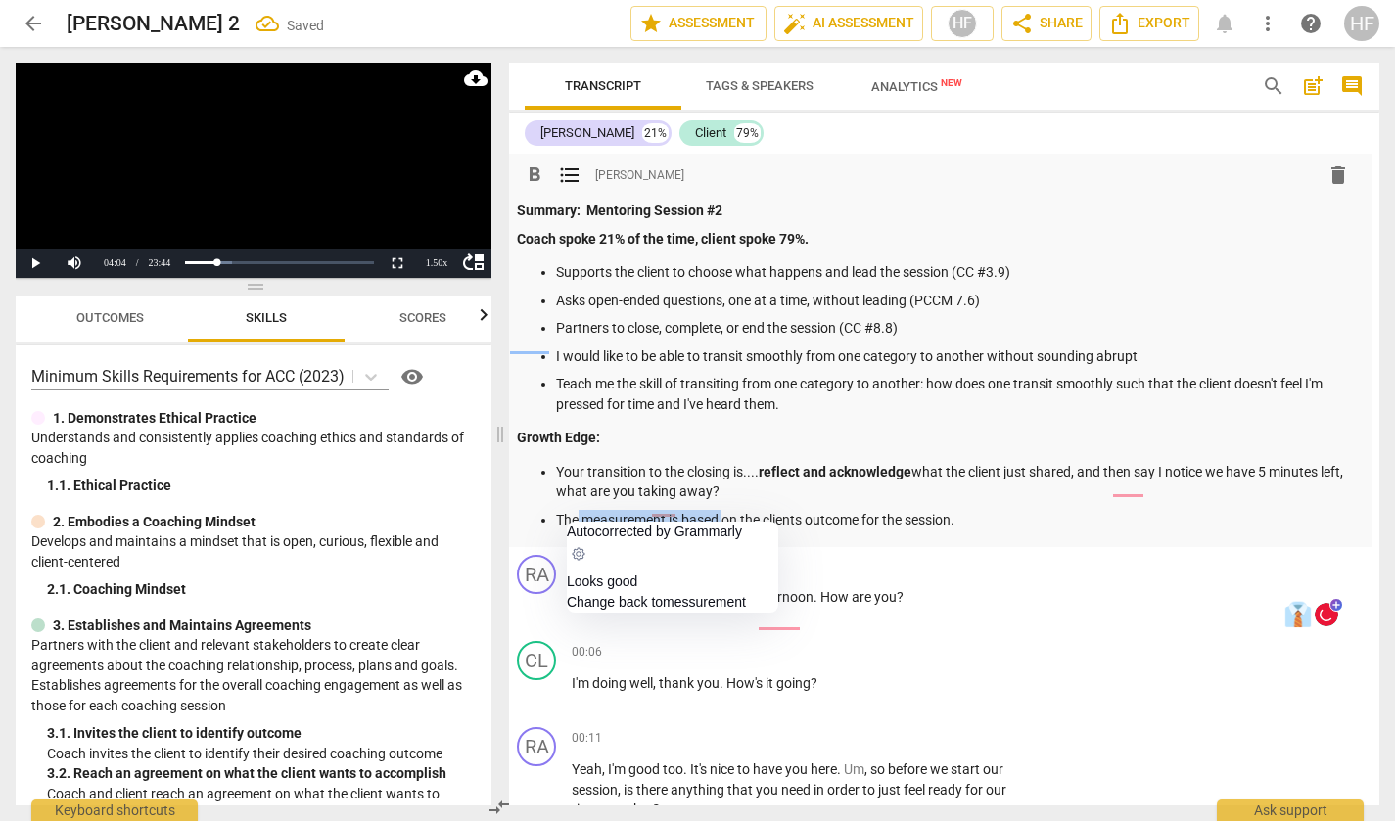
drag, startPoint x: 574, startPoint y: 513, endPoint x: 717, endPoint y: 505, distance: 143.1
click at [717, 510] on p "The measurement is based on the clients outcome for the session." at bounding box center [956, 520] width 800 height 21
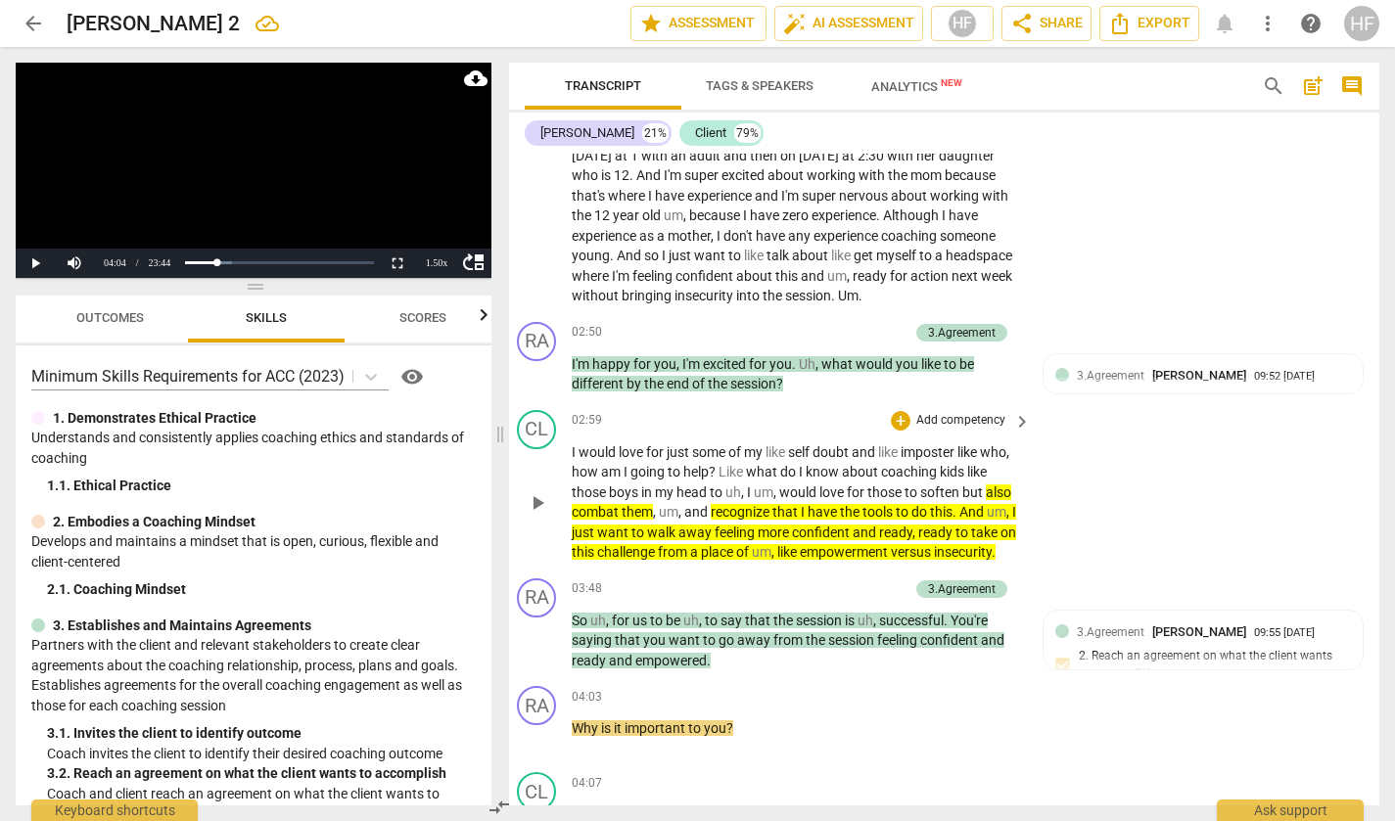
scroll to position [819, 15]
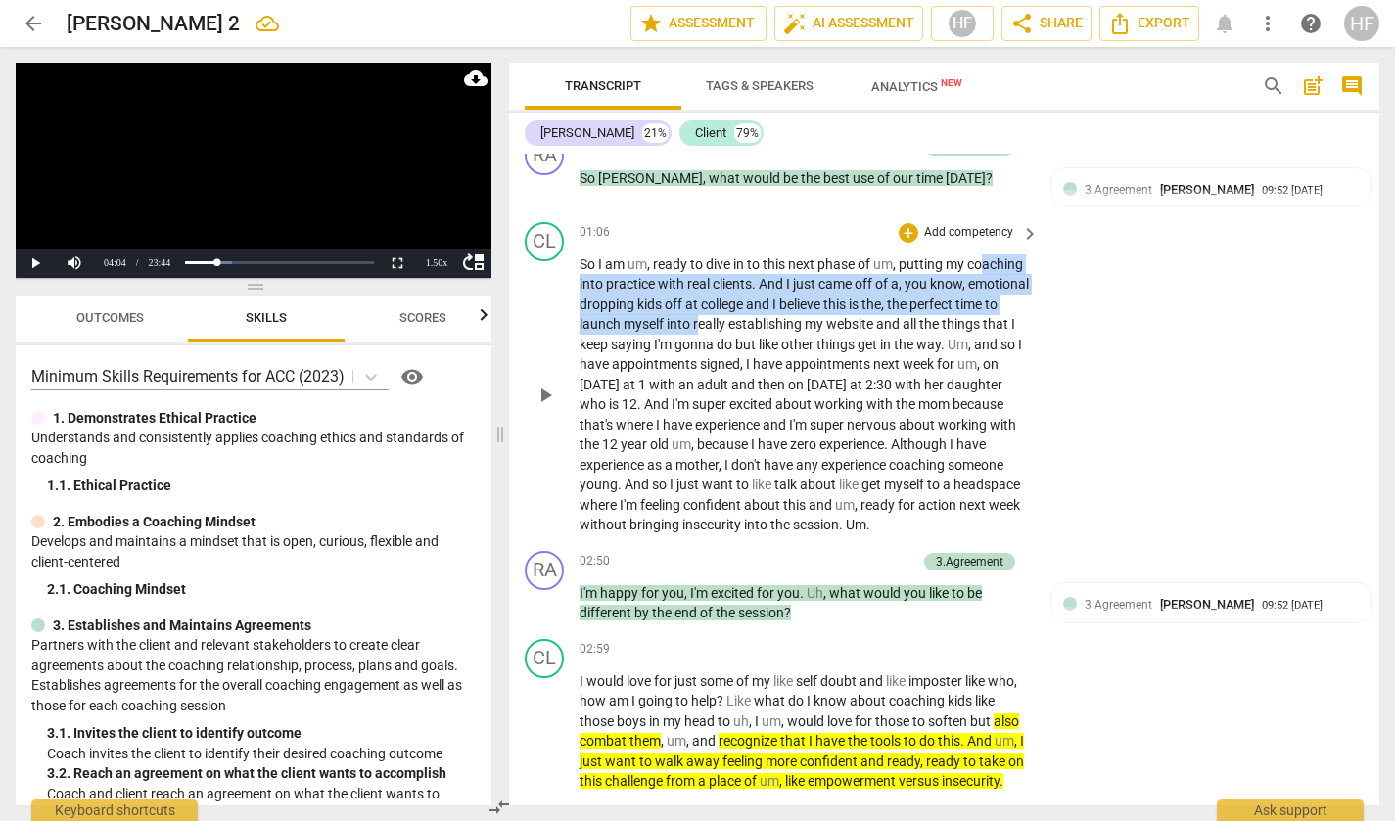
drag, startPoint x: 592, startPoint y: 270, endPoint x: 794, endPoint y: 303, distance: 204.2
click at [794, 303] on p "So I am um , ready to dive in to this next phase of um , putting my coaching in…" at bounding box center [804, 395] width 449 height 281
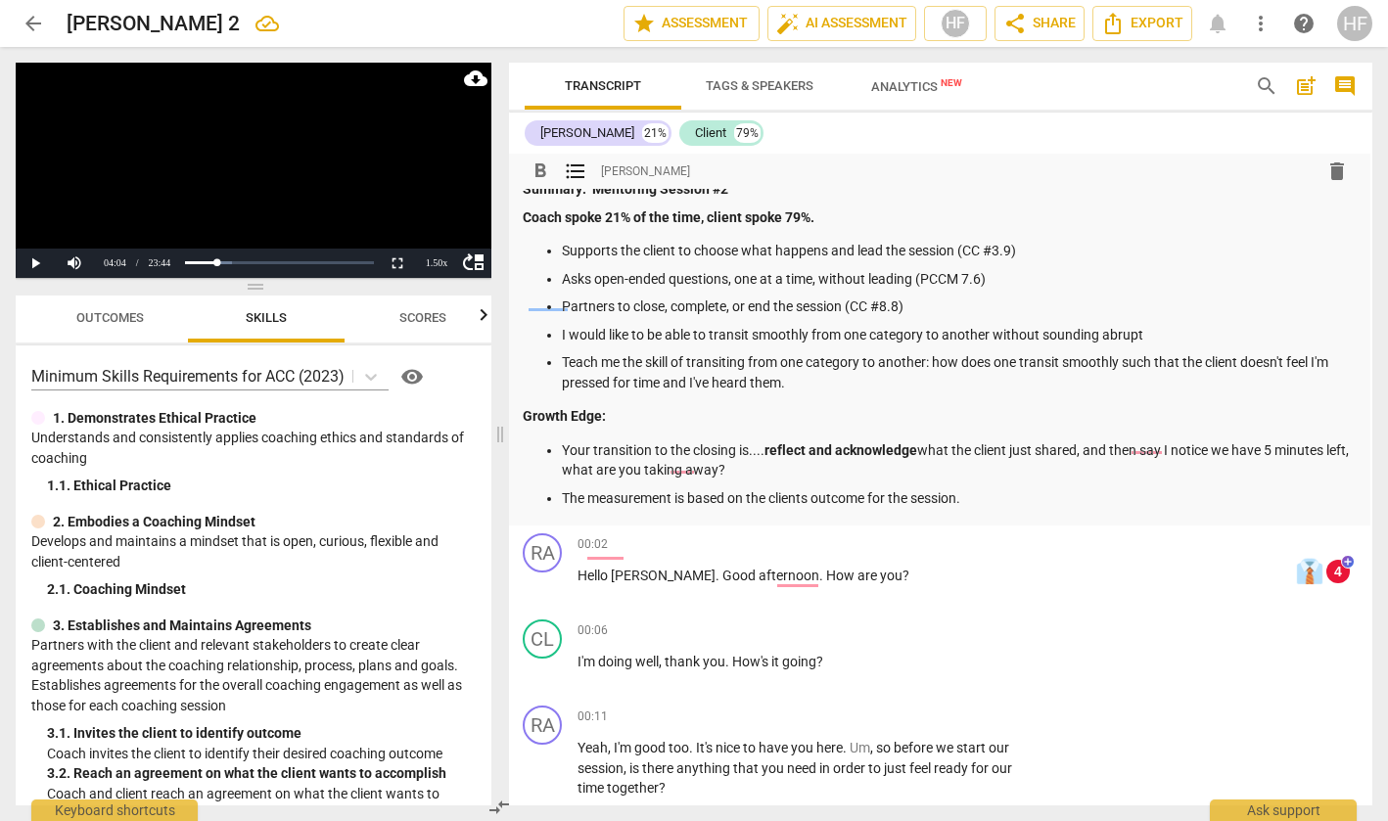
drag, startPoint x: 987, startPoint y: 495, endPoint x: 529, endPoint y: 495, distance: 458.2
click at [529, 495] on ul "Your transition to the closing is.... reflect and acknowledge what the client j…" at bounding box center [939, 475] width 832 height 69
click at [540, 168] on span "format_bold" at bounding box center [540, 171] width 23 height 23
click at [1020, 491] on p "The measurement is based on the clients outcome for the session." at bounding box center [962, 499] width 800 height 21
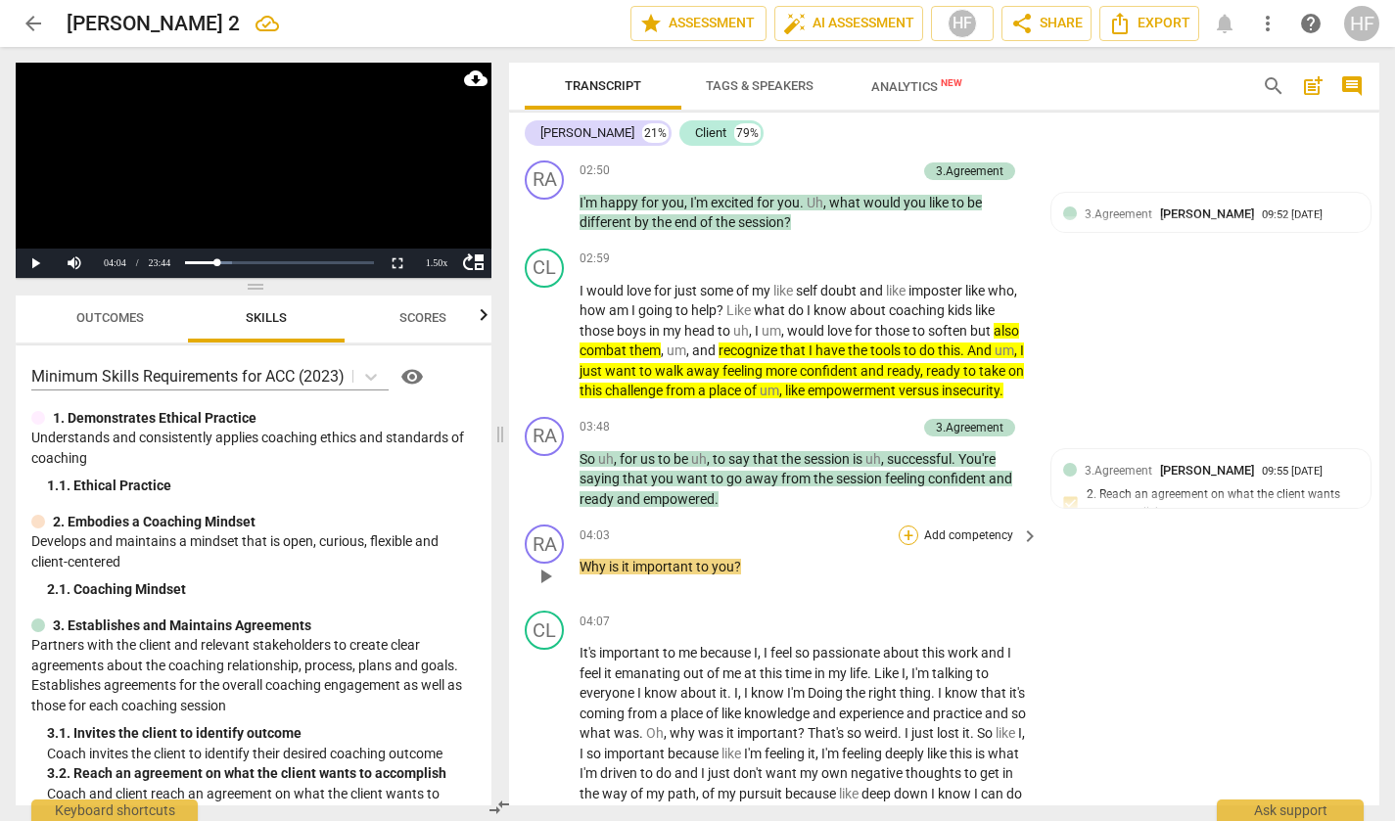
click at [909, 545] on div "+" at bounding box center [909, 536] width 20 height 20
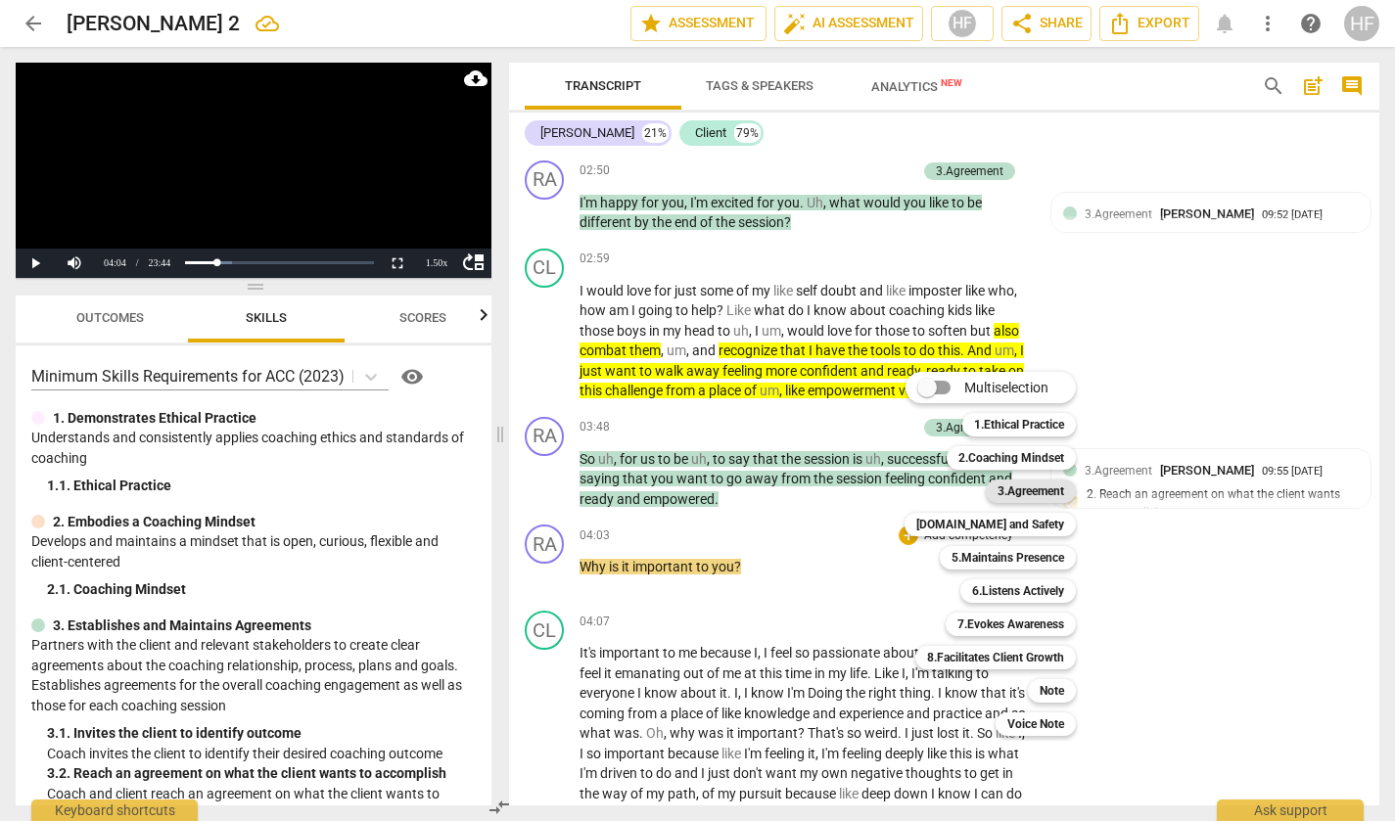
click at [1053, 487] on b "3.Agreement" at bounding box center [1031, 491] width 67 height 23
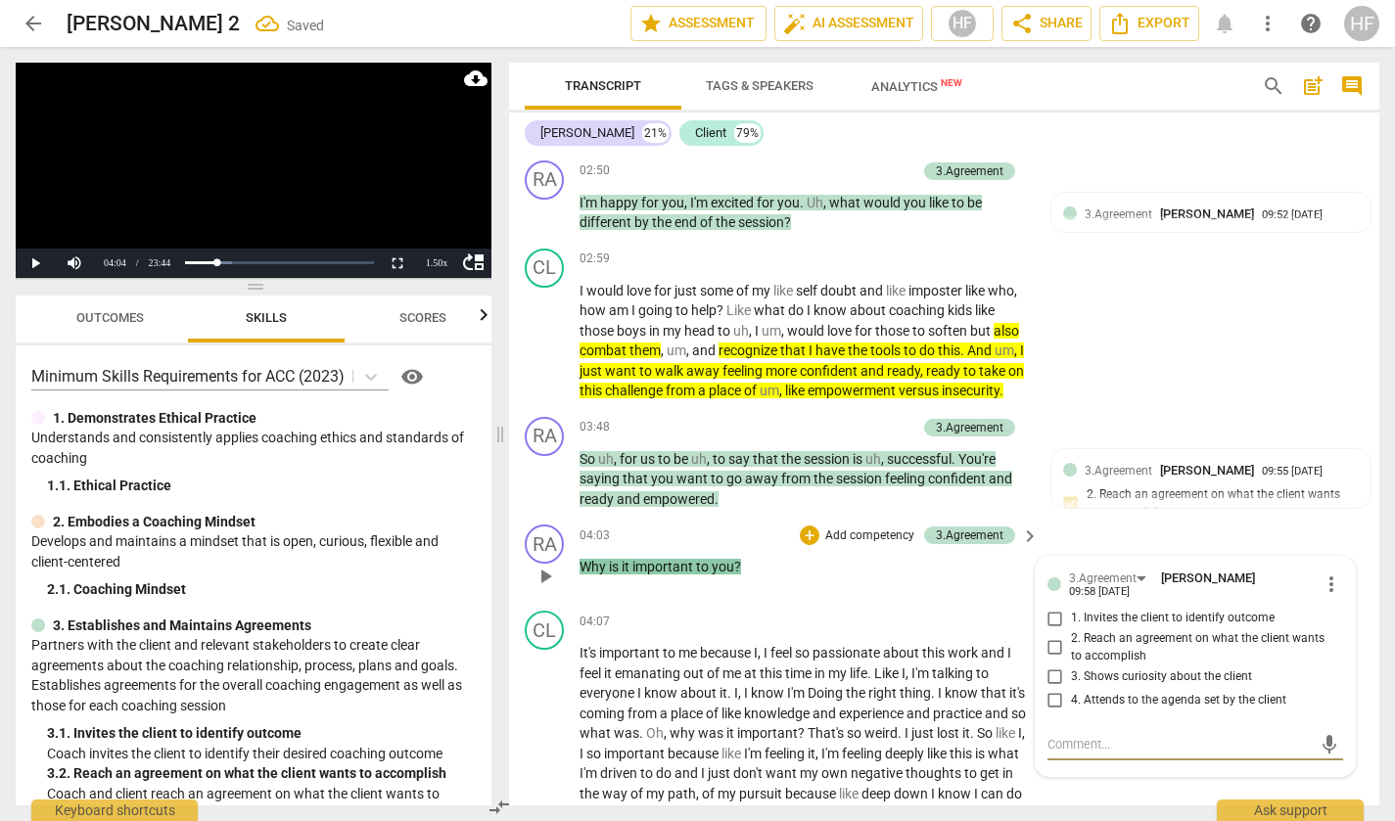
click at [1053, 687] on input "3. Shows curiosity about the client" at bounding box center [1055, 676] width 31 height 23
click at [1138, 354] on div "CL play_arrow pause 02:59 + Add competency keyboard_arrow_right I would love fo…" at bounding box center [944, 325] width 870 height 168
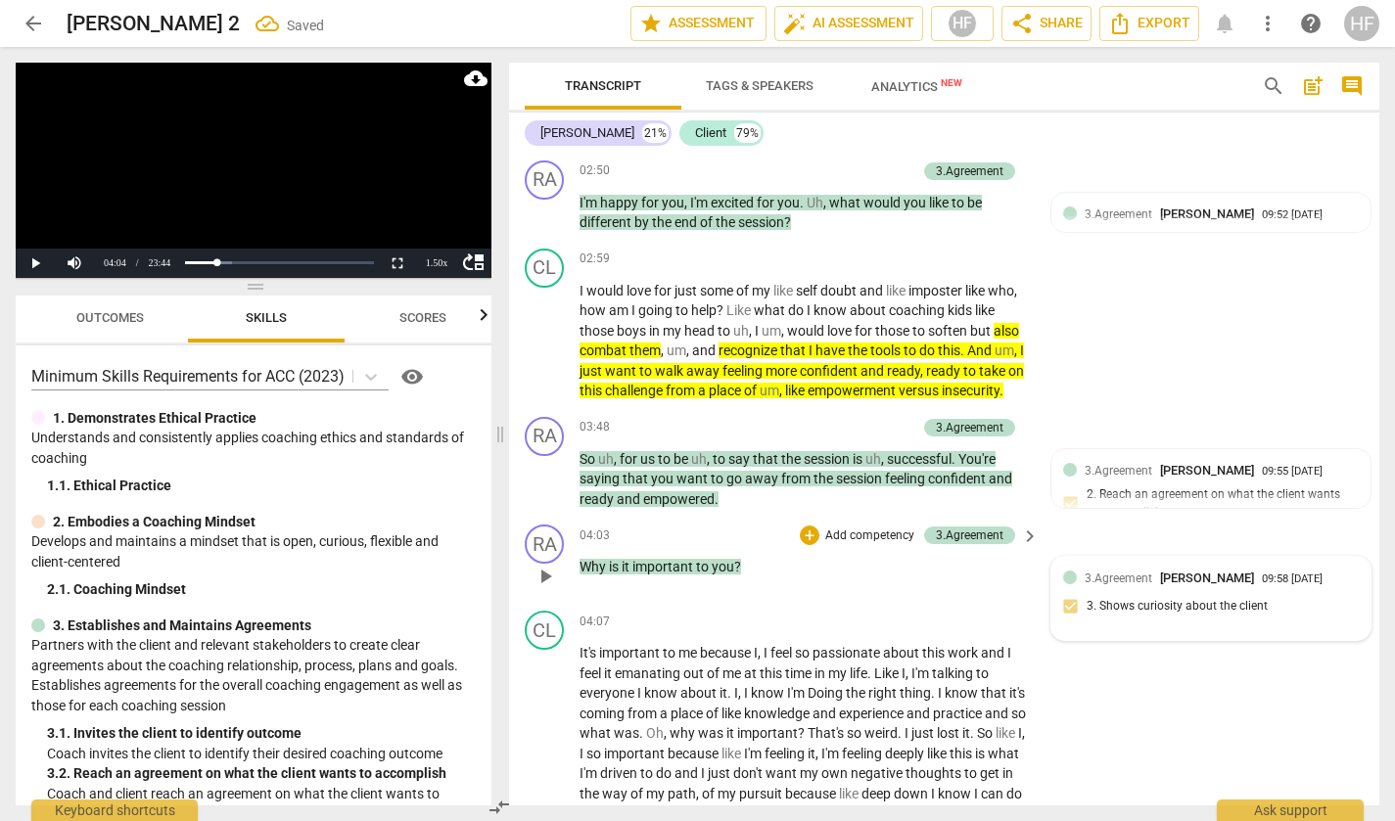
click at [1116, 585] on span "3.Agreement" at bounding box center [1119, 579] width 68 height 14
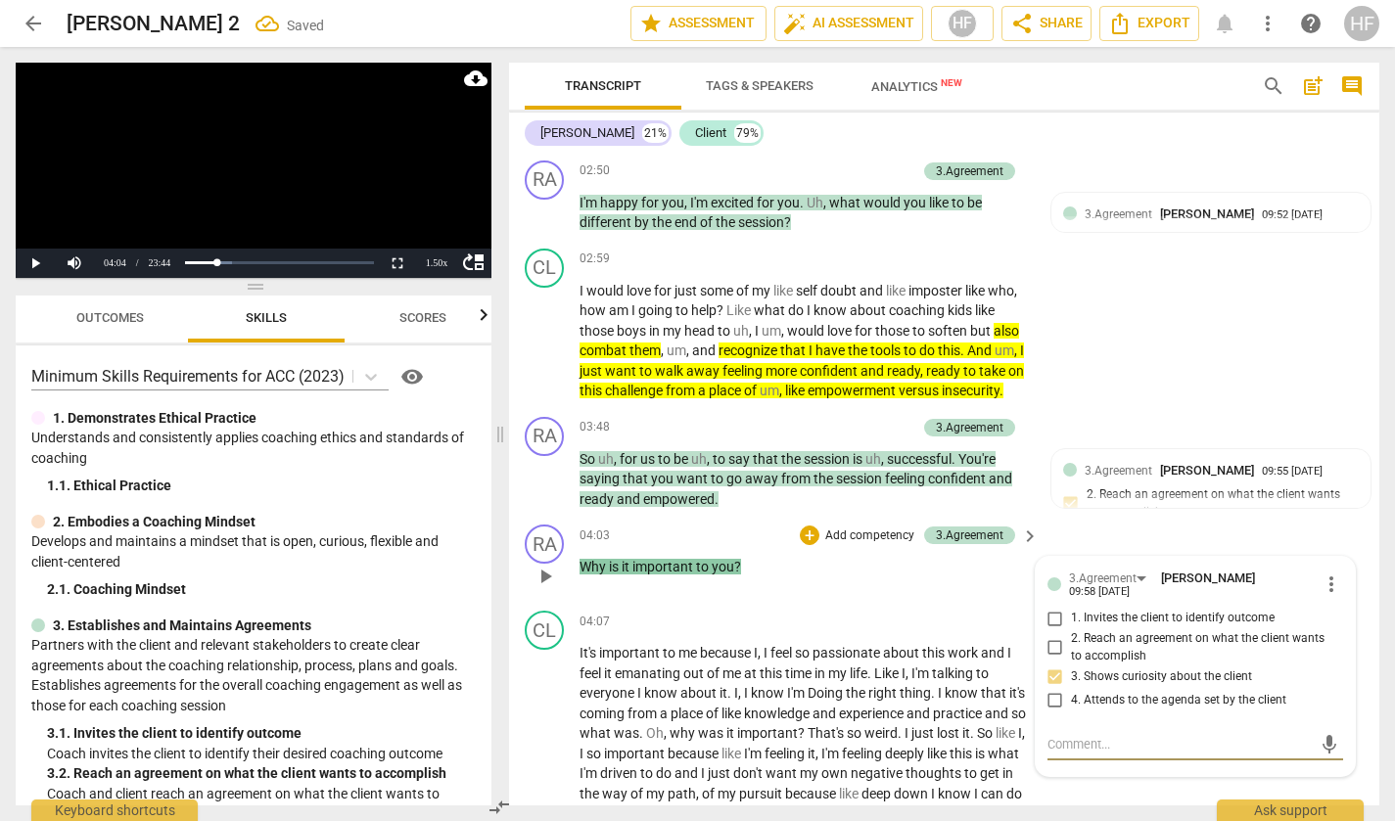
click at [1110, 754] on textarea at bounding box center [1180, 744] width 264 height 19
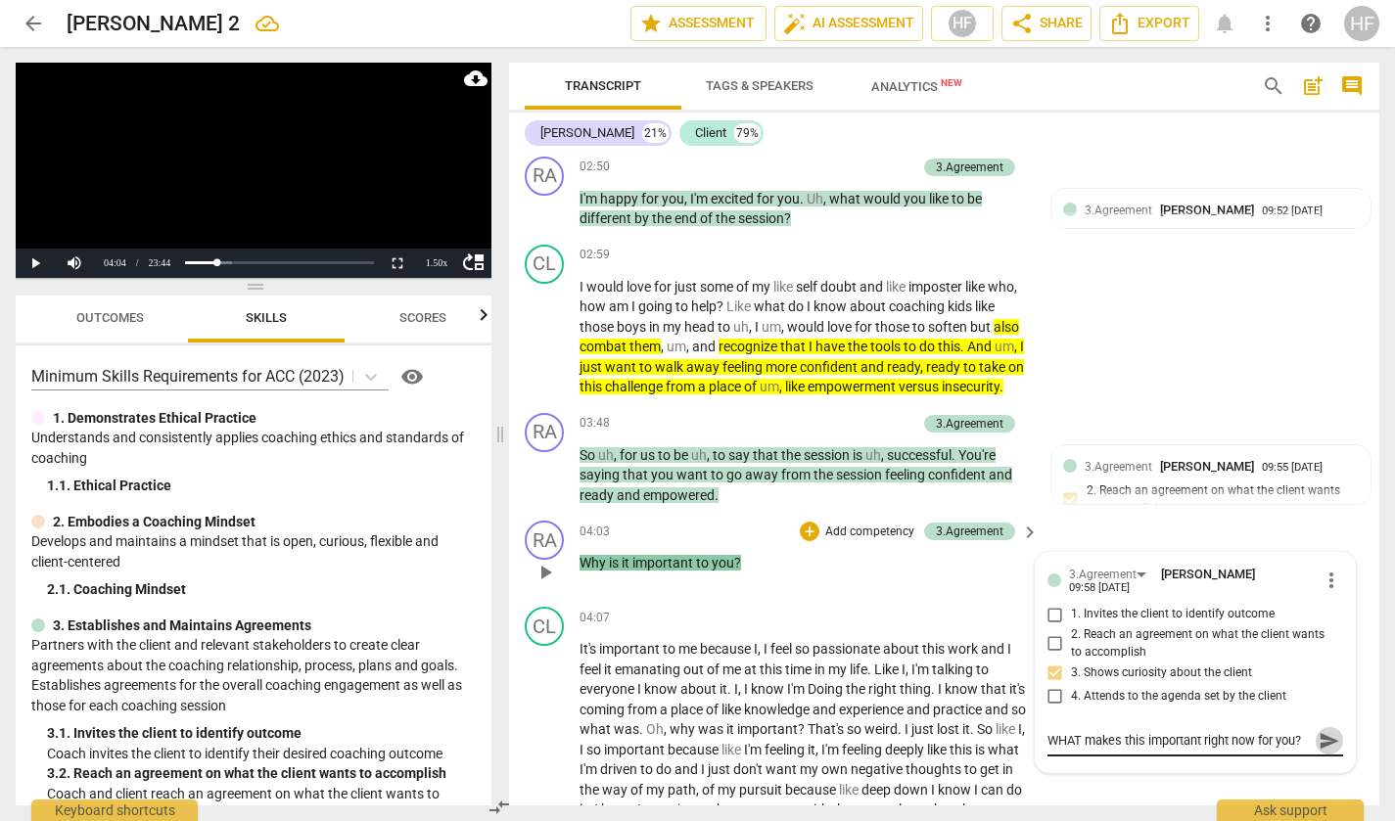
click at [1327, 752] on span "send" at bounding box center [1330, 741] width 22 height 22
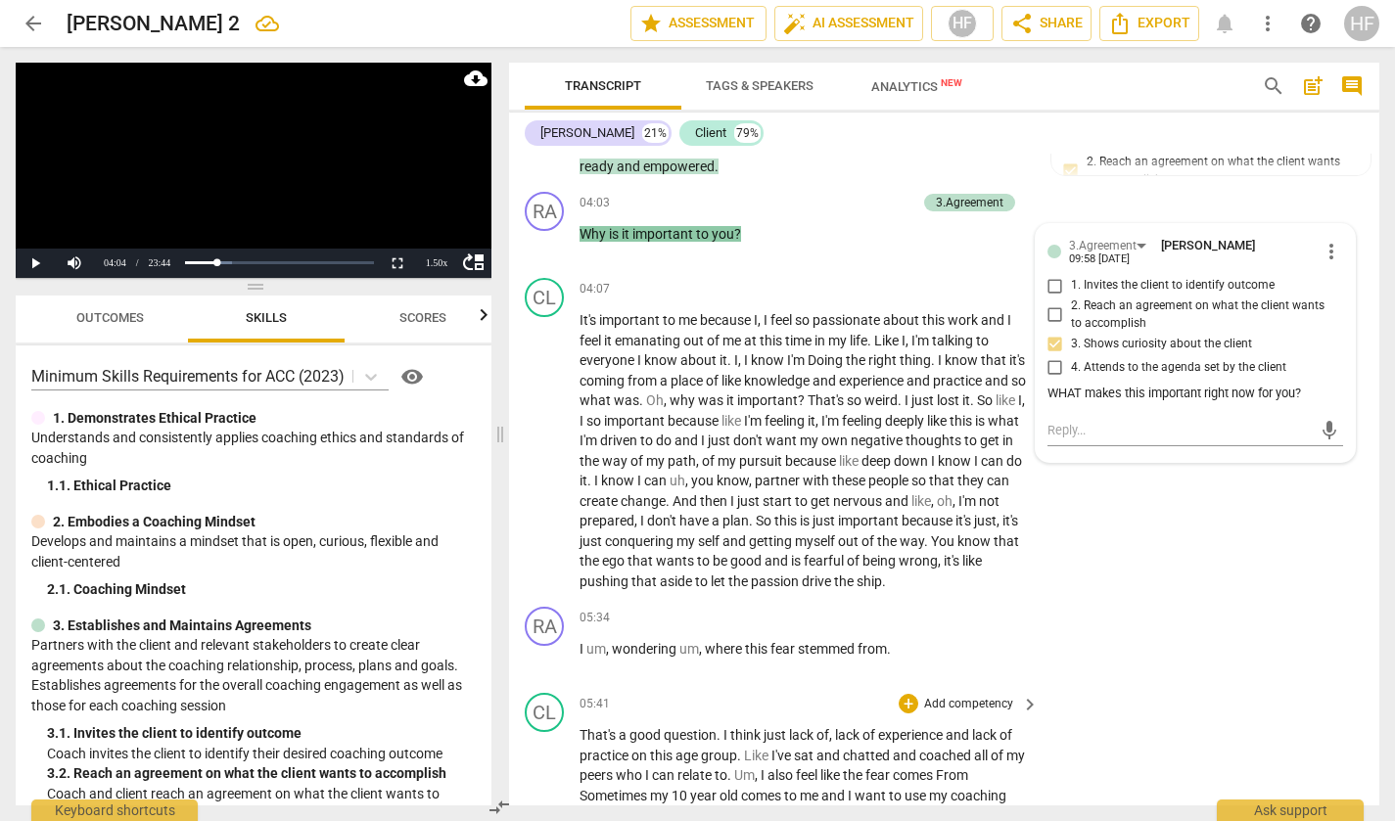
scroll to position [1519, 0]
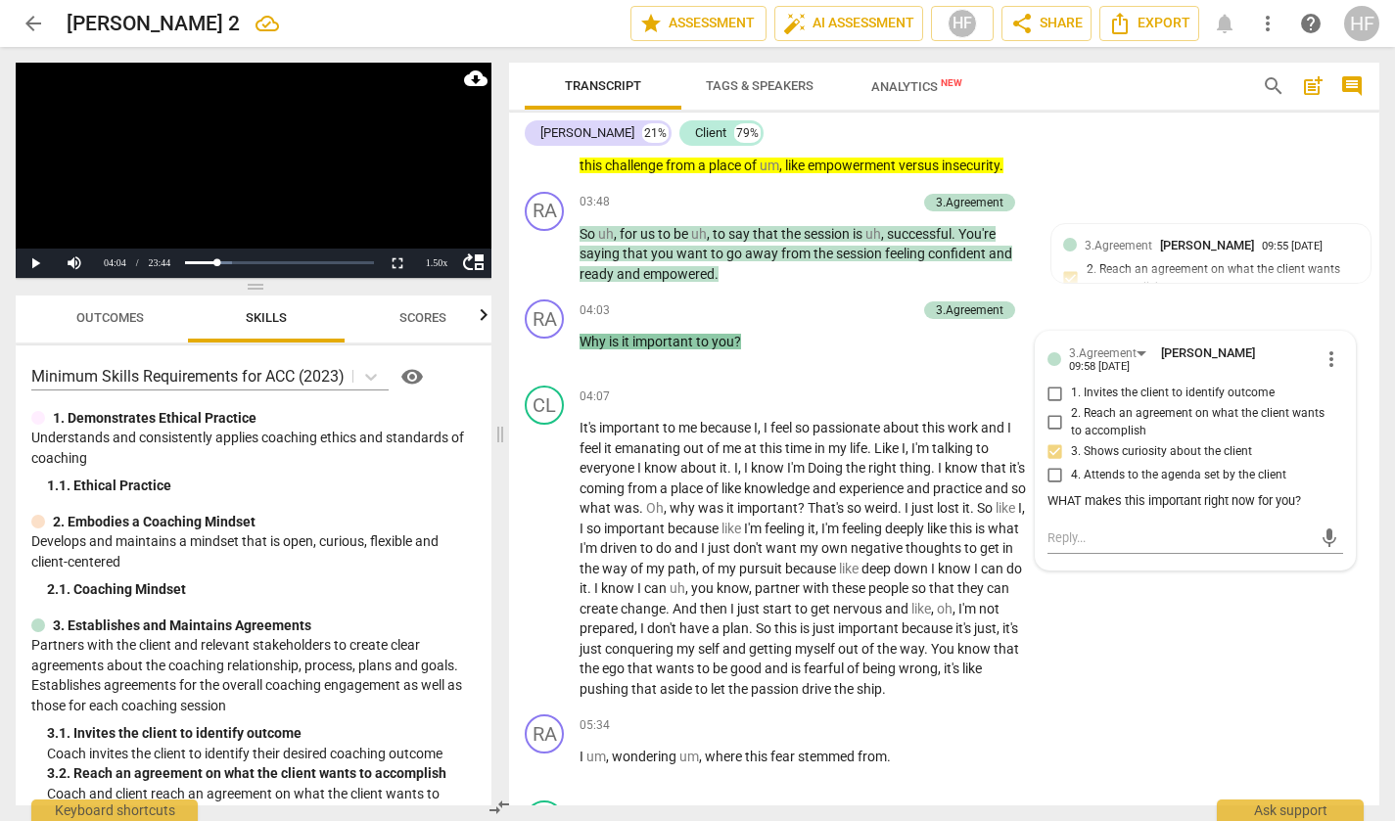
click at [1312, 374] on div "3.Agreement [PERSON_NAME] 09:58 [DATE]" at bounding box center [1194, 359] width 251 height 30
click at [1324, 371] on span "more_vert" at bounding box center [1331, 359] width 23 height 23
click at [1346, 376] on li "Edit" at bounding box center [1344, 377] width 68 height 37
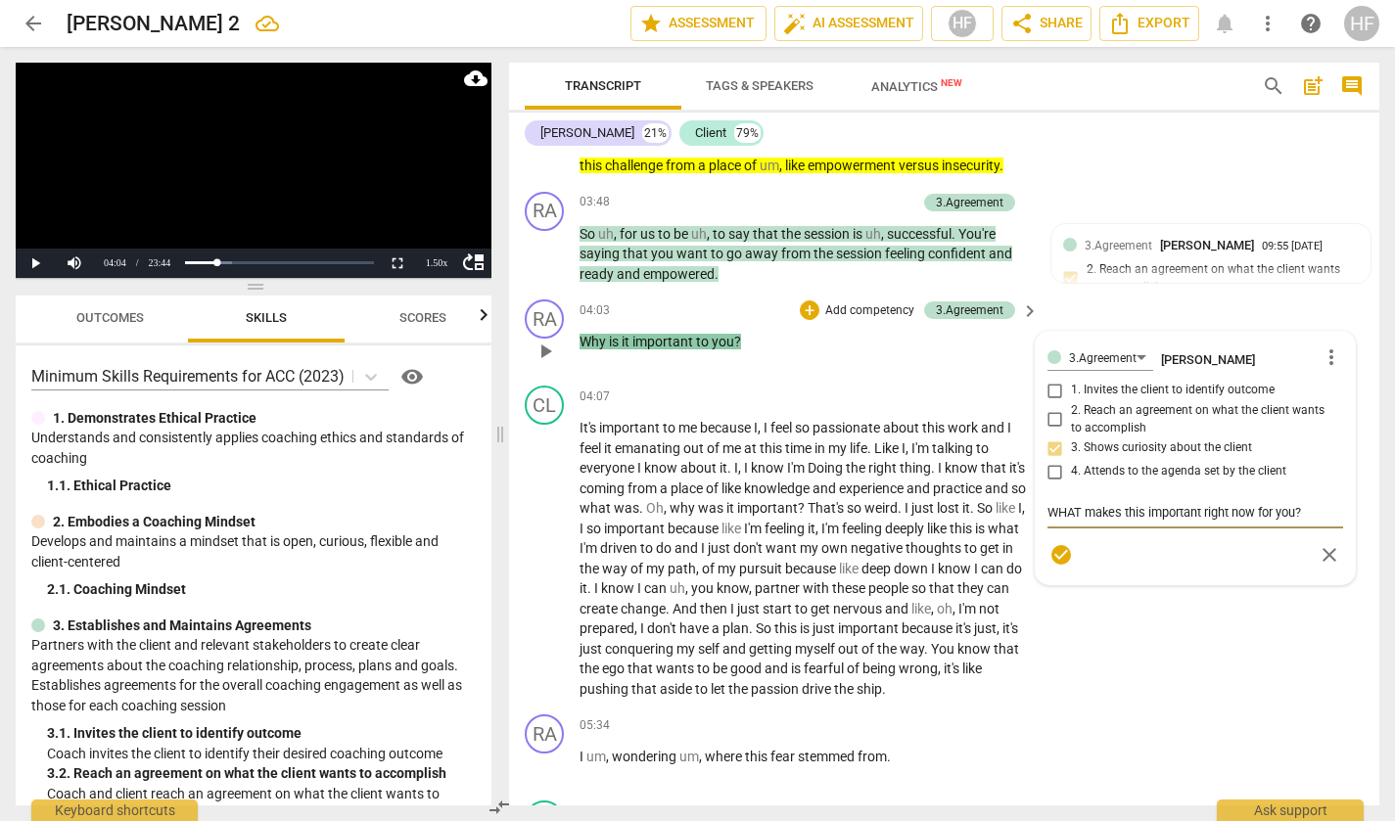
click at [1195, 522] on textarea "WHAT makes this important right now for you?" at bounding box center [1196, 512] width 296 height 19
drag, startPoint x: 1144, startPoint y: 529, endPoint x: 1158, endPoint y: 582, distance: 55.6
click at [1144, 522] on textarea "WHAT makes this important right now for you?" at bounding box center [1196, 512] width 296 height 19
click at [1056, 585] on span "check_circle" at bounding box center [1060, 573] width 23 height 23
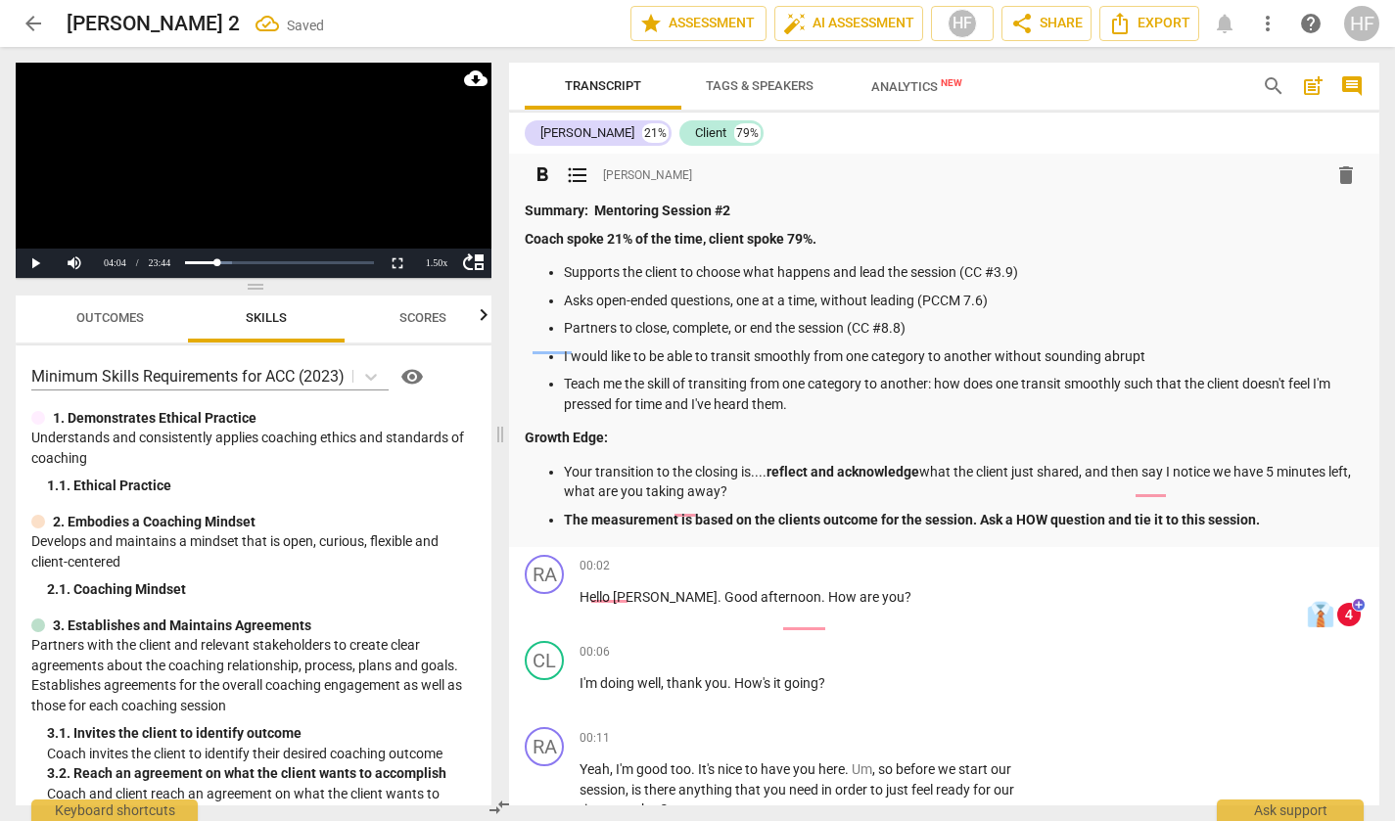
scroll to position [-1, 0]
click at [1280, 514] on p "The measurement is based on the clients outcome for the session. Ask a HOW ques…" at bounding box center [964, 520] width 800 height 21
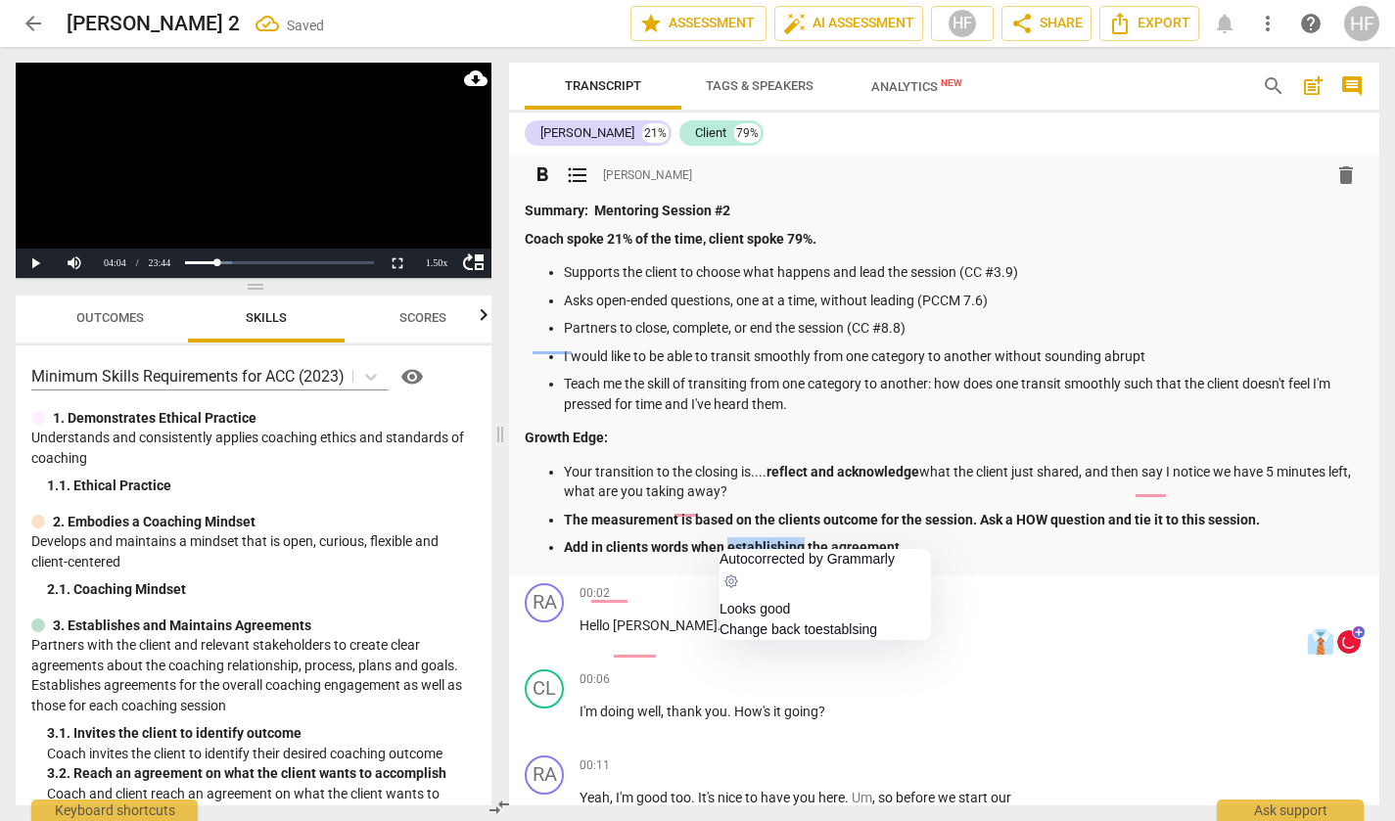
click at [875, 539] on strong "Add in clients words when establishing the agreement" at bounding box center [732, 547] width 336 height 16
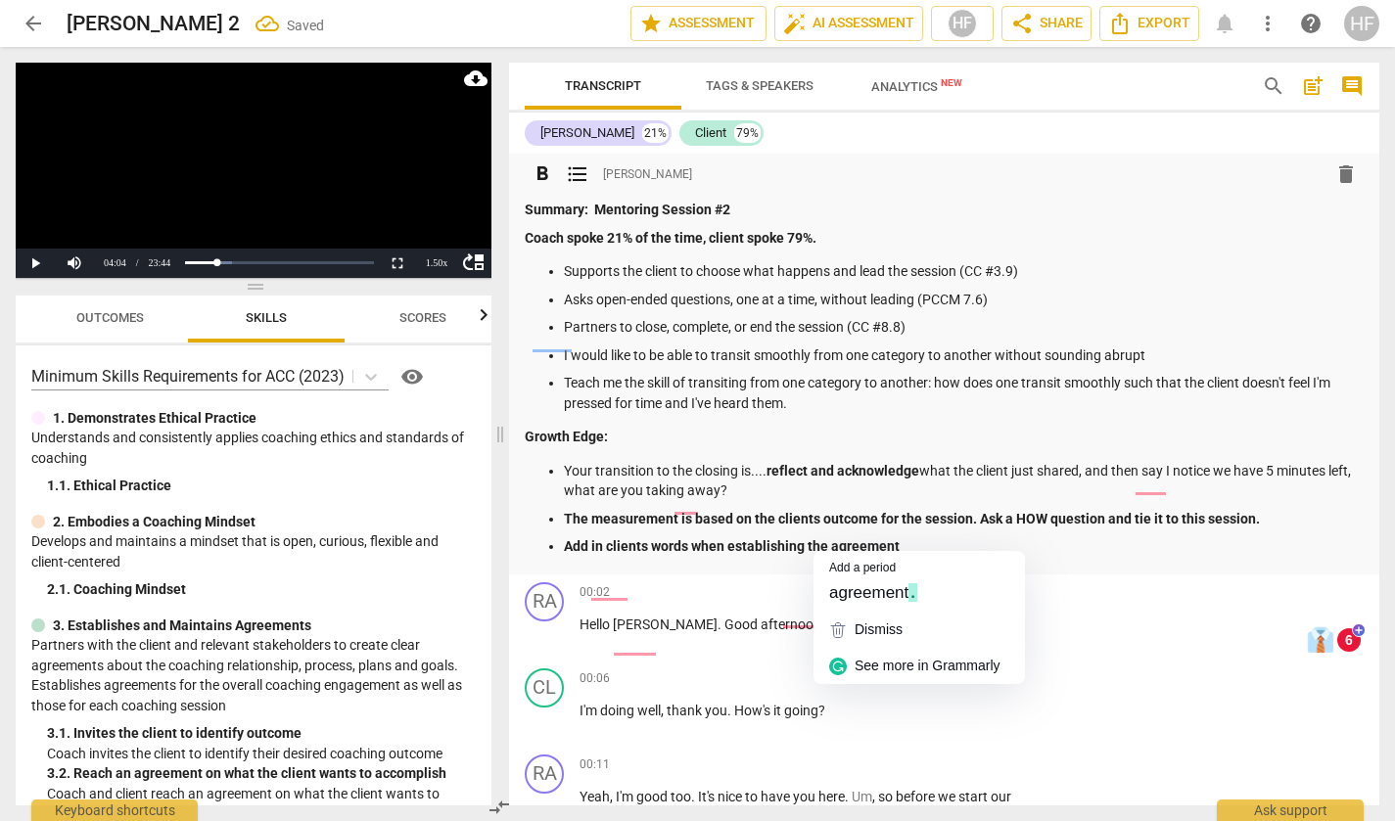
click at [904, 540] on p "Add in clients words when establishing the agreement" at bounding box center [964, 546] width 800 height 21
click at [877, 541] on strong "Add in clients words when establishing the agreement" at bounding box center [732, 546] width 336 height 16
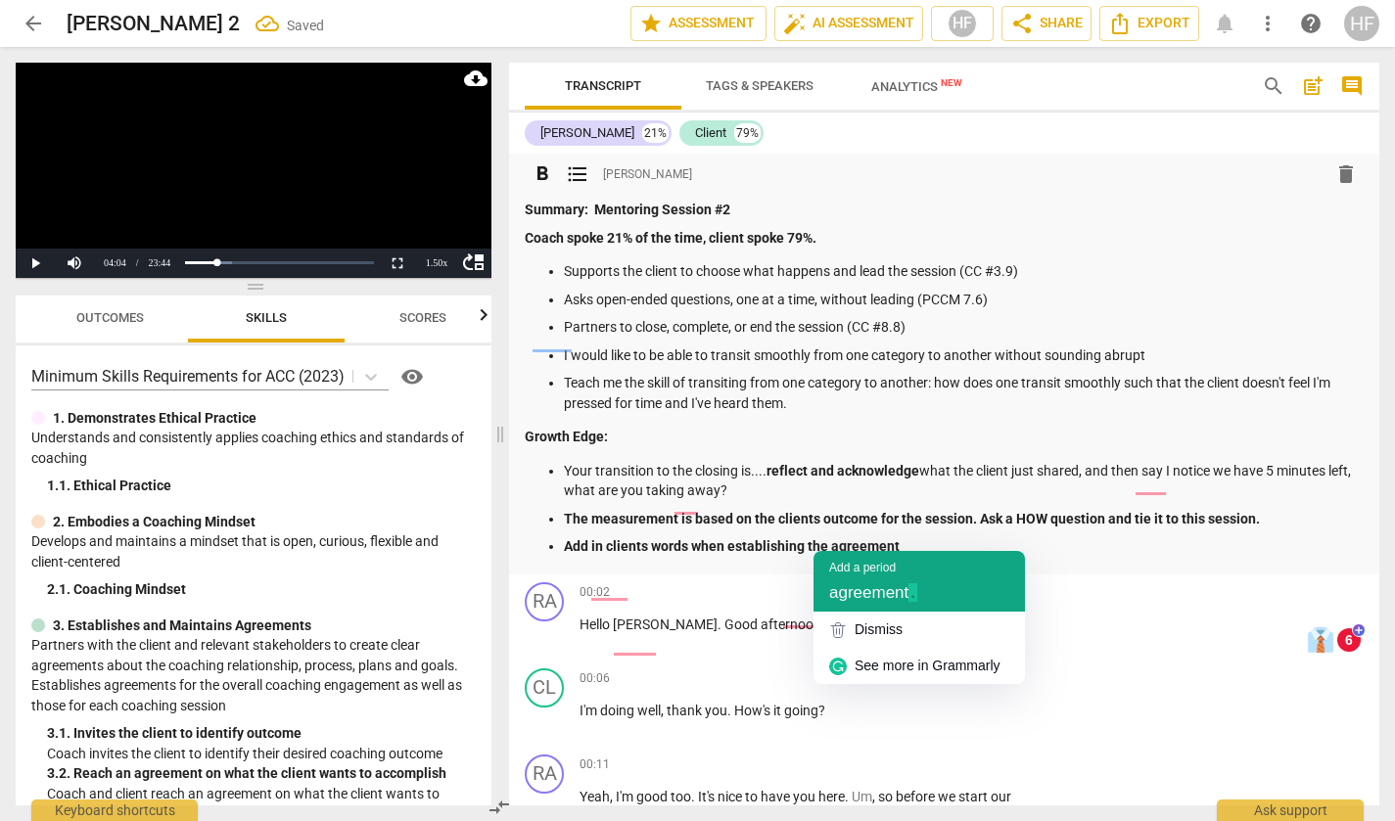
click at [908, 601] on span "agreement" at bounding box center [868, 592] width 79 height 19
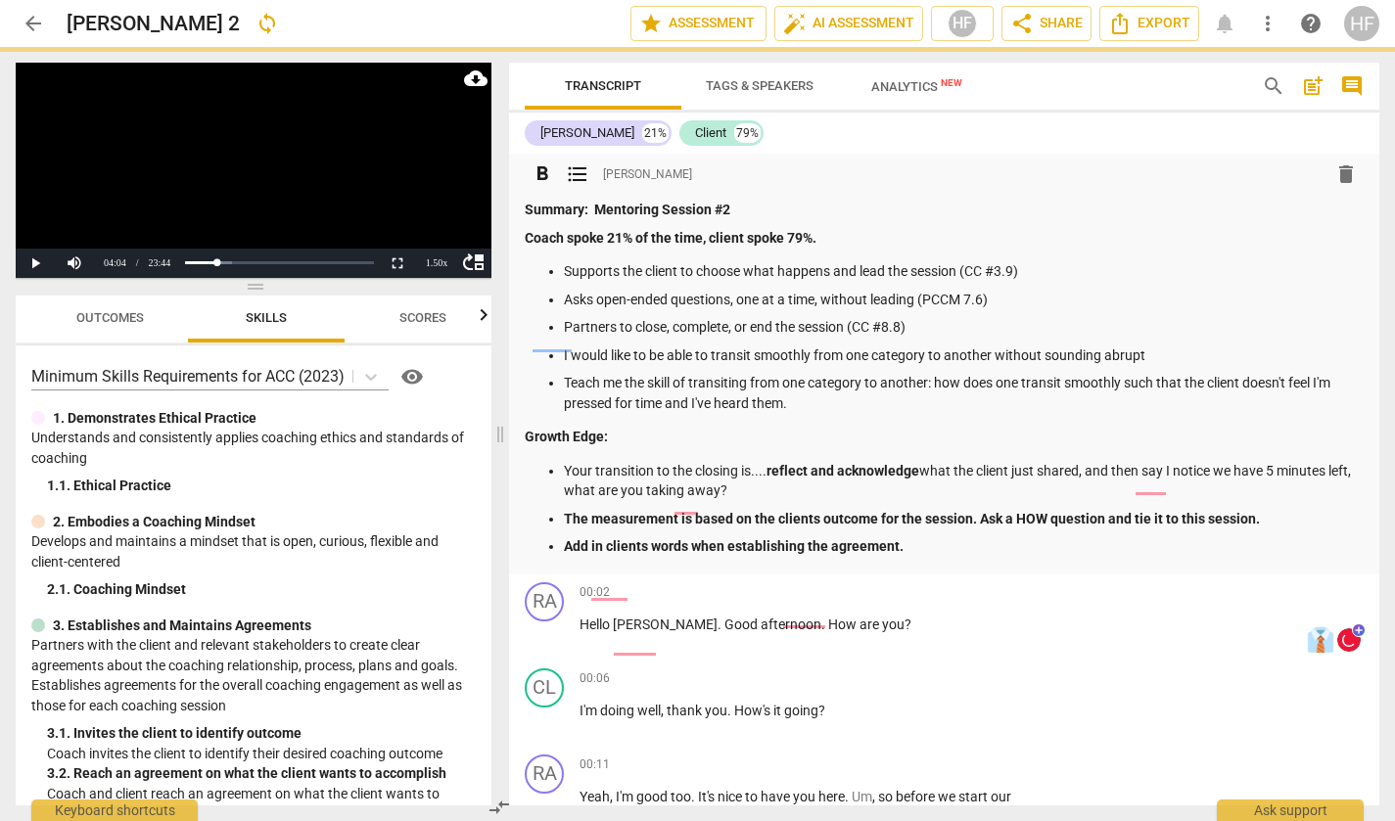
drag, startPoint x: 914, startPoint y: 540, endPoint x: 548, endPoint y: 539, distance: 366.1
click at [564, 539] on p "Add in clients words when establishing the agreement." at bounding box center [964, 546] width 800 height 21
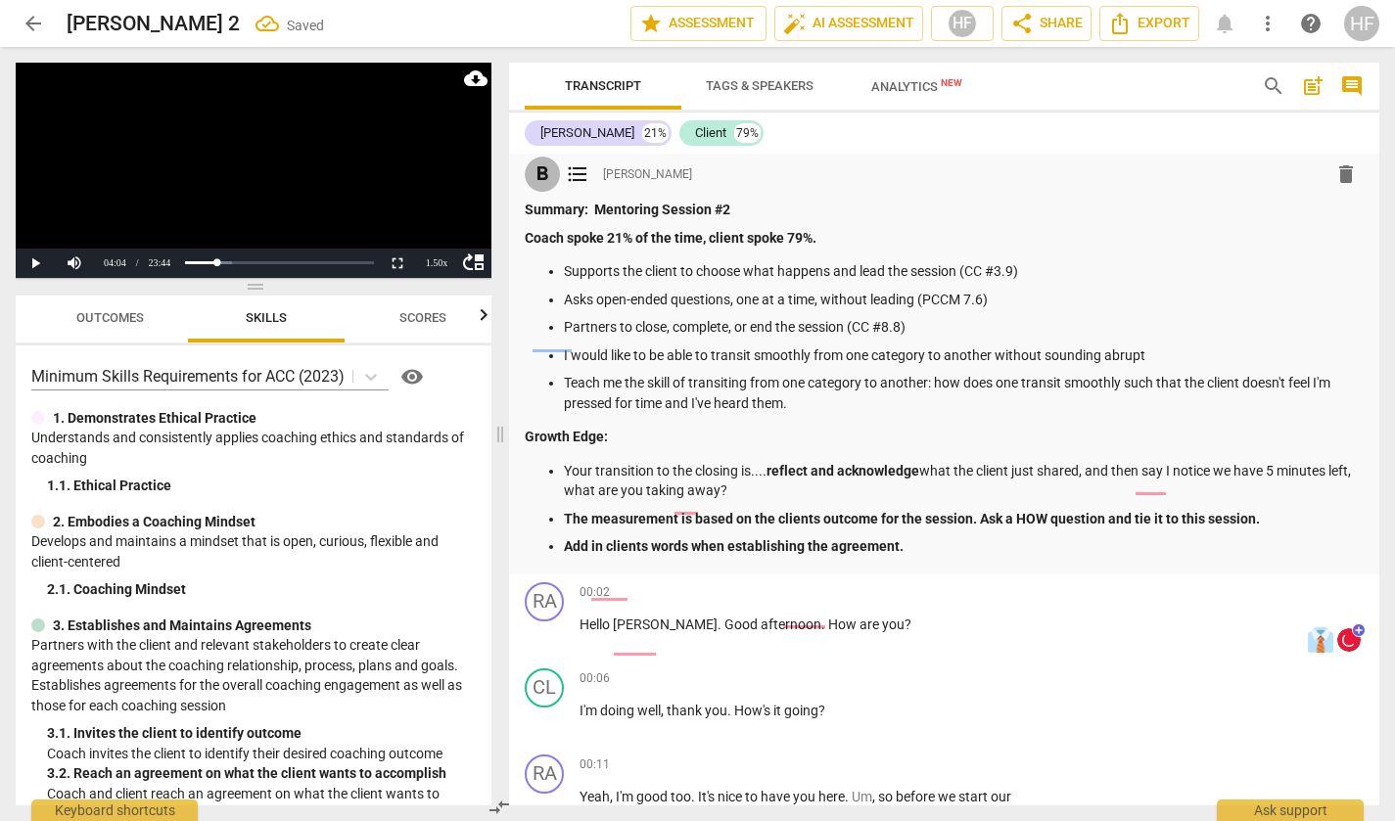
click at [533, 172] on span "format_bold" at bounding box center [542, 174] width 23 height 23
click at [993, 536] on p "Add in clients words when establishing the agreement." at bounding box center [964, 546] width 800 height 21
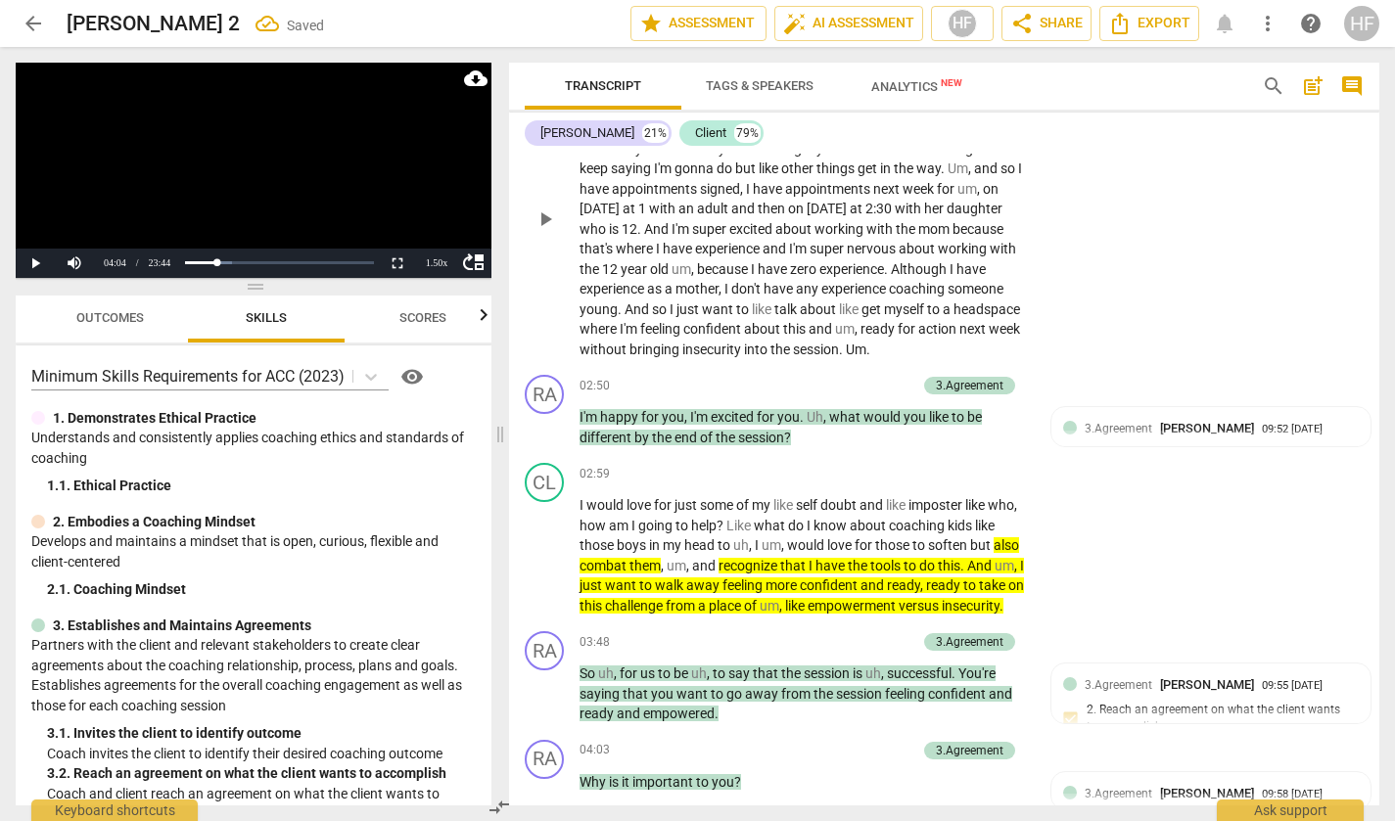
scroll to position [1027, 0]
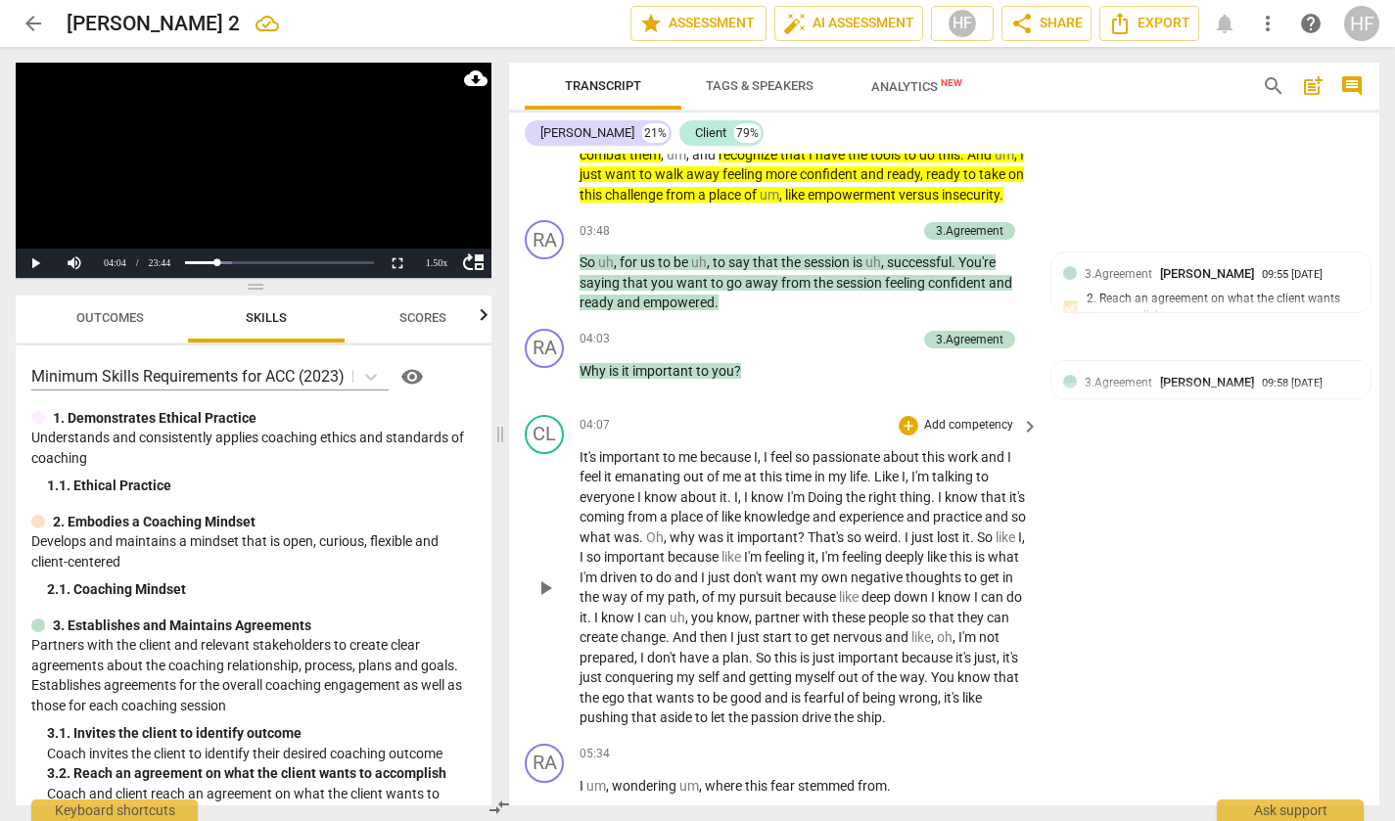
click at [539, 600] on span "play_arrow" at bounding box center [545, 588] width 23 height 23
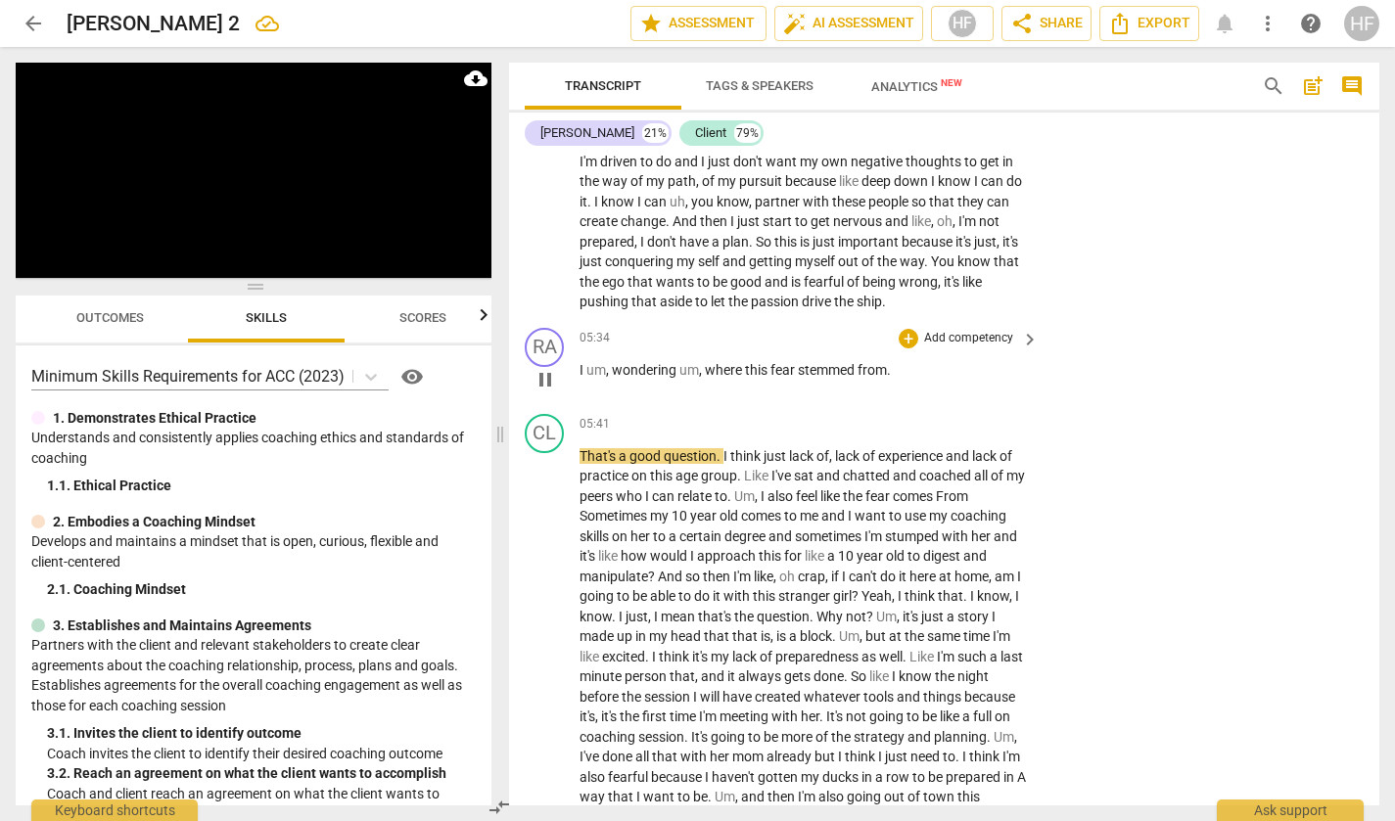
scroll to position [1822, 0]
click at [554, 389] on span "pause" at bounding box center [545, 376] width 23 height 23
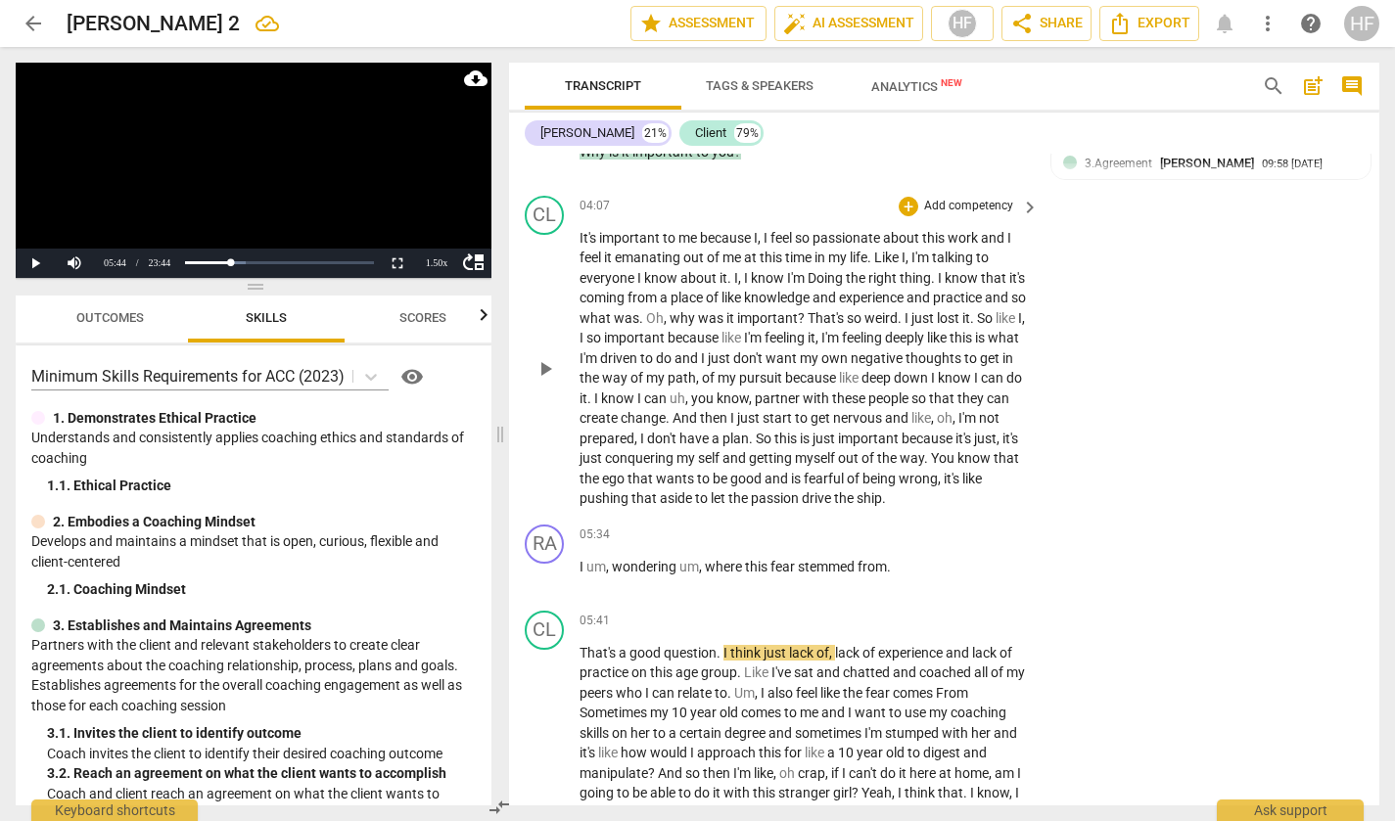
scroll to position [1649, 0]
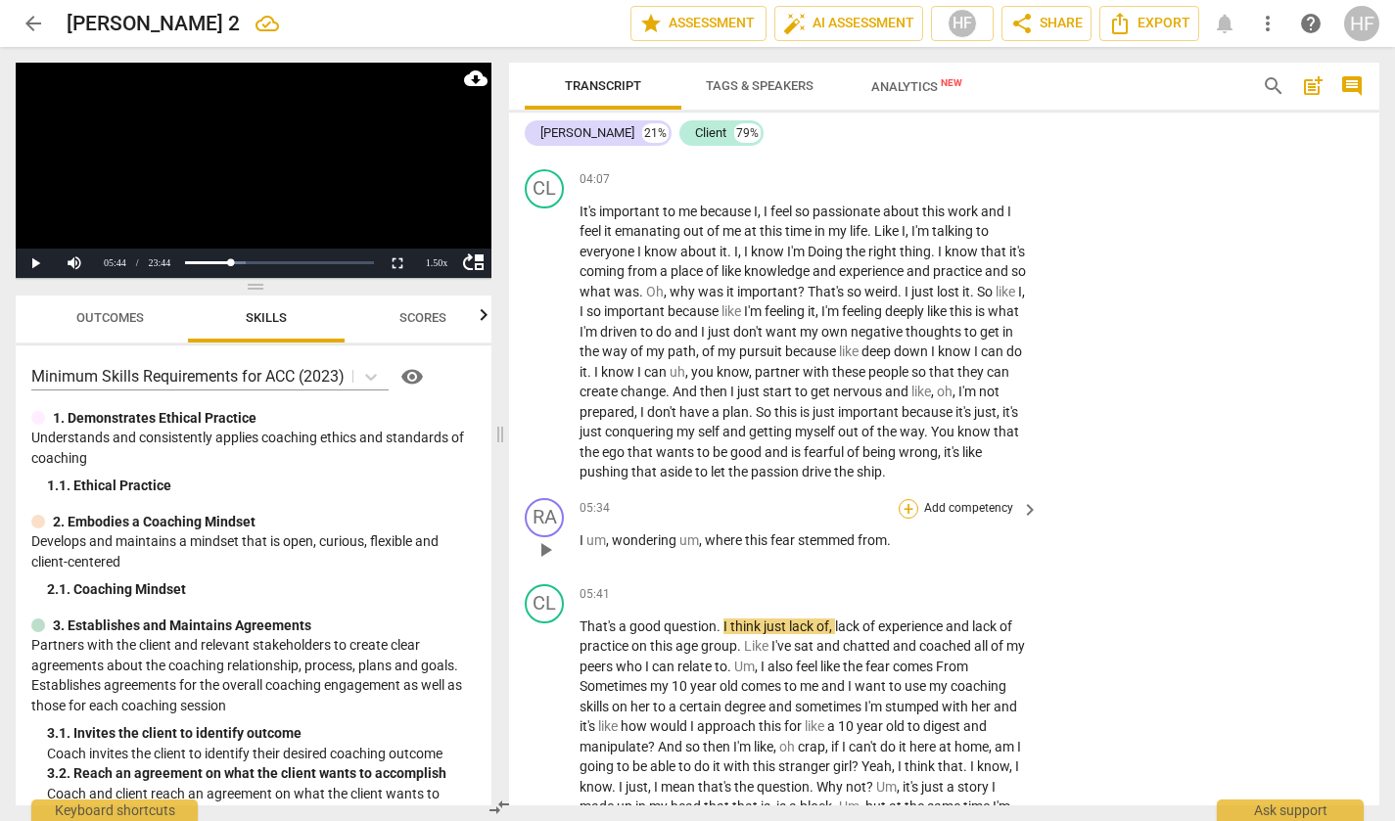
click at [909, 519] on div "+" at bounding box center [909, 509] width 20 height 20
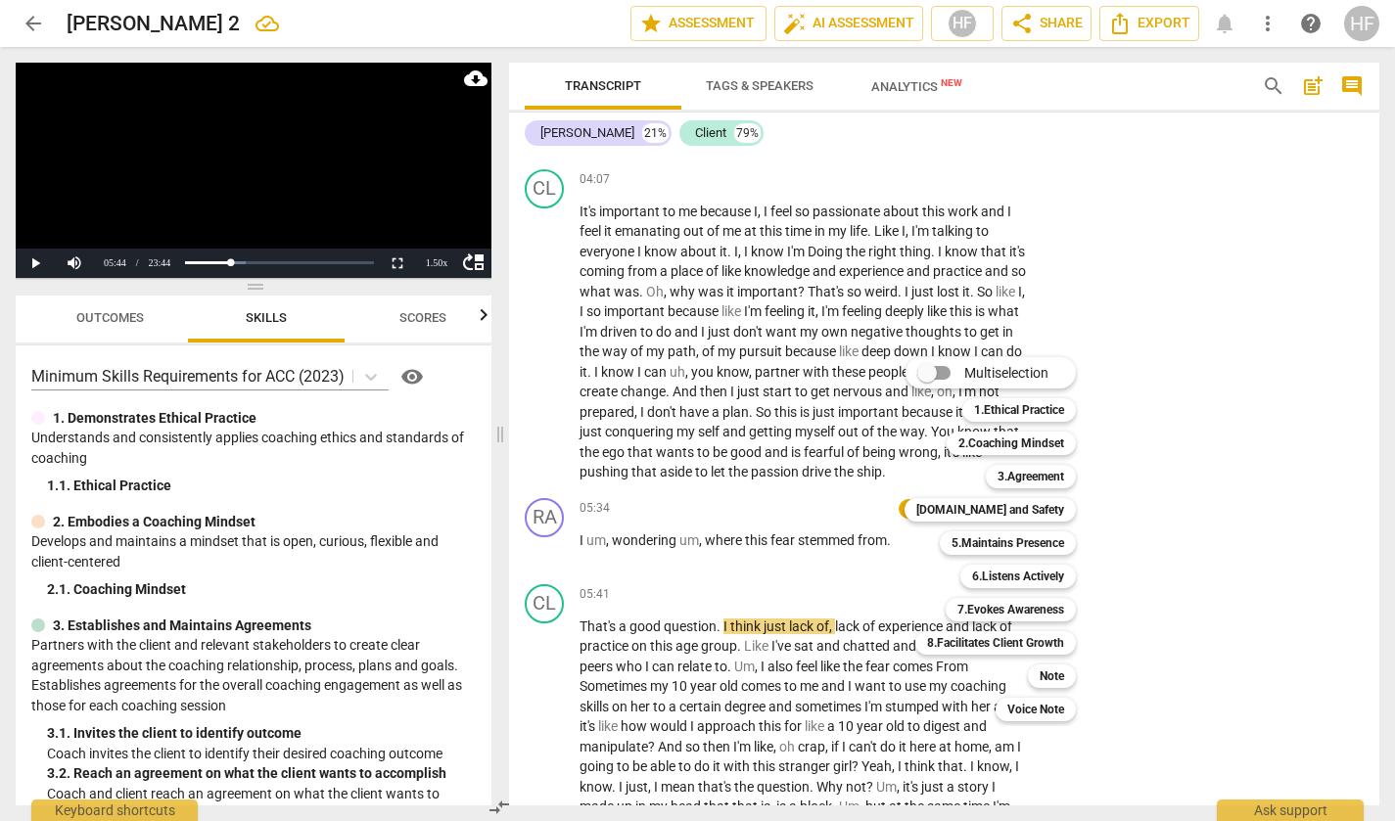
click at [1152, 478] on div at bounding box center [697, 410] width 1395 height 821
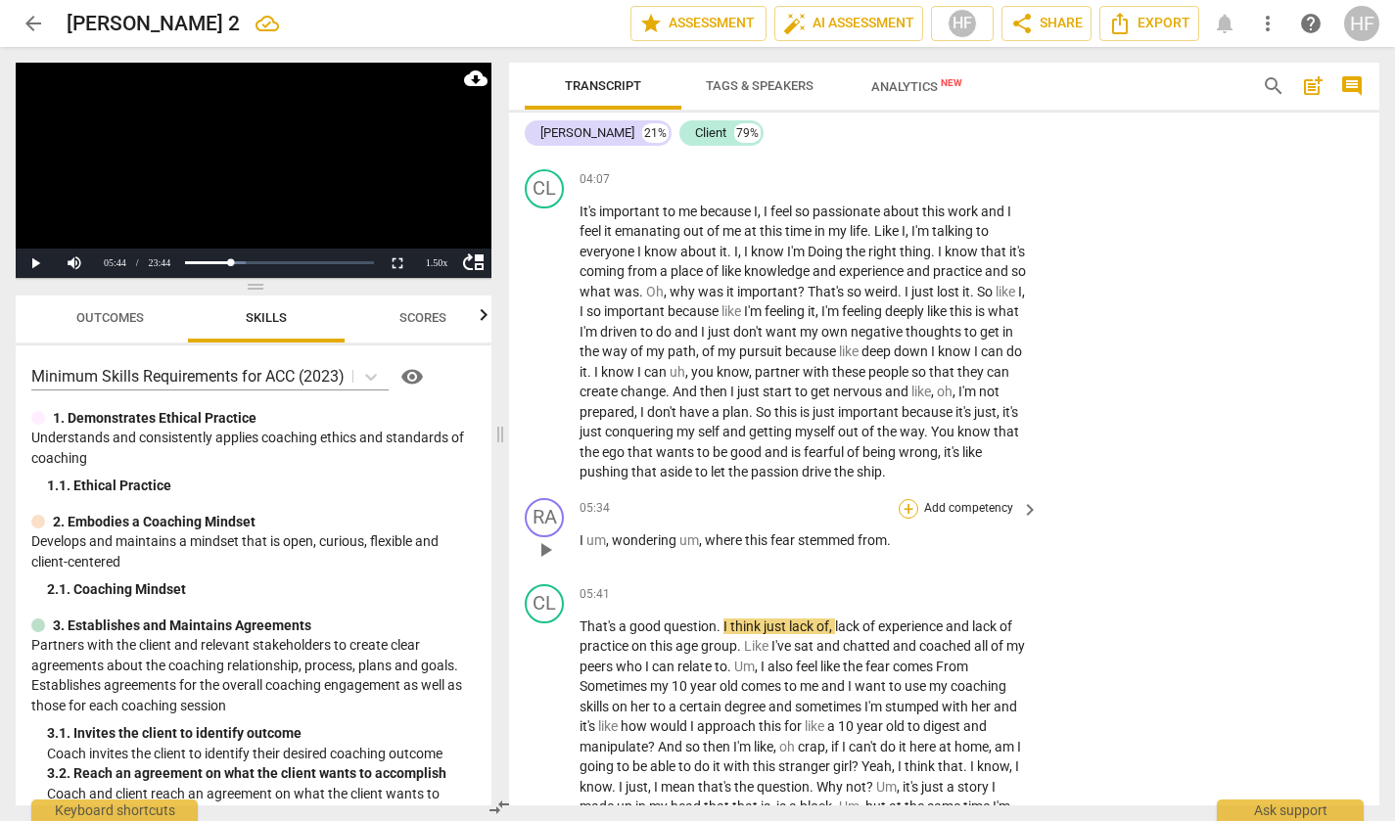
click at [911, 519] on div "+" at bounding box center [909, 509] width 20 height 20
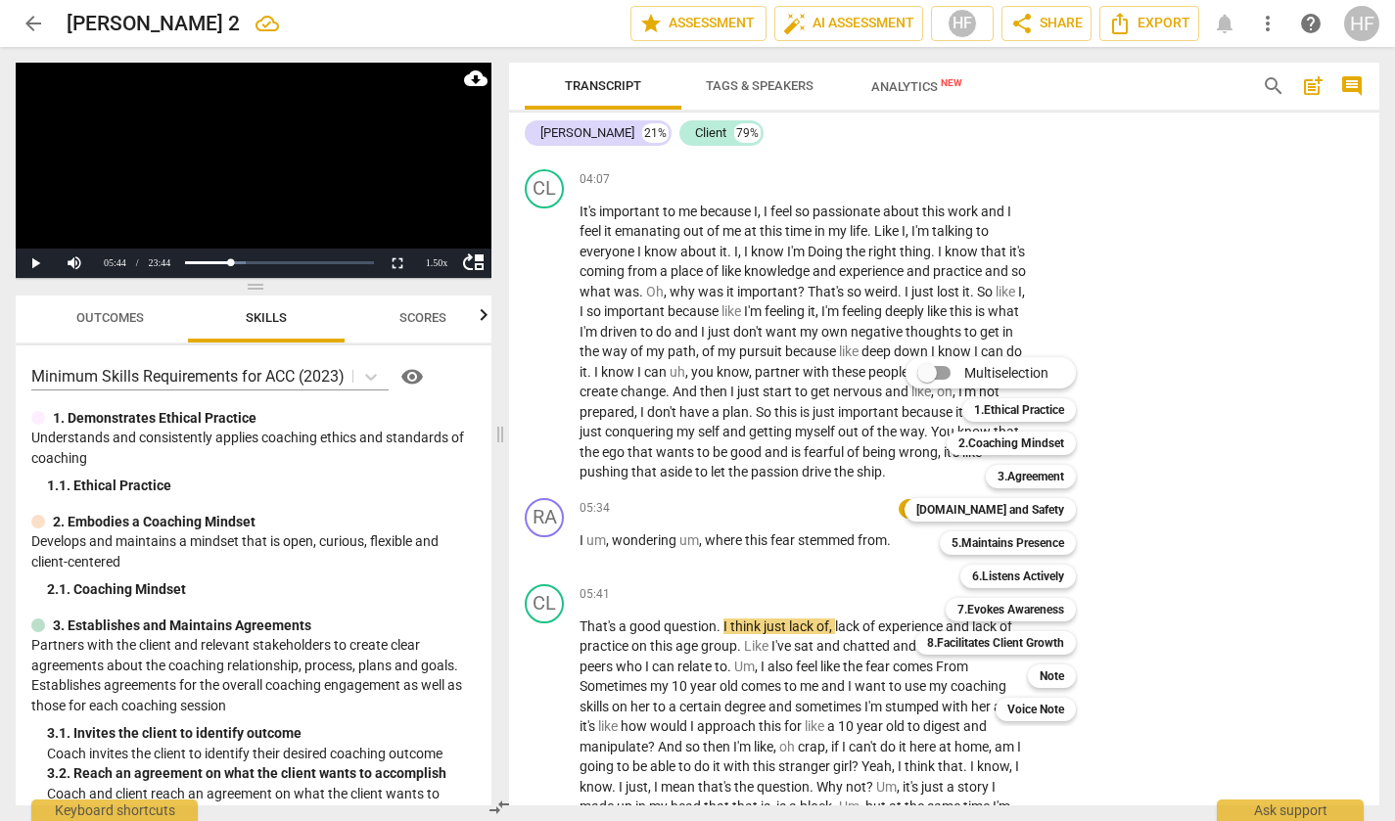
click at [1250, 419] on div at bounding box center [697, 410] width 1395 height 821
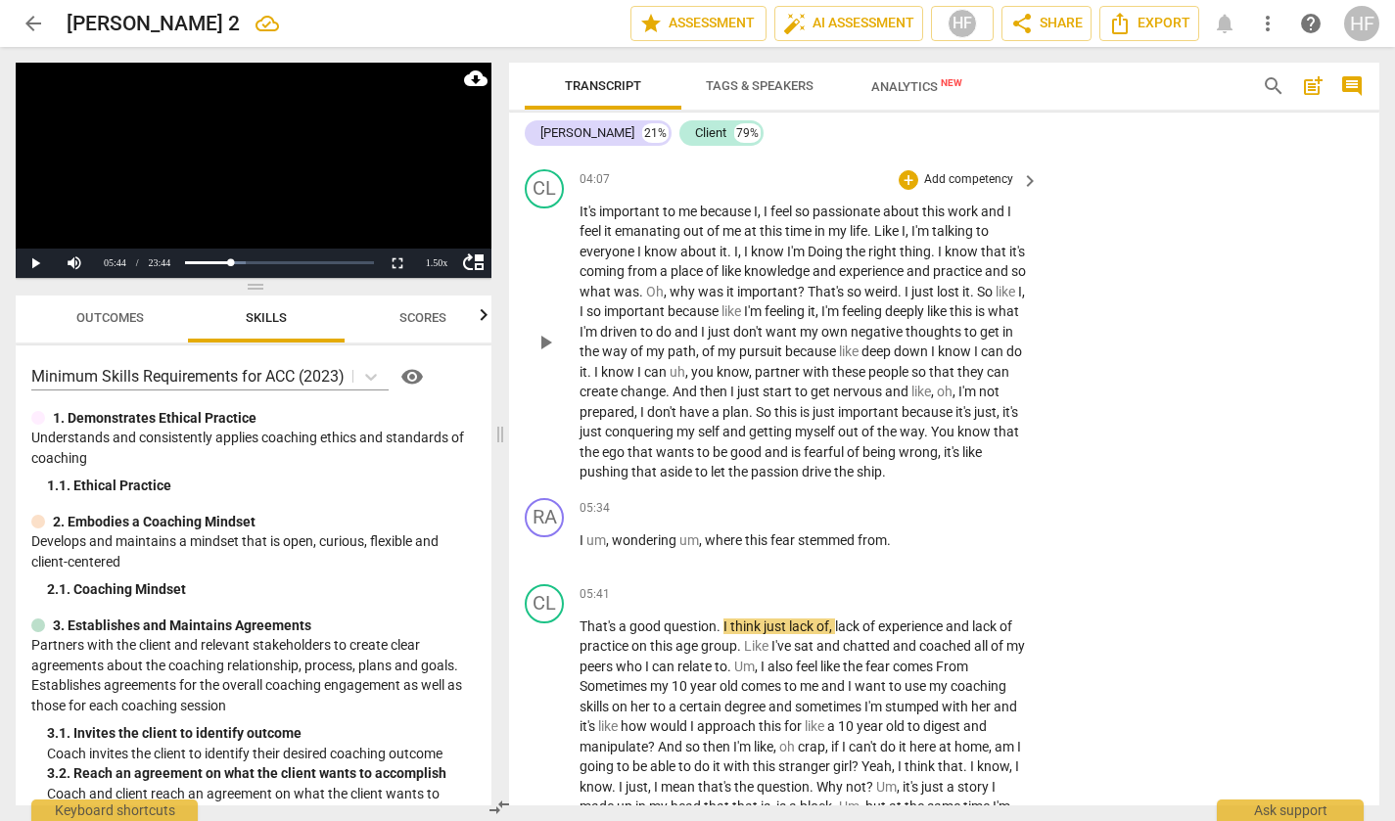
click at [578, 477] on div "play_arrow pause" at bounding box center [555, 343] width 50 height 268
drag, startPoint x: 581, startPoint y: 484, endPoint x: 716, endPoint y: 482, distance: 135.1
click at [716, 482] on p "It's important to me because I , I feel so passionate about this work and I fee…" at bounding box center [804, 342] width 449 height 281
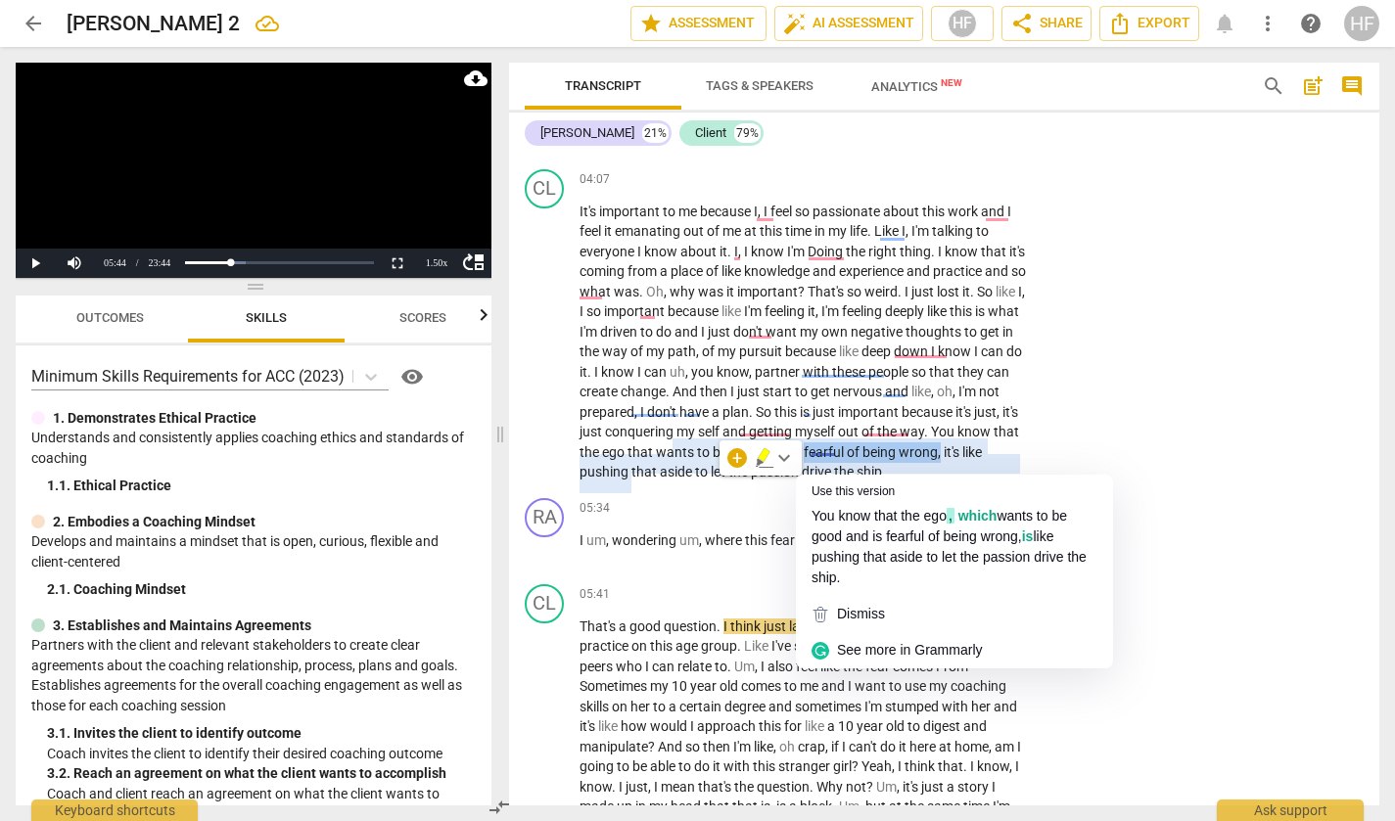
click at [760, 459] on icon "button" at bounding box center [764, 455] width 12 height 14
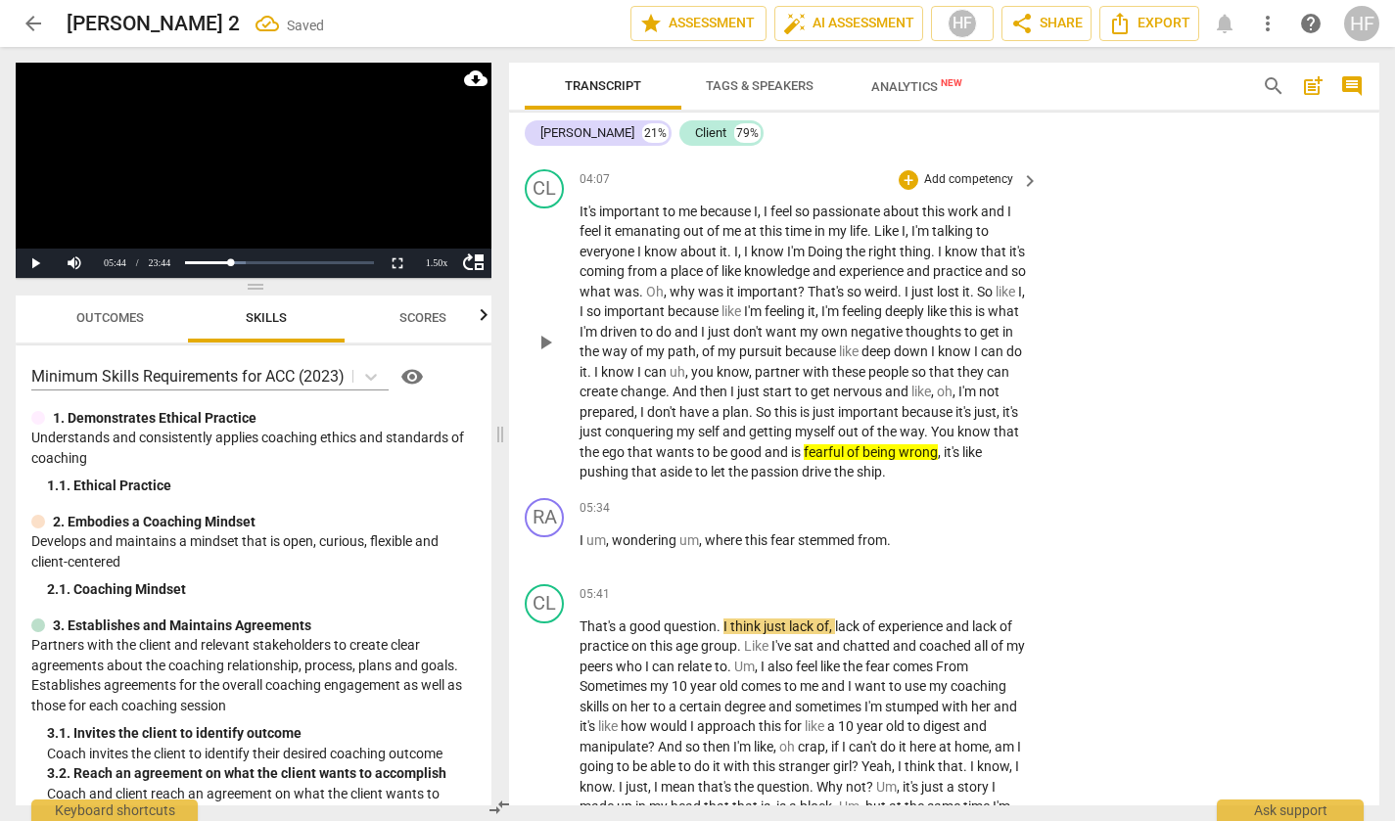
click at [1143, 425] on div "CL play_arrow pause 04:07 + Add competency keyboard_arrow_right It's important …" at bounding box center [944, 326] width 870 height 329
click at [909, 519] on div "+" at bounding box center [909, 509] width 20 height 20
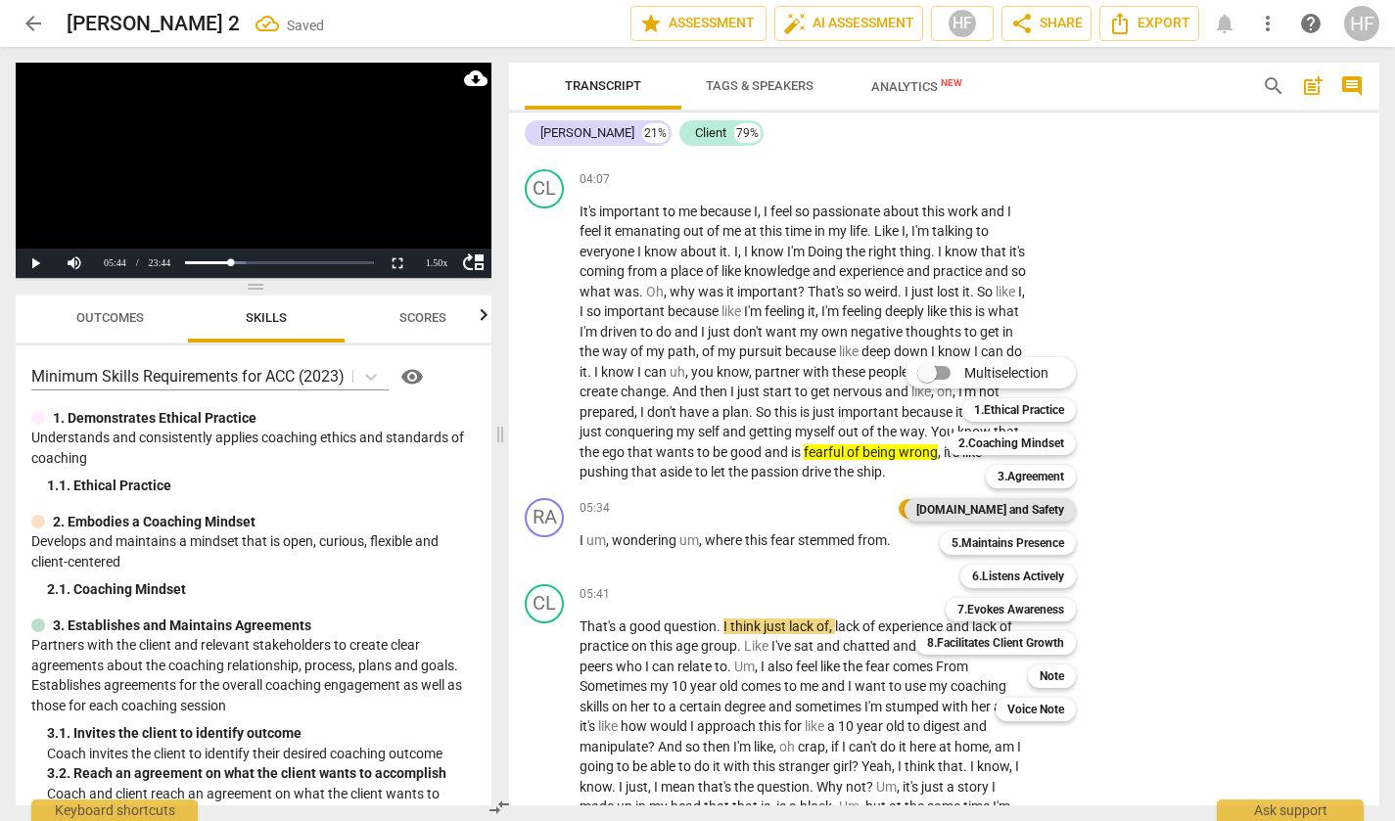
click at [1052, 514] on b "[DOMAIN_NAME] and Safety" at bounding box center [990, 509] width 148 height 23
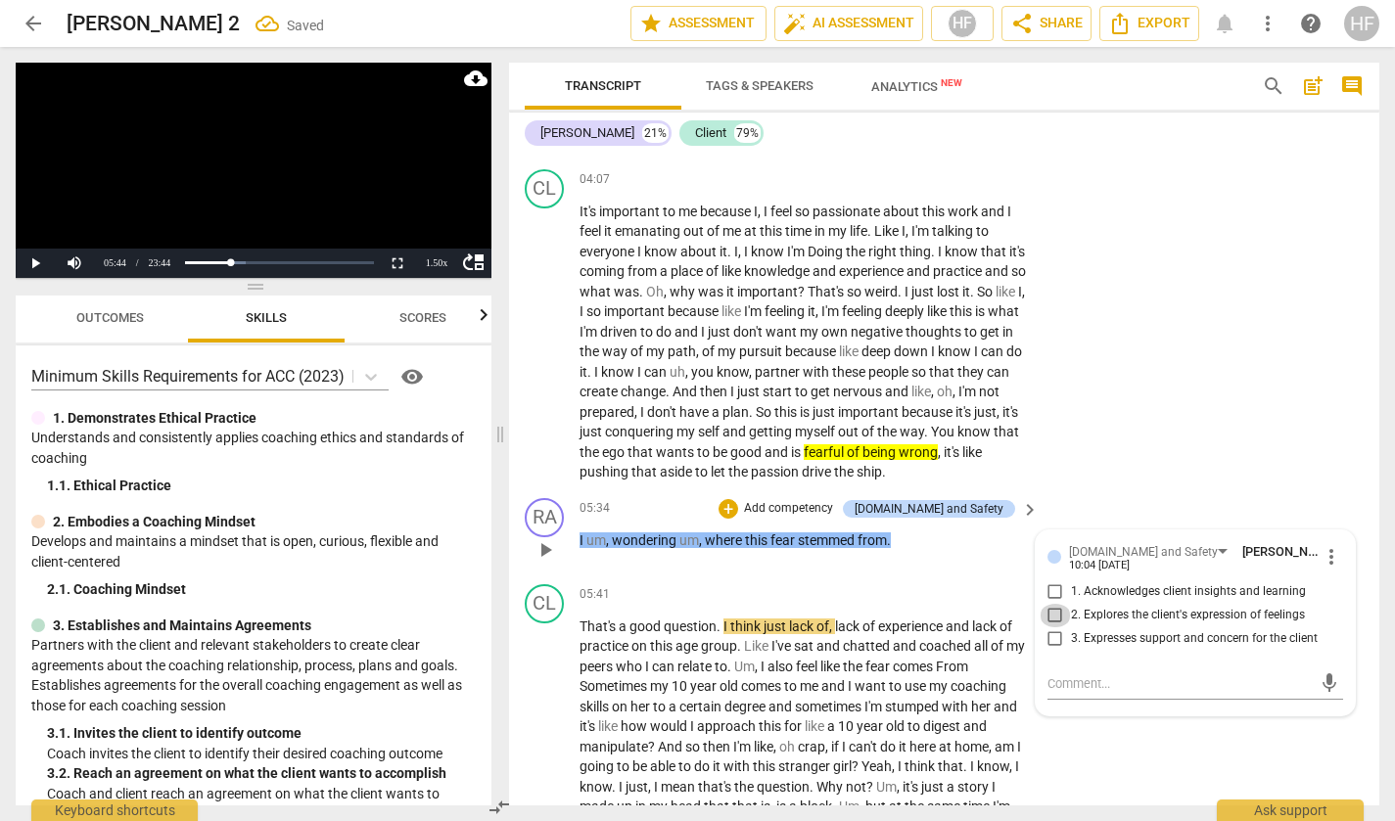
drag, startPoint x: 1055, startPoint y: 644, endPoint x: 1096, endPoint y: 597, distance: 62.4
click at [1055, 628] on input "2. Explores the client's expression of feelings" at bounding box center [1055, 615] width 31 height 23
click at [1057, 693] on textarea at bounding box center [1180, 684] width 264 height 19
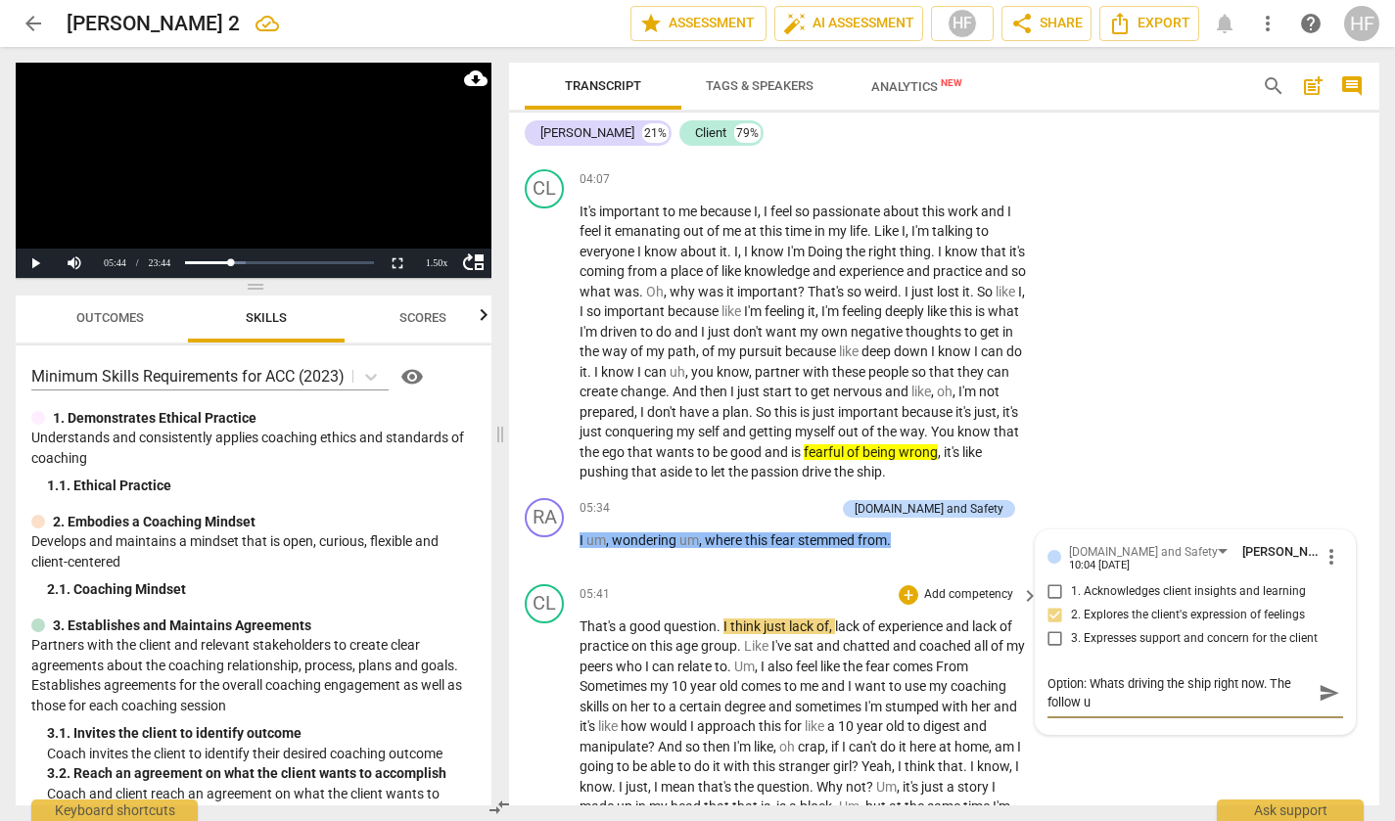
scroll to position [0, 0]
drag, startPoint x: 1146, startPoint y: 732, endPoint x: 1277, endPoint y: 710, distance: 132.1
click at [1277, 710] on textarea "Option: Whats driving the ship right now. The follow up with...." at bounding box center [1180, 693] width 264 height 37
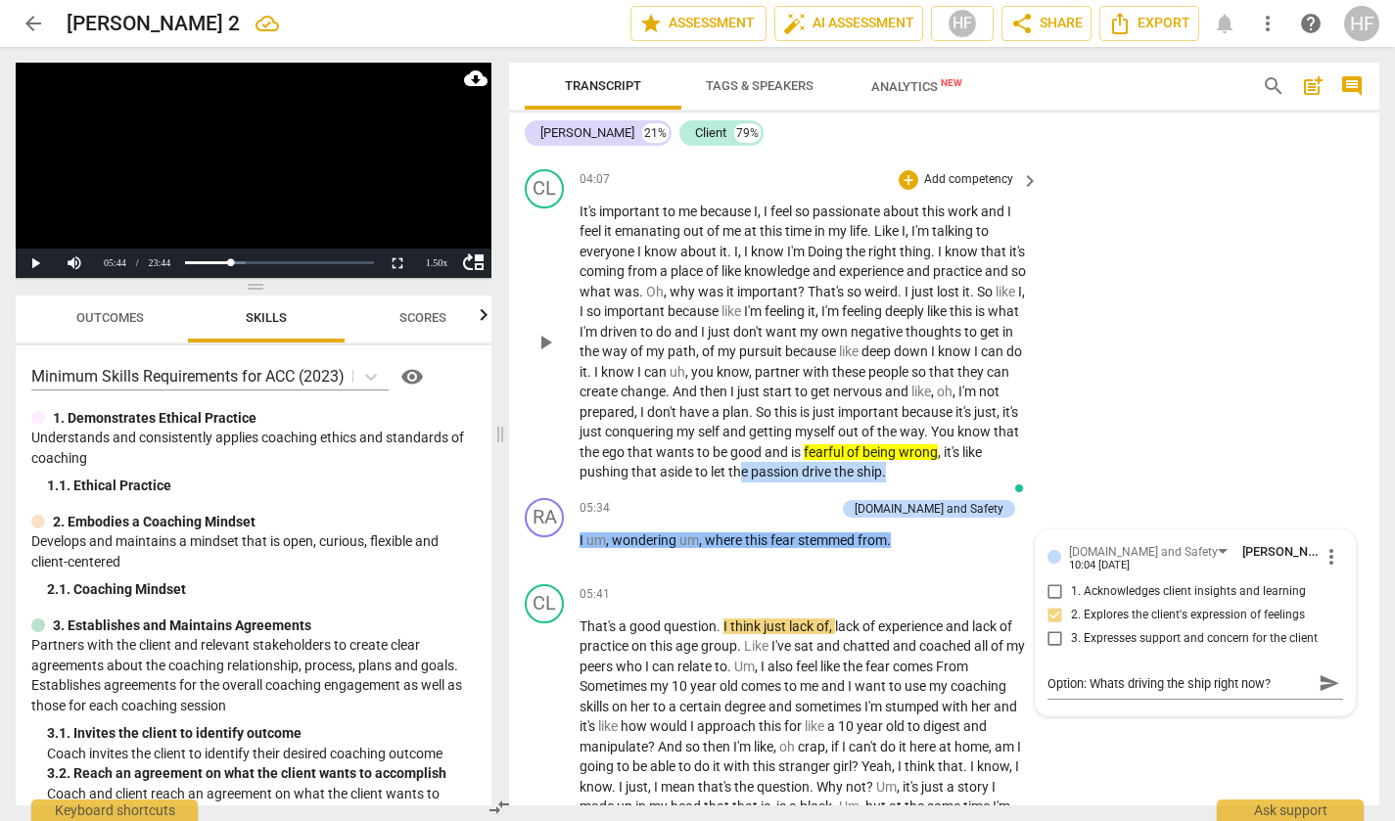
drag, startPoint x: 655, startPoint y: 505, endPoint x: 923, endPoint y: 488, distance: 268.8
click at [923, 483] on p "It's important to me because I , I feel so passionate about this work and I fee…" at bounding box center [804, 342] width 449 height 281
click at [675, 477] on icon "button" at bounding box center [676, 475] width 12 height 14
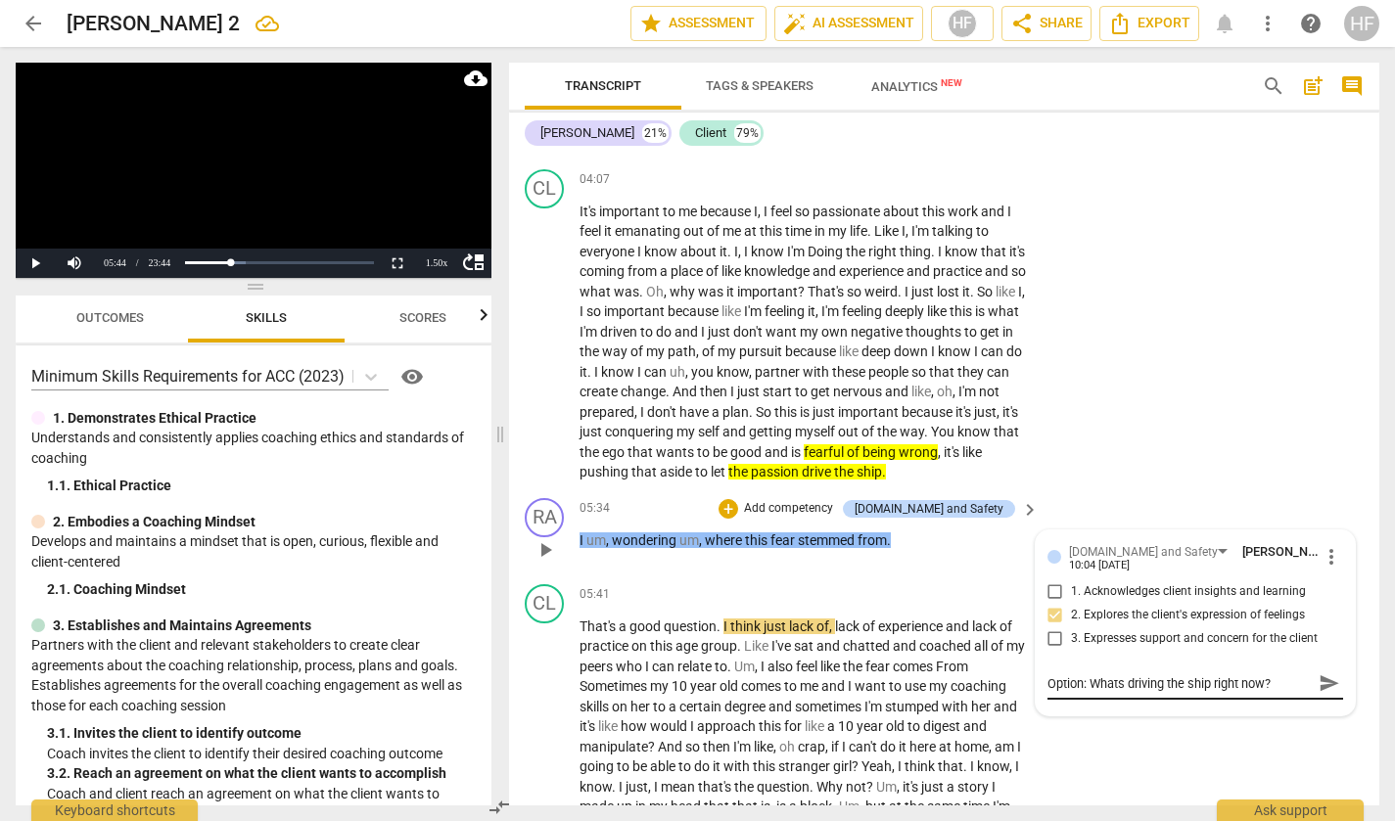
click at [1319, 694] on span "send" at bounding box center [1330, 684] width 22 height 22
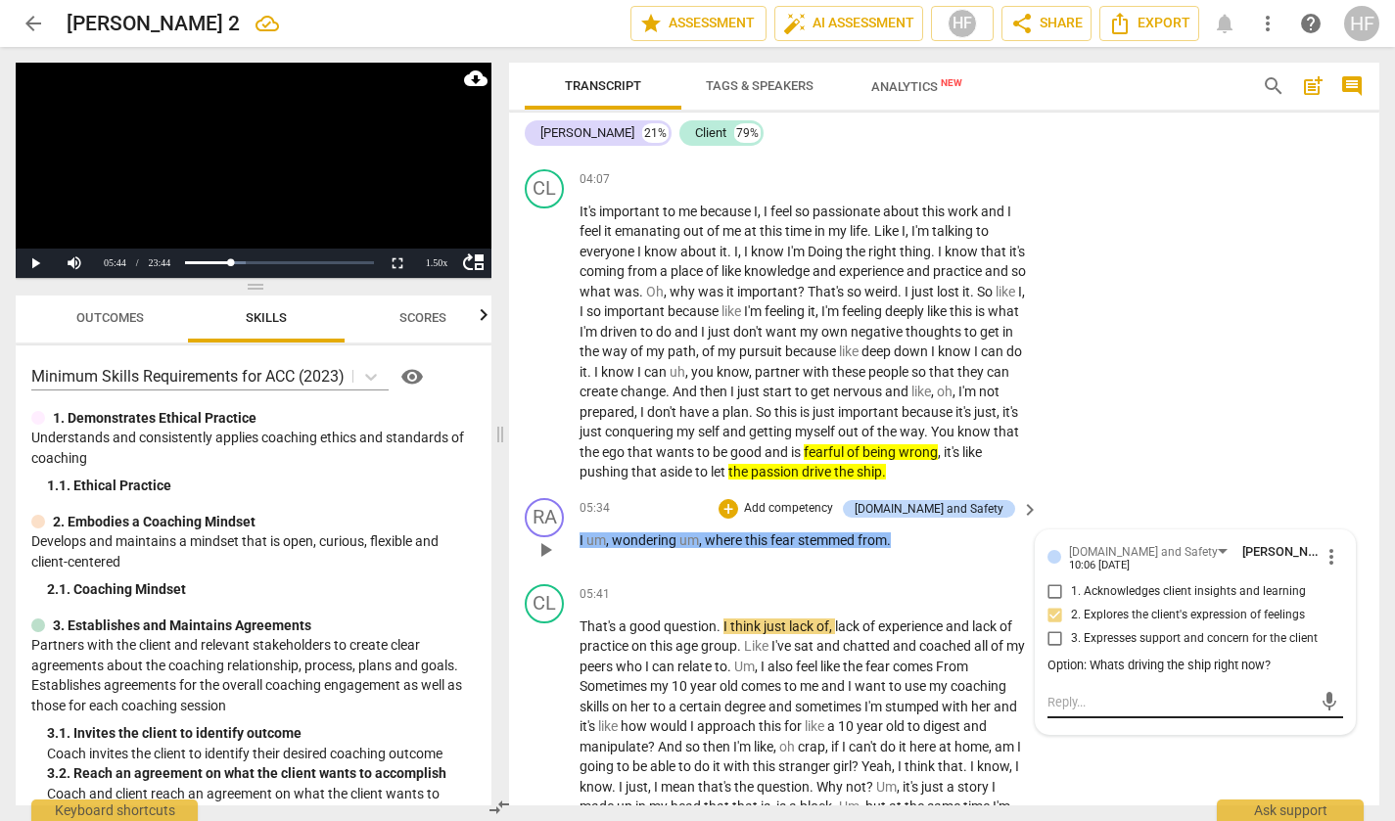
click at [1084, 712] on textarea at bounding box center [1180, 702] width 264 height 19
drag, startPoint x: 1272, startPoint y: 732, endPoint x: 1281, endPoint y: 774, distance: 43.0
click at [1272, 730] on textarea "Later: What gets in the way of the passio driving the ship?" at bounding box center [1180, 711] width 264 height 37
click at [1323, 722] on span "send" at bounding box center [1330, 712] width 22 height 22
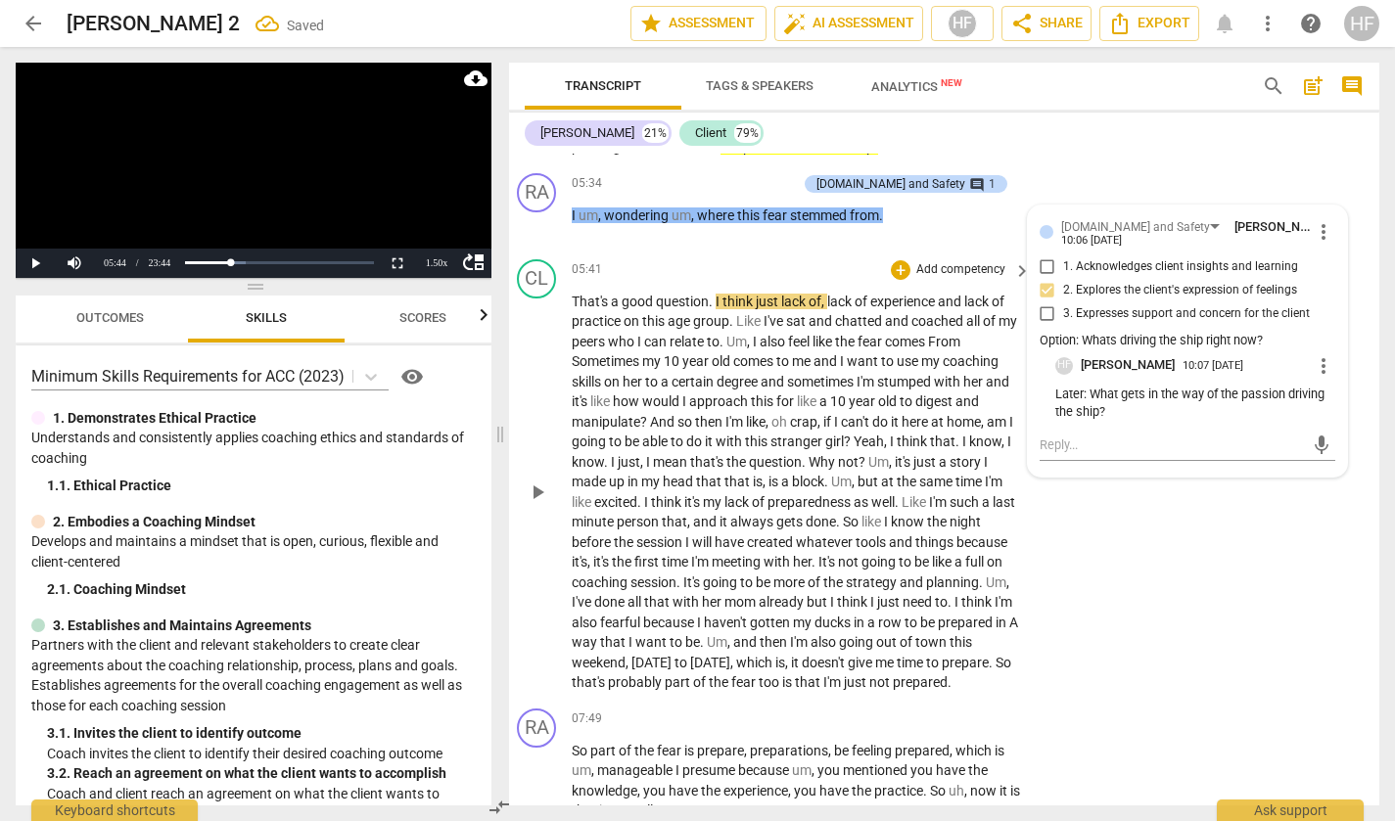
scroll to position [1971, 16]
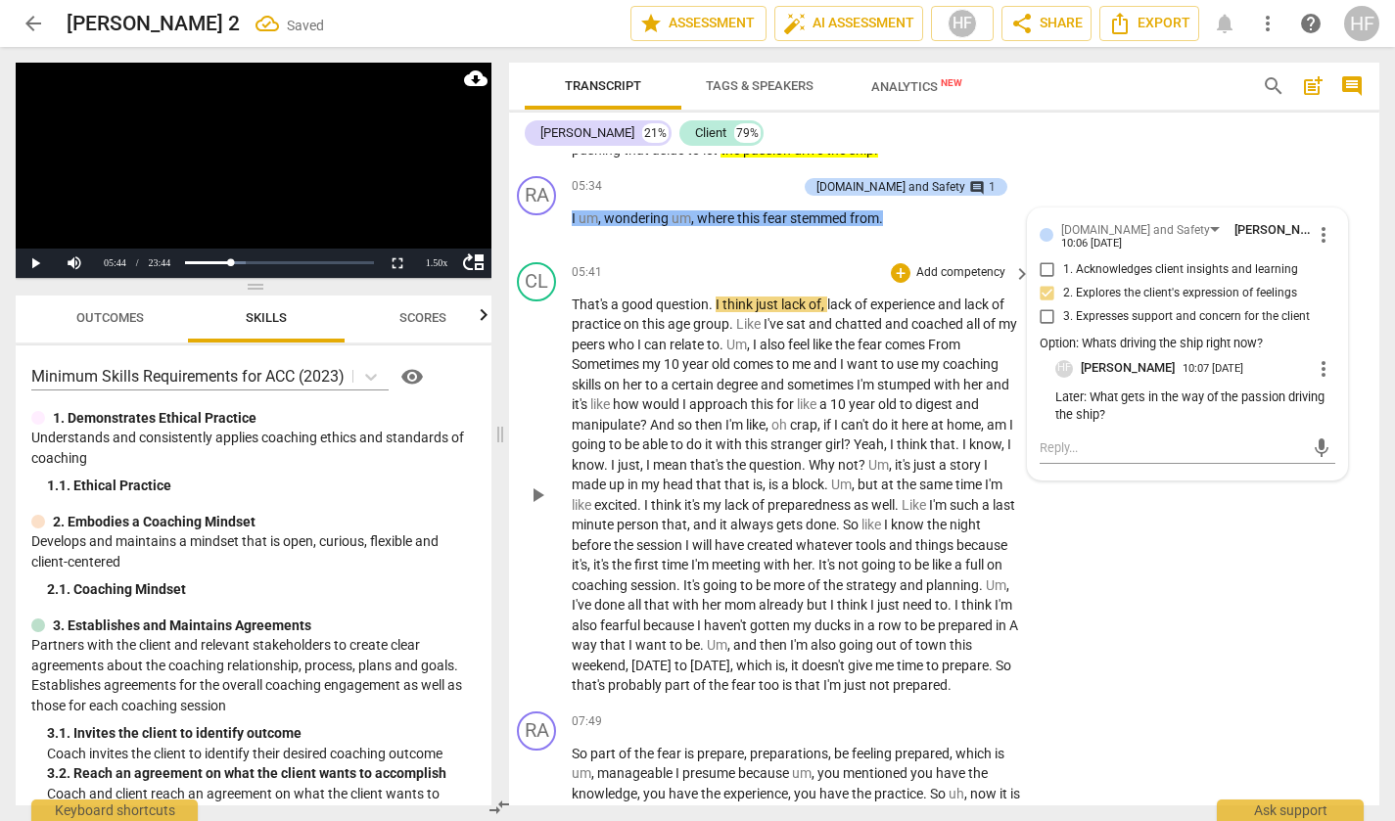
click at [536, 507] on span "play_arrow" at bounding box center [537, 495] width 23 height 23
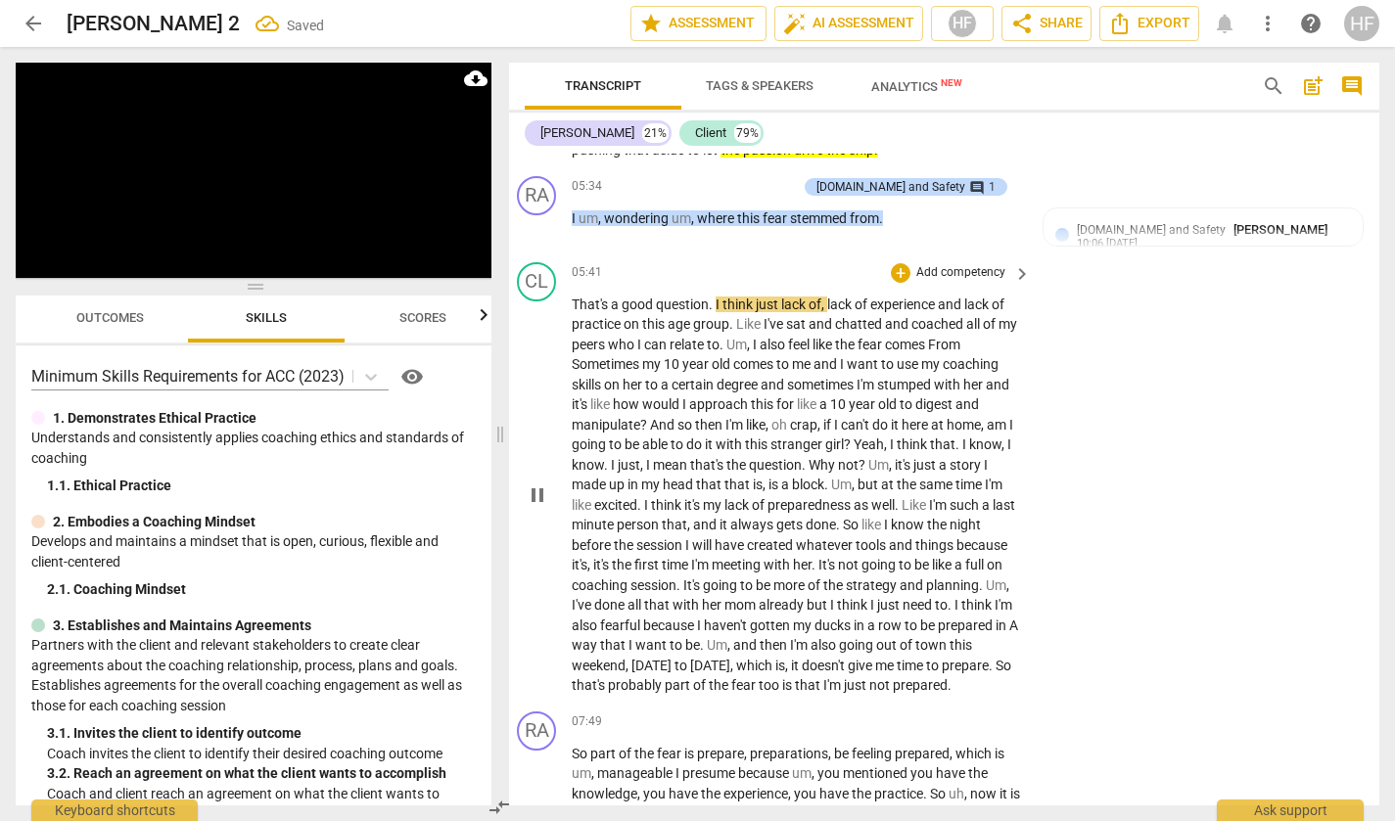
scroll to position [1968, 15]
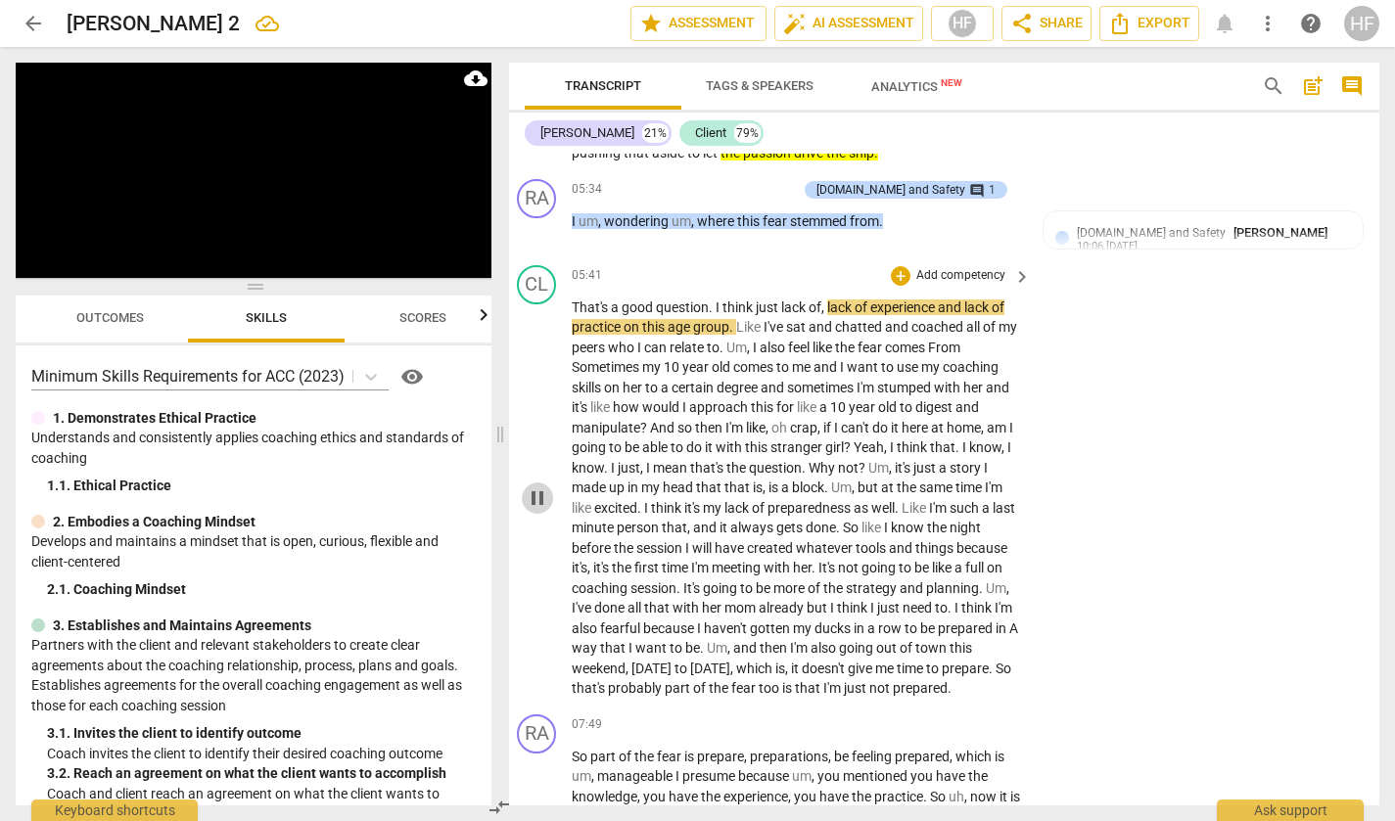
click at [532, 510] on span "pause" at bounding box center [537, 498] width 23 height 23
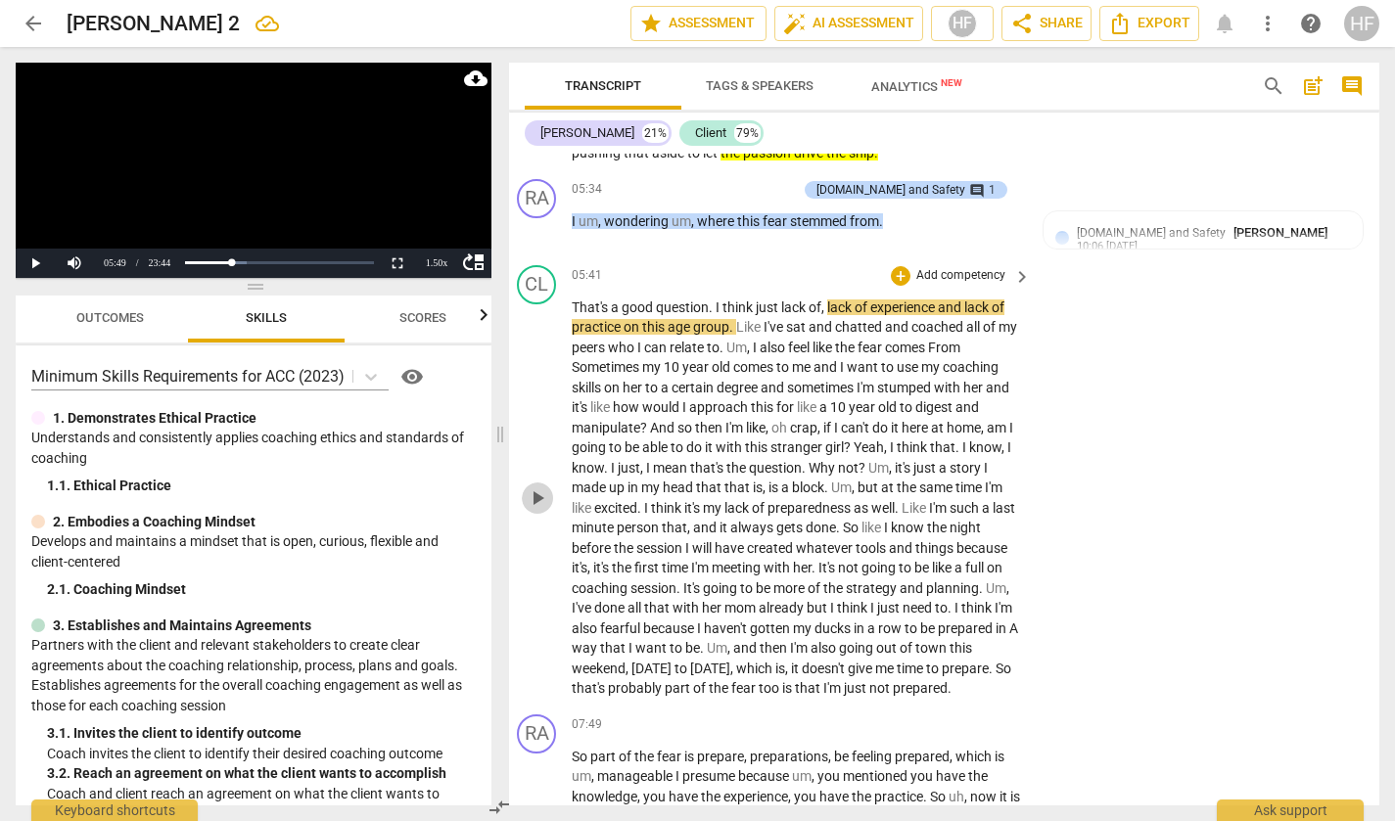
click at [532, 510] on span "play_arrow" at bounding box center [537, 498] width 23 height 23
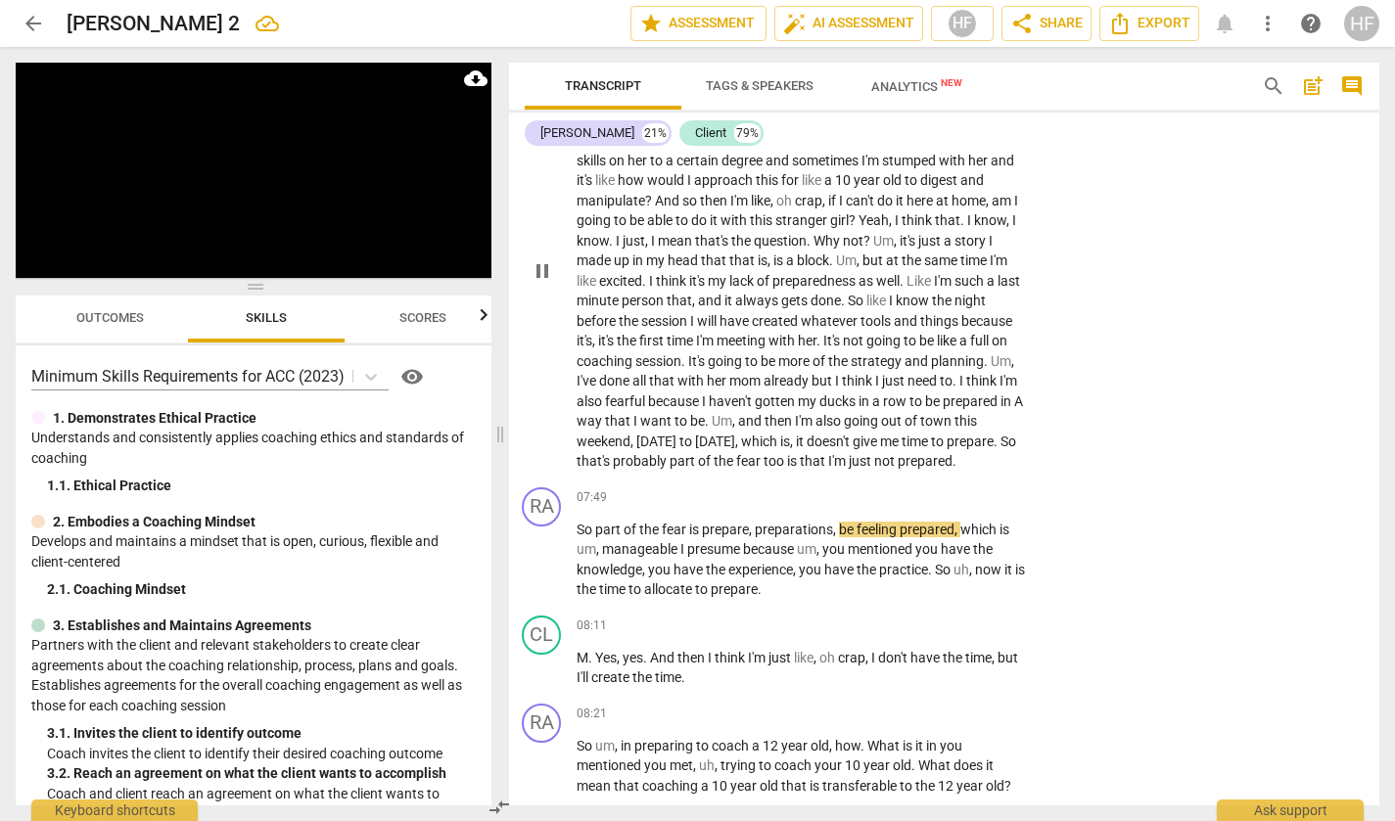
scroll to position [2203, 3]
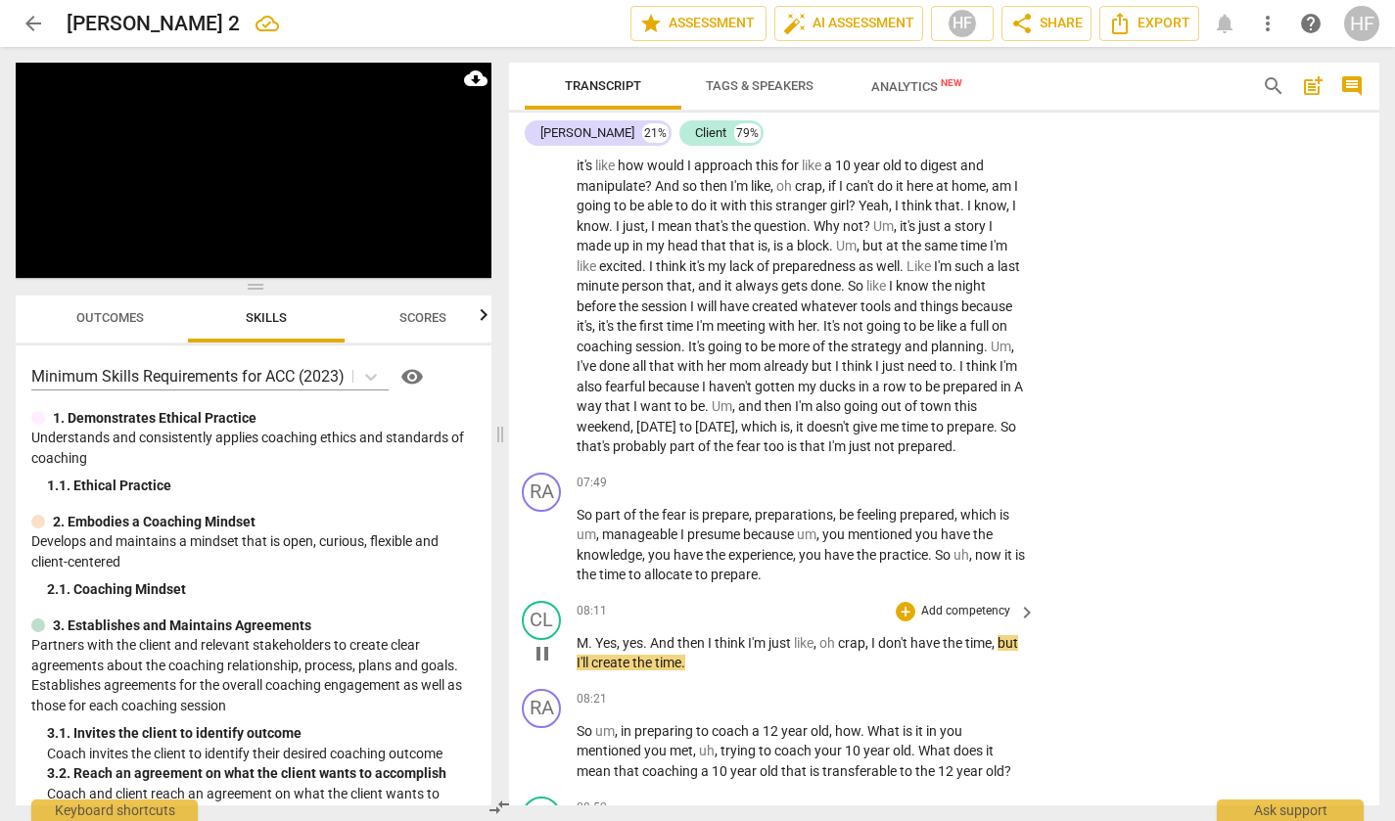
click at [544, 666] on span "pause" at bounding box center [542, 653] width 23 height 23
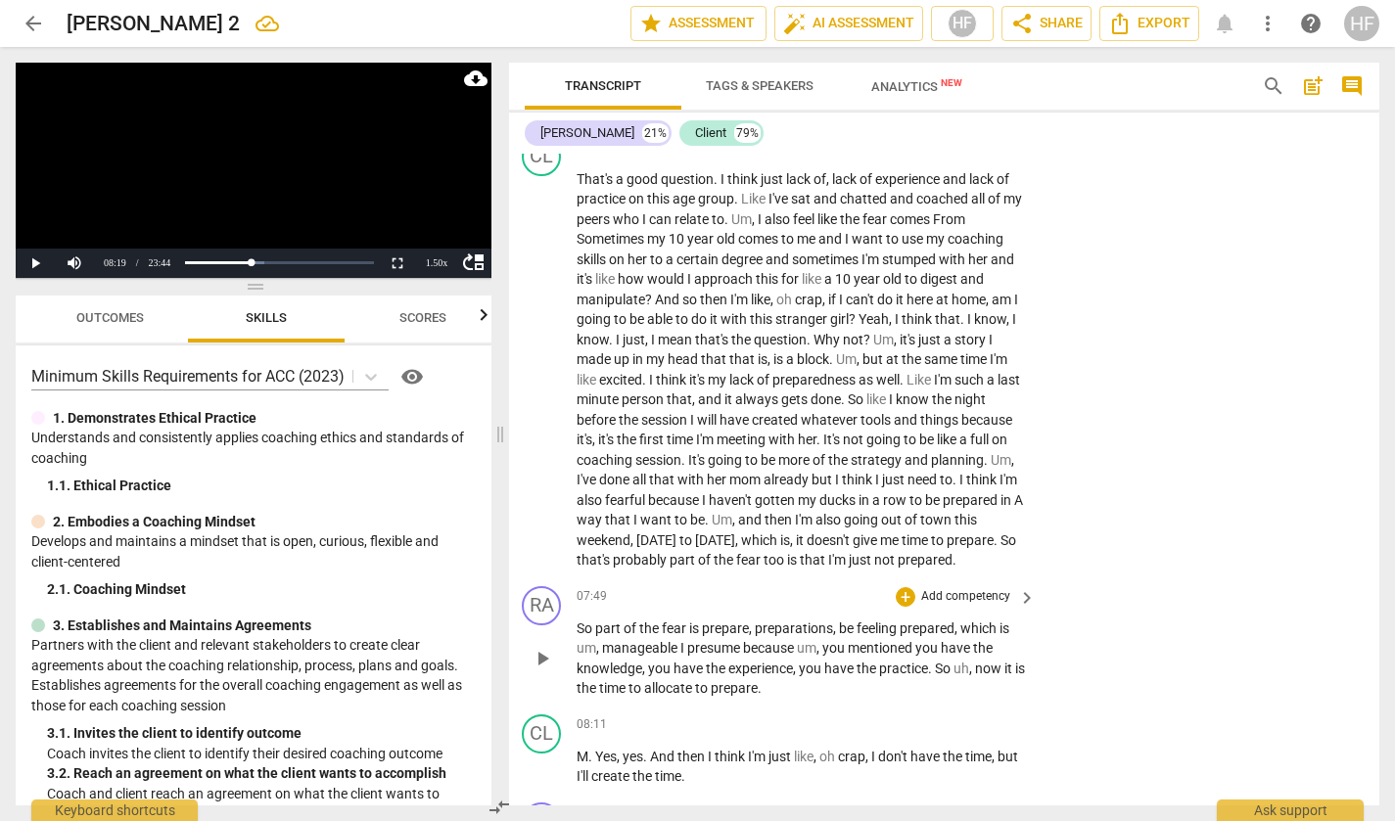
scroll to position [2095, 3]
click at [908, 608] on div "+" at bounding box center [906, 598] width 20 height 20
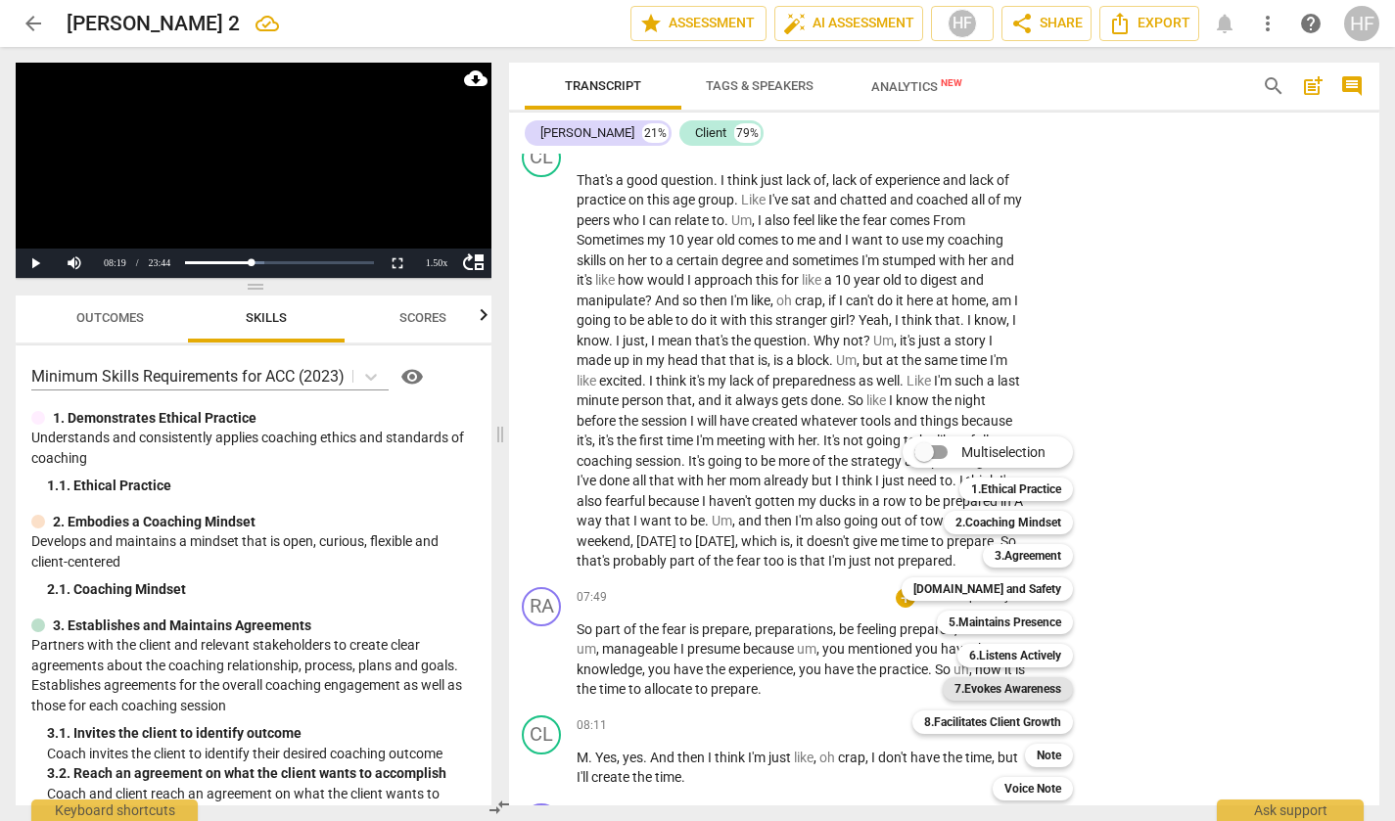
click at [1048, 685] on b "7.Evokes Awareness" at bounding box center [1008, 688] width 107 height 23
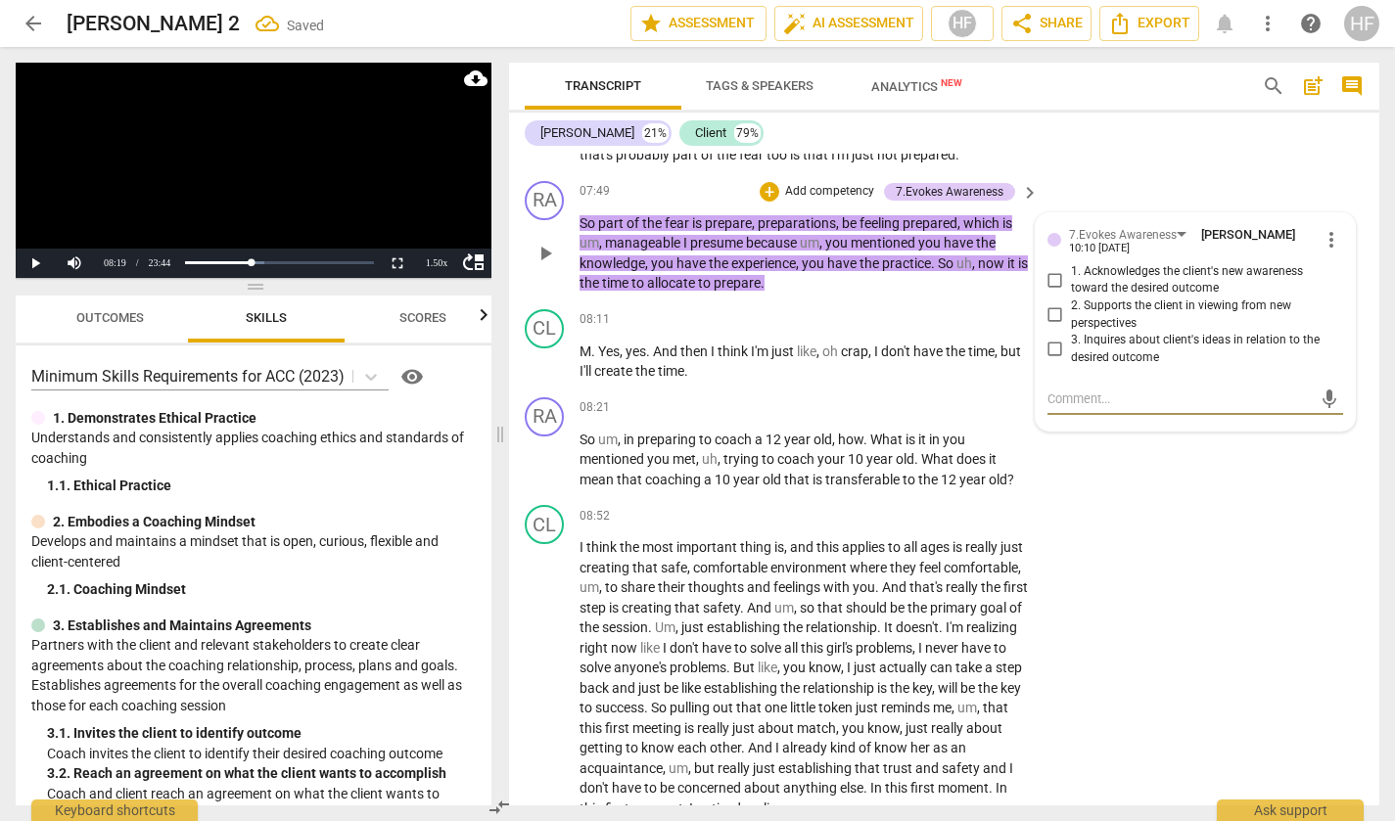
scroll to position [2506, 0]
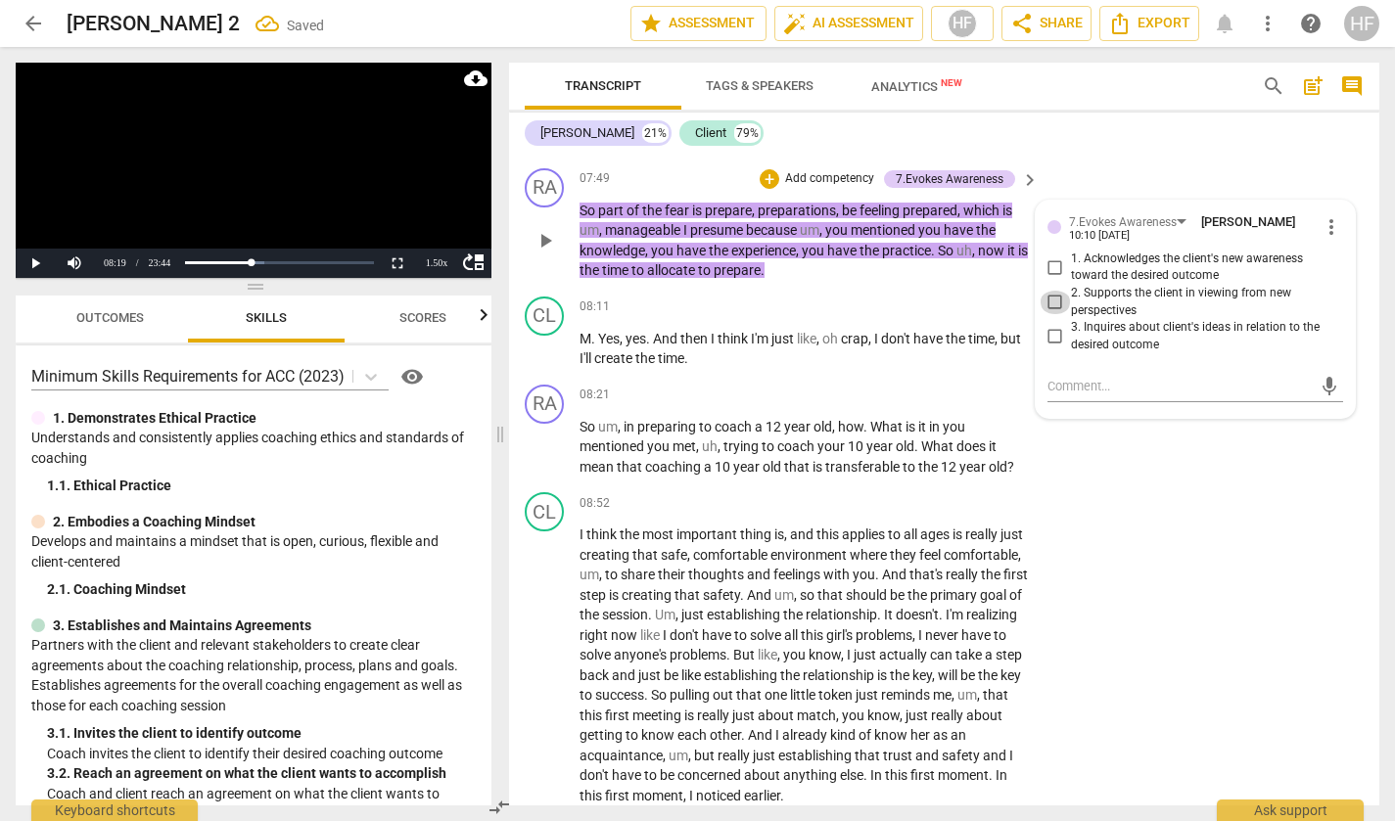
click at [1056, 314] on input "2. Supports the client in viewing from new perspectives" at bounding box center [1055, 302] width 31 height 23
click at [1054, 314] on input "2. Supports the client in viewing from new perspectives" at bounding box center [1055, 302] width 31 height 23
click at [1091, 396] on textarea at bounding box center [1180, 386] width 264 height 19
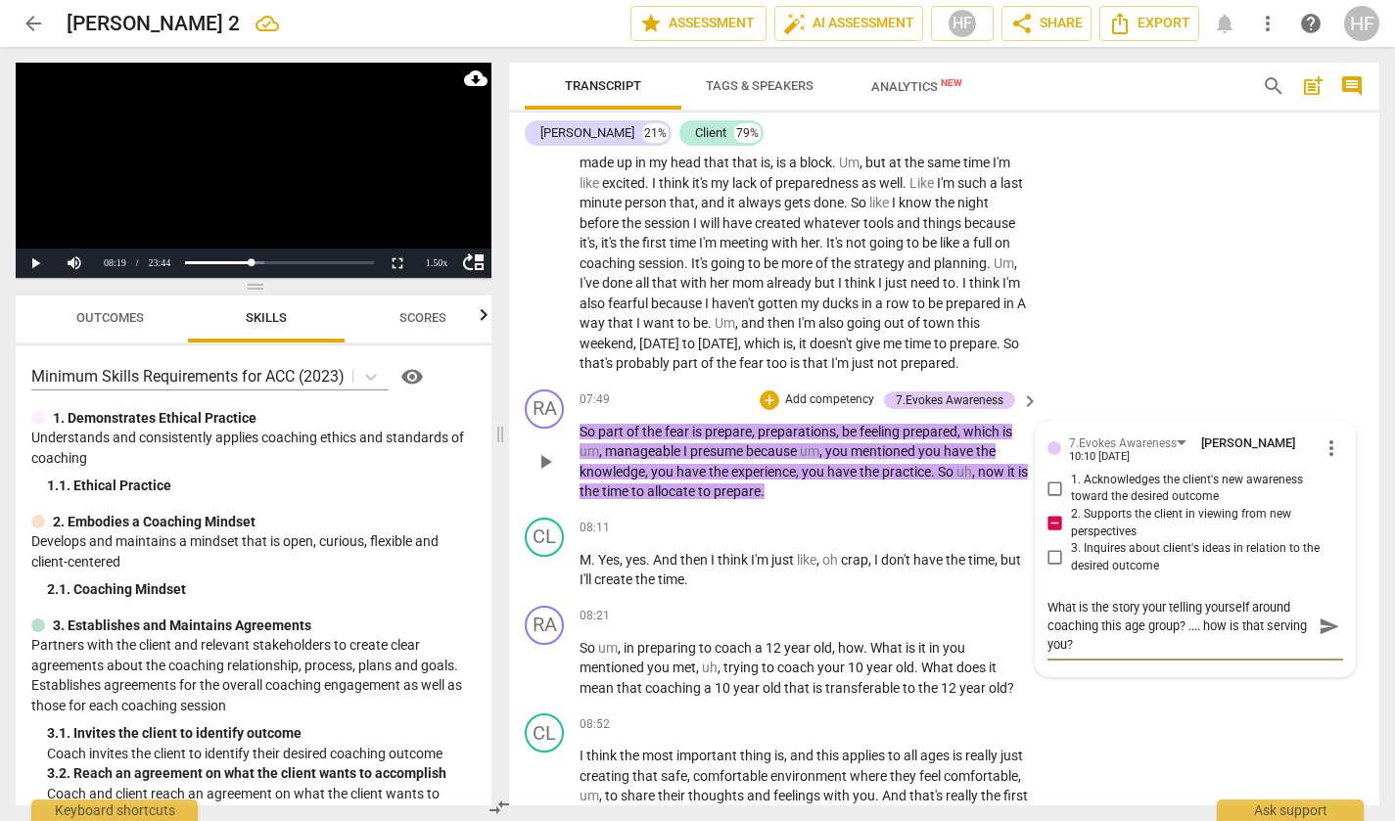
scroll to position [2295, 0]
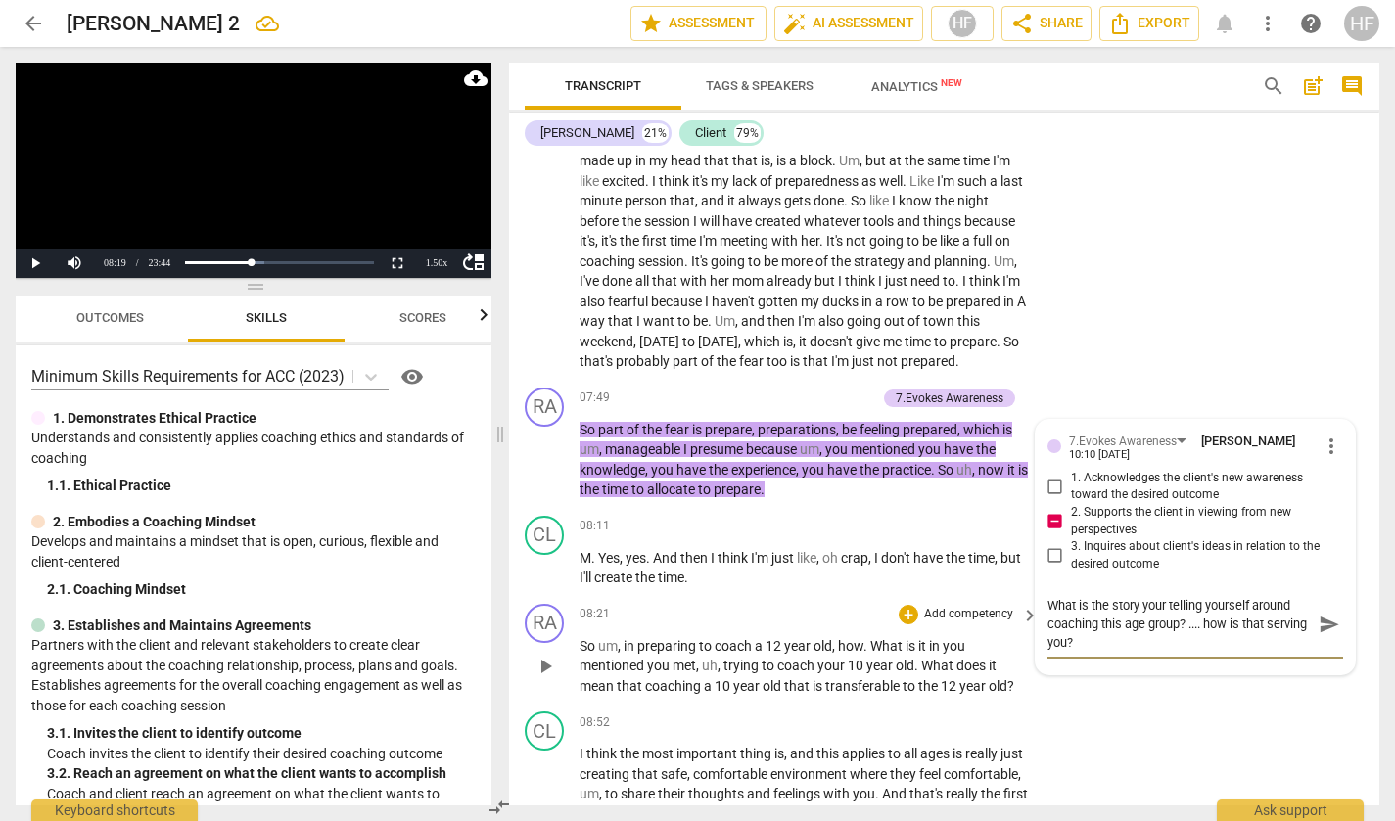
drag, startPoint x: 1218, startPoint y: 642, endPoint x: 1203, endPoint y: 694, distance: 53.9
click at [1217, 643] on textarea "What is the story your telling yourself around coaching this age group? .... ho…" at bounding box center [1180, 624] width 264 height 56
click at [1144, 652] on textarea "What is the story your telling yourself around coaching this age group? .... Ho…" at bounding box center [1180, 624] width 264 height 56
click at [1325, 635] on span "send" at bounding box center [1330, 625] width 22 height 22
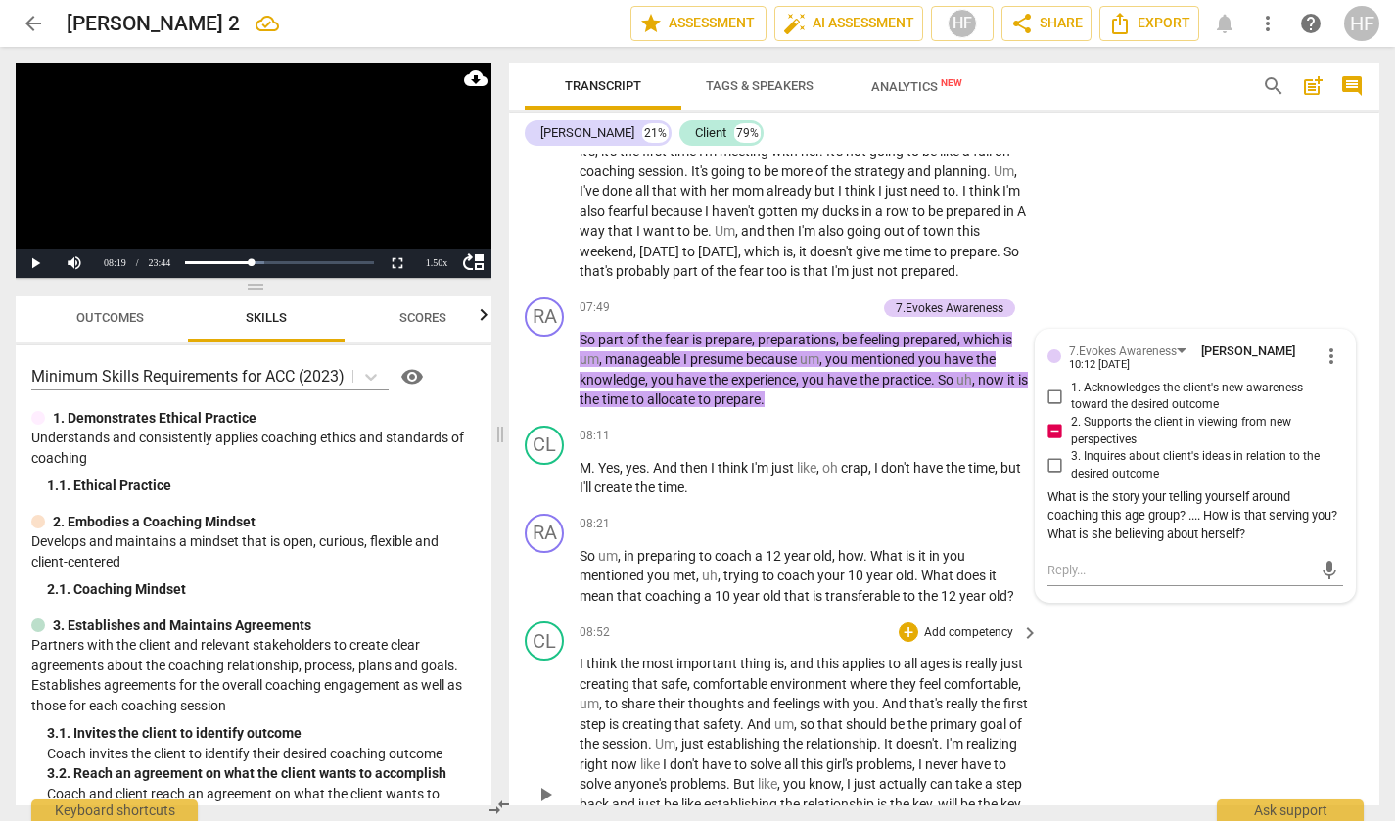
scroll to position [2385, 0]
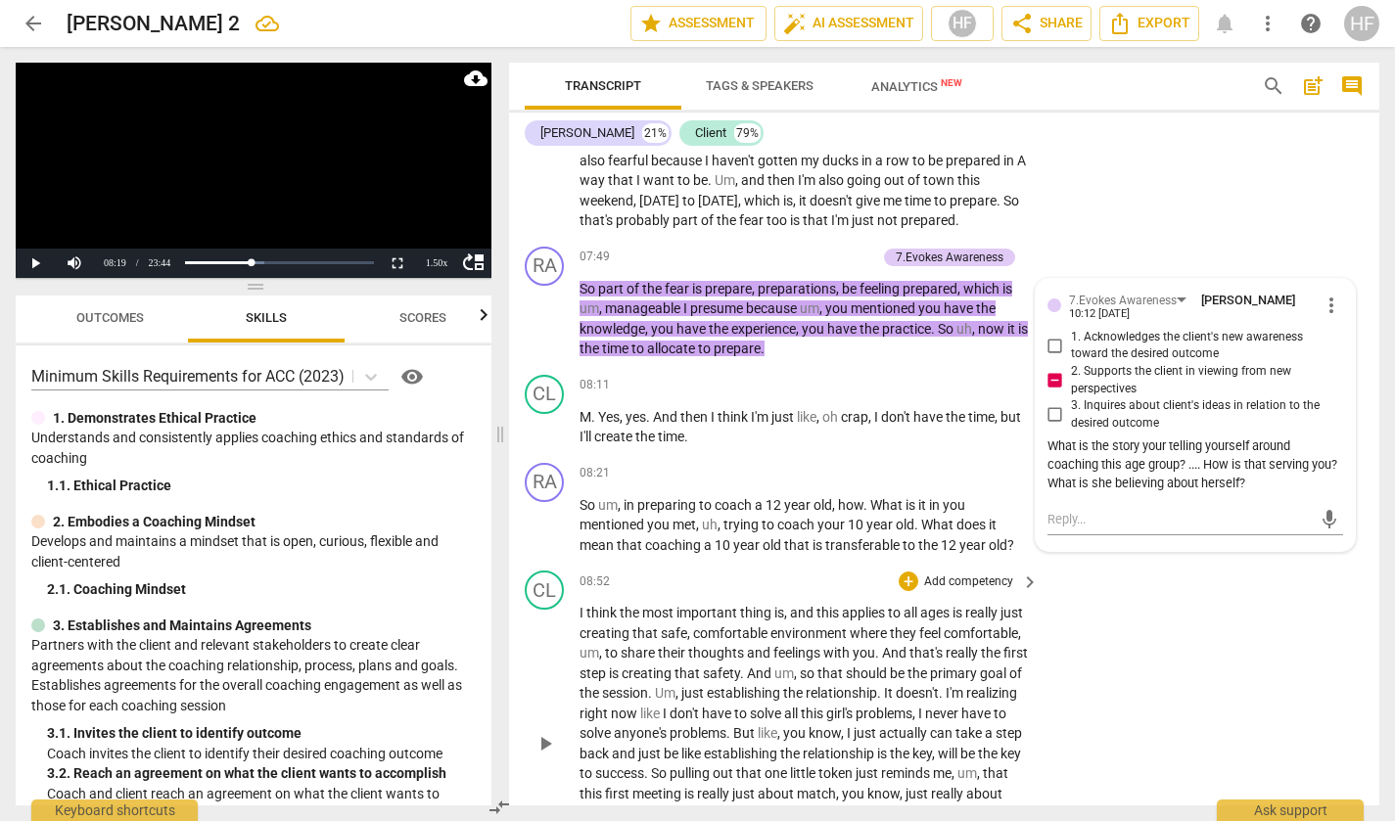
click at [1077, 646] on div "CL play_arrow pause 08:52 + Add competency keyboard_arrow_right I think the mos…" at bounding box center [944, 727] width 870 height 329
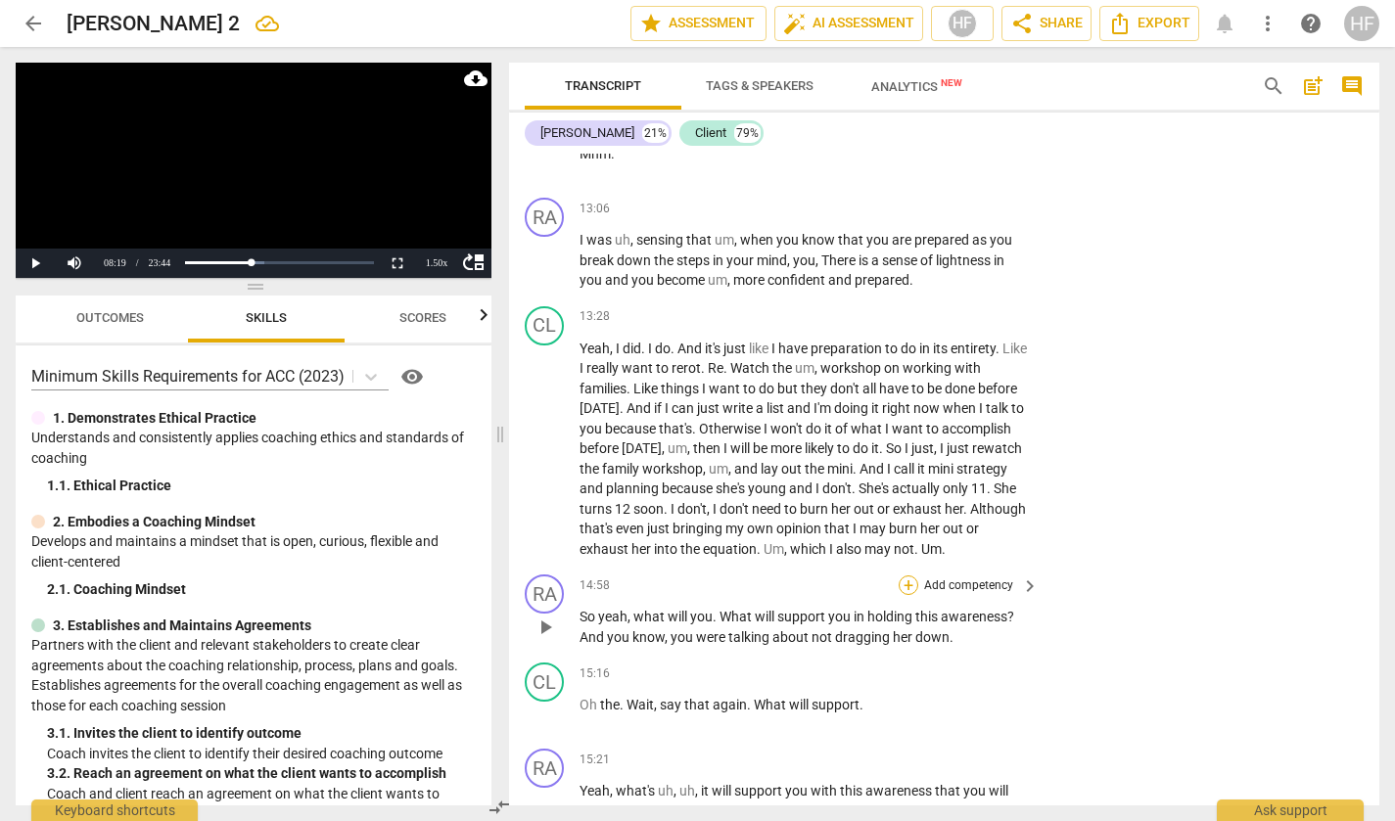
click at [903, 592] on div "+" at bounding box center [909, 586] width 20 height 20
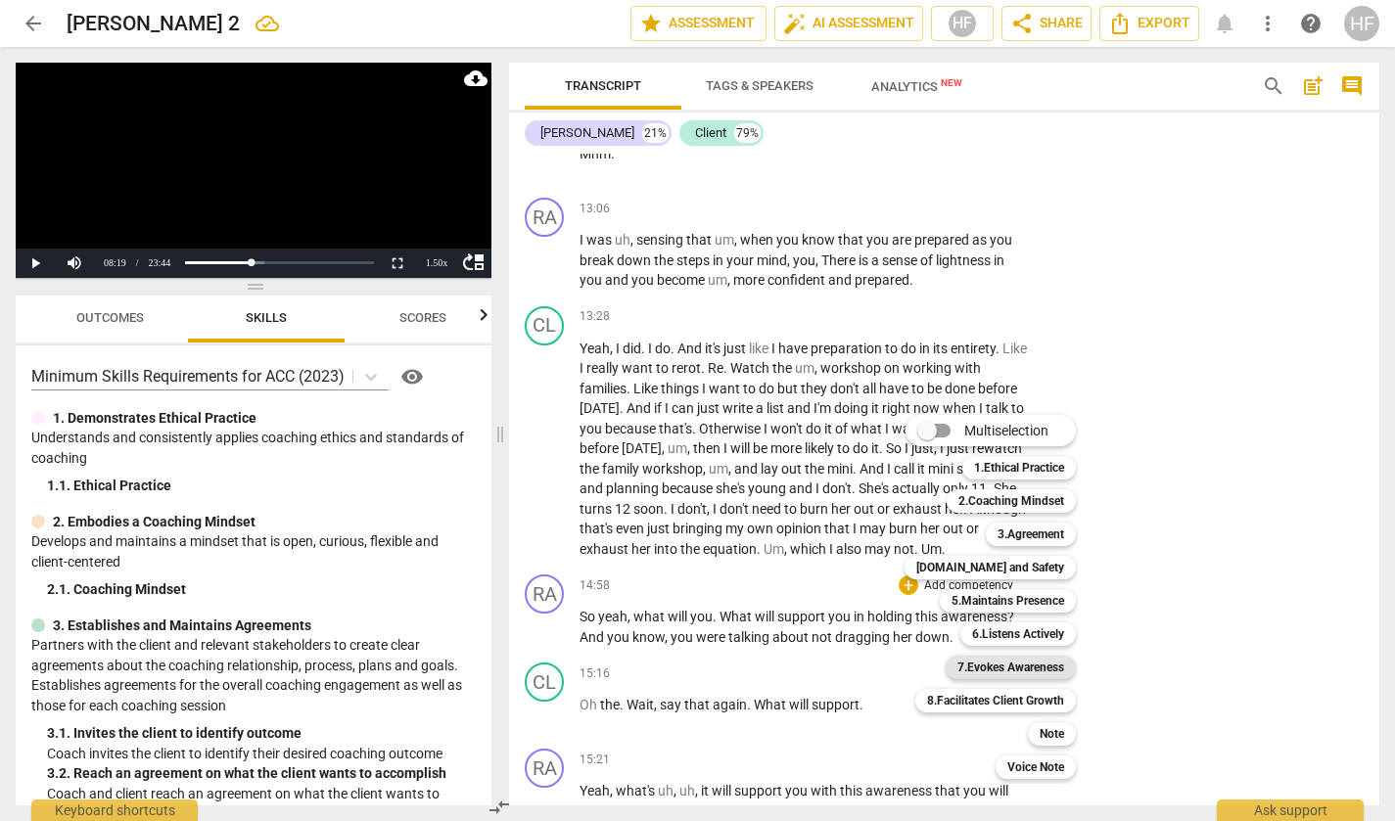
click at [1048, 669] on b "7.Evokes Awareness" at bounding box center [1010, 667] width 107 height 23
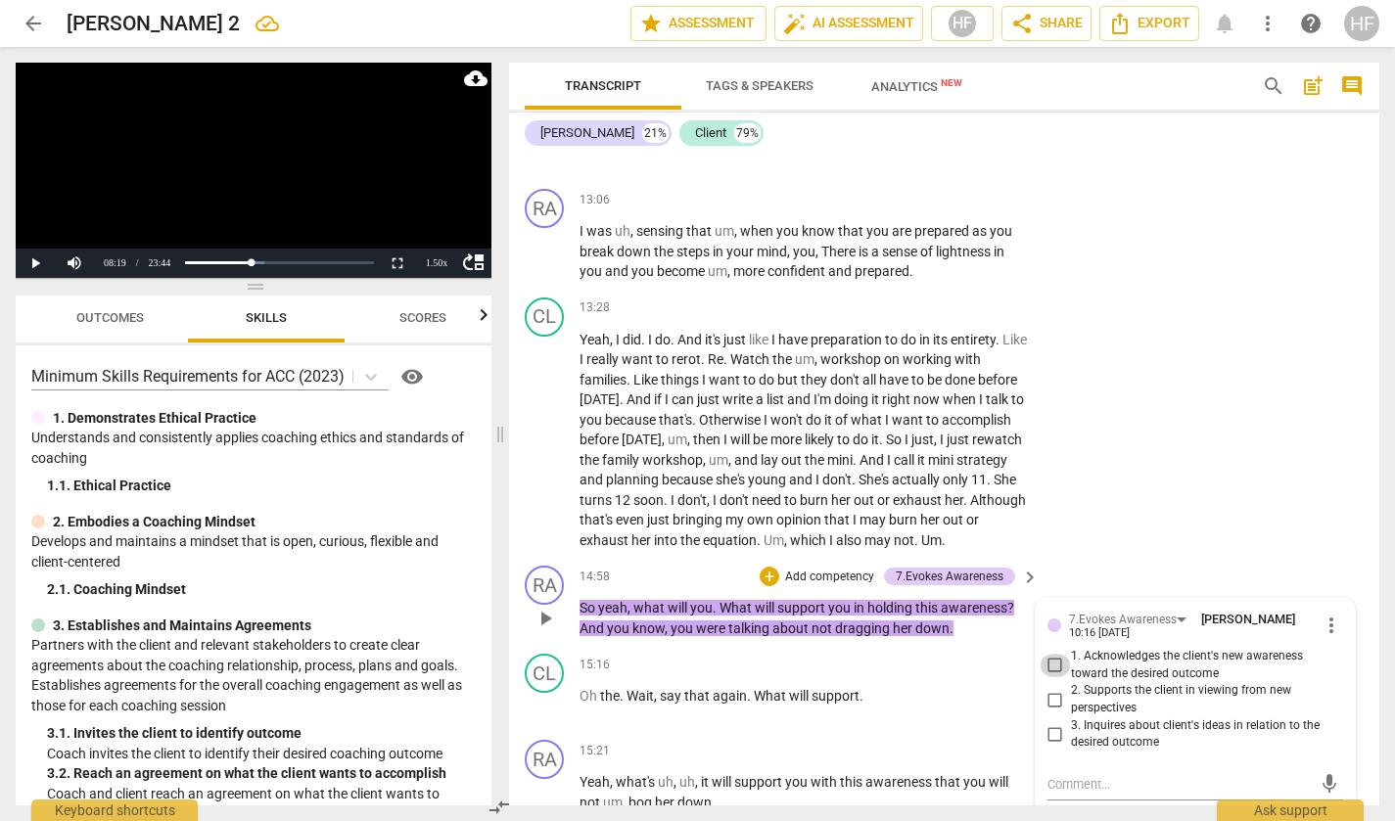
click at [1056, 677] on input "1. Acknowledges the client's new awareness toward the desired outcome" at bounding box center [1055, 665] width 31 height 23
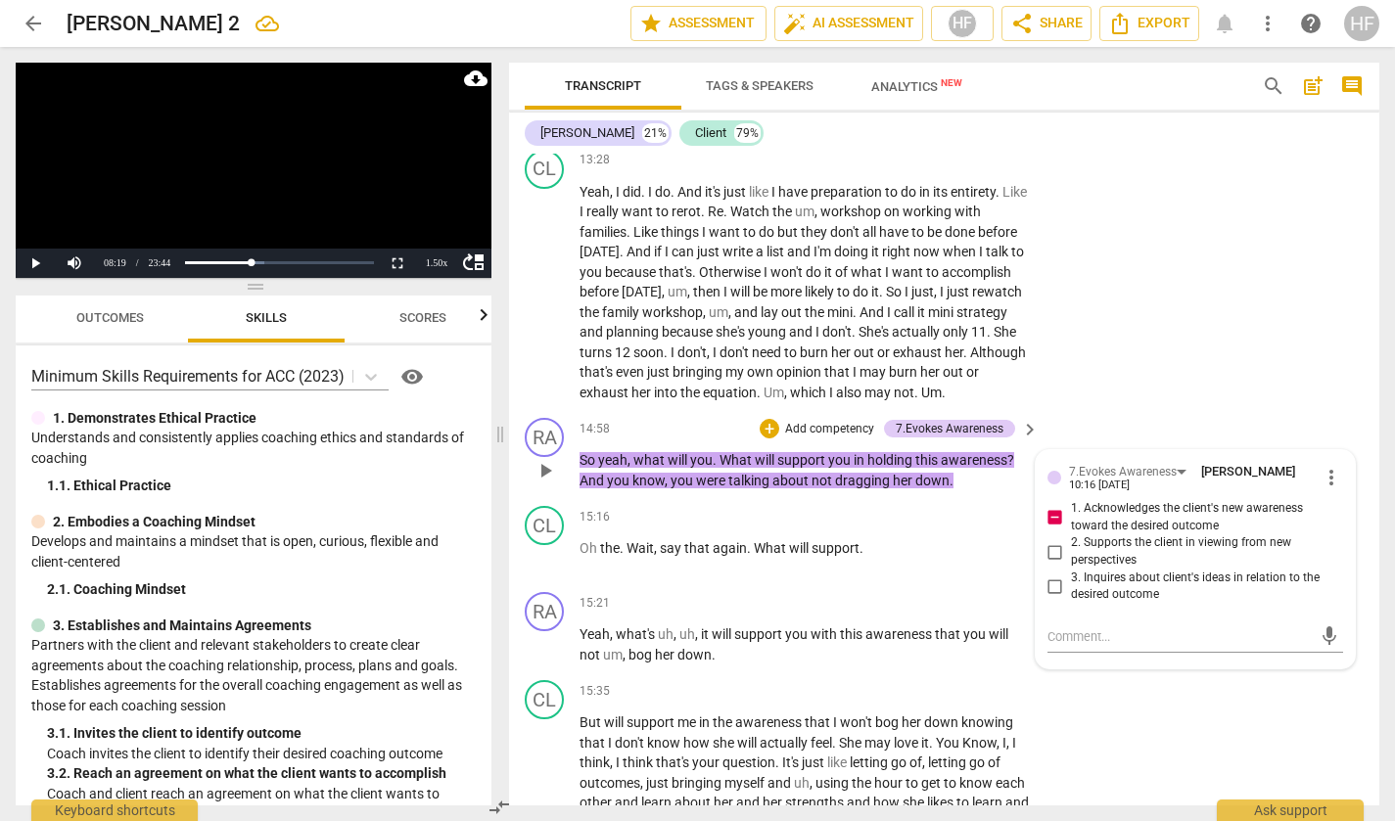
scroll to position [4005, 0]
click at [1081, 656] on div "mic" at bounding box center [1196, 634] width 296 height 43
click at [1089, 639] on textarea at bounding box center [1180, 636] width 264 height 19
click at [1319, 639] on span "send" at bounding box center [1330, 636] width 22 height 22
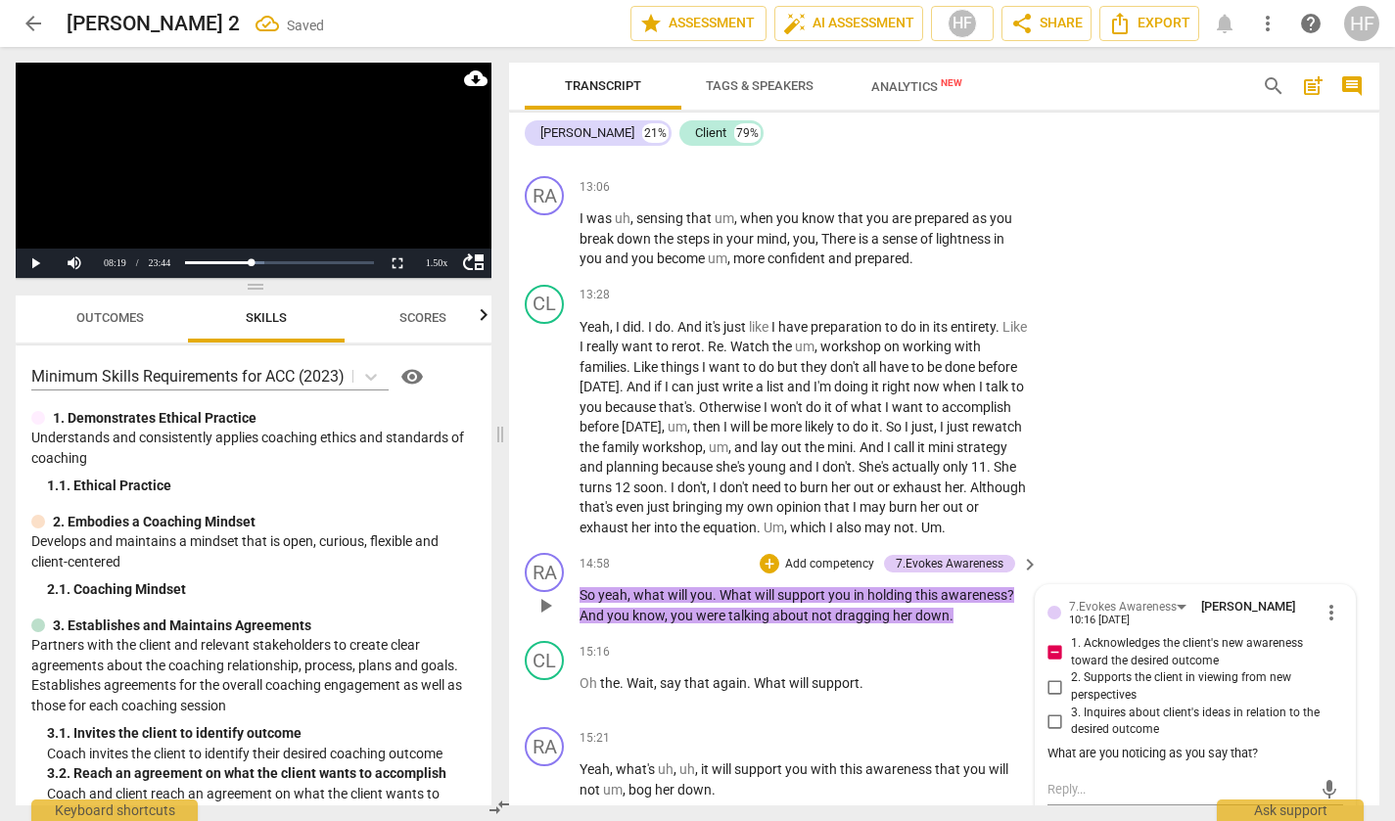
scroll to position [3869, 0]
click at [425, 258] on div "1.50 x" at bounding box center [436, 263] width 39 height 29
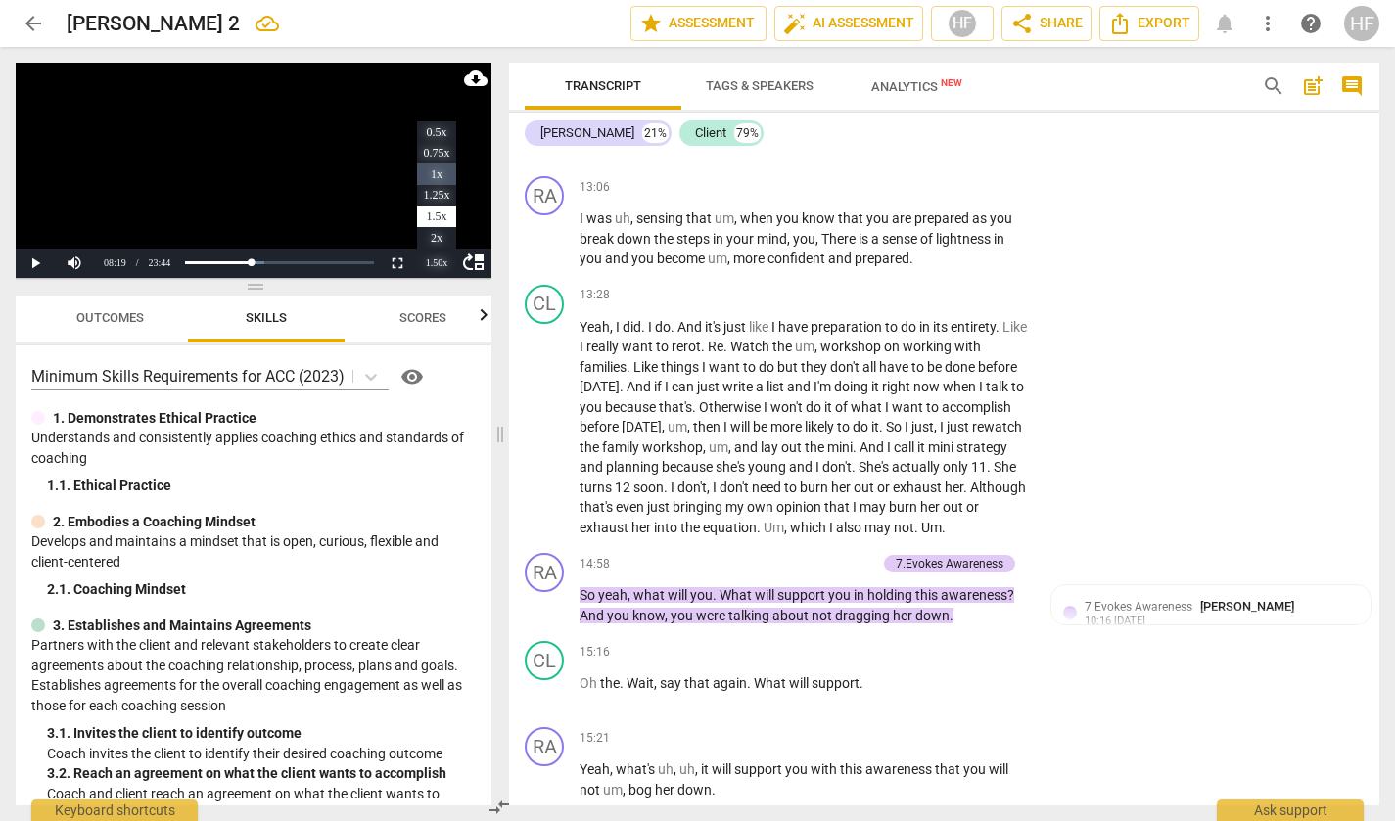
click at [443, 180] on li "1x" at bounding box center [436, 174] width 39 height 22
click at [549, 437] on span "play_arrow" at bounding box center [545, 427] width 23 height 23
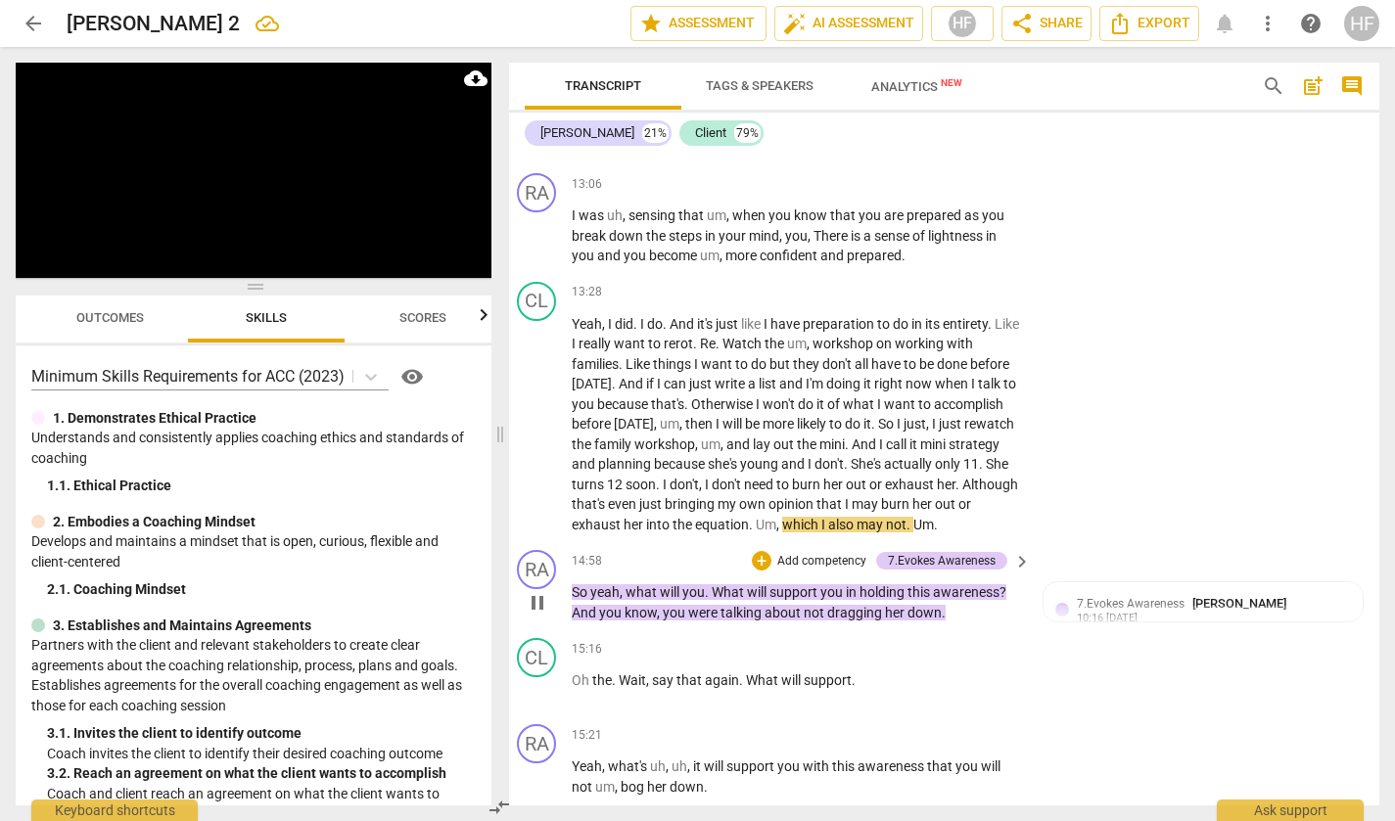
scroll to position [3876, 16]
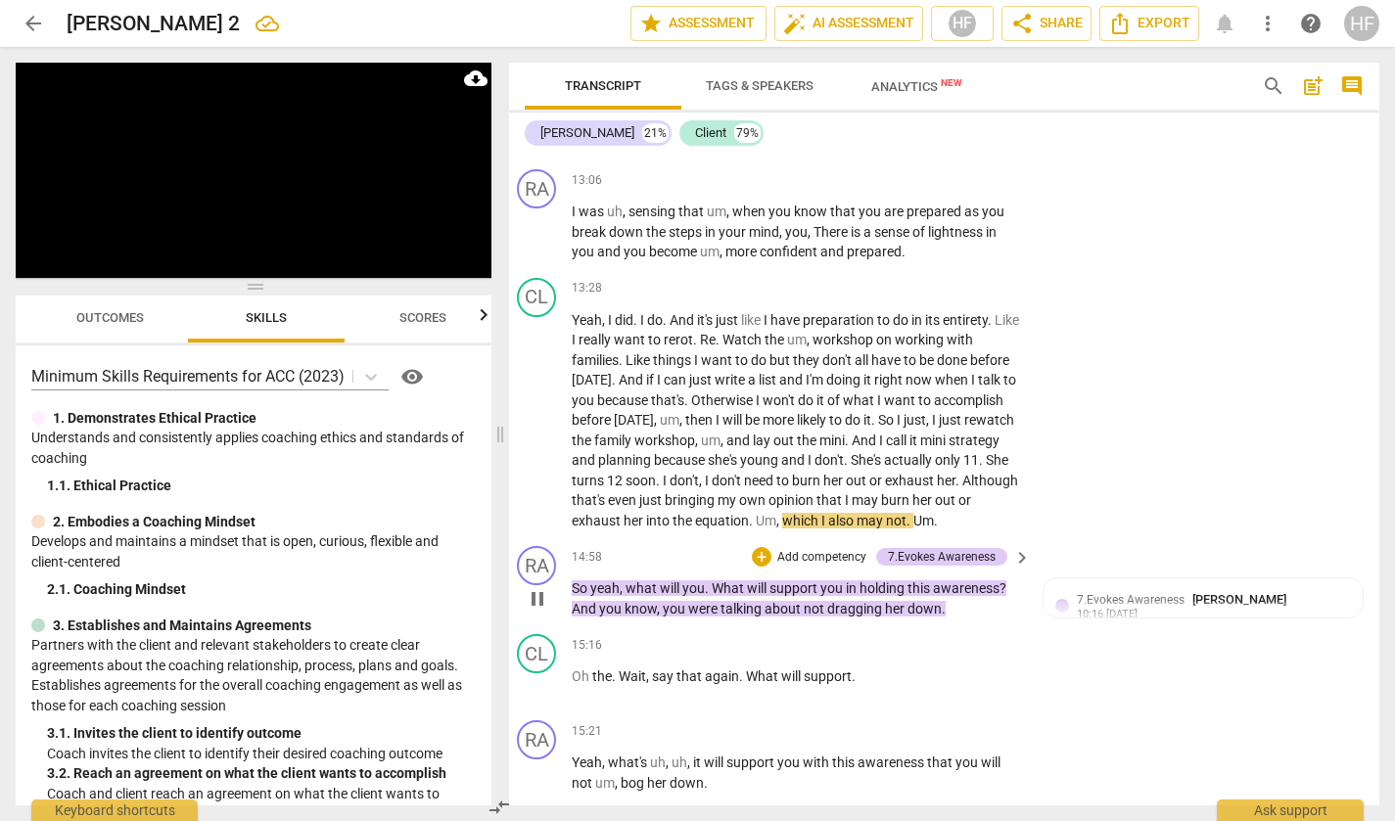
click at [541, 611] on span "pause" at bounding box center [537, 598] width 23 height 23
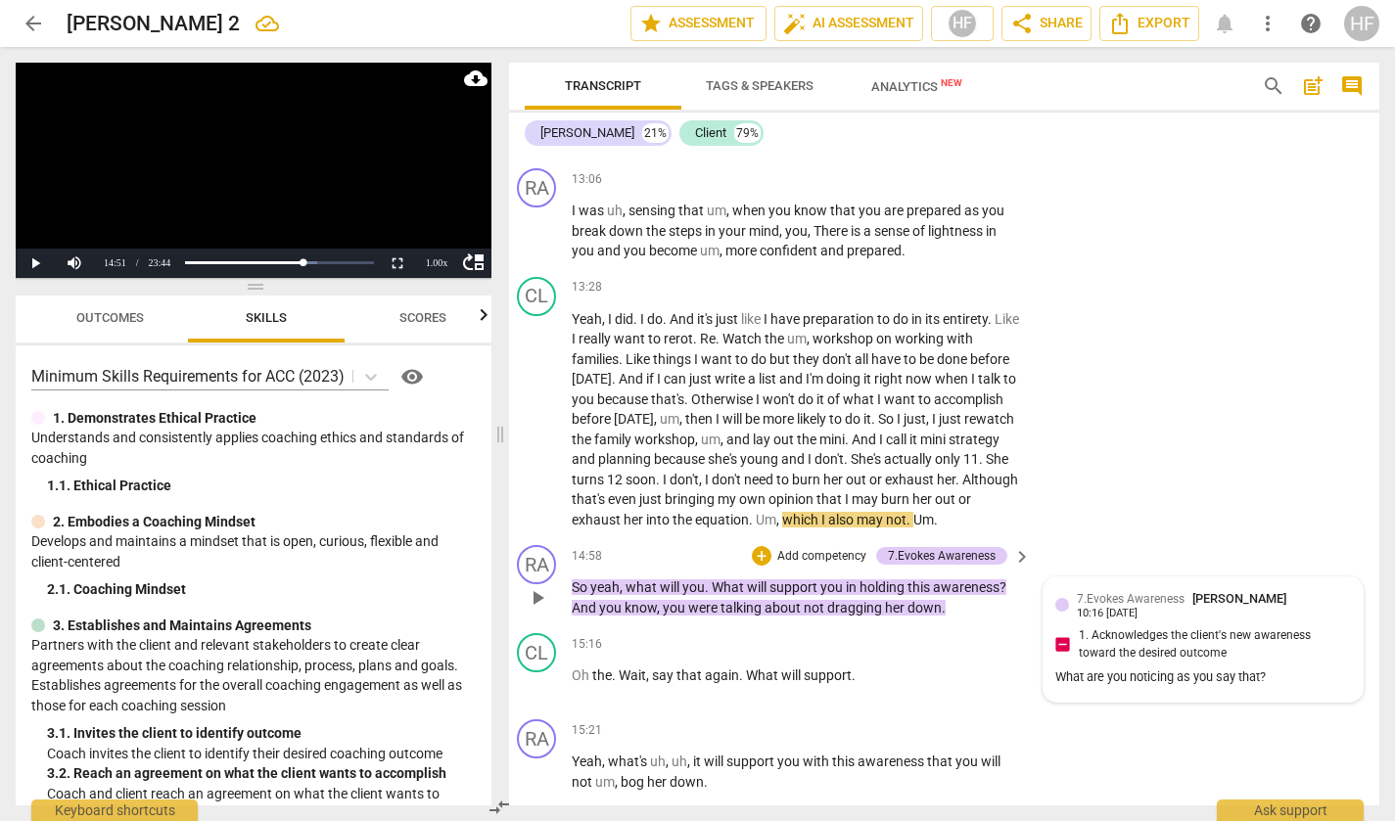
click at [1160, 685] on div "What are you noticing as you say that?" at bounding box center [1203, 678] width 296 height 19
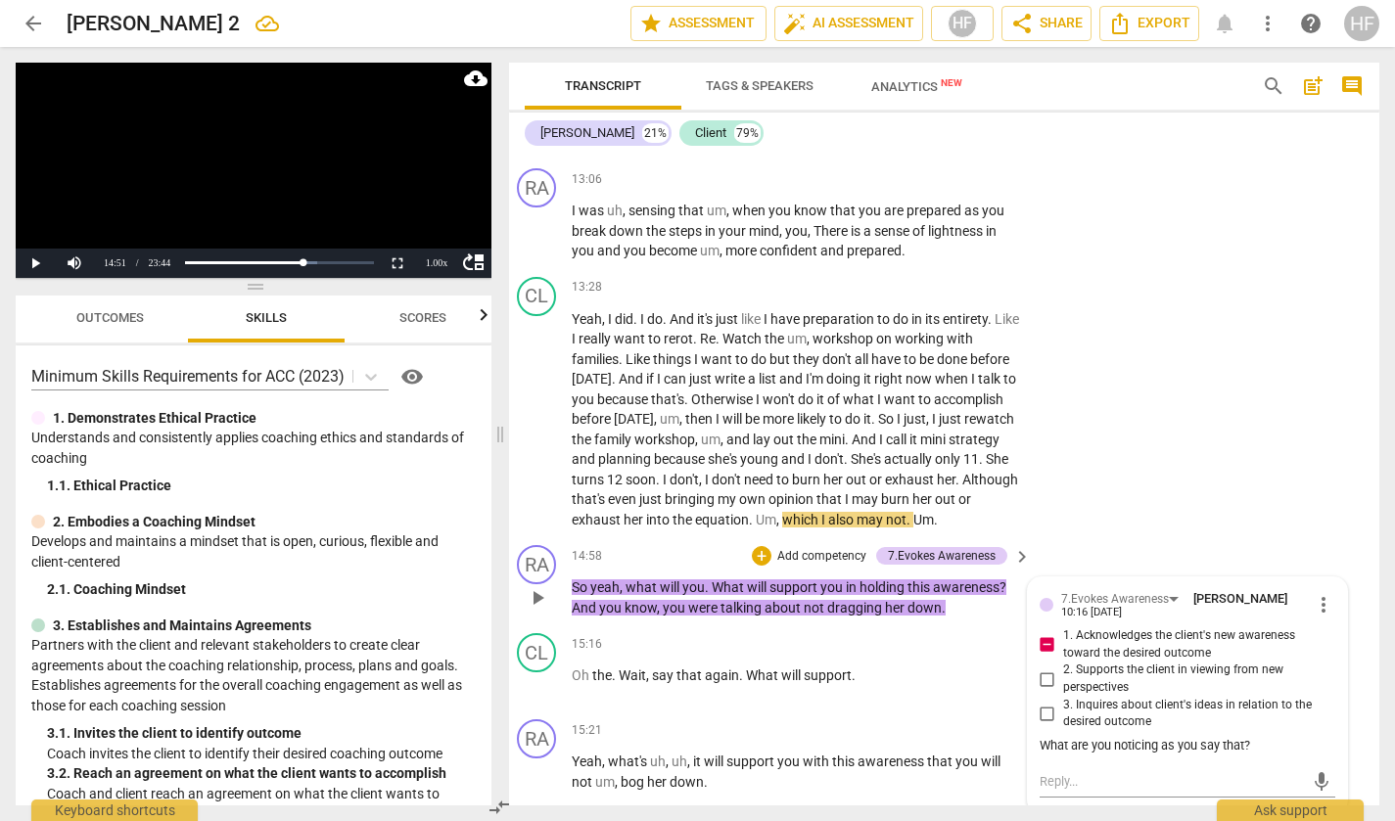
click at [1312, 617] on span "more_vert" at bounding box center [1323, 604] width 23 height 23
click at [1328, 618] on li "Edit" at bounding box center [1332, 616] width 68 height 37
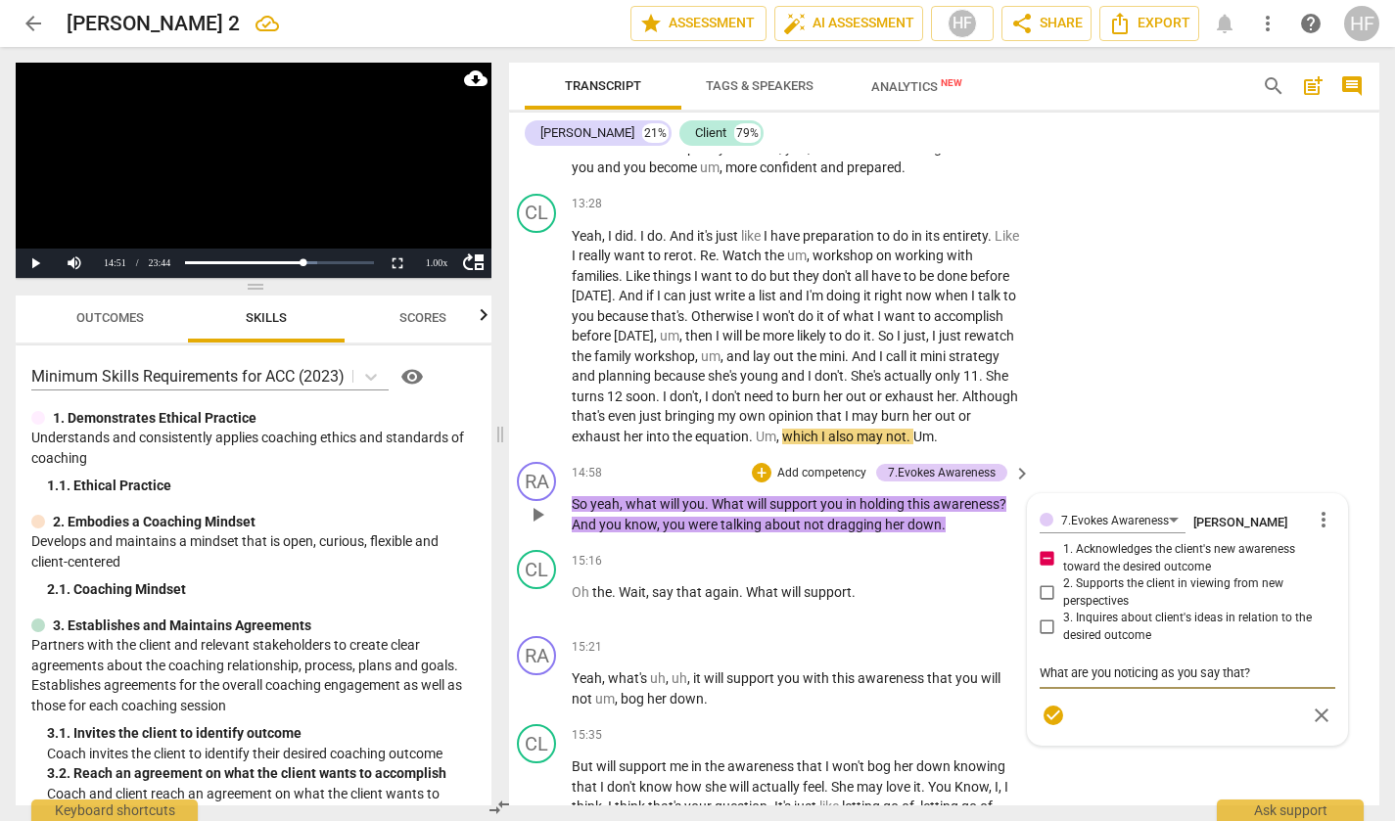
scroll to position [3974, 15]
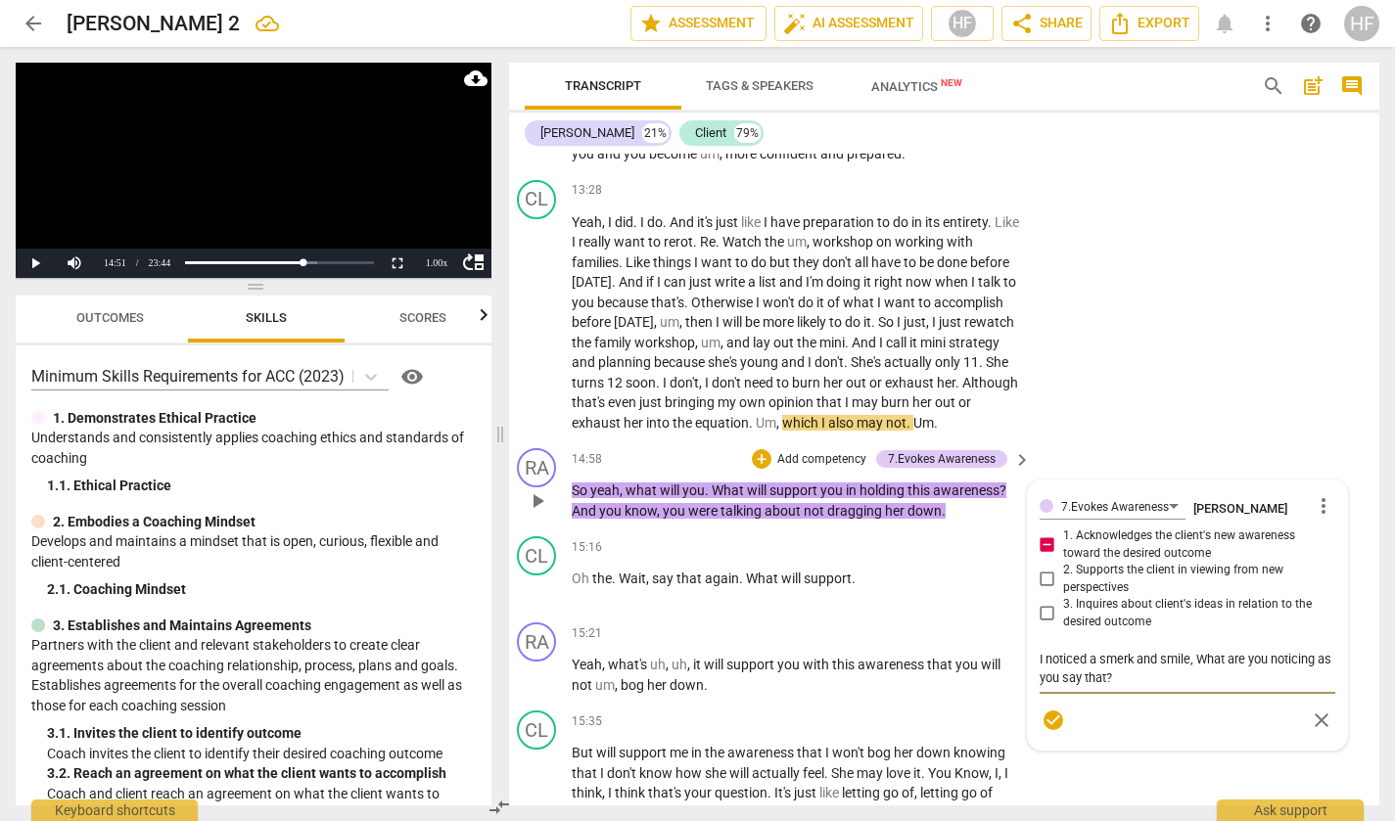
drag, startPoint x: 1202, startPoint y: 666, endPoint x: 1195, endPoint y: 690, distance: 25.4
click at [1201, 667] on textarea "I noticed a smerk and smile, What are you noticing as you say that?" at bounding box center [1188, 668] width 296 height 37
drag, startPoint x: 1132, startPoint y: 687, endPoint x: 1139, endPoint y: 711, distance: 24.5
click at [1132, 687] on textarea "I noticed a smerk and smile, what are you noticing as you say that?" at bounding box center [1188, 668] width 296 height 37
click at [1042, 746] on span "check_circle" at bounding box center [1053, 738] width 23 height 23
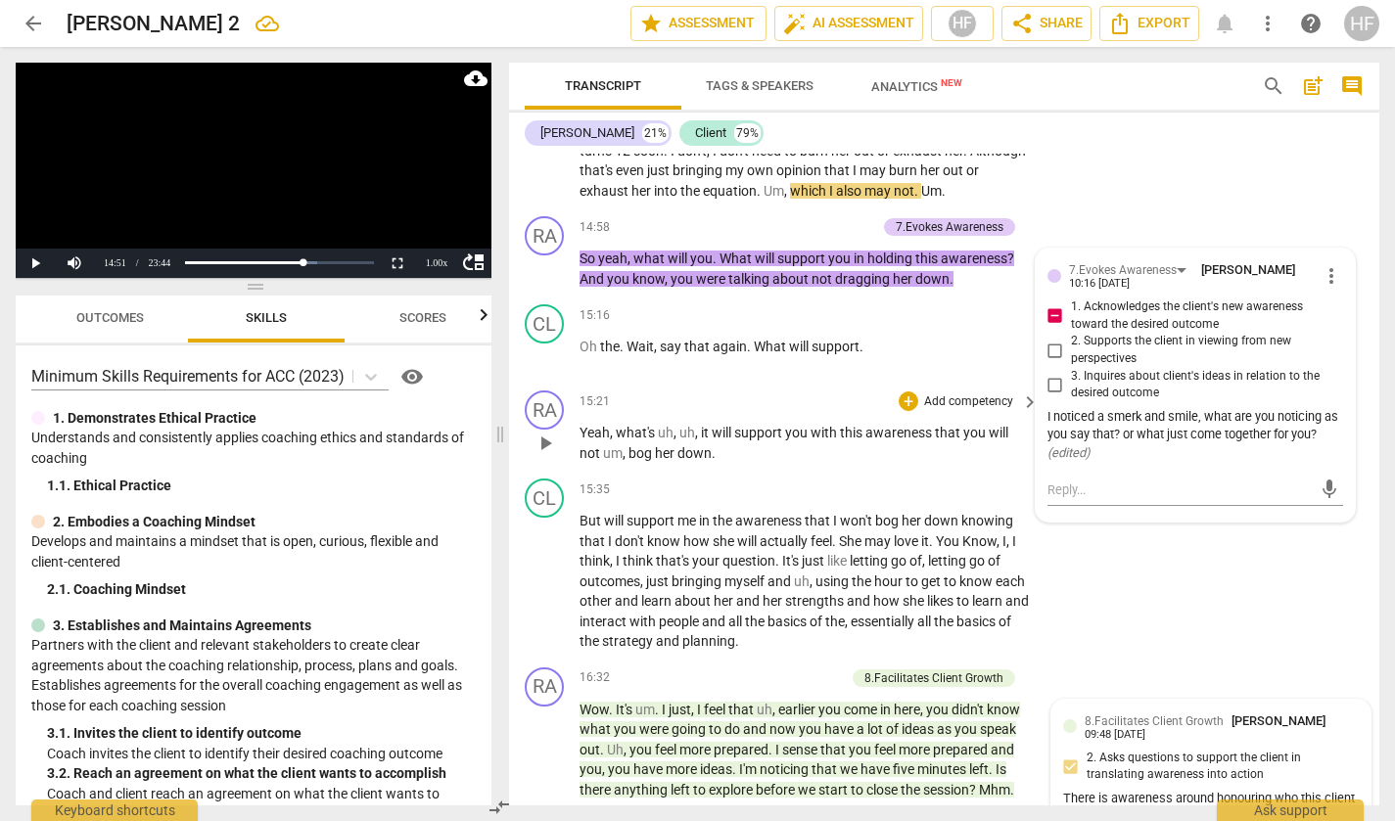
scroll to position [4118, 0]
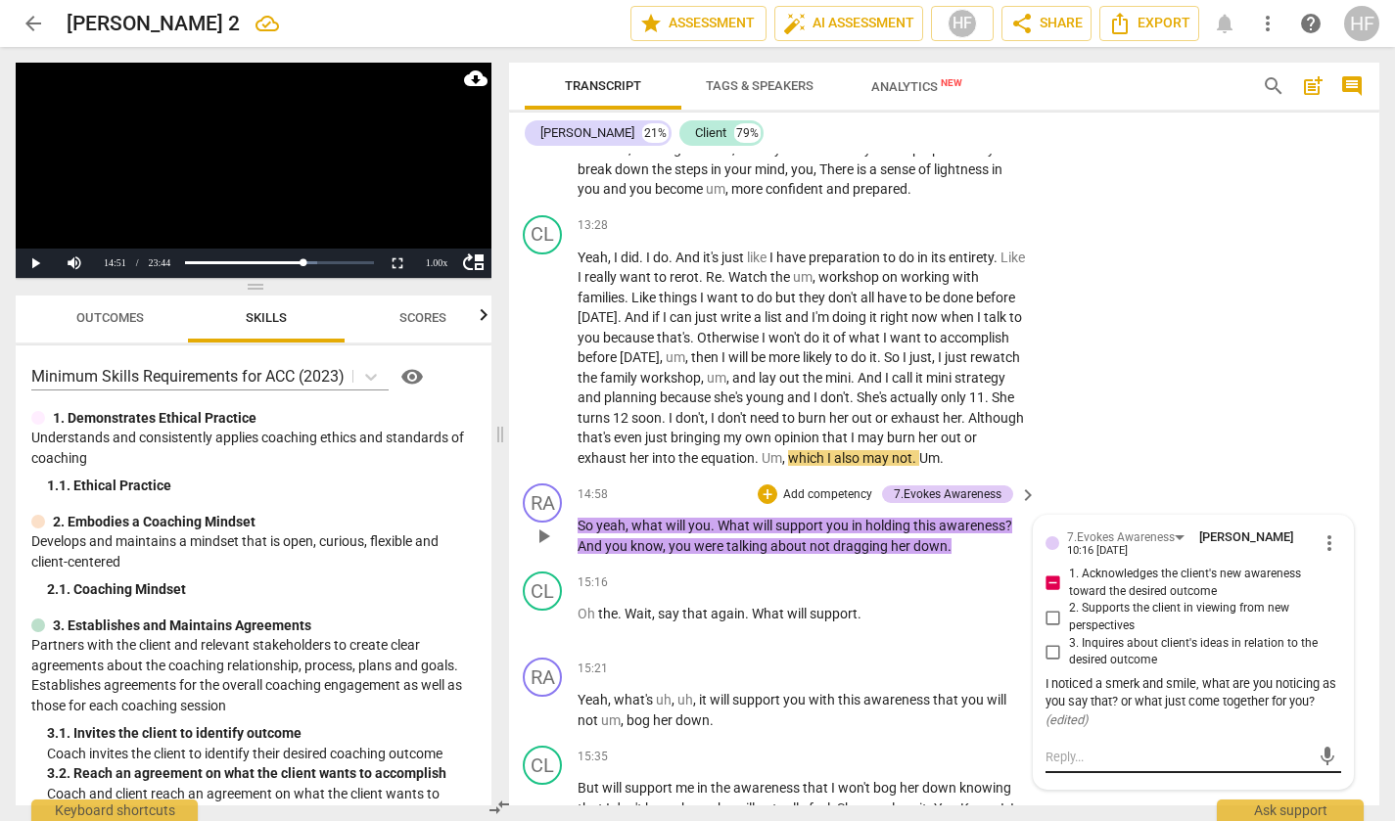
click at [1143, 766] on textarea at bounding box center [1178, 757] width 264 height 19
click at [1322, 760] on span "send" at bounding box center [1328, 758] width 22 height 22
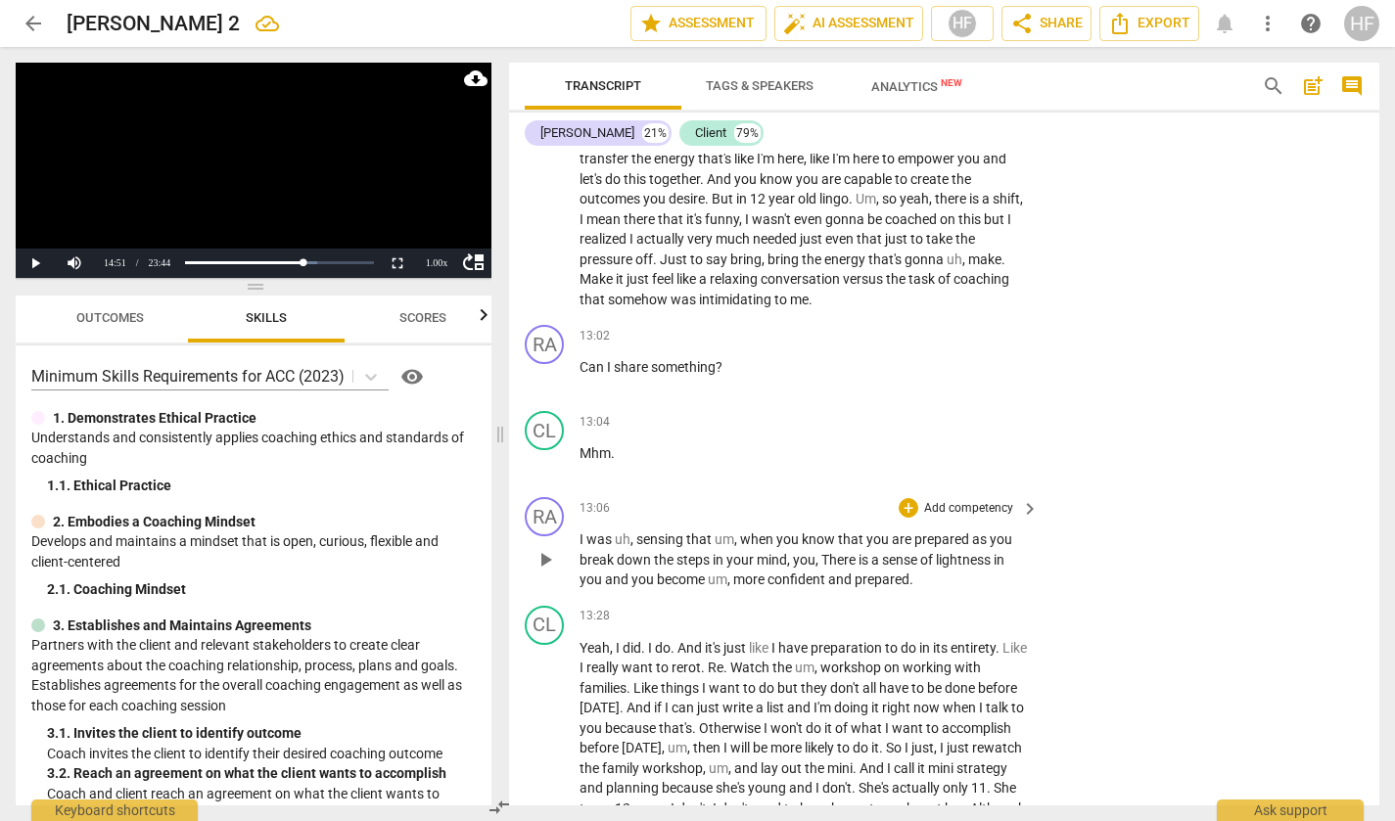
click at [543, 555] on span "play_arrow" at bounding box center [545, 559] width 23 height 23
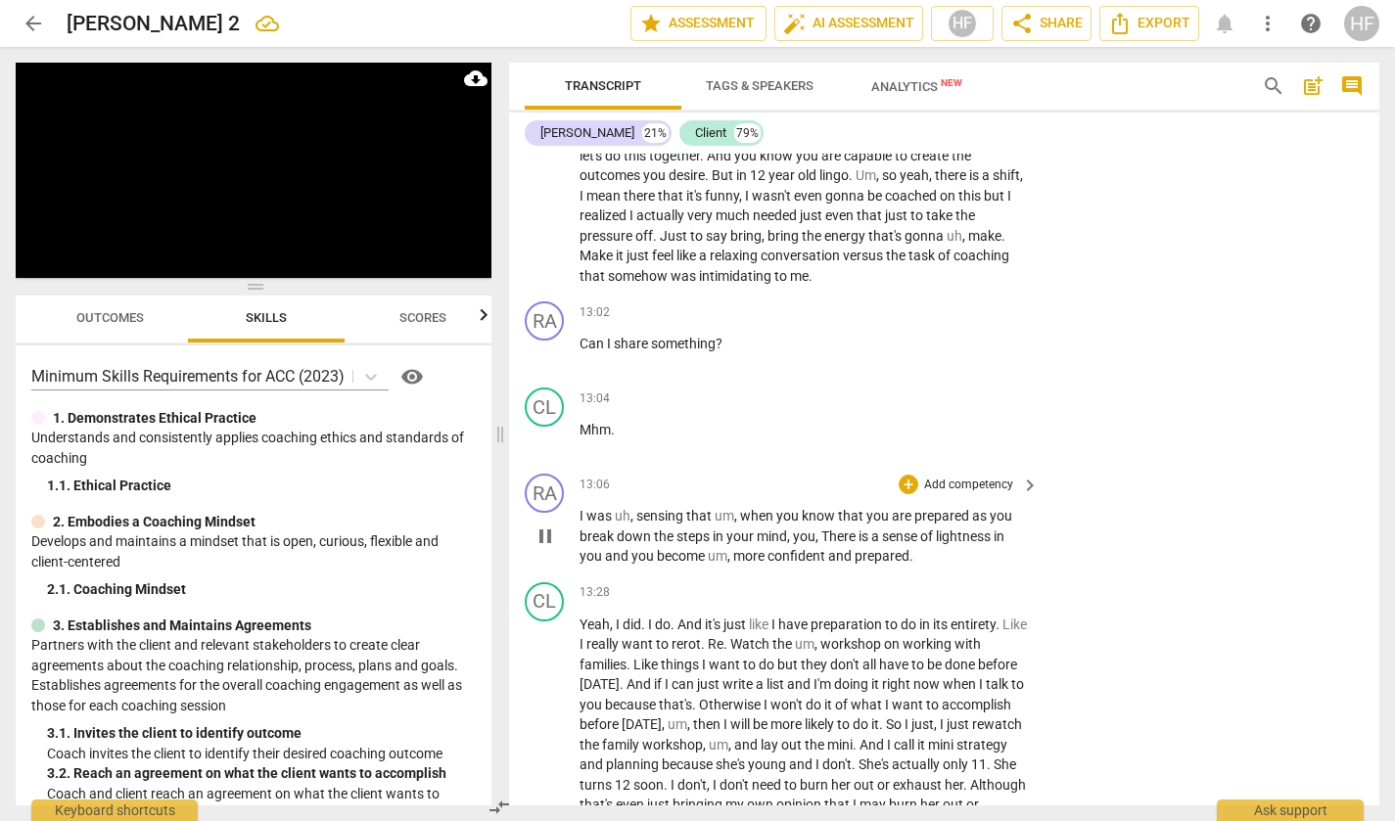
click at [547, 541] on span "pause" at bounding box center [545, 536] width 23 height 23
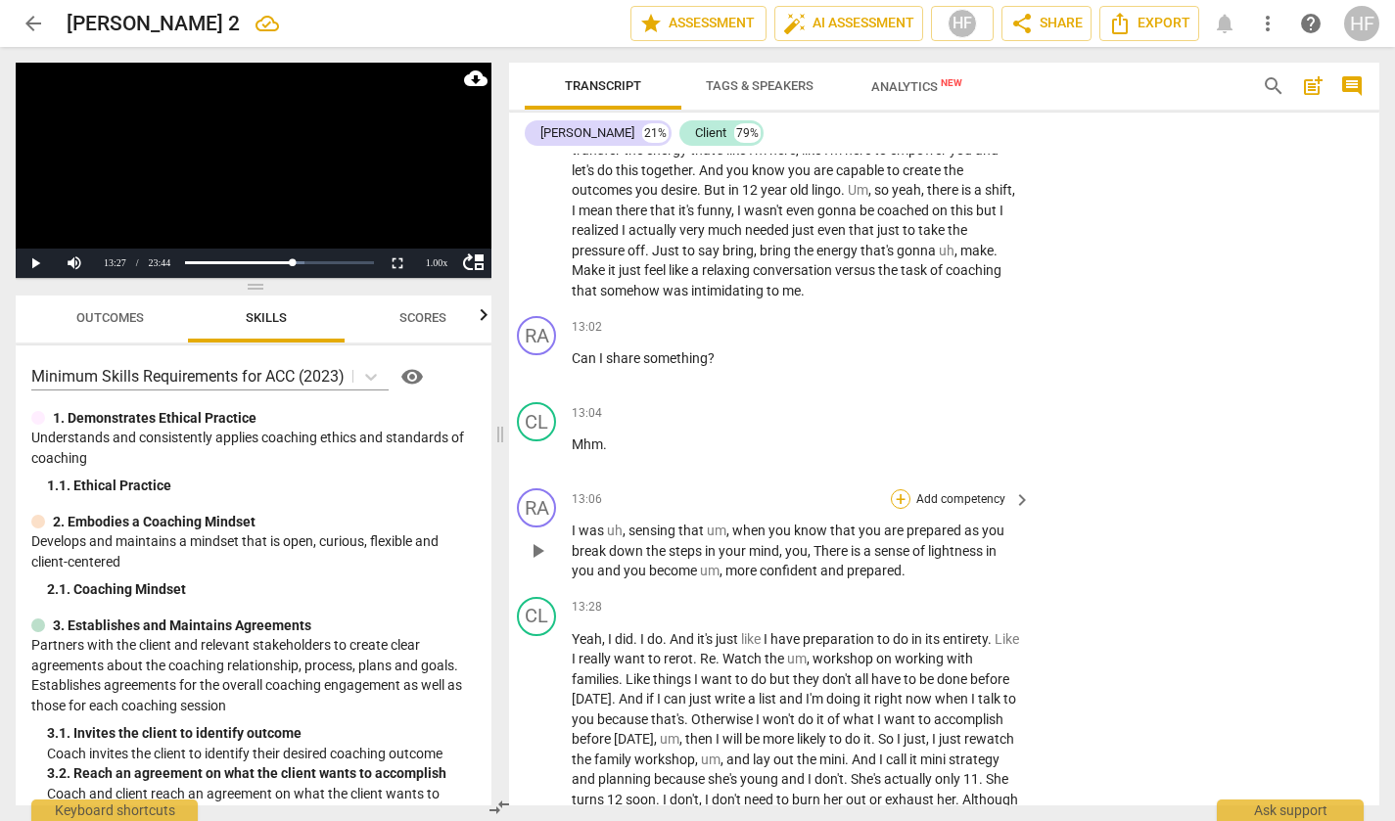
click at [900, 484] on div "RA play_arrow pause 13:06 + Add competency keyboard_arrow_right I was uh , sens…" at bounding box center [936, 535] width 870 height 109
click at [895, 500] on div "+" at bounding box center [901, 499] width 20 height 20
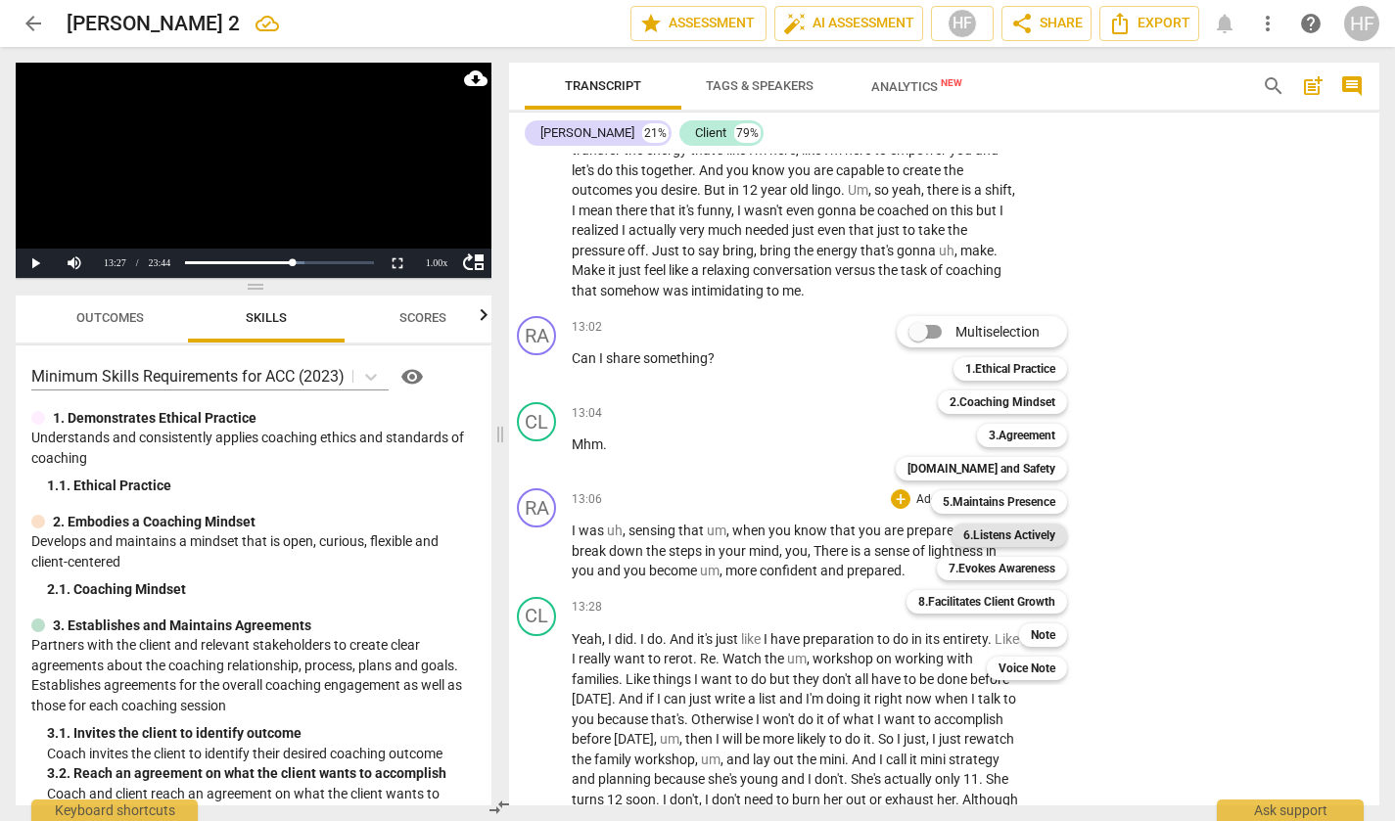
click at [1053, 535] on b "6.Listens Actively" at bounding box center [1009, 535] width 92 height 23
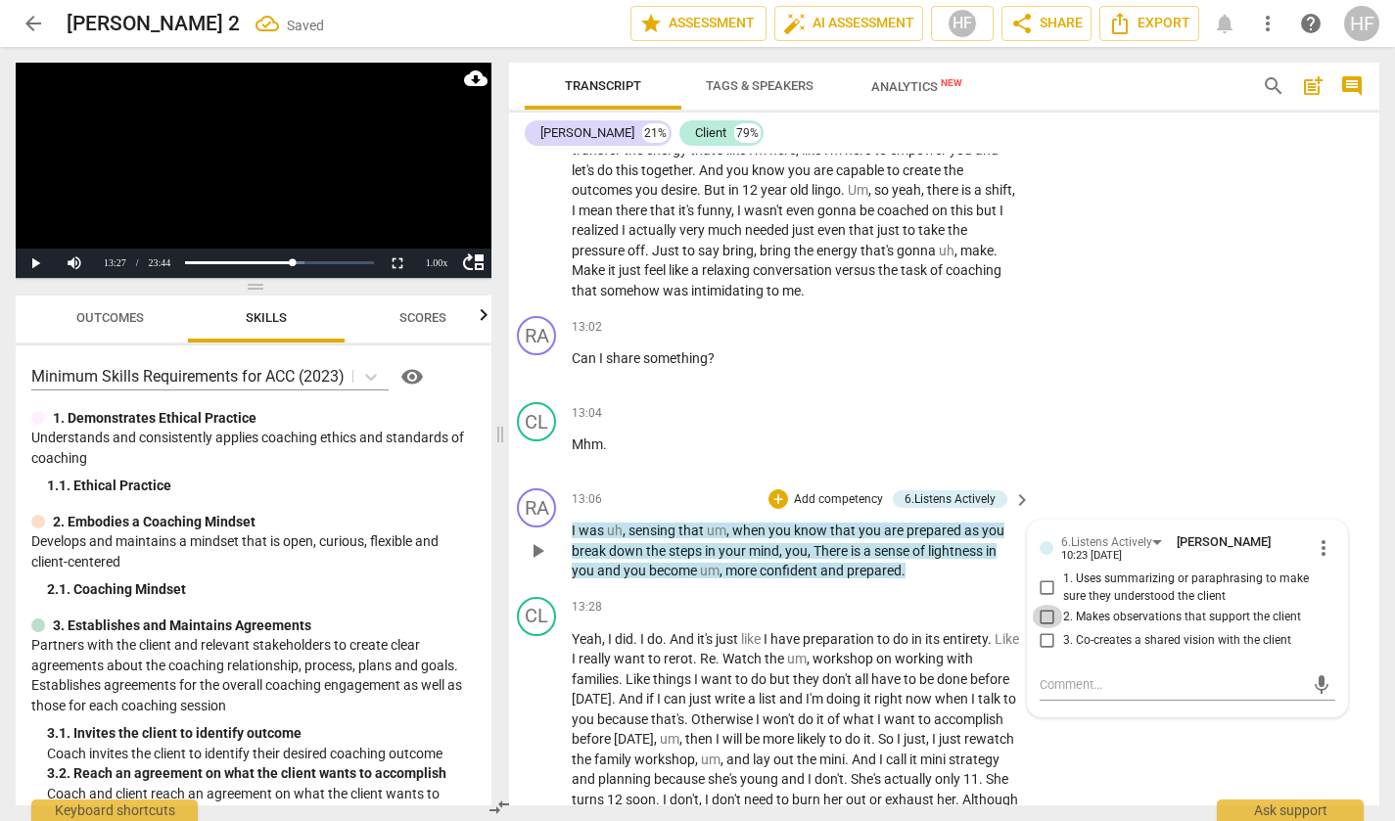
click at [1047, 611] on input "2. Makes observations that support the client" at bounding box center [1047, 616] width 31 height 23
click at [1038, 633] on input "3. Co-creates a shared vision with the client" at bounding box center [1047, 640] width 31 height 23
click at [1064, 682] on textarea at bounding box center [1172, 685] width 264 height 19
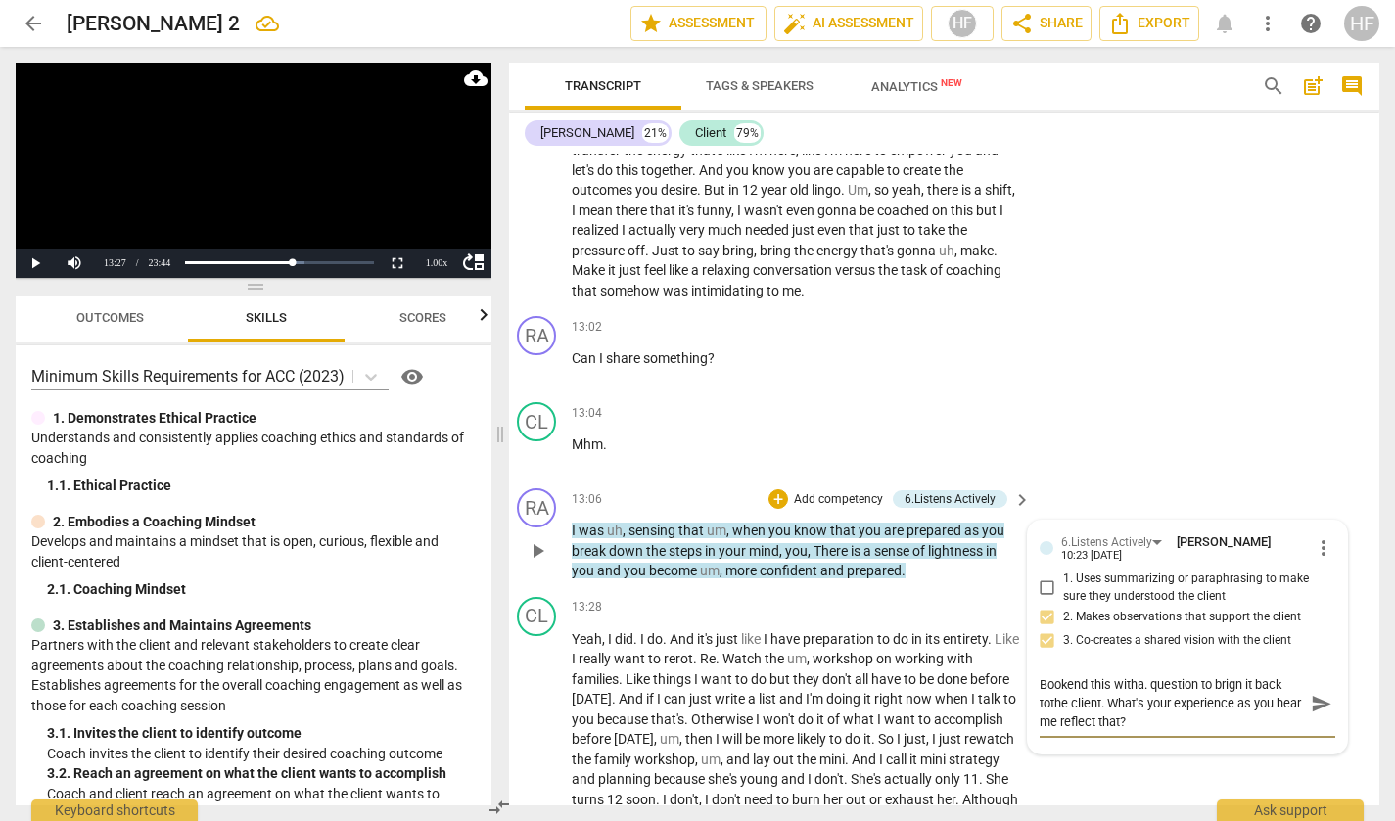
click at [1156, 682] on textarea "Bookend this witha. question to brign it back tothe client. What's your experie…" at bounding box center [1172, 704] width 264 height 56
click at [1316, 697] on span "send" at bounding box center [1322, 704] width 22 height 22
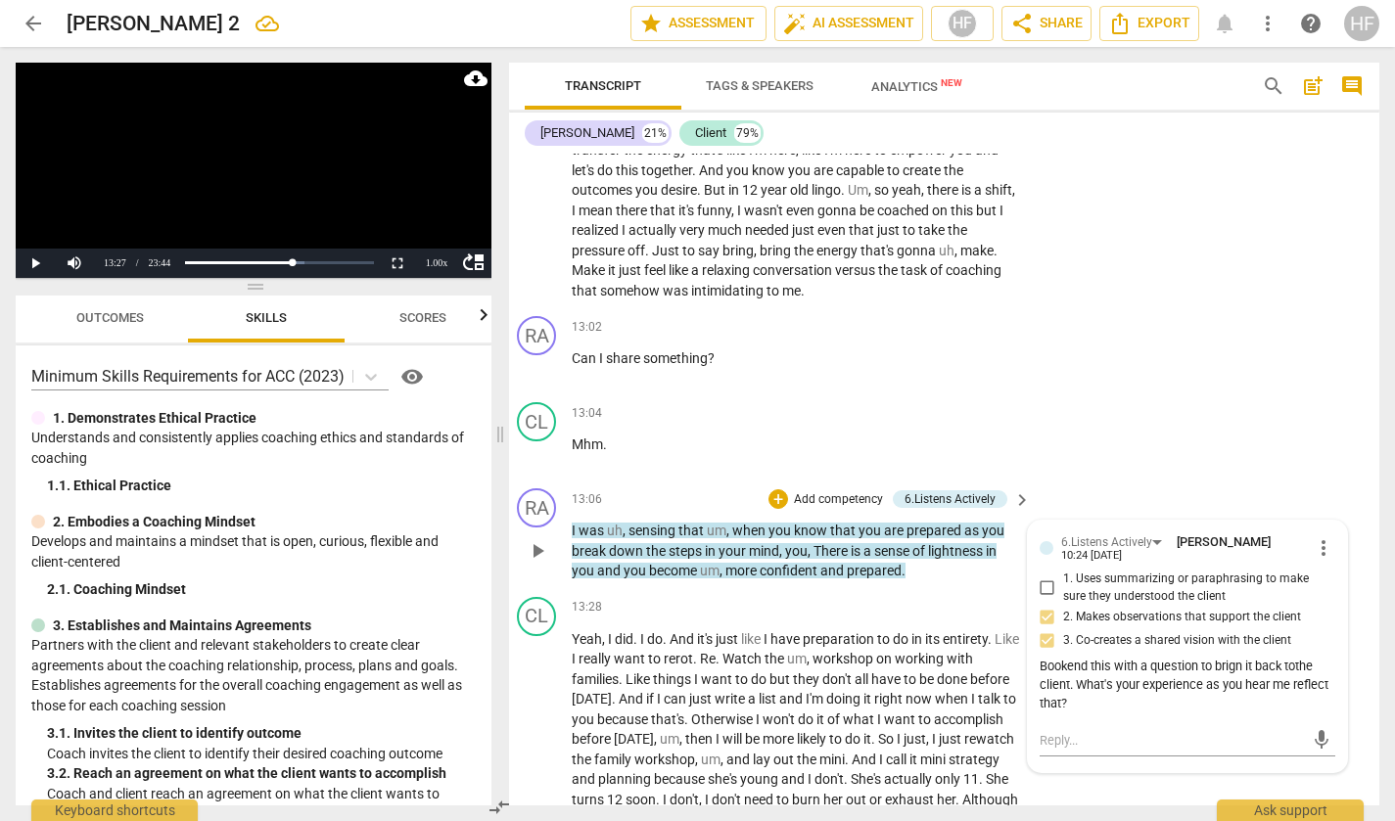
click at [1262, 680] on div "Bookend this with a question to brign it back tothe client. What's your experie…" at bounding box center [1188, 685] width 296 height 55
click at [1314, 540] on span "more_vert" at bounding box center [1323, 547] width 23 height 23
click at [1325, 557] on li "Edit" at bounding box center [1338, 547] width 68 height 37
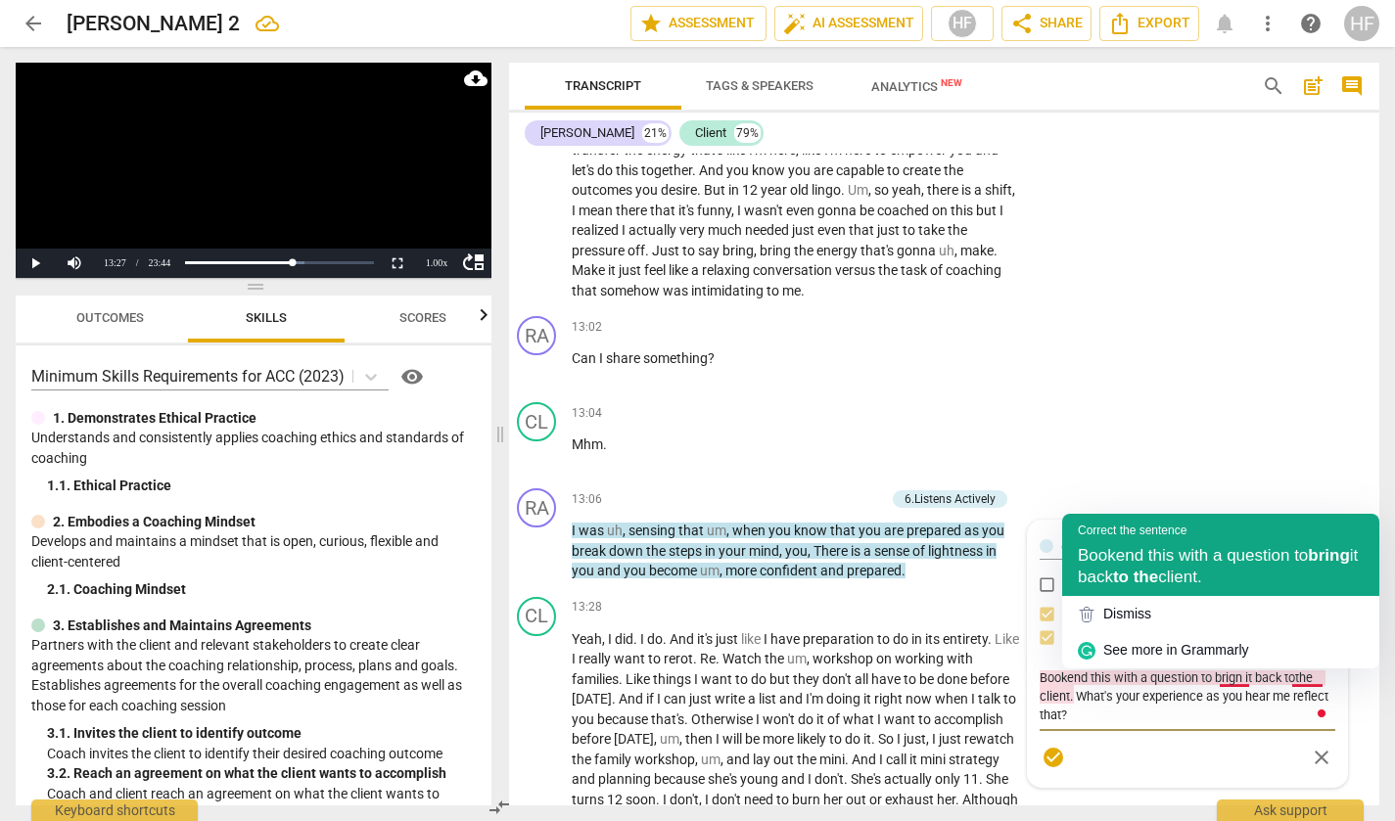
click at [1158, 576] on span "to the" at bounding box center [1135, 577] width 45 height 19
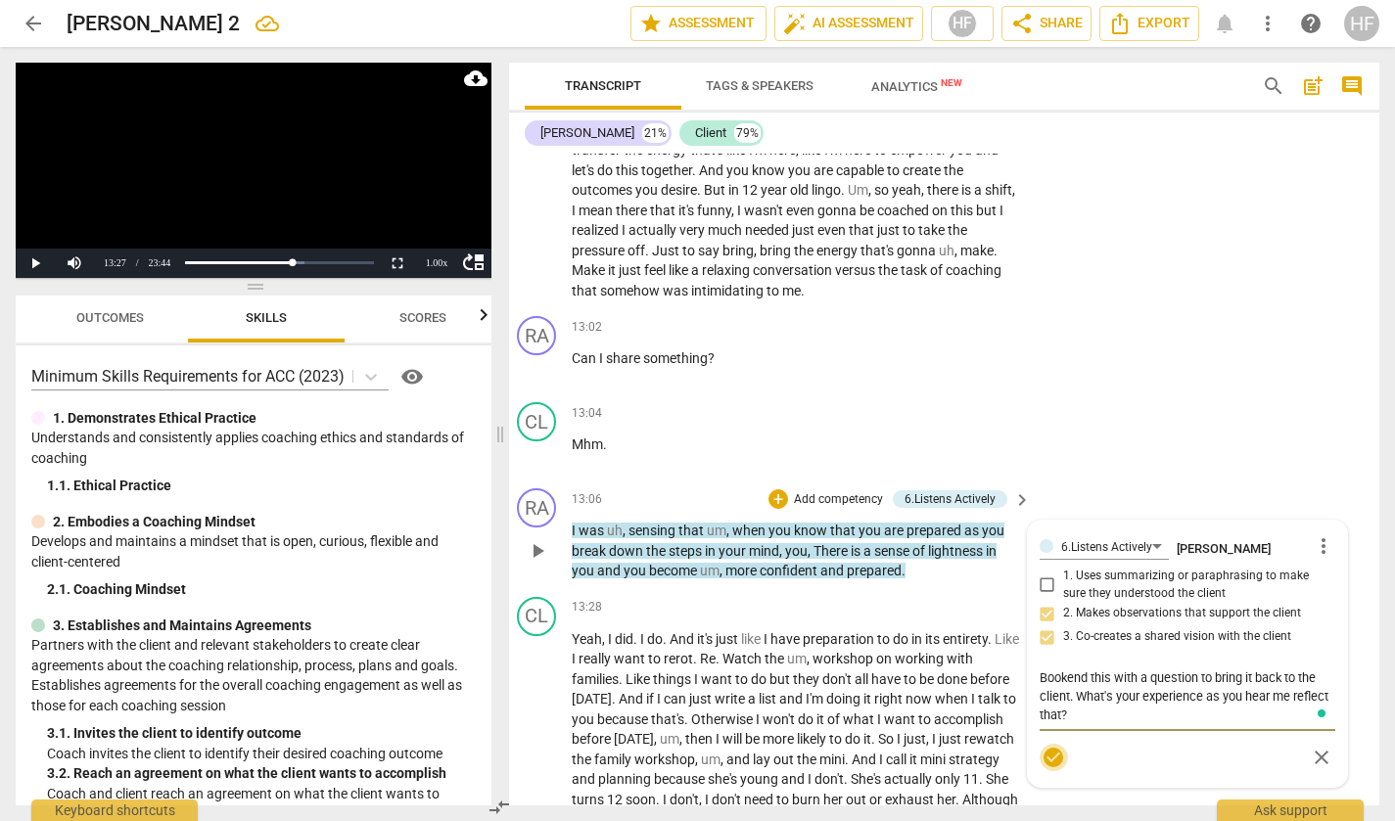
click at [1048, 752] on span "check_circle" at bounding box center [1053, 757] width 23 height 23
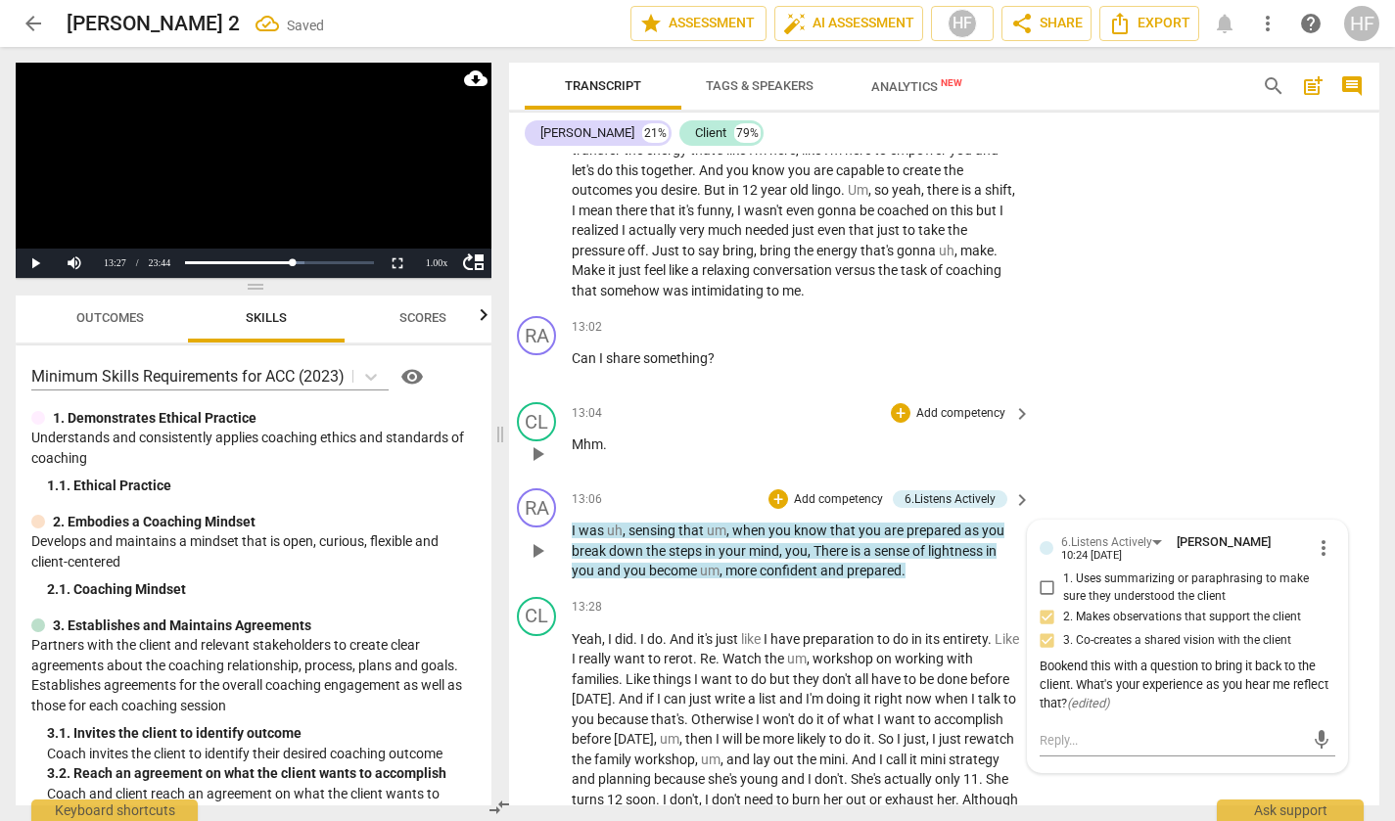
click at [1230, 463] on div "CL play_arrow pause 13:04 + Add competency keyboard_arrow_right Mhm ." at bounding box center [936, 438] width 870 height 86
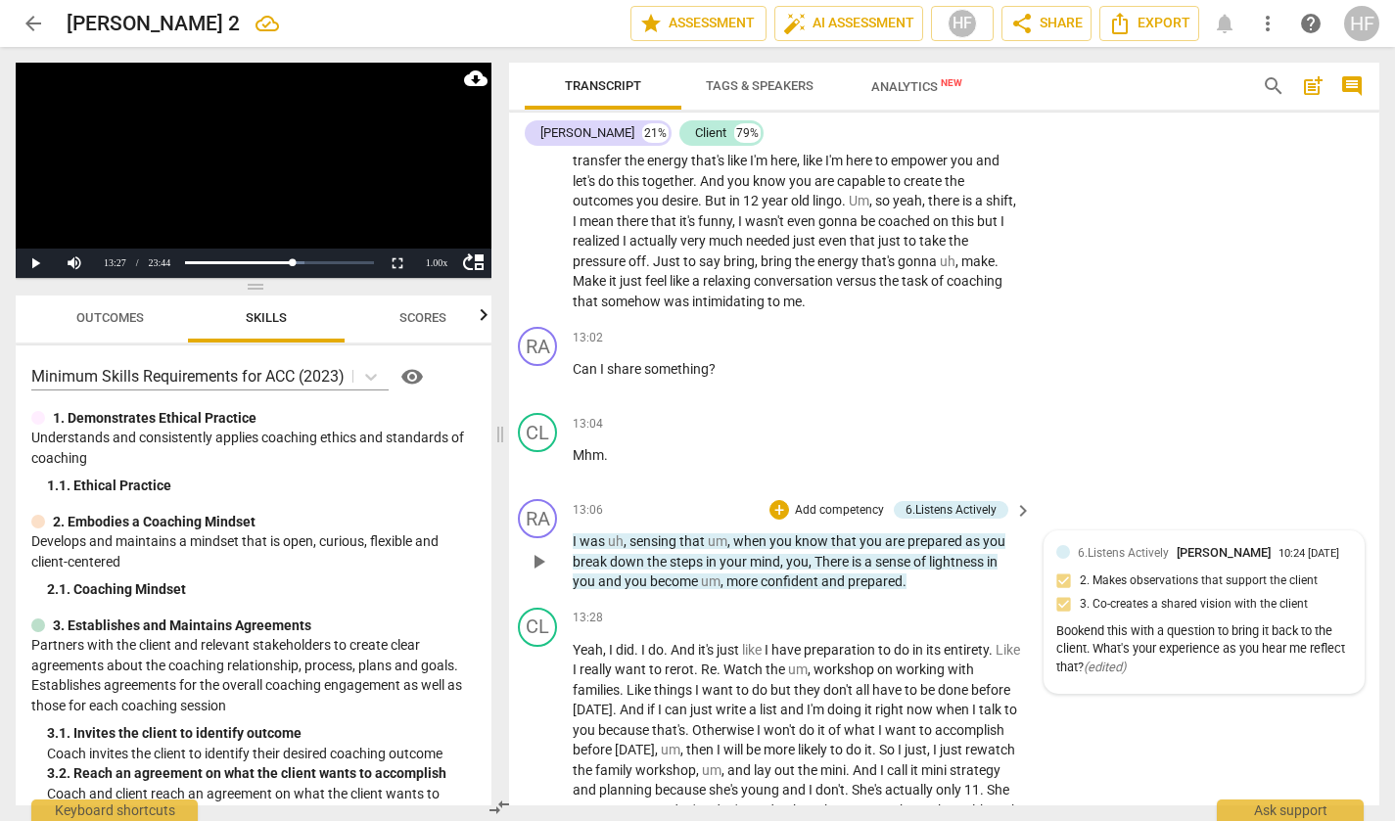
scroll to position [3542, 7]
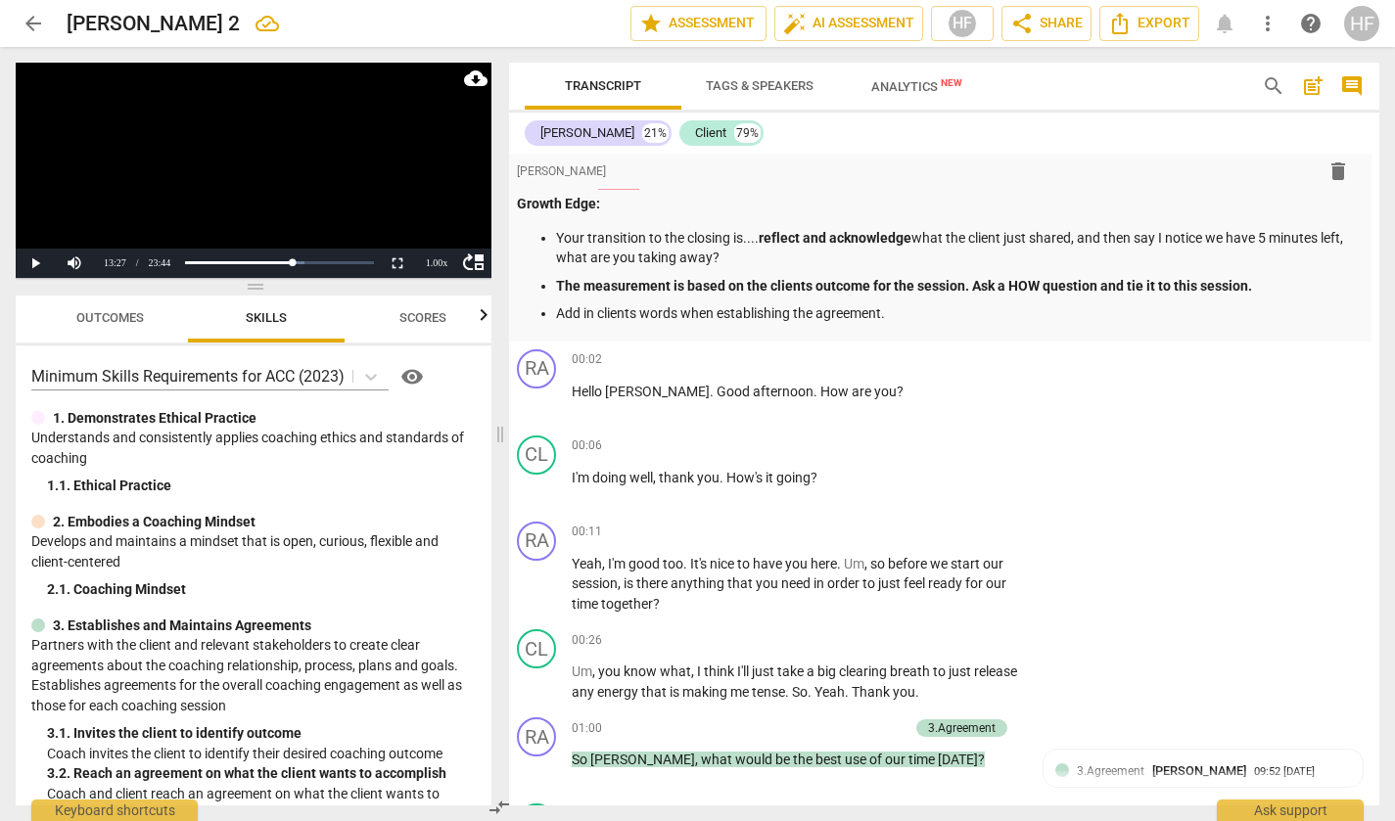
click at [967, 319] on div "format_bold format_list_bulleted [PERSON_NAME] delete Summary: Mentoring Sessio…" at bounding box center [936, 131] width 870 height 422
click at [942, 309] on p "Add in clients words when establishing the agreement." at bounding box center [956, 313] width 800 height 21
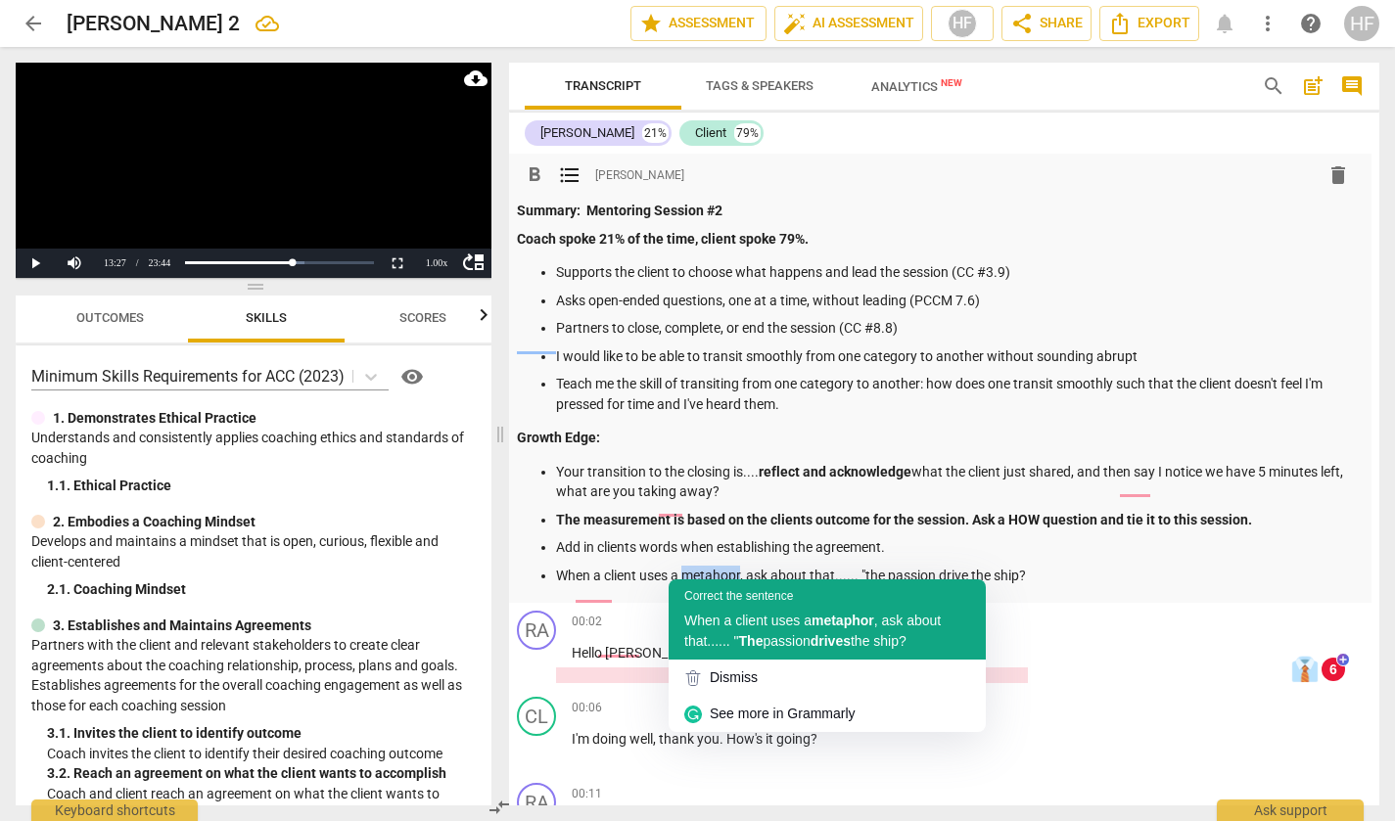
click at [851, 641] on span "drives" at bounding box center [831, 641] width 40 height 16
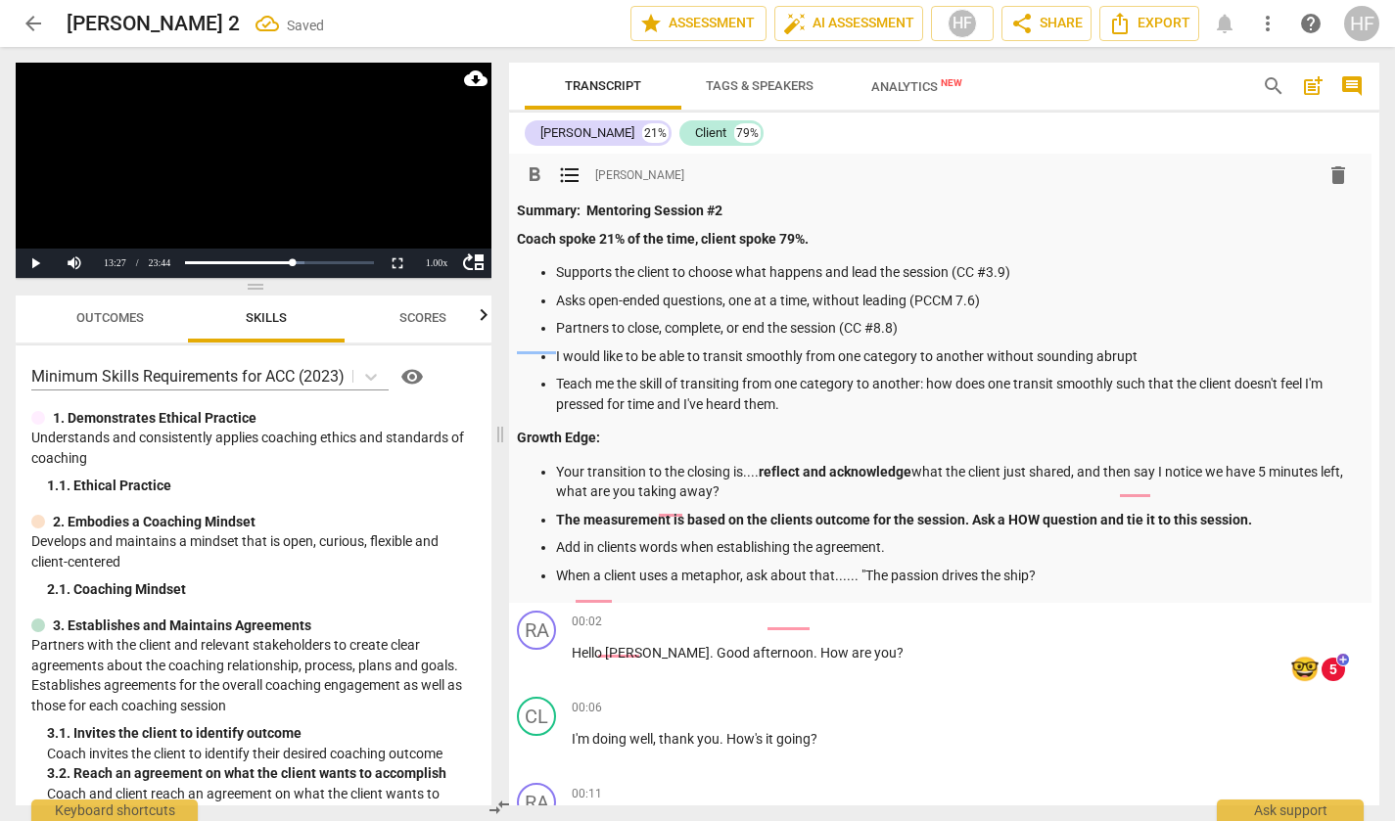
click at [1054, 573] on p "When a client uses a metaphor, ask about that...... "The passion drives the shi…" at bounding box center [956, 576] width 800 height 21
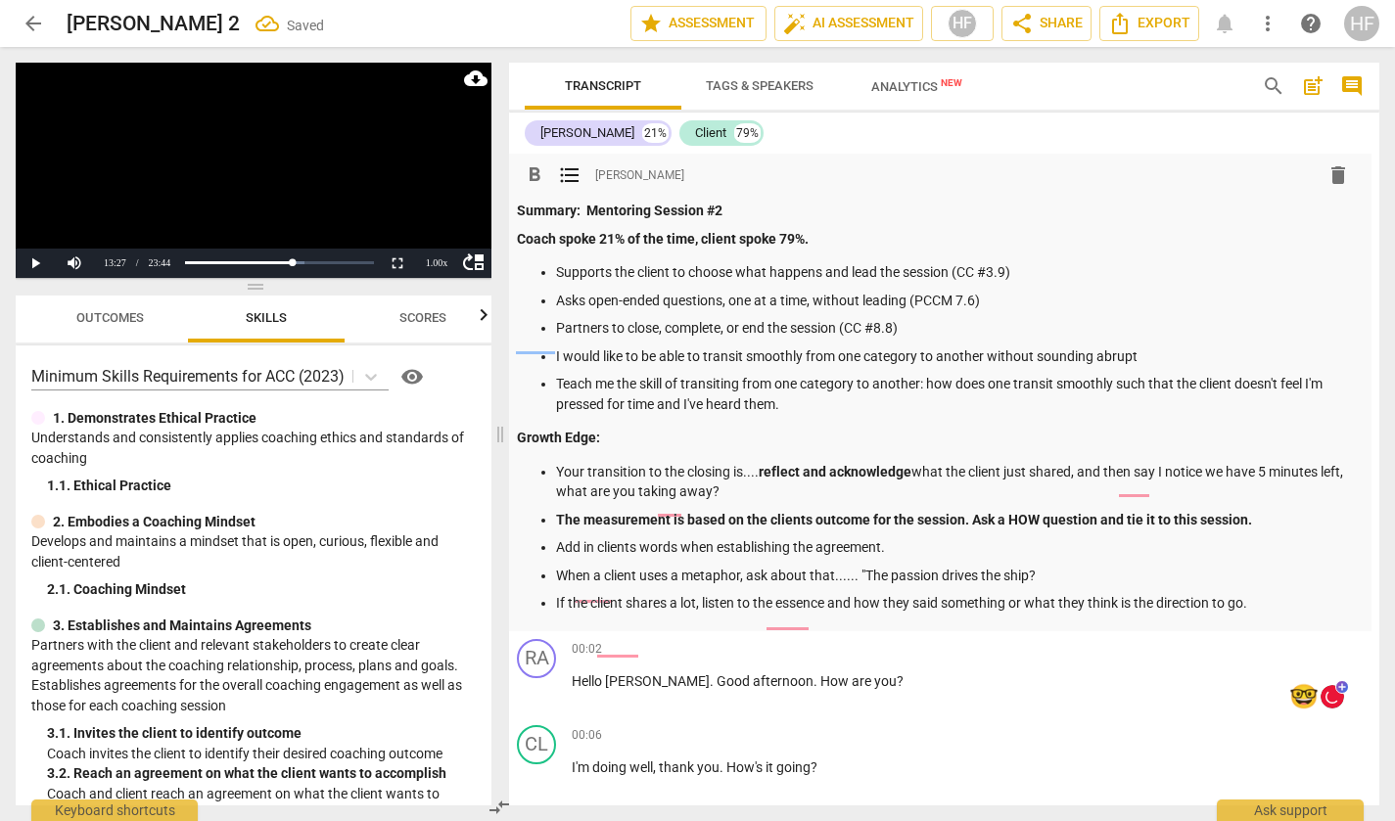
click at [794, 597] on p "If the client shares a lot, listen to the essence and how they said something o…" at bounding box center [956, 603] width 800 height 21
click at [606, 600] on p "If the client shares a lot, listen to the essence and how they said something o…" at bounding box center [956, 603] width 800 height 21
click at [887, 599] on p "If the client shares a lot, listen to the essence and how they said something o…" at bounding box center [956, 603] width 800 height 21
click at [816, 597] on p "If the client shares a lot, listen to the essence and how they said something o…" at bounding box center [956, 603] width 800 height 21
click at [1253, 596] on p "If the client shares a lot, listen to the essence and how they said something o…" at bounding box center [956, 603] width 800 height 21
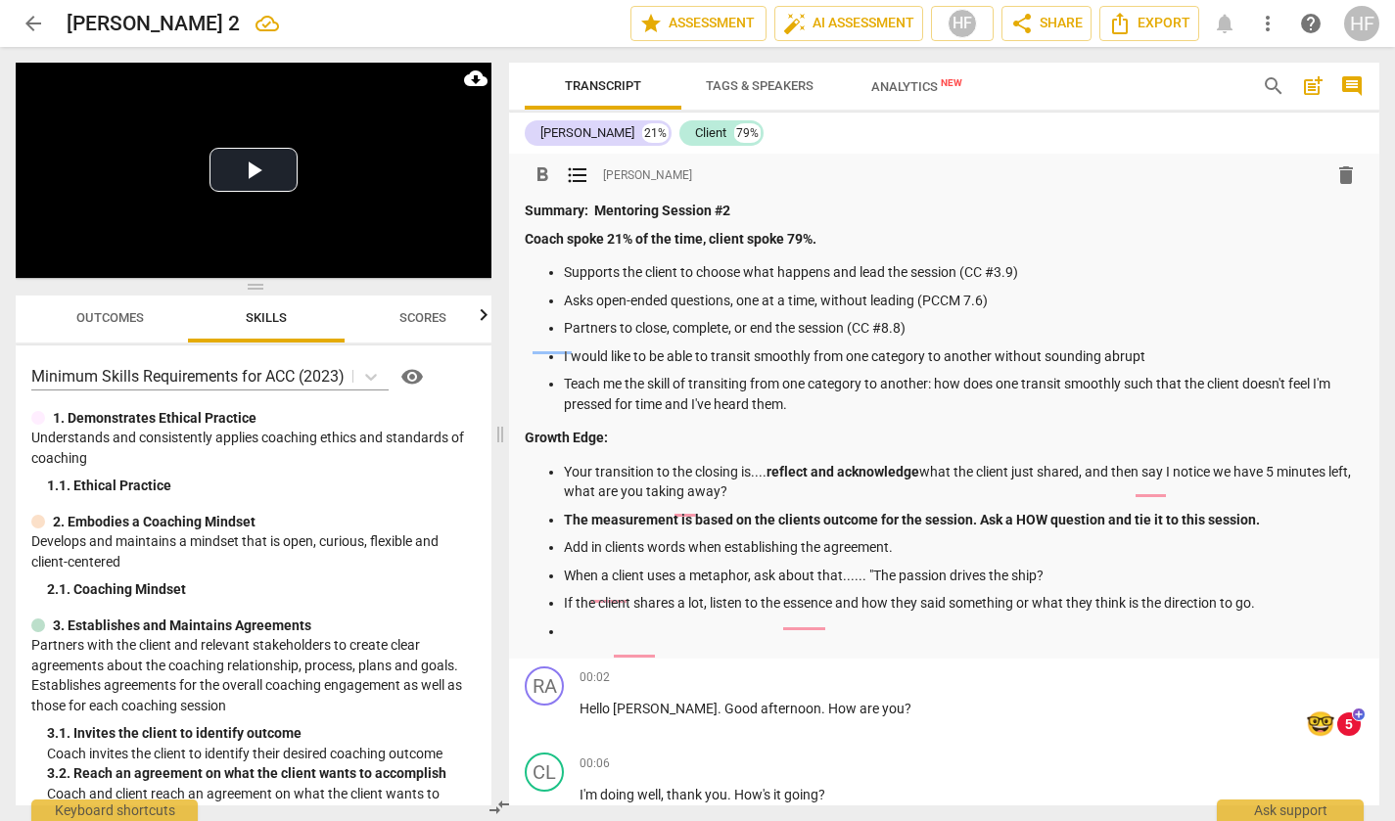
scroll to position [0, 0]
click at [760, 206] on p "Summary: Mentoring Session #2" at bounding box center [944, 211] width 839 height 21
click at [827, 237] on p "Coach spoke 21% of the time, client spoke 79%." at bounding box center [944, 239] width 839 height 21
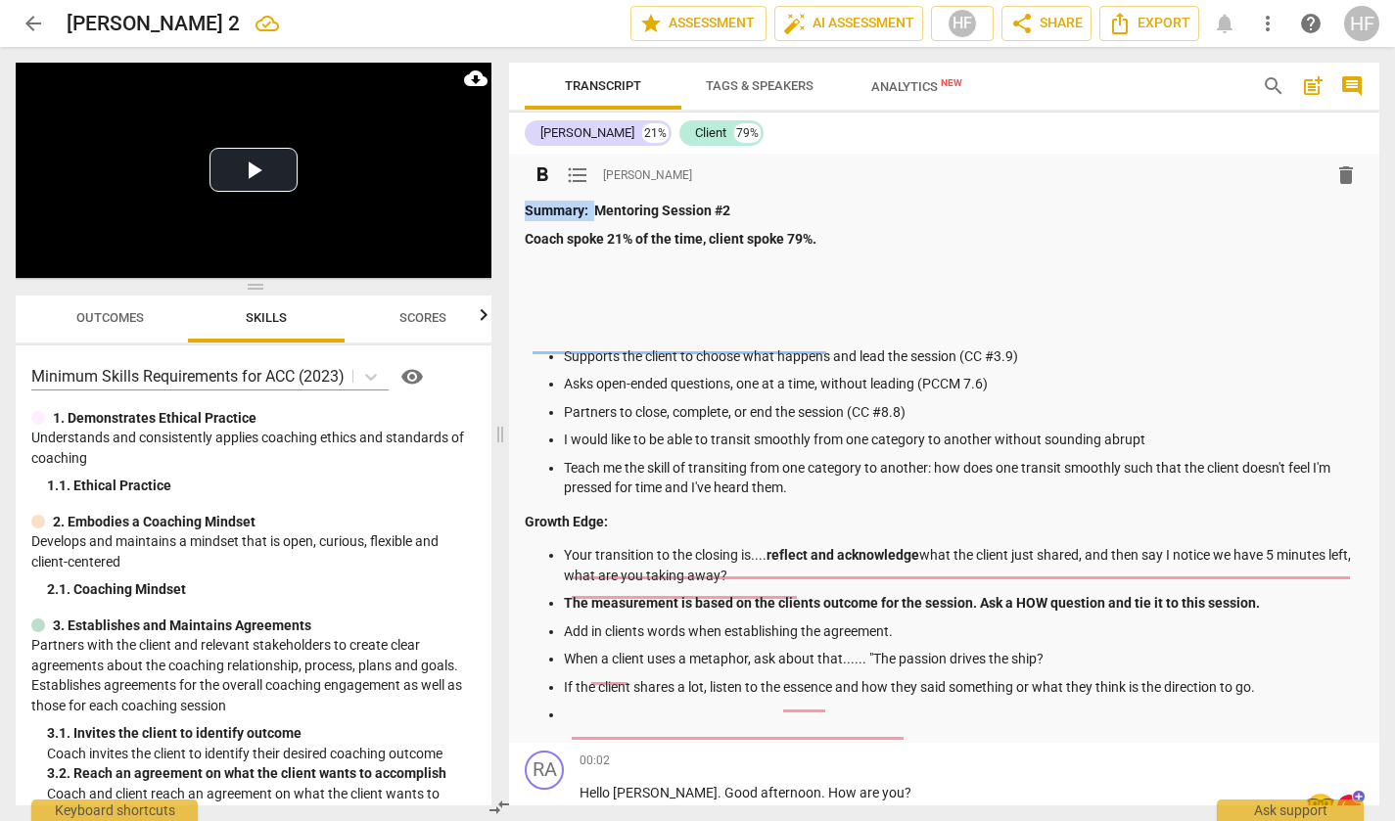
drag, startPoint x: 595, startPoint y: 209, endPoint x: 519, endPoint y: 213, distance: 76.5
click at [519, 213] on div "format_bold format_list_bulleted [PERSON_NAME] delete Summary: Mentoring Sessio…" at bounding box center [944, 448] width 870 height 589
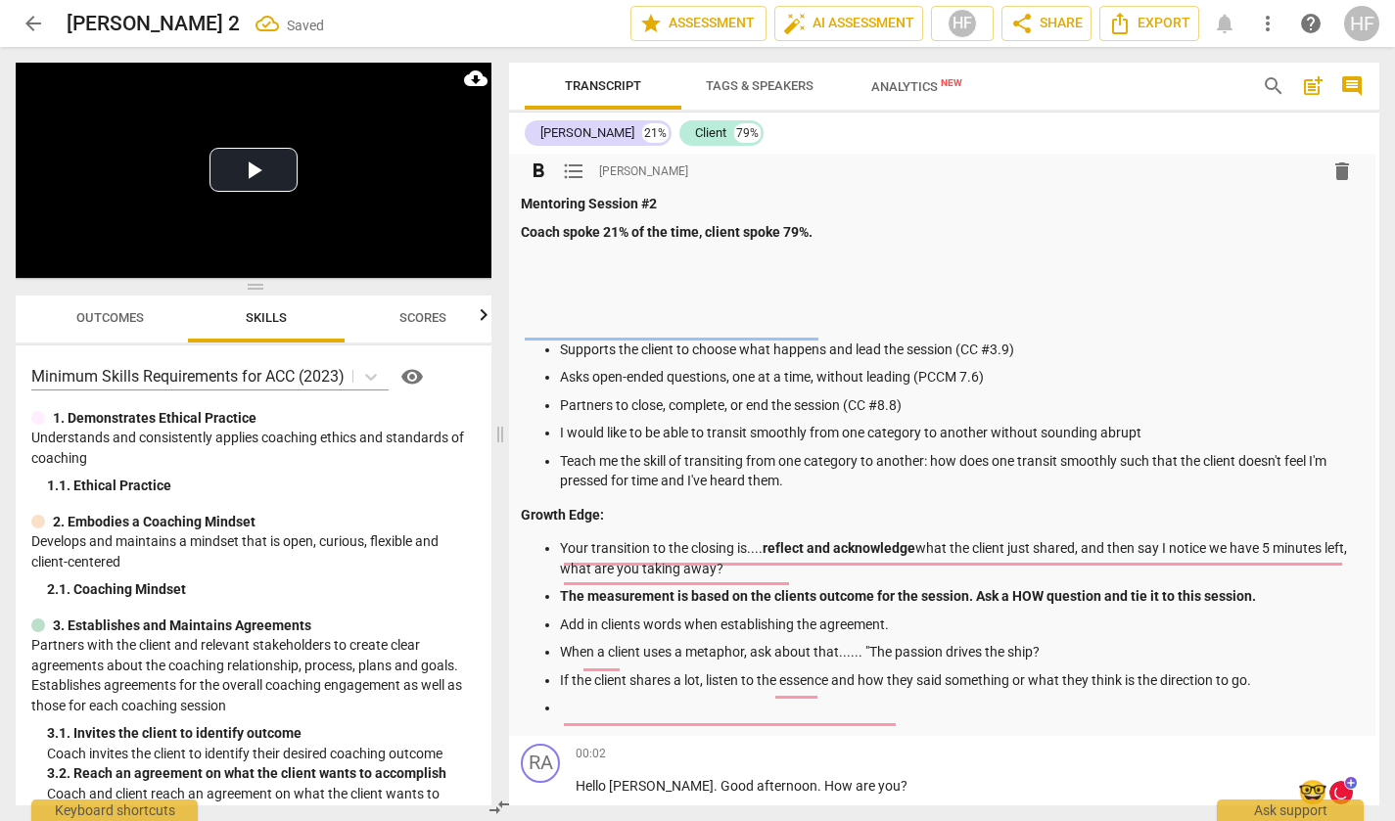
click at [538, 294] on p at bounding box center [940, 288] width 839 height 21
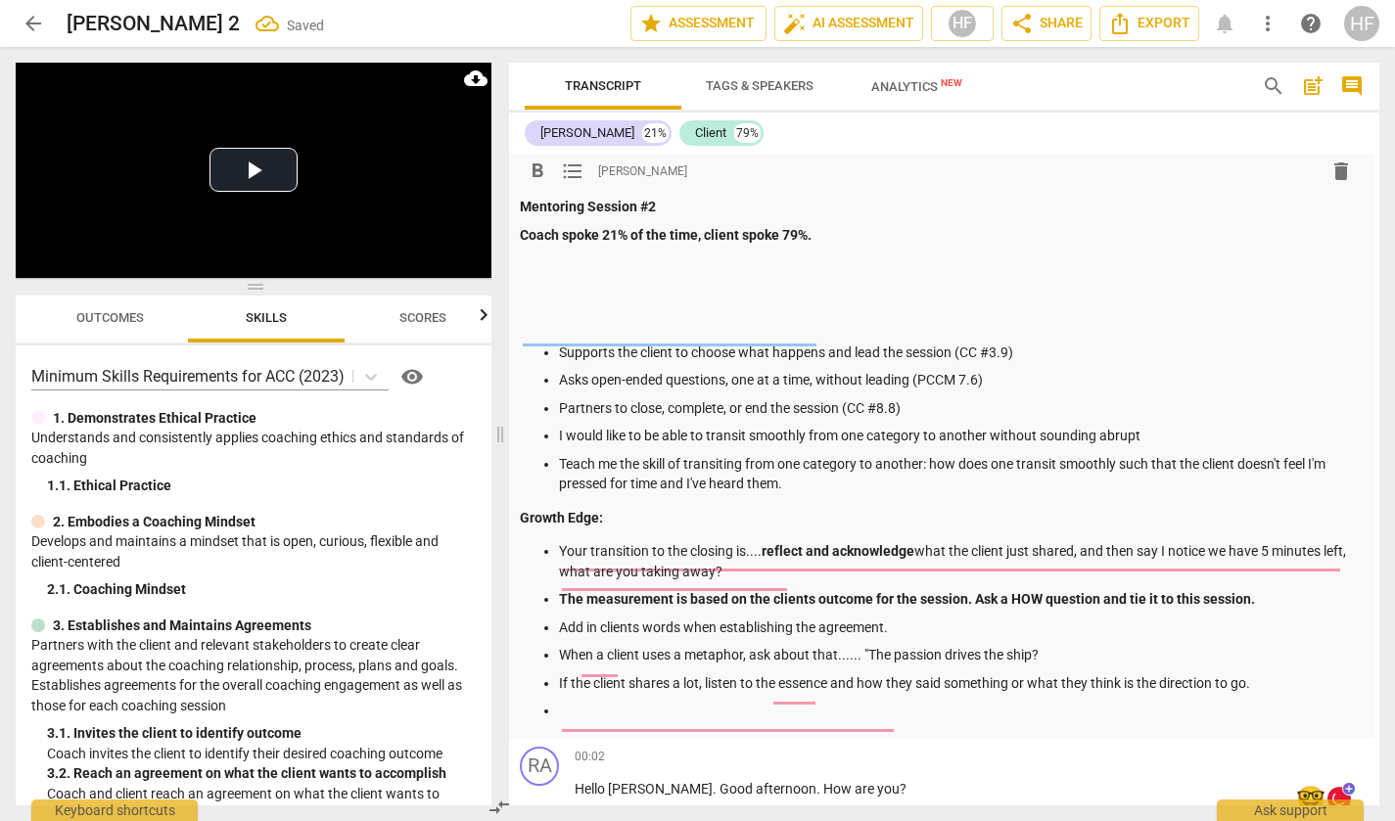
scroll to position [0, 5]
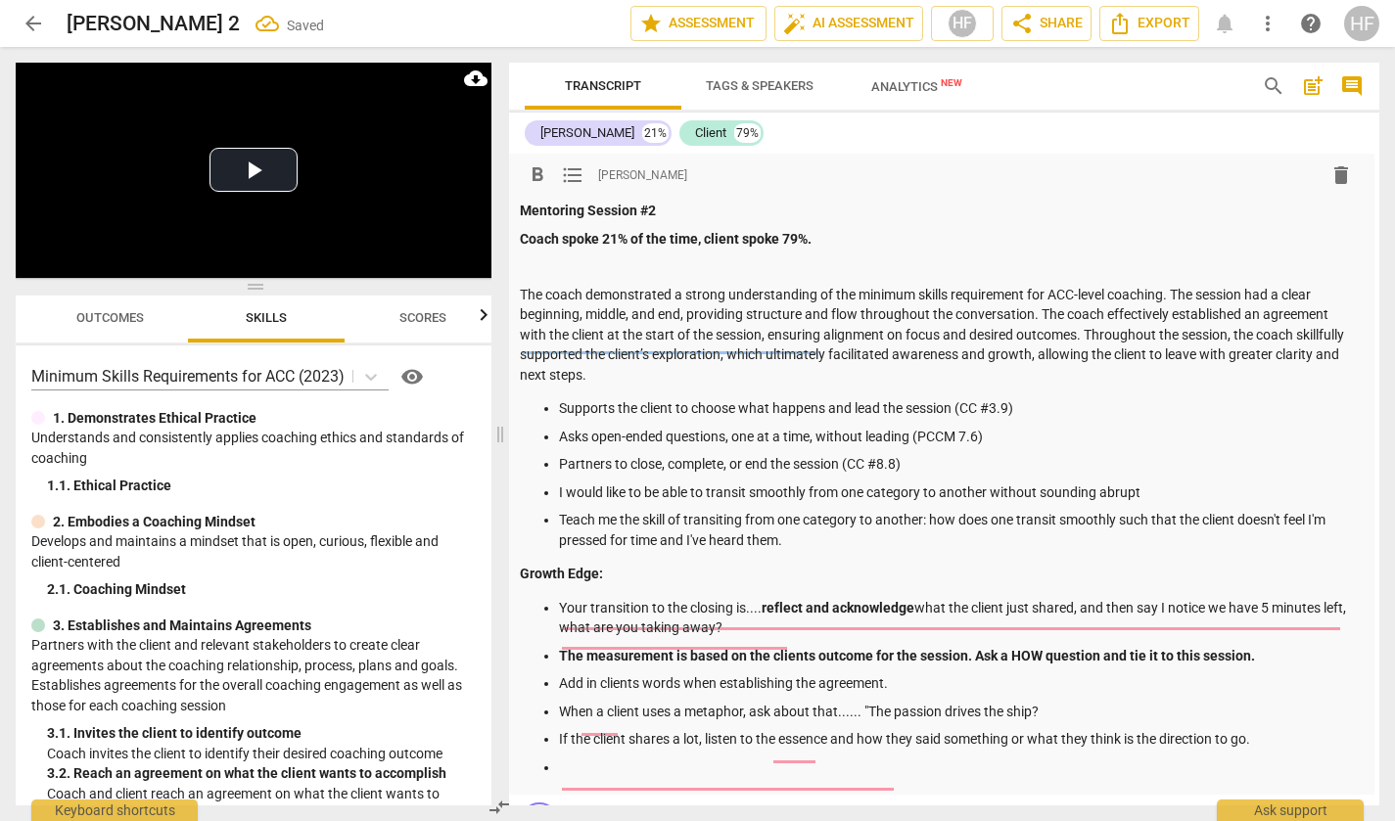
click at [525, 265] on p at bounding box center [939, 266] width 839 height 21
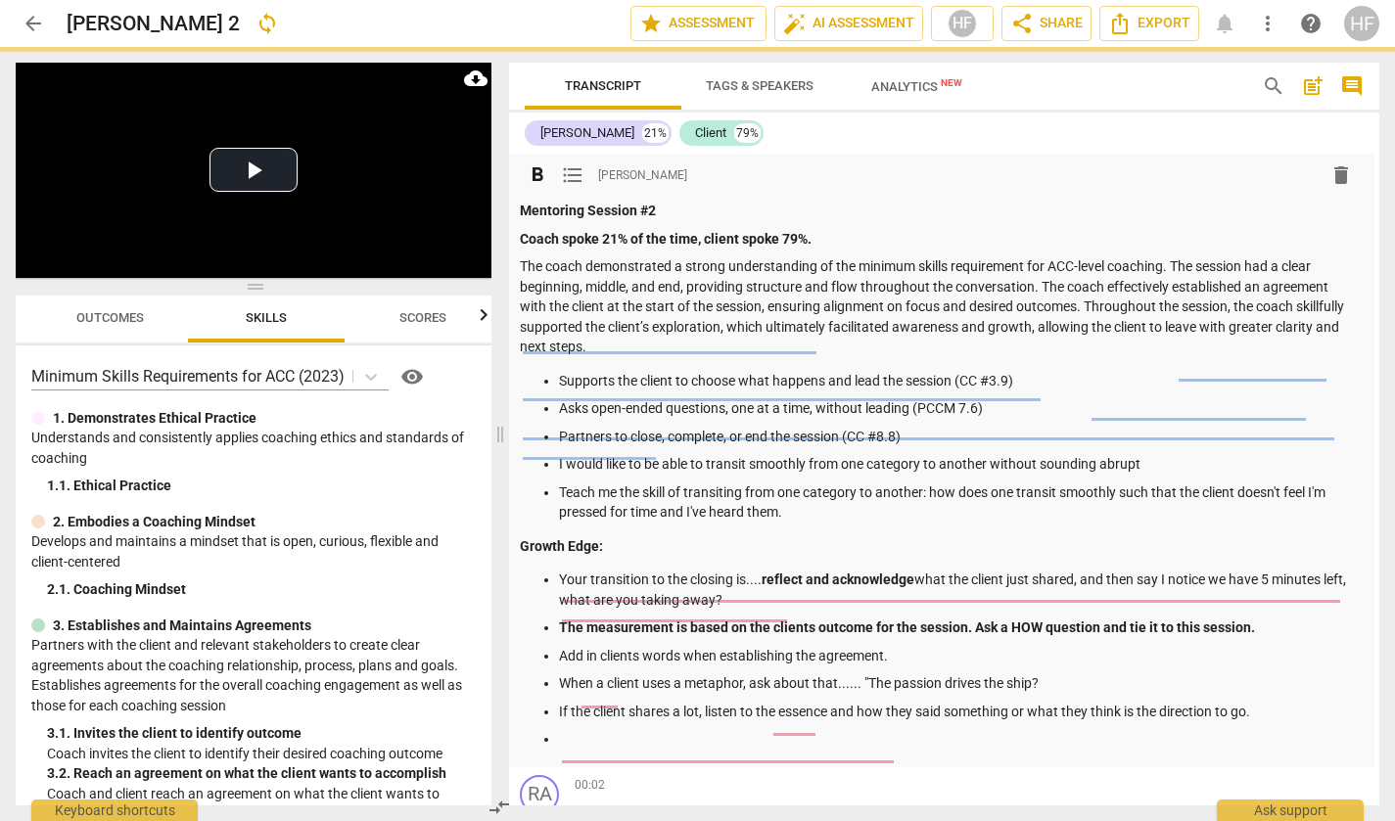
click at [691, 337] on p "The coach demonstrated a strong understanding of the minimum skills requirement…" at bounding box center [939, 306] width 839 height 101
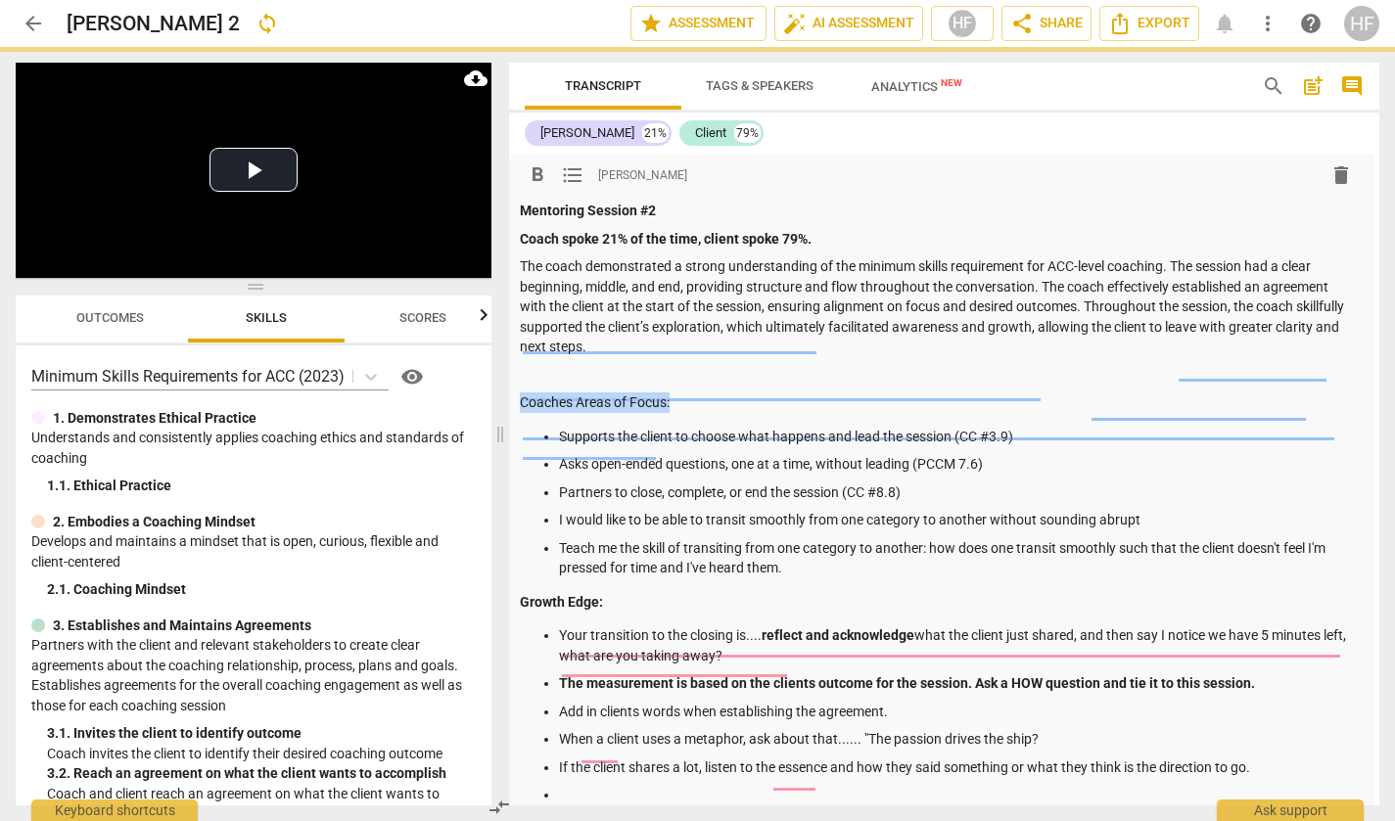
scroll to position [0, 0]
drag, startPoint x: 678, startPoint y: 396, endPoint x: 488, endPoint y: 399, distance: 190.9
click at [488, 399] on div "Play Video move_up Play Current Time 13:27 / Duration Time 23:44 Loaded : 0% Pr…" at bounding box center [697, 434] width 1395 height 774
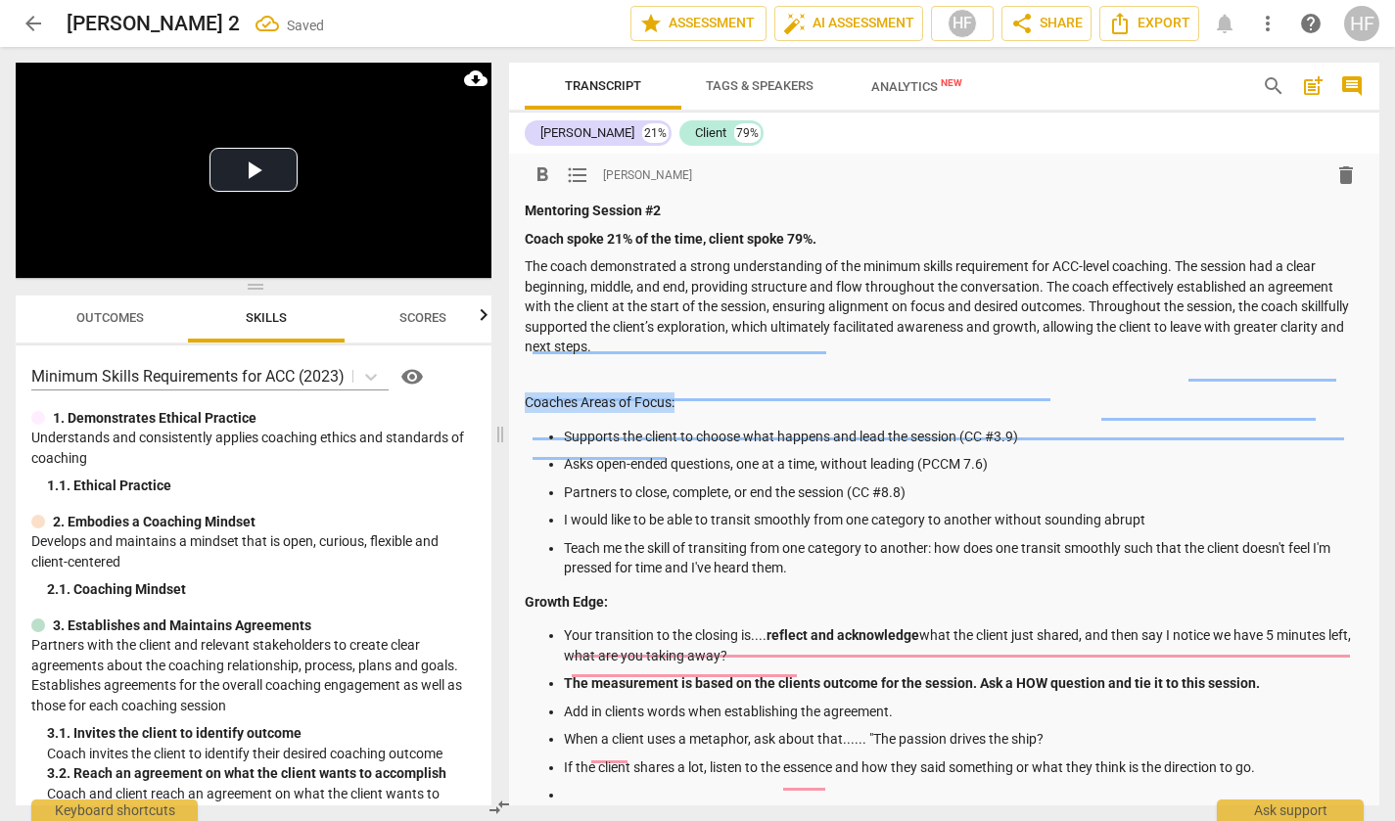
click at [537, 171] on span "format_bold" at bounding box center [542, 174] width 23 height 23
click at [835, 351] on p "The coach demonstrated a strong understanding of the minimum skills requirement…" at bounding box center [944, 306] width 839 height 101
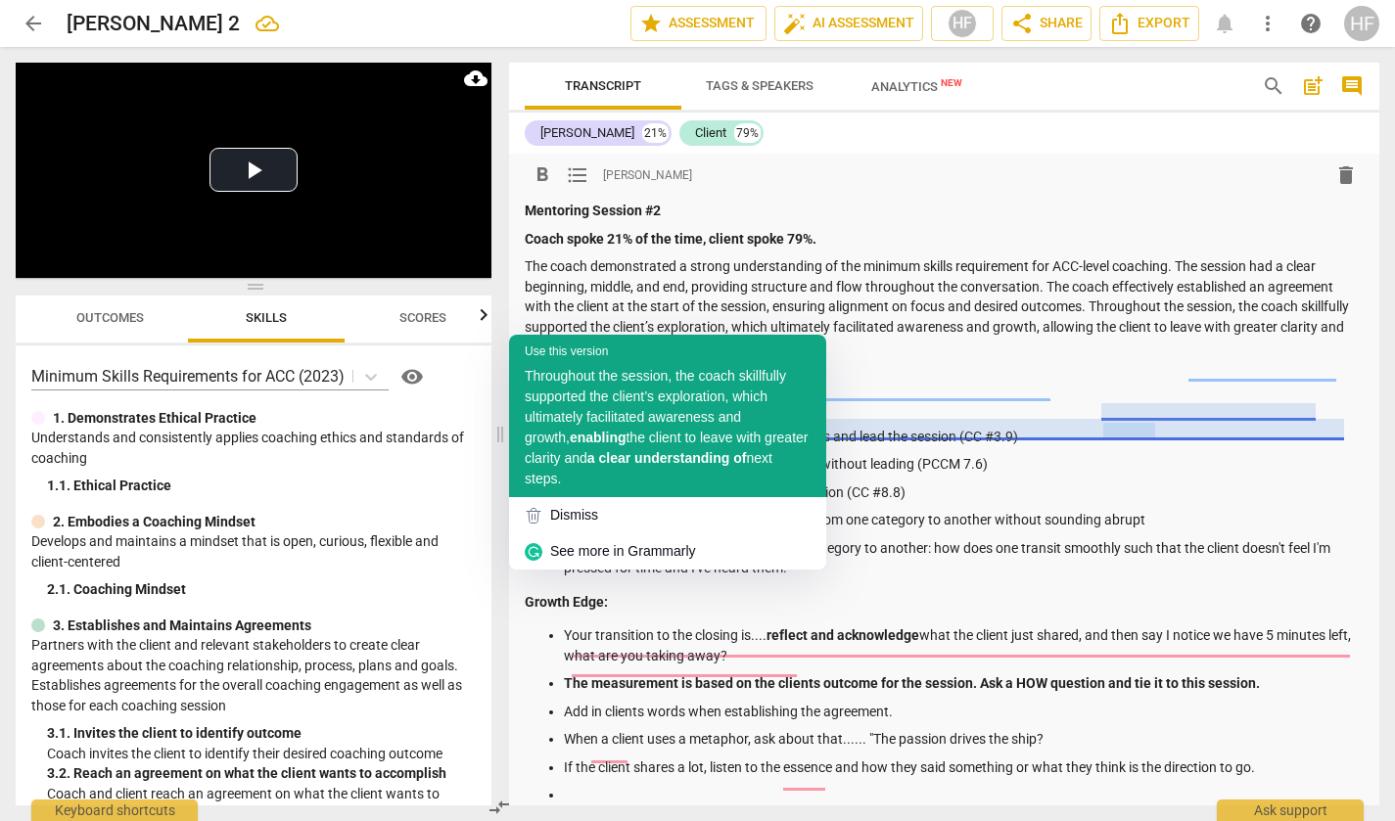
click at [757, 419] on span "Throughout the session, the coach skillfully supported the client’s exploration…" at bounding box center [655, 406] width 261 height 77
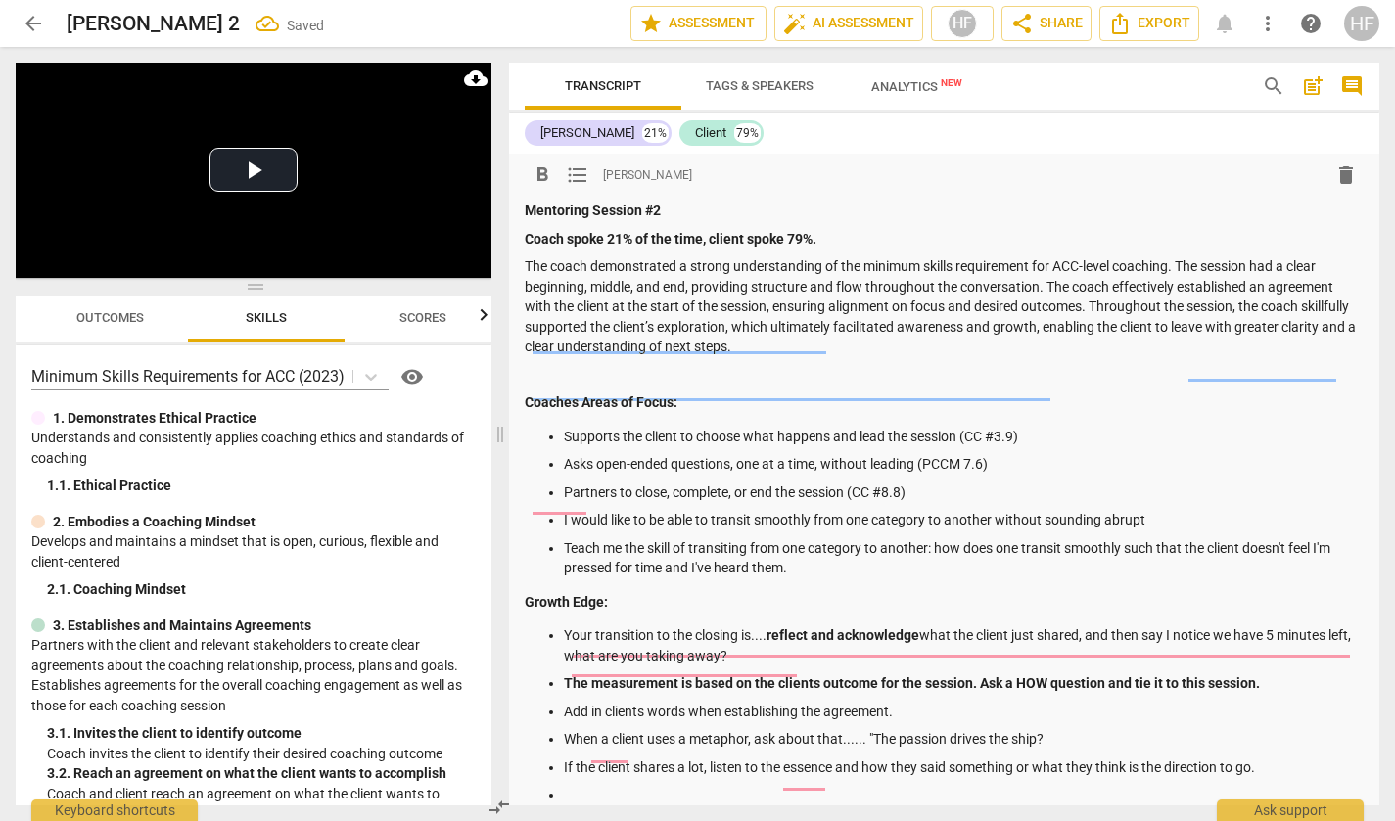
click at [1097, 303] on p "The coach demonstrated a strong understanding of the minimum skills requirement…" at bounding box center [944, 306] width 839 height 101
click at [1102, 365] on p at bounding box center [944, 375] width 839 height 21
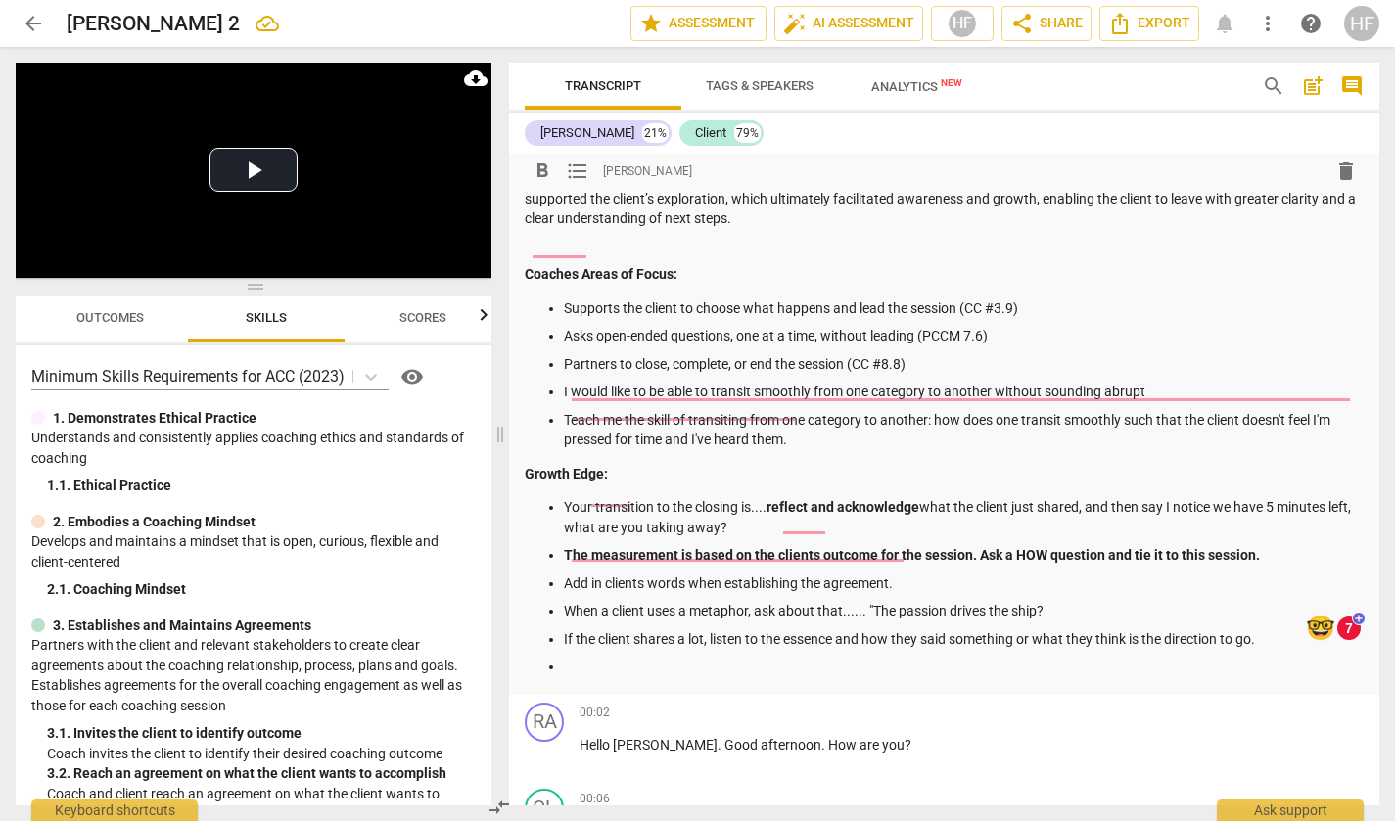
scroll to position [686, 0]
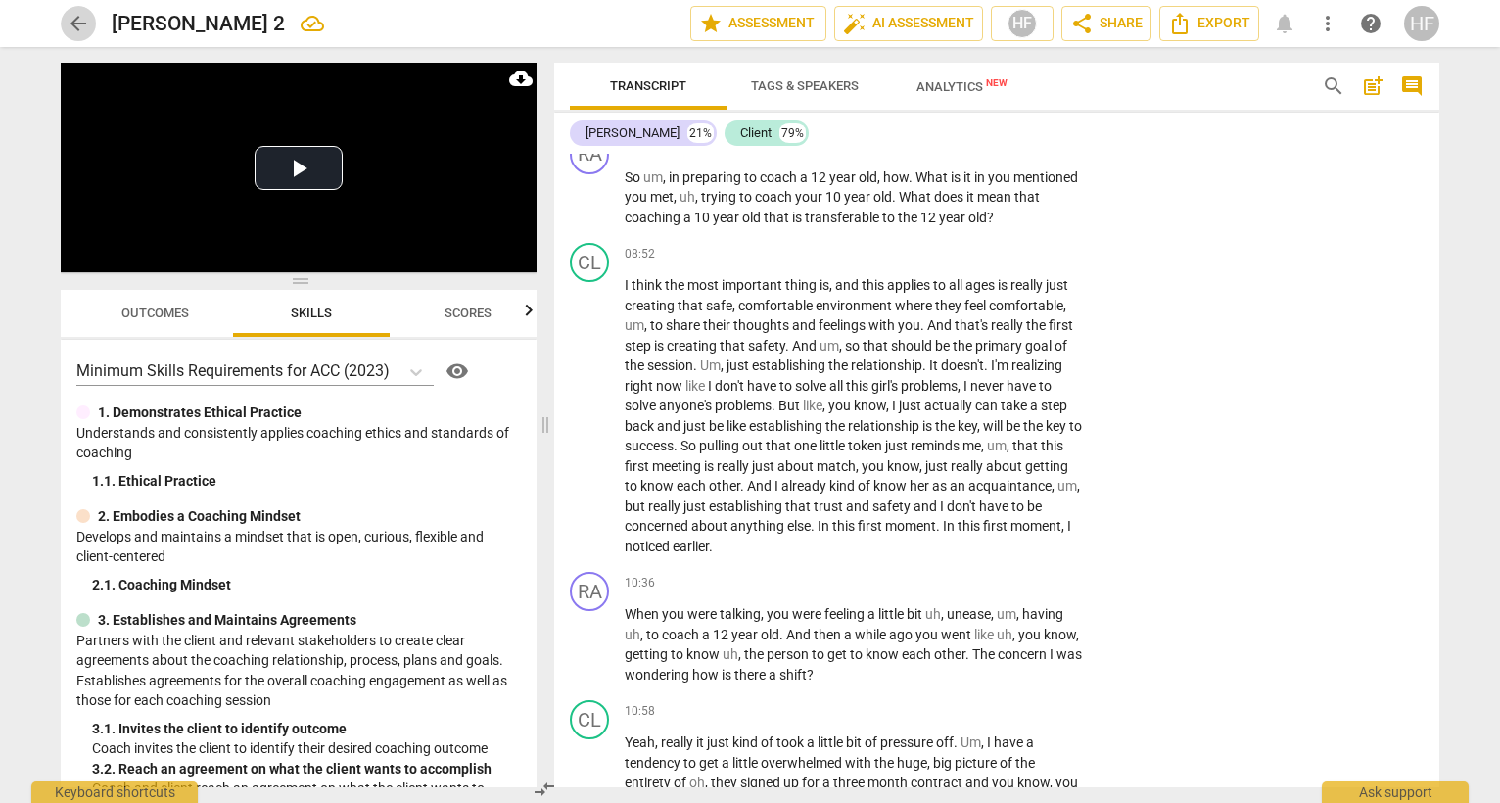
click at [70, 23] on span "arrow_back" at bounding box center [78, 23] width 23 height 23
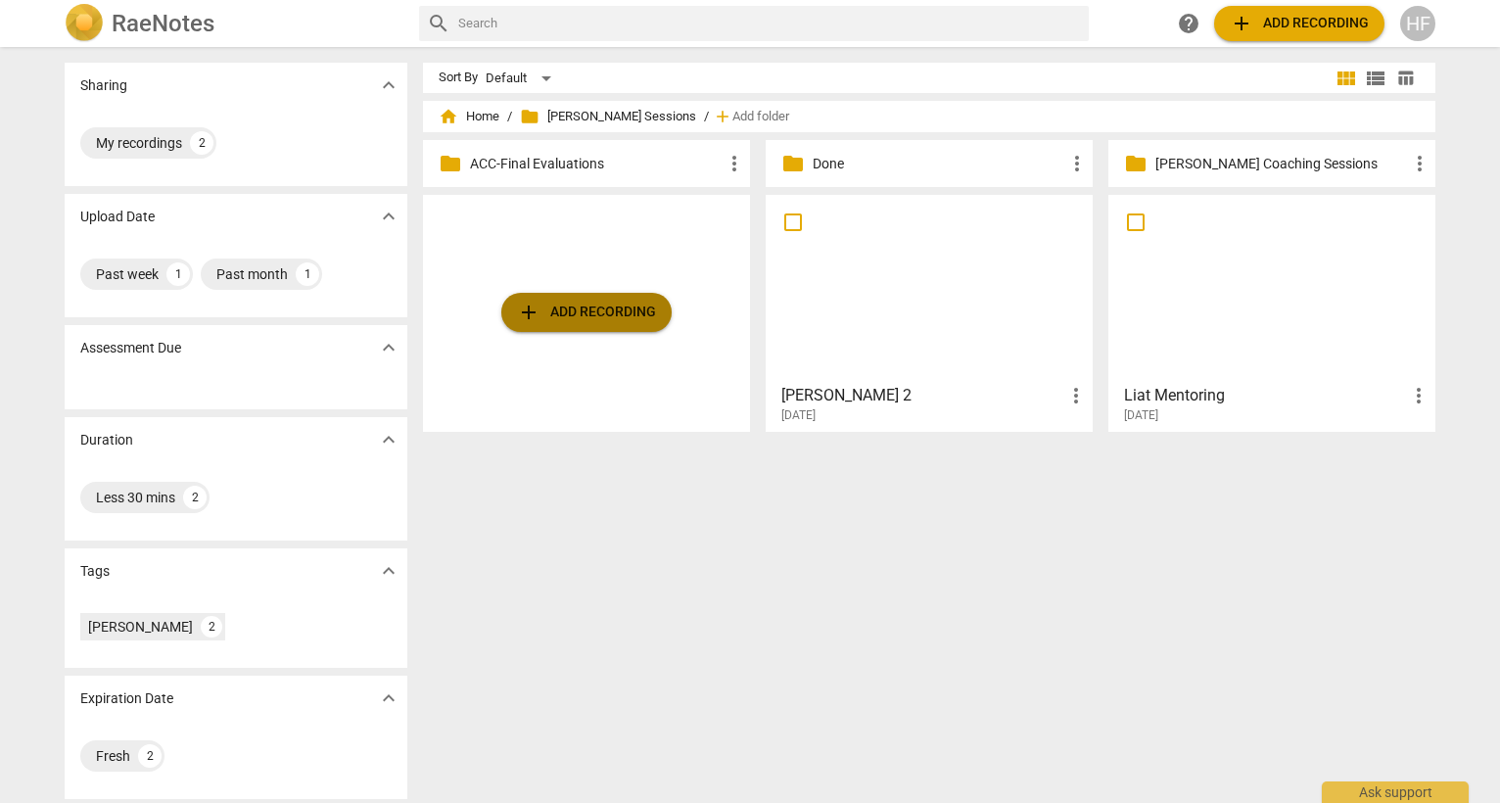
click at [601, 303] on span "add Add recording" at bounding box center [586, 312] width 139 height 23
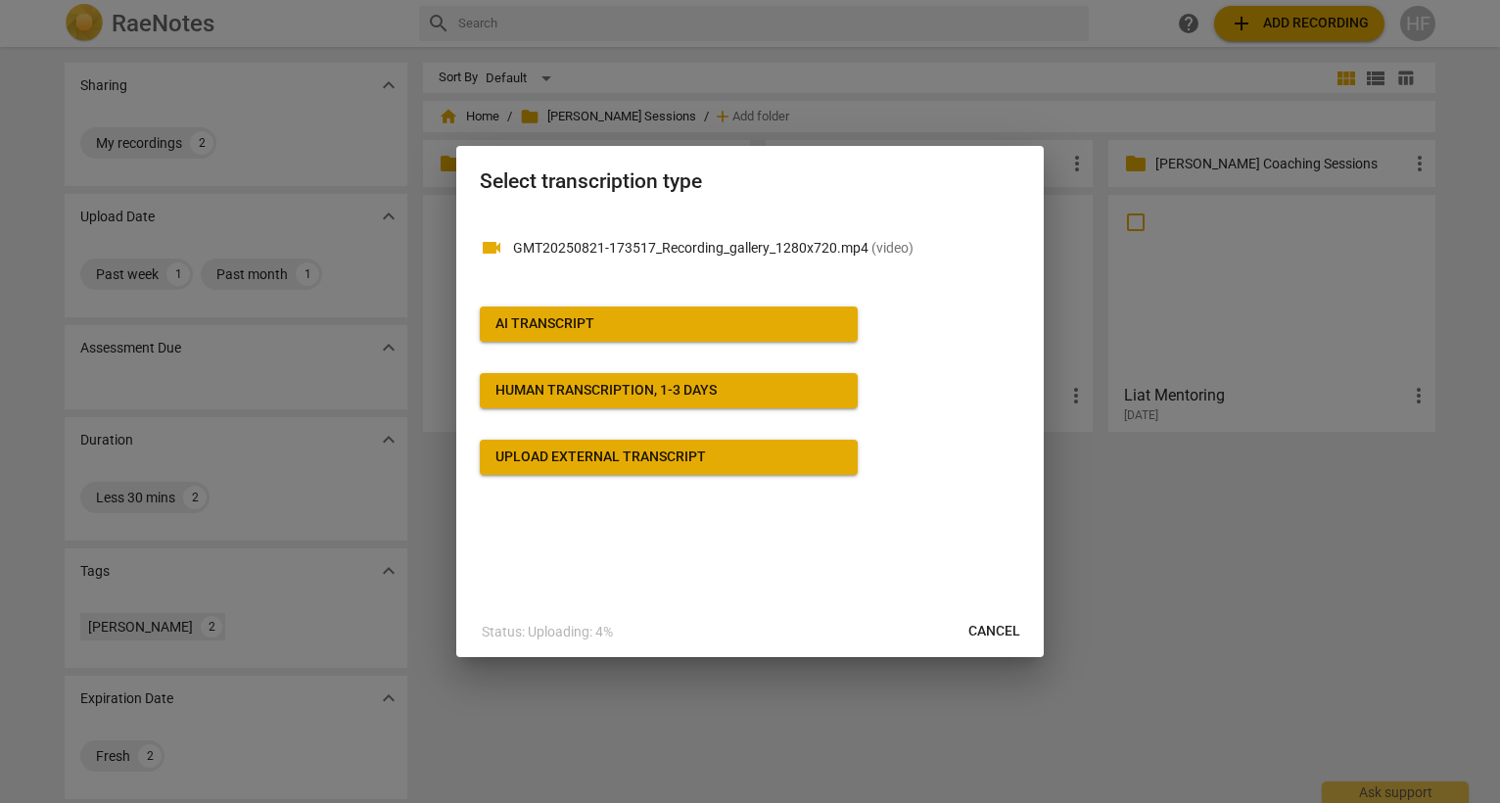
click at [751, 327] on span "AI Transcript" at bounding box center [668, 324] width 347 height 20
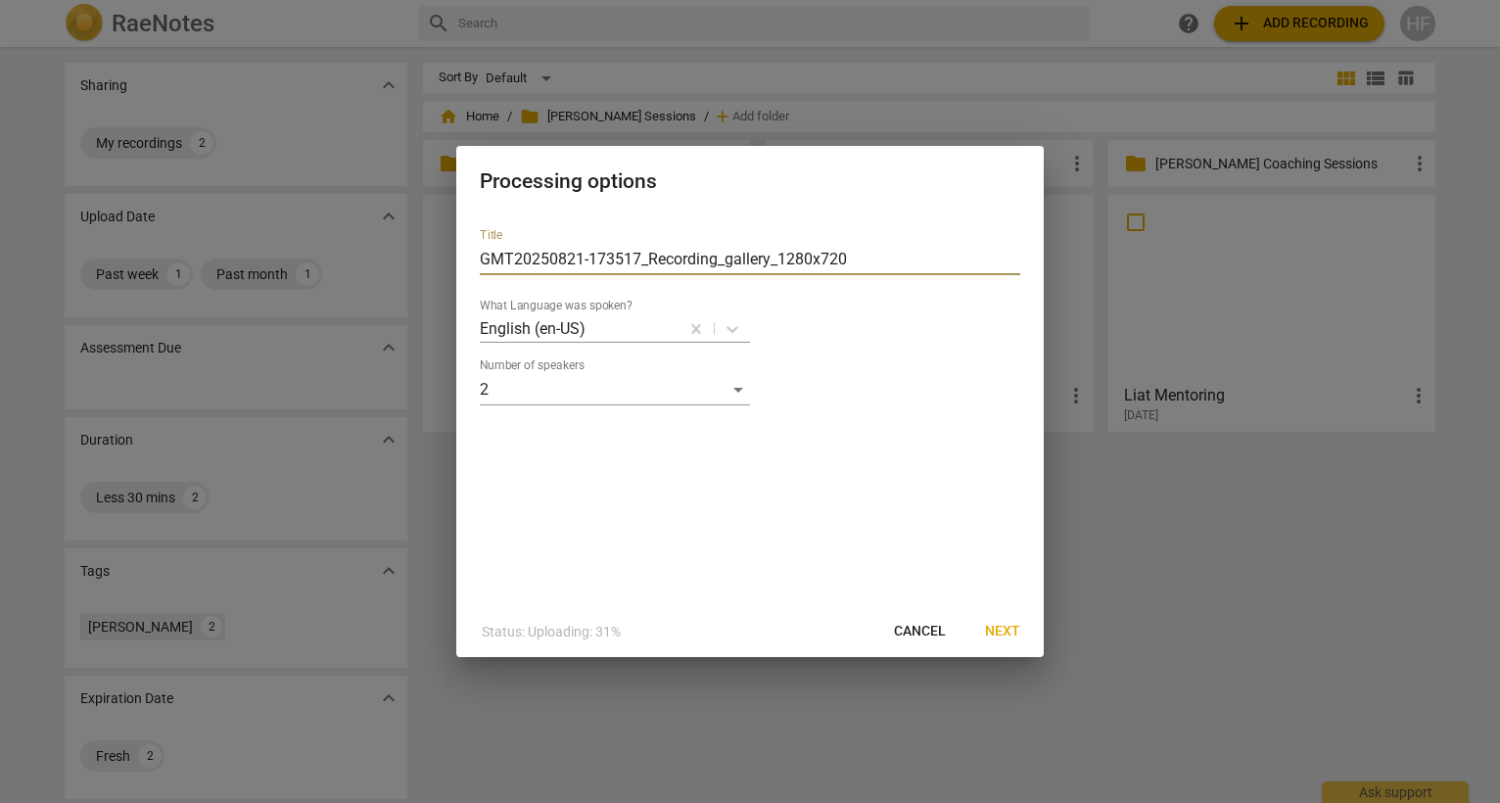
drag, startPoint x: 879, startPoint y: 256, endPoint x: 364, endPoint y: 257, distance: 515.0
click at [364, 257] on div "Processing options Title GMT20250821-173517_Recording_gallery_1280x720 What Lan…" at bounding box center [750, 401] width 1500 height 803
click at [1004, 630] on span "Next" at bounding box center [1002, 632] width 35 height 20
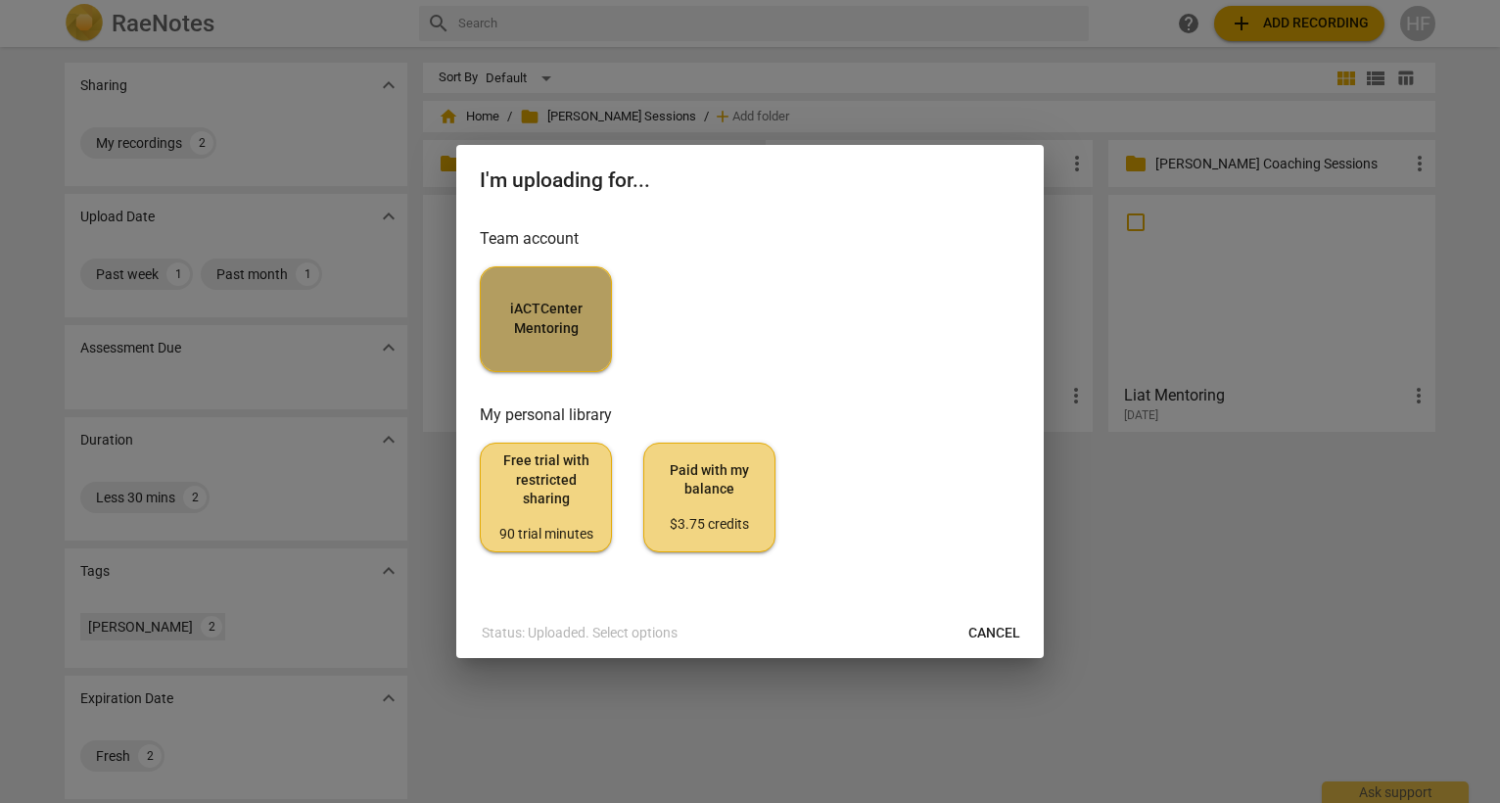
click at [564, 312] on span "iACTCenter Mentoring" at bounding box center [545, 319] width 99 height 38
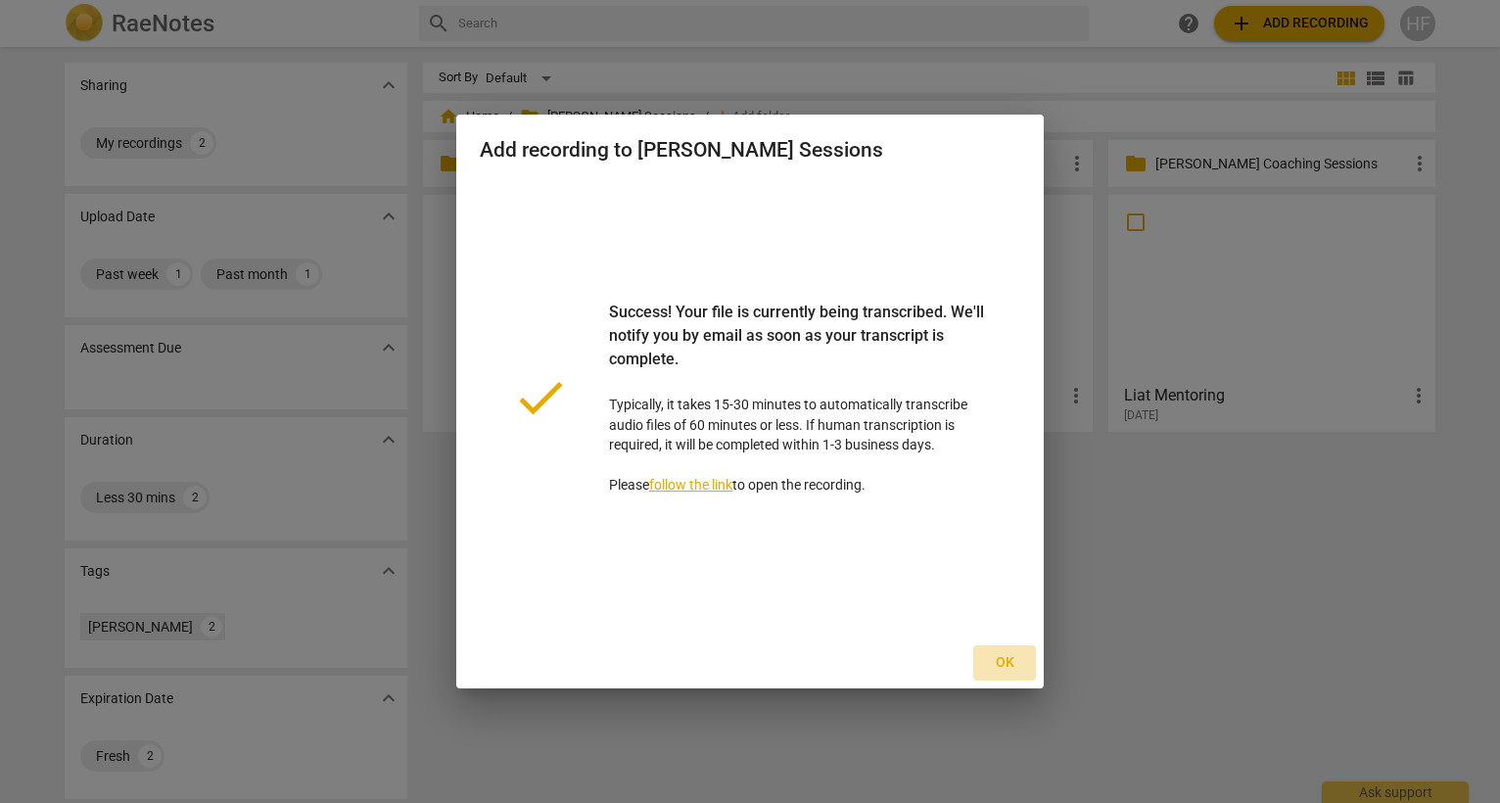
click at [1012, 662] on span "Ok" at bounding box center [1004, 663] width 31 height 20
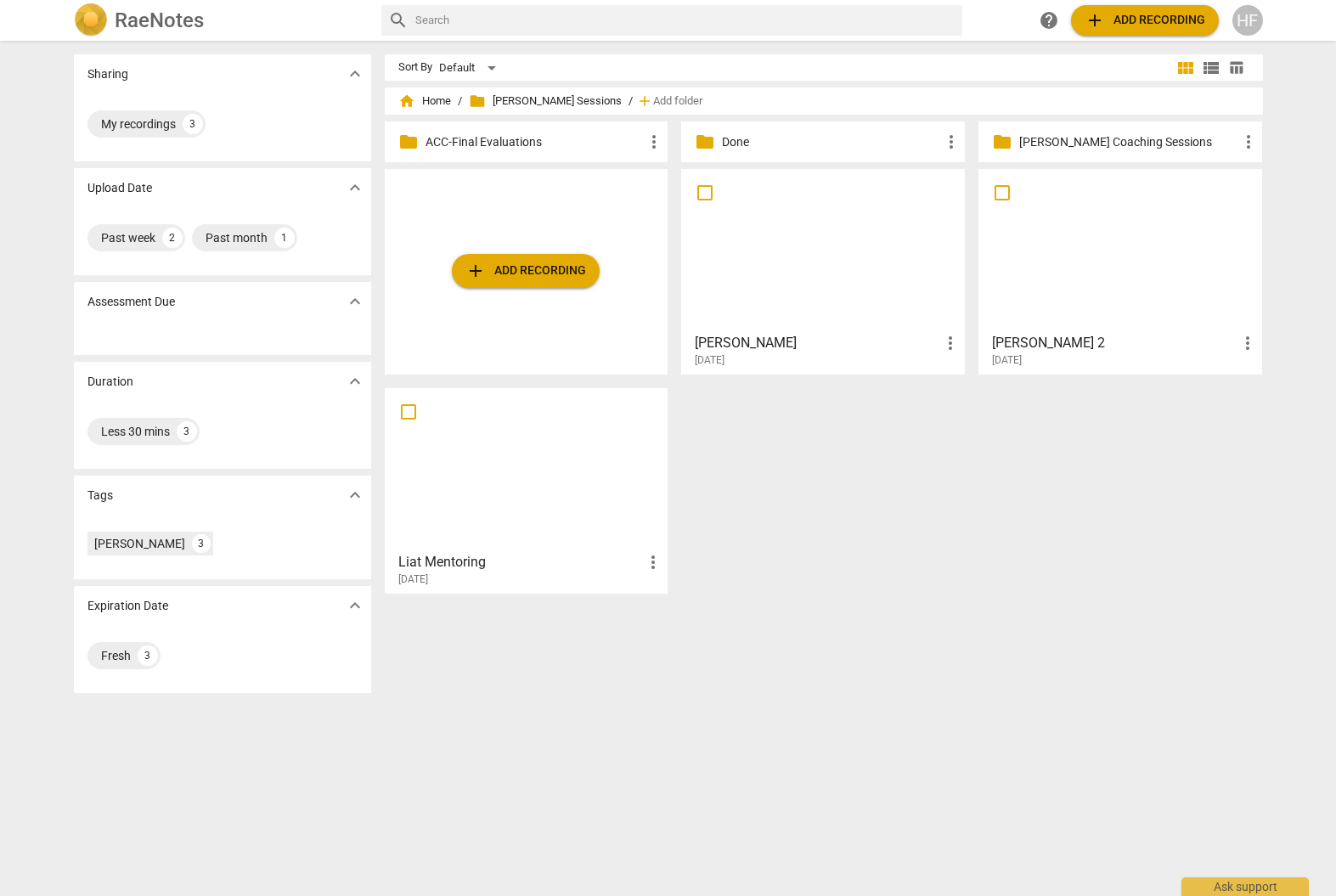
click at [797, 343] on h3 "[PERSON_NAME]" at bounding box center [817, 343] width 246 height 20
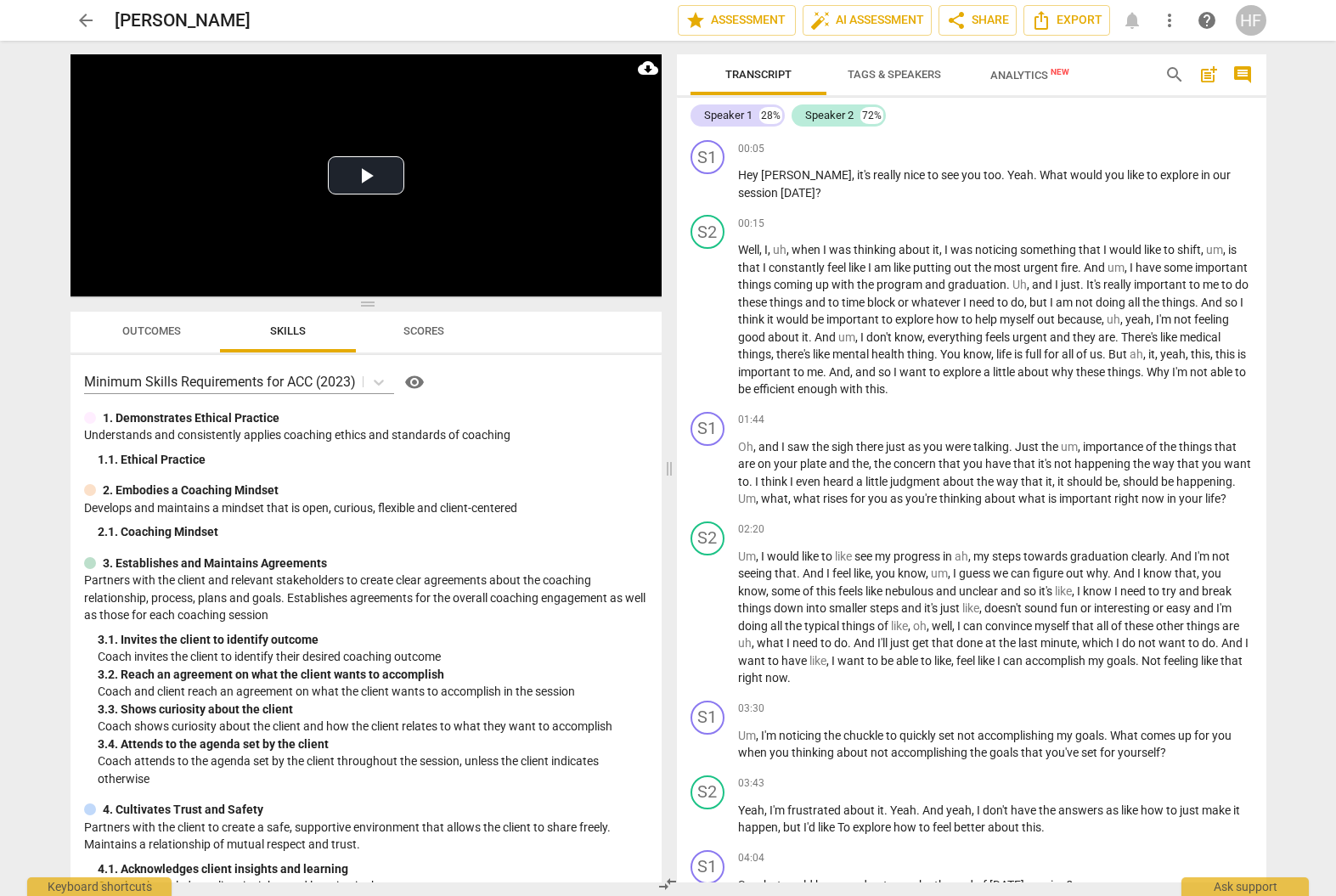
click at [890, 71] on span "Tags & Speakers" at bounding box center [894, 74] width 94 height 13
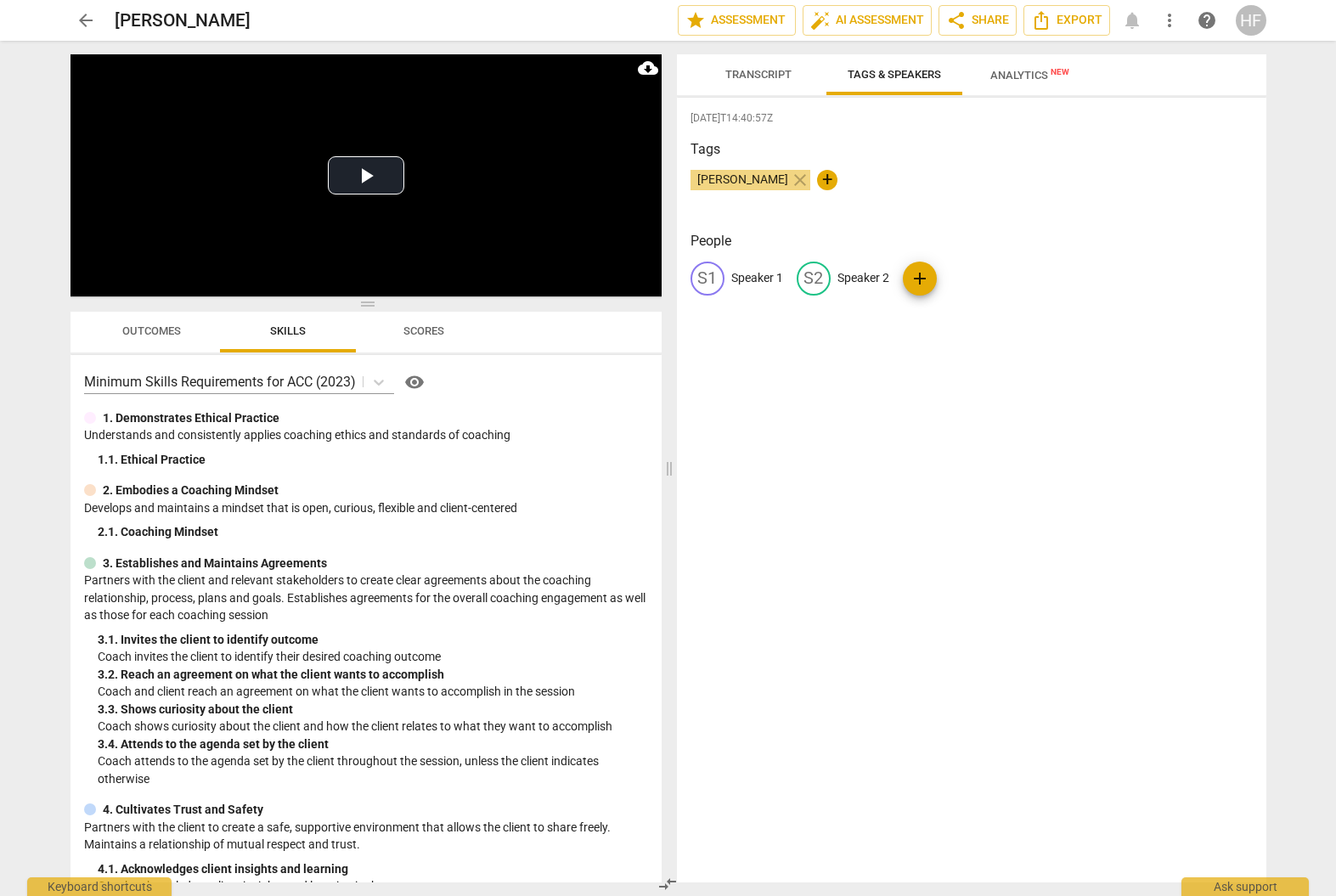
click at [772, 278] on p "Speaker 1" at bounding box center [757, 278] width 52 height 18
click at [957, 277] on p "Speaker 2" at bounding box center [974, 278] width 52 height 18
click at [956, 161] on div "Tags [PERSON_NAME] close +" at bounding box center [972, 179] width 562 height 78
click at [763, 75] on span "Transcript" at bounding box center [758, 74] width 66 height 13
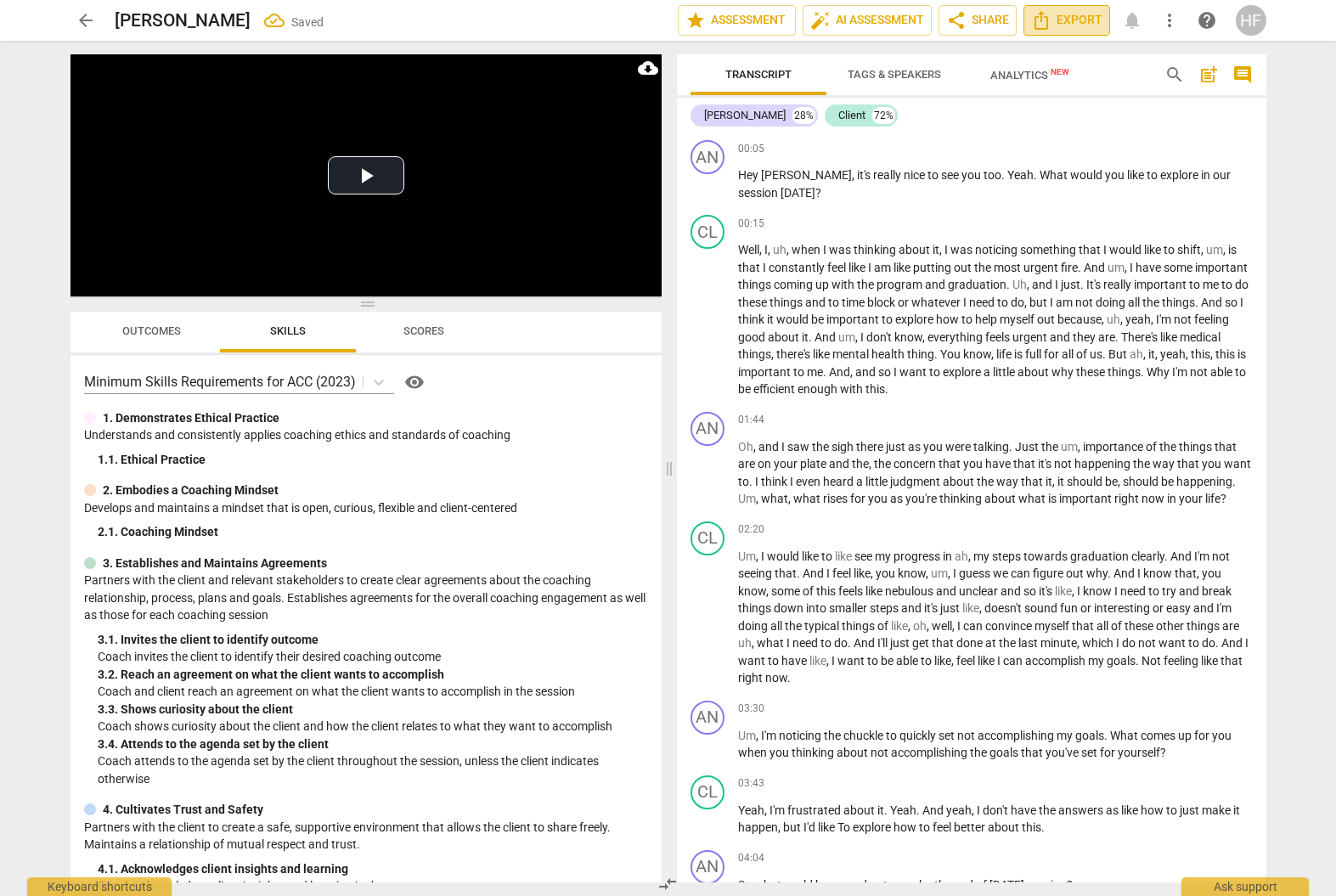
click at [1084, 20] on span "Export" at bounding box center [1066, 20] width 71 height 20
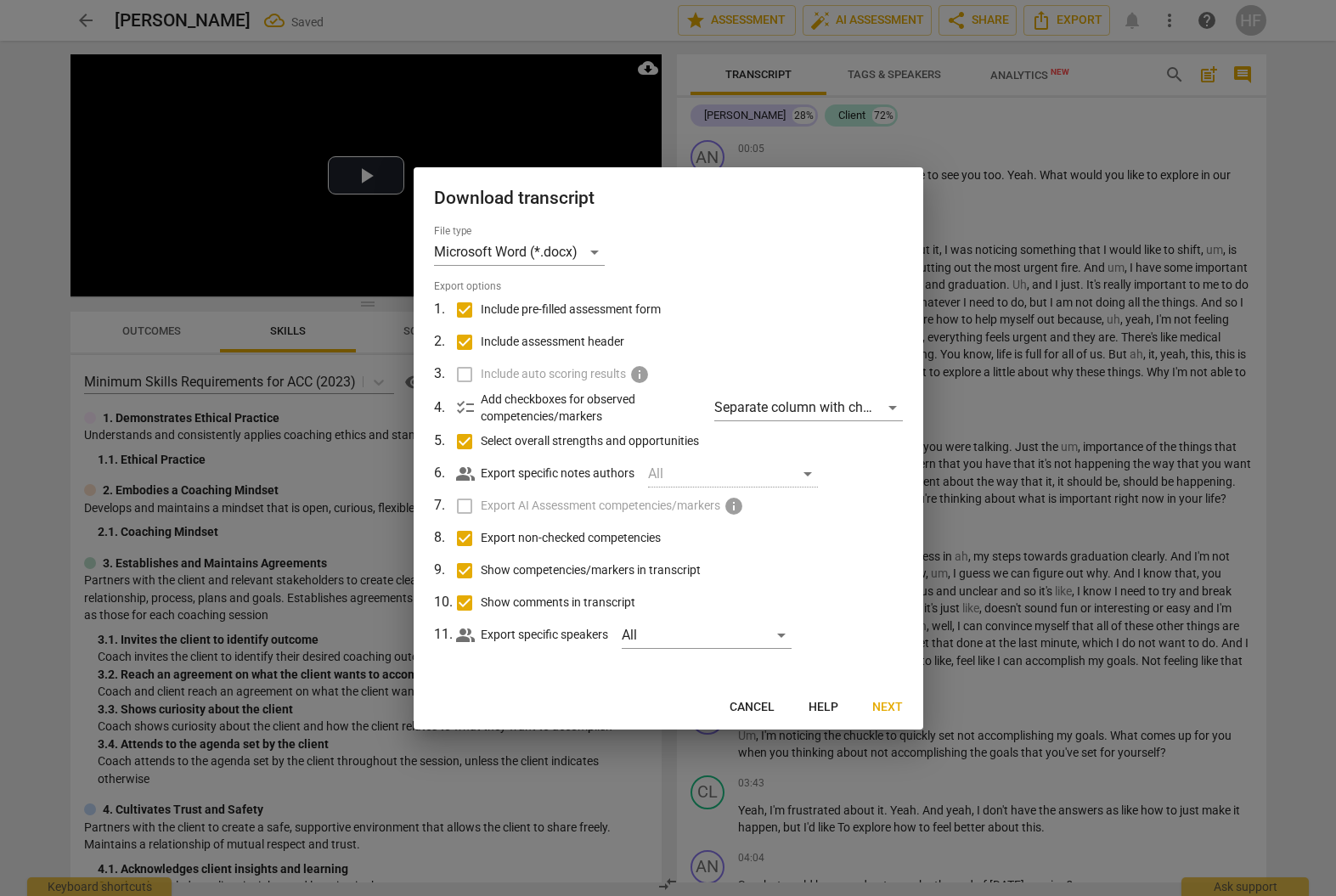
click at [869, 688] on button "Next" at bounding box center [887, 707] width 58 height 30
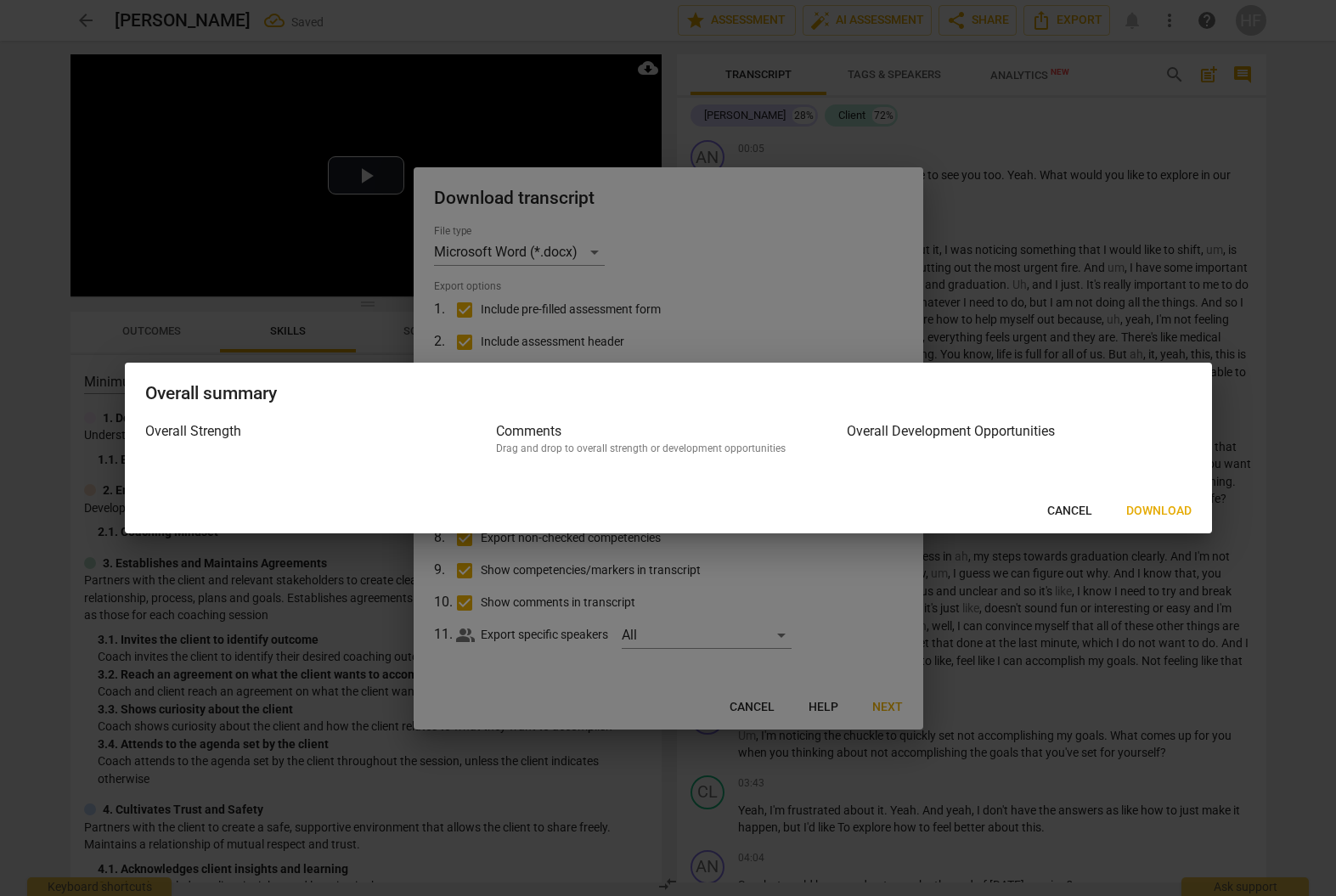
click at [1139, 511] on span "Download" at bounding box center [1158, 512] width 65 height 17
